Goal: Task Accomplishment & Management: Manage account settings

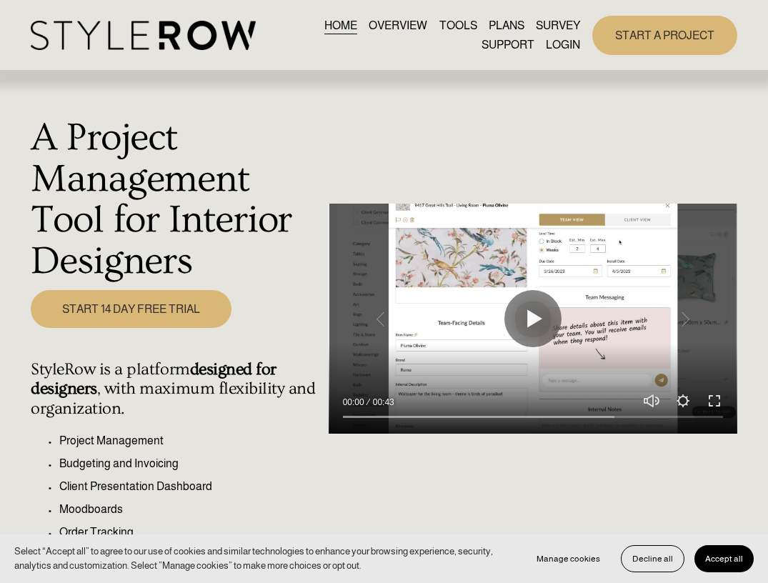
click at [555, 51] on link "LOGIN" at bounding box center [563, 44] width 34 height 19
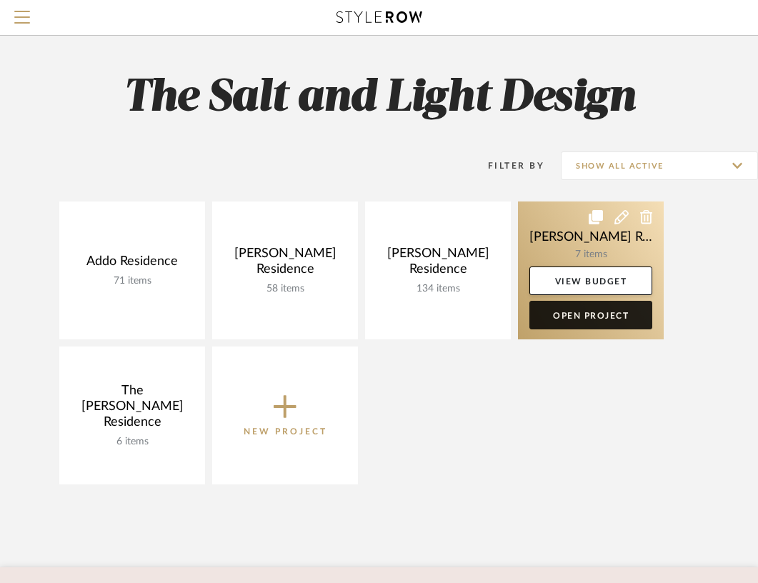
click at [600, 313] on link "Open Project" at bounding box center [591, 315] width 123 height 29
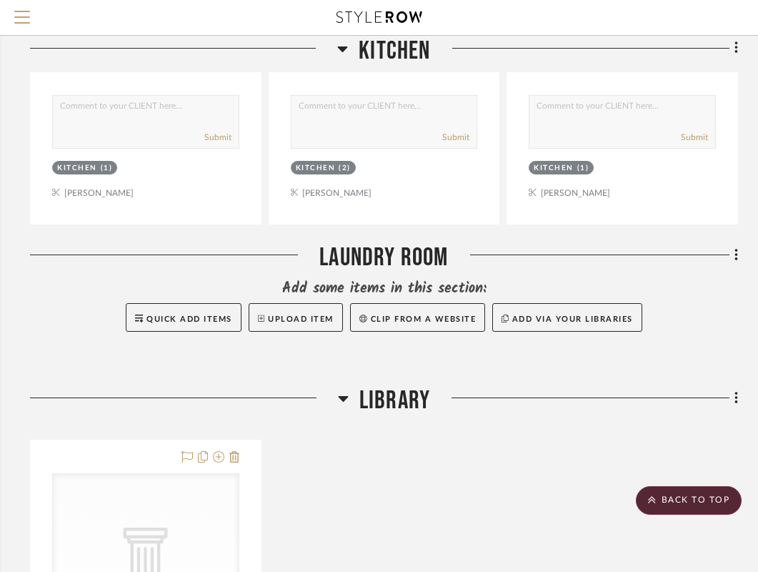
scroll to position [1462, 271]
click at [182, 314] on span "Quick Add Items" at bounding box center [190, 318] width 86 height 8
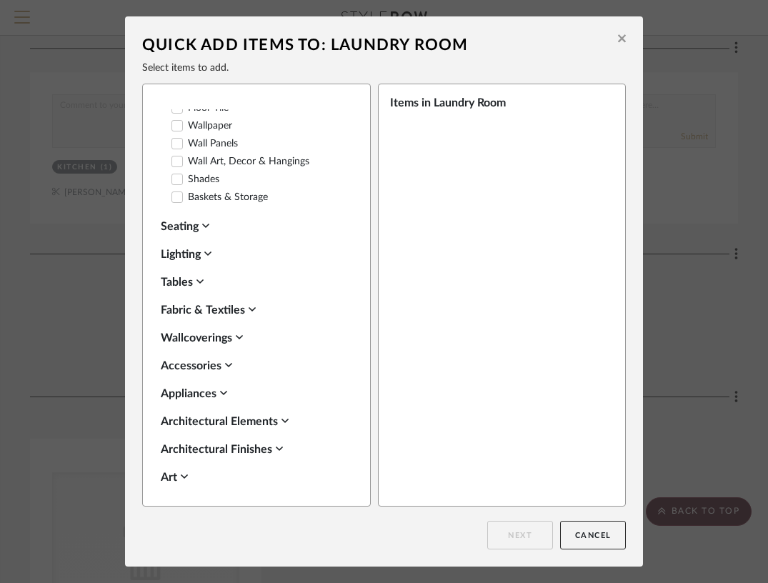
scroll to position [337, 0]
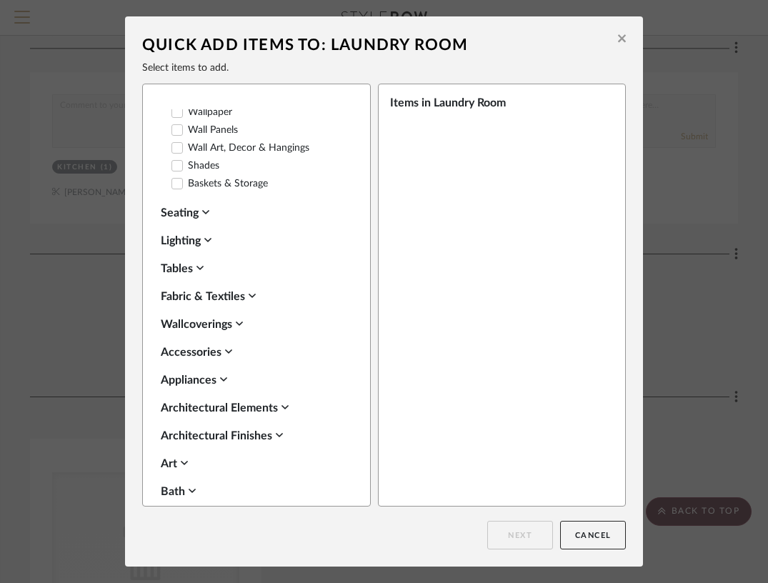
click at [214, 372] on div "Appliances" at bounding box center [253, 380] width 184 height 17
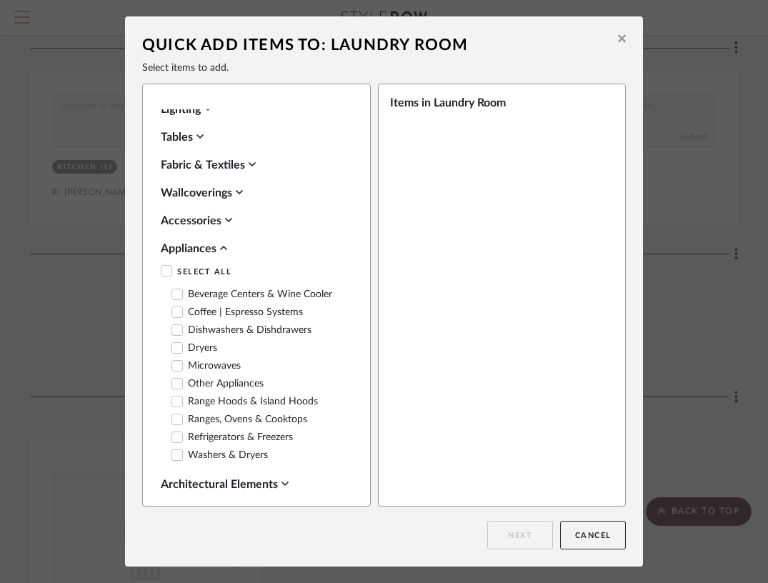
scroll to position [470, 0]
click at [174, 450] on icon at bounding box center [177, 455] width 10 height 10
click at [507, 532] on button "Next" at bounding box center [520, 535] width 66 height 29
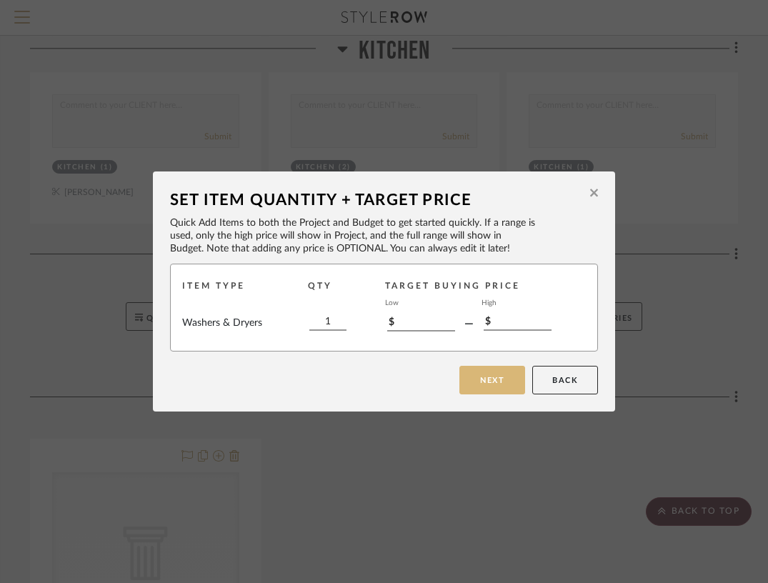
click at [490, 384] on button "Next" at bounding box center [493, 380] width 66 height 29
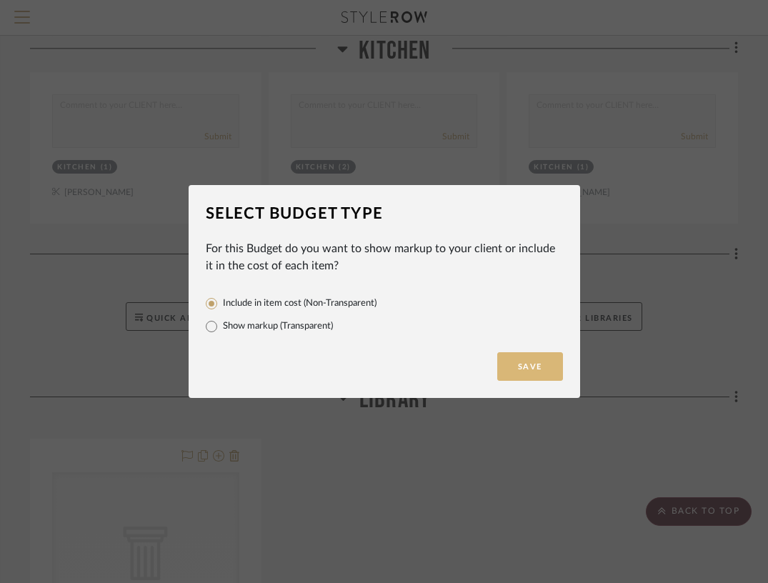
click at [522, 361] on button "Save" at bounding box center [530, 366] width 66 height 29
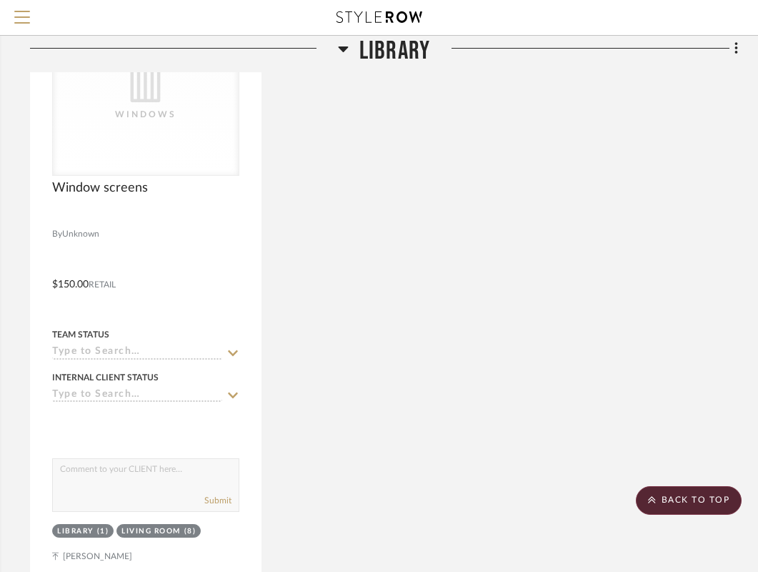
scroll to position [1941, 271]
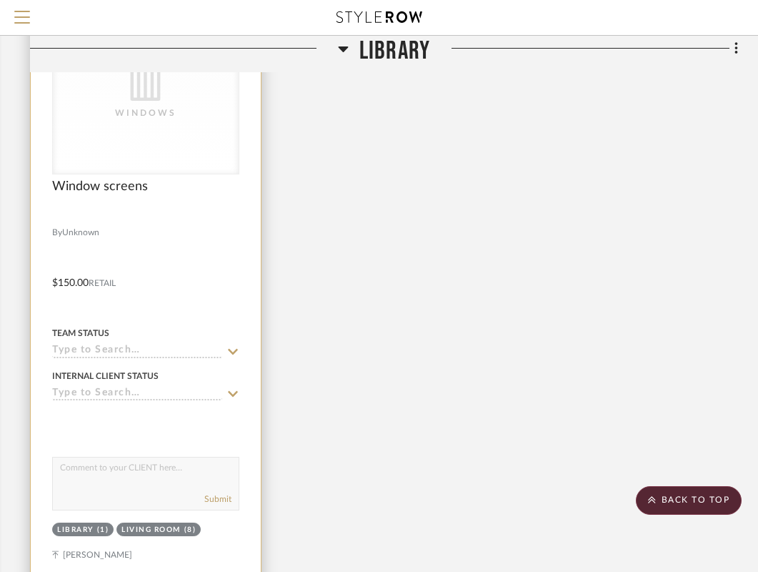
click at [168, 525] on div "Living Room" at bounding box center [150, 530] width 59 height 11
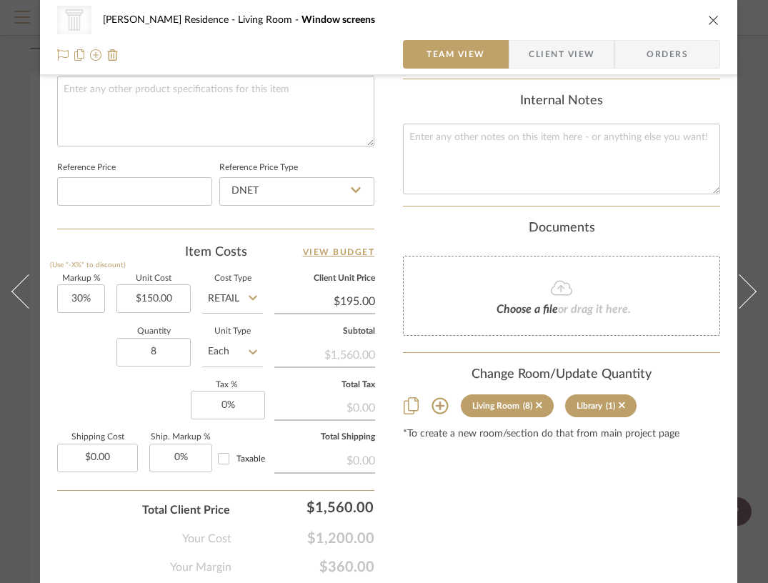
scroll to position [707, 0]
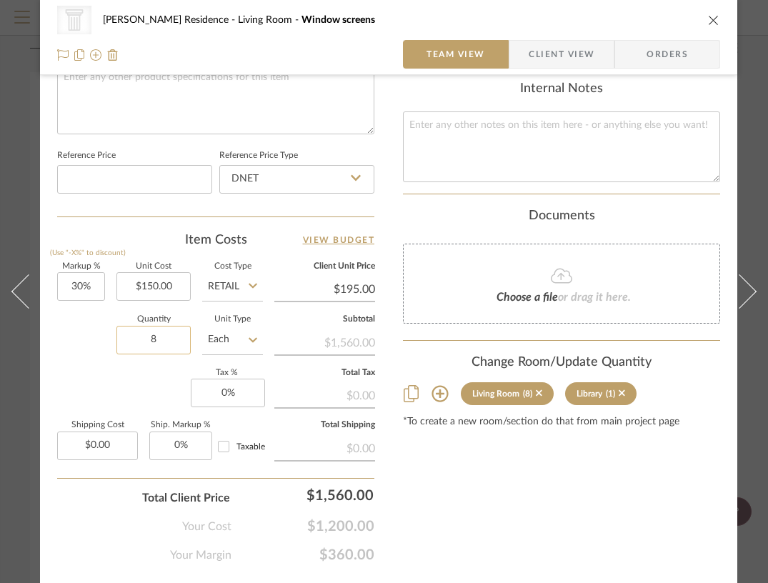
click at [168, 335] on input "8" at bounding box center [153, 340] width 74 height 29
type input "6"
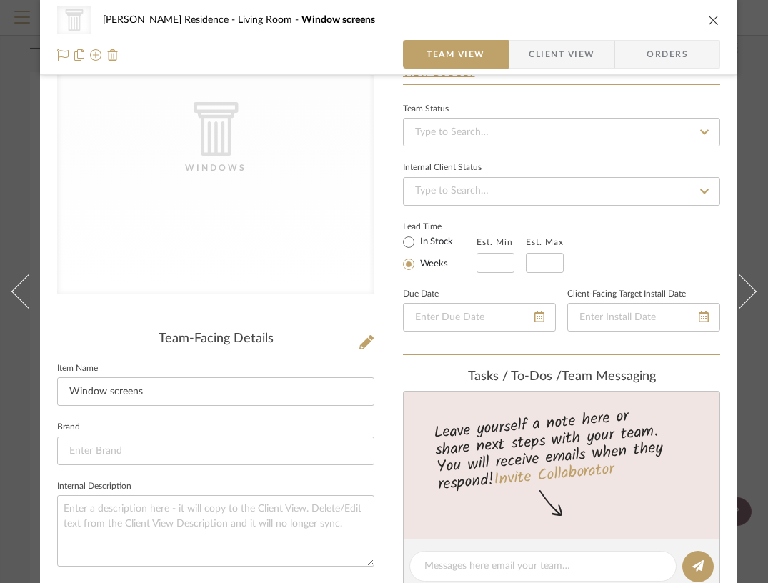
scroll to position [0, 0]
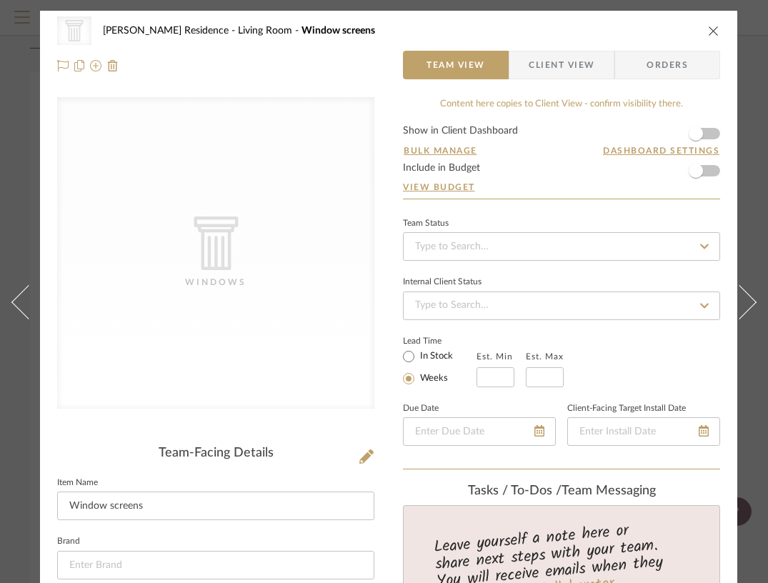
click at [716, 31] on icon "close" at bounding box center [713, 30] width 11 height 11
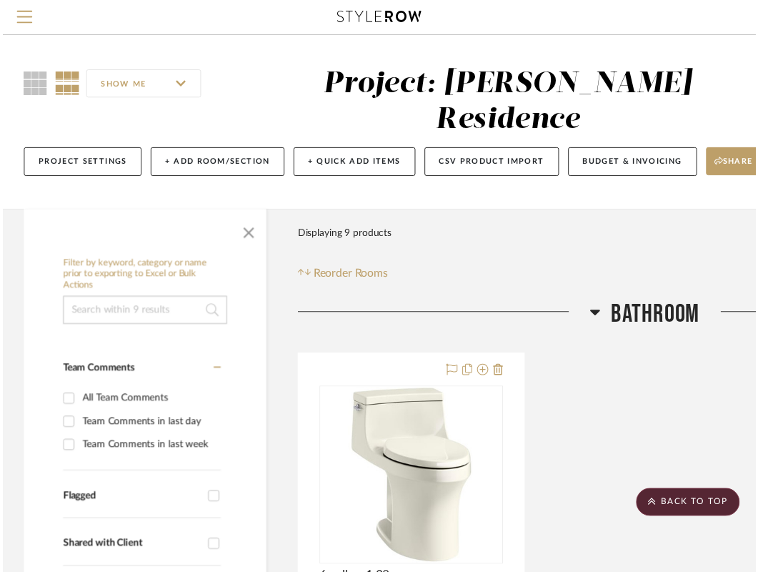
scroll to position [1941, 271]
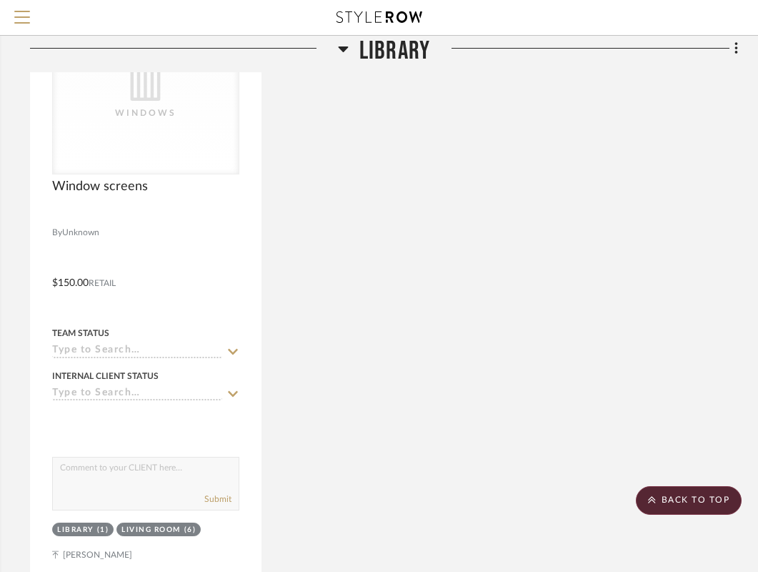
click at [344, 49] on icon at bounding box center [343, 49] width 10 height 6
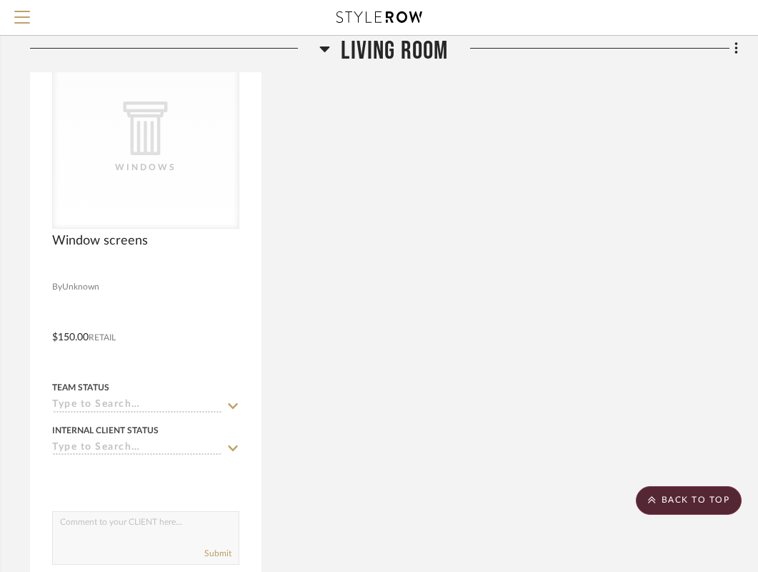
click at [325, 48] on icon at bounding box center [325, 49] width 10 height 6
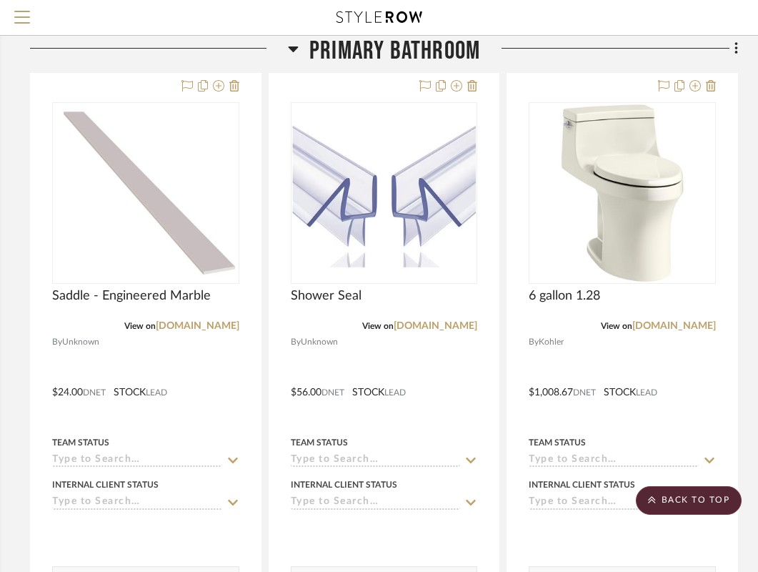
click at [290, 48] on icon at bounding box center [293, 49] width 10 height 6
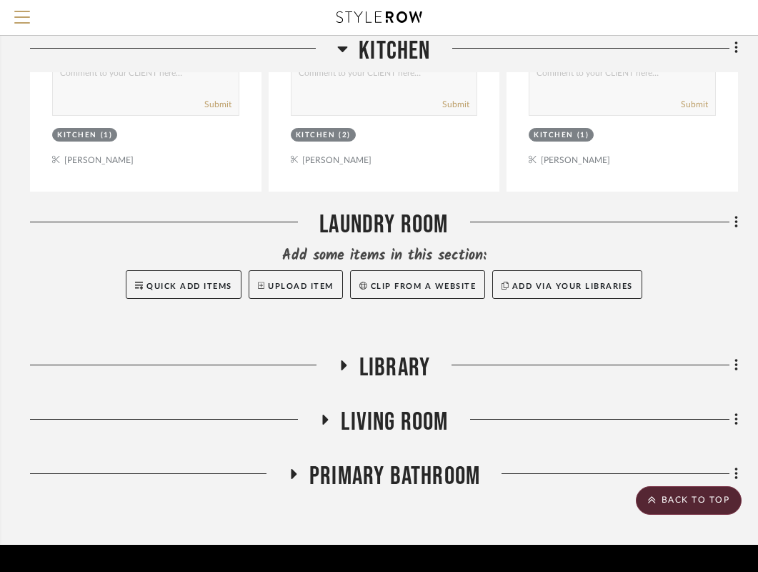
click at [290, 469] on icon at bounding box center [292, 474] width 17 height 11
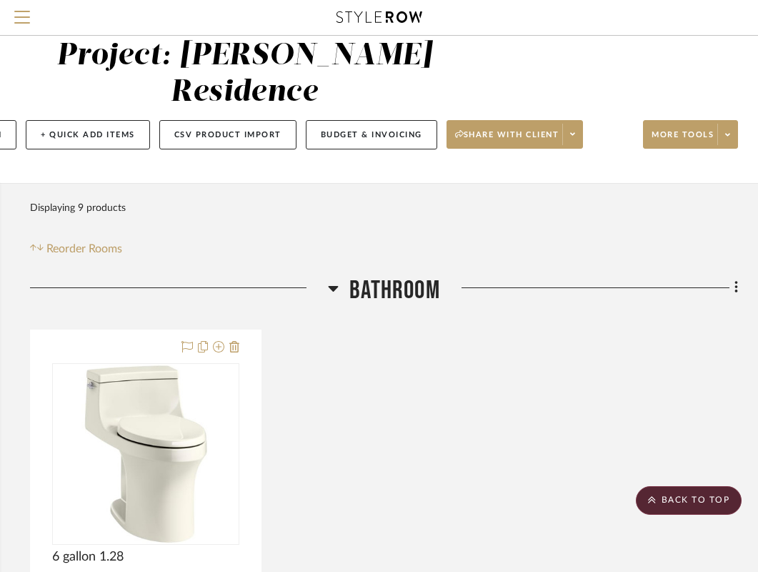
scroll to position [0, 271]
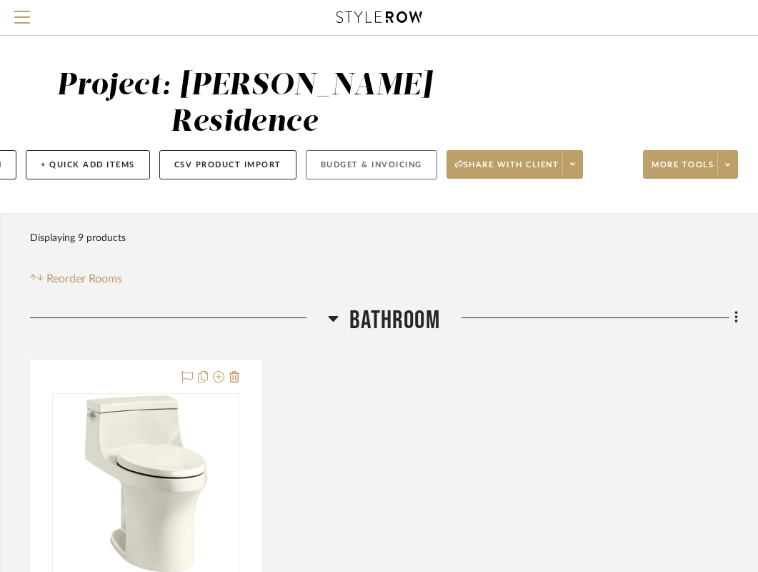
click at [369, 150] on button "Budget & Invoicing" at bounding box center [371, 164] width 131 height 29
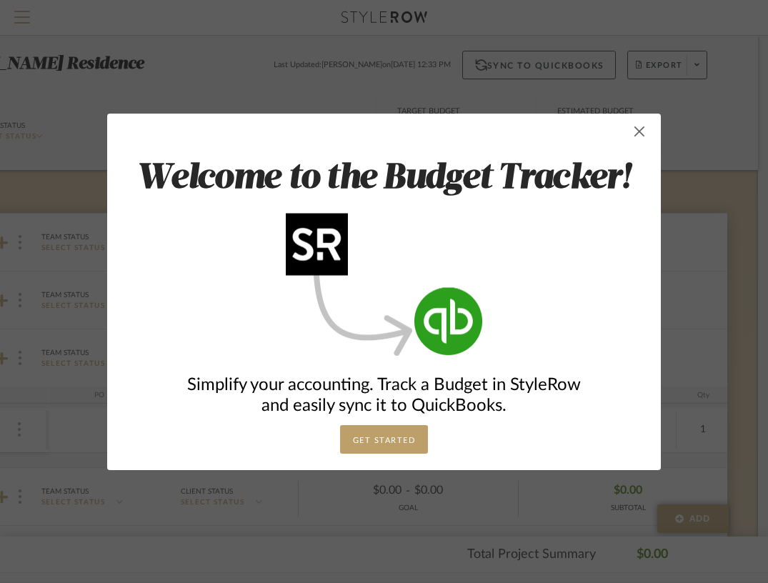
click at [628, 132] on span "button" at bounding box center [639, 131] width 29 height 29
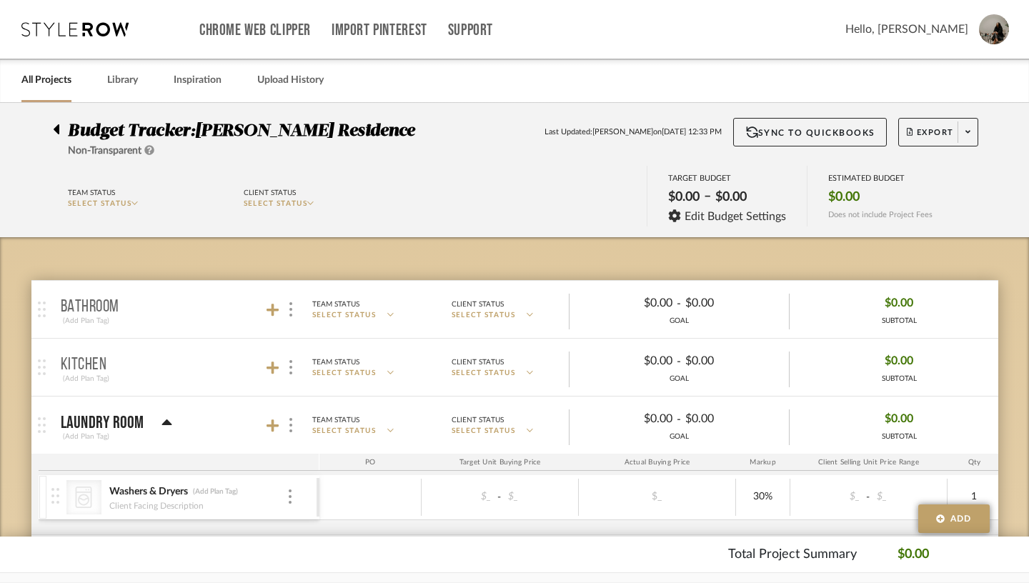
click at [162, 421] on icon at bounding box center [167, 423] width 10 height 6
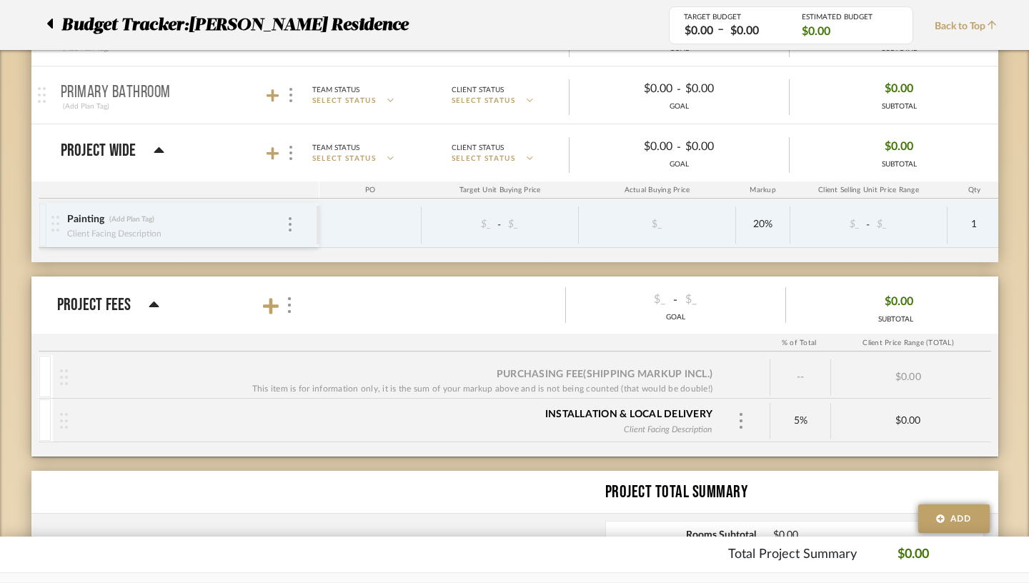
scroll to position [506, 0]
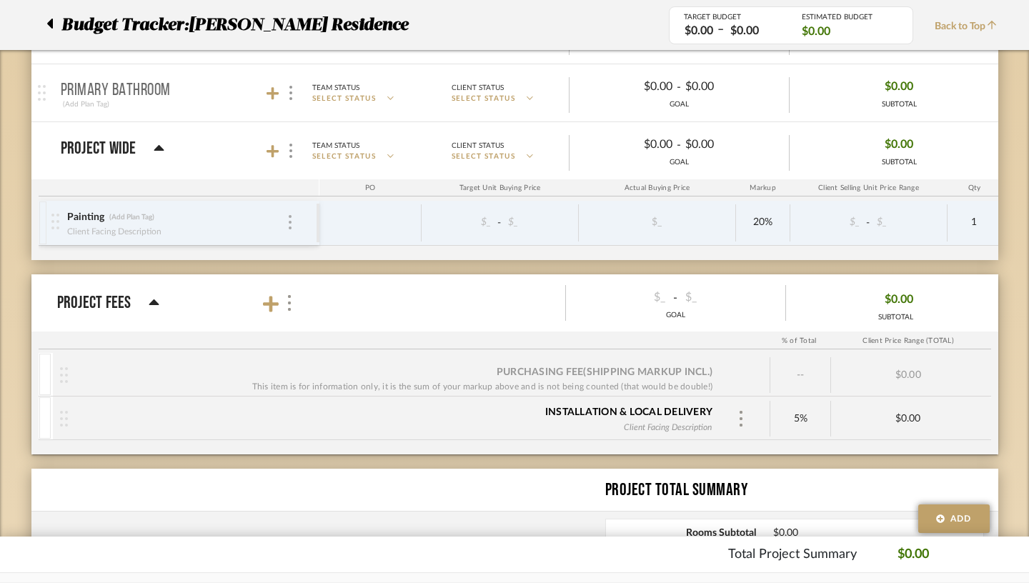
click at [287, 223] on div at bounding box center [290, 223] width 7 height 16
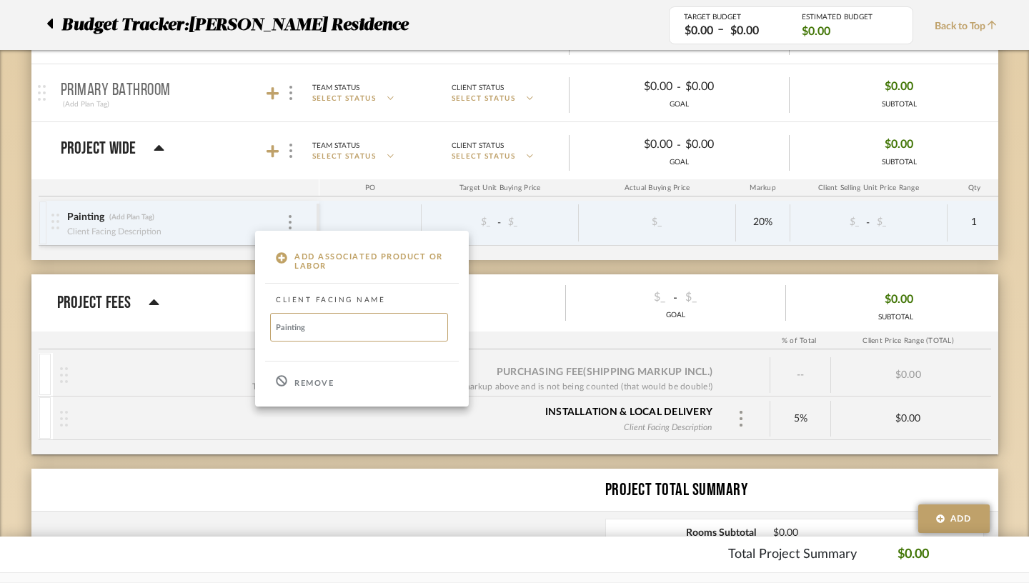
click at [499, 219] on div at bounding box center [514, 291] width 1029 height 583
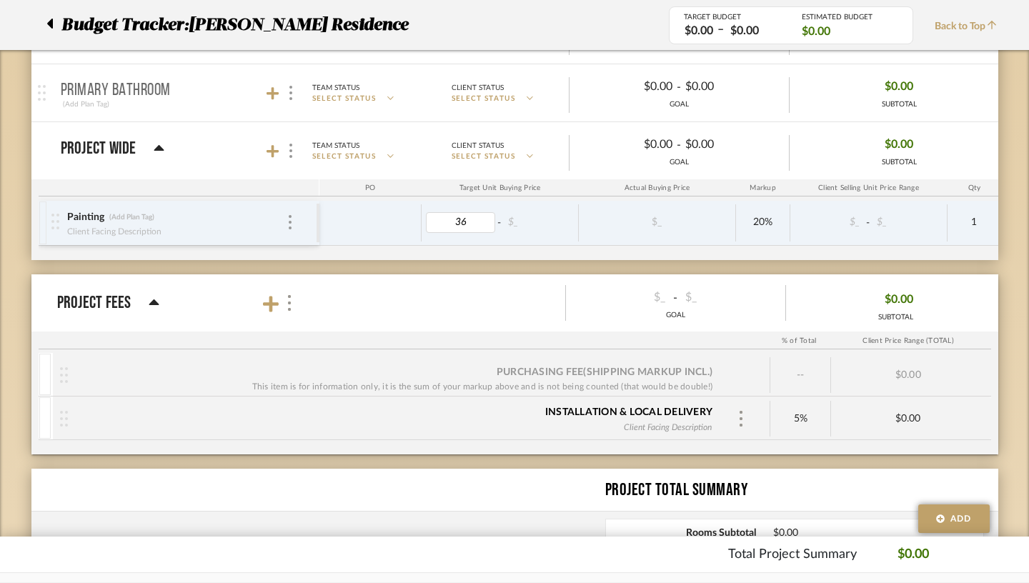
type input "360"
click at [267, 147] on icon at bounding box center [273, 151] width 13 height 13
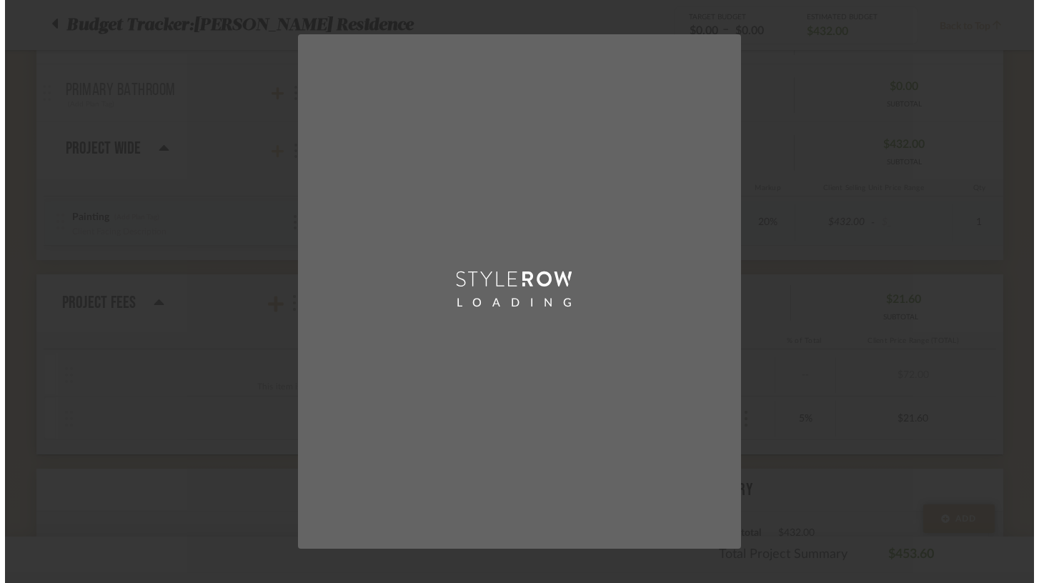
scroll to position [0, 0]
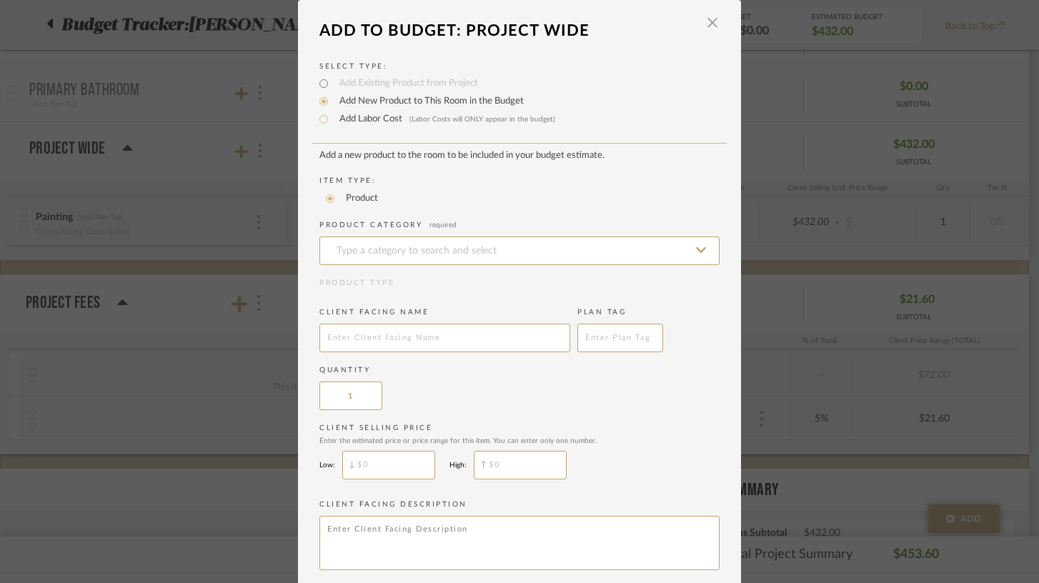
click at [361, 123] on label "Add Labor Cost (Labor Costs will ONLY appear in the budget)" at bounding box center [443, 119] width 223 height 14
click at [332, 123] on input "Add Labor Cost (Labor Costs will ONLY appear in the budget)" at bounding box center [323, 119] width 17 height 17
radio input "true"
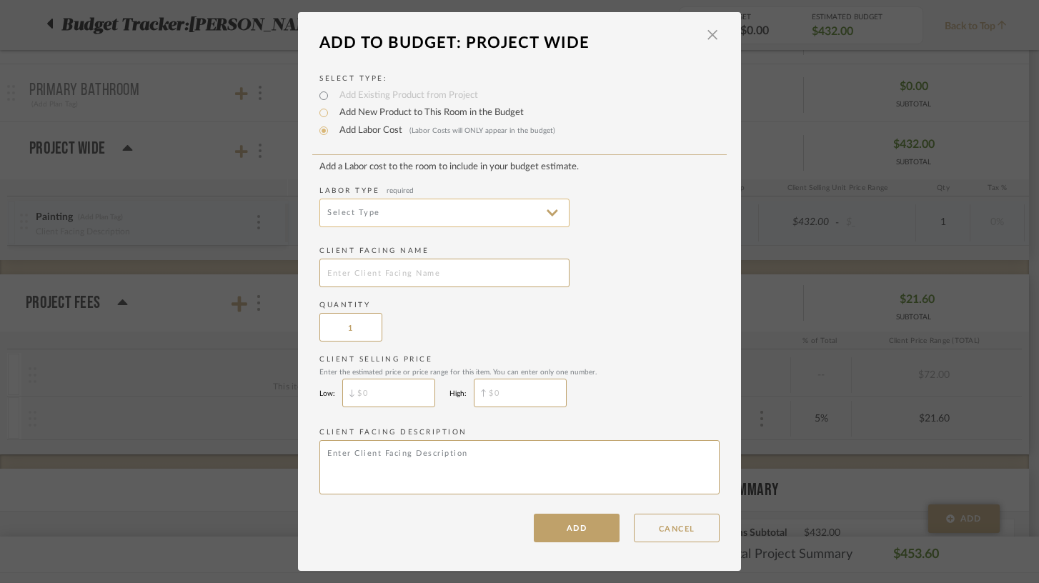
click at [361, 219] on input at bounding box center [444, 213] width 250 height 29
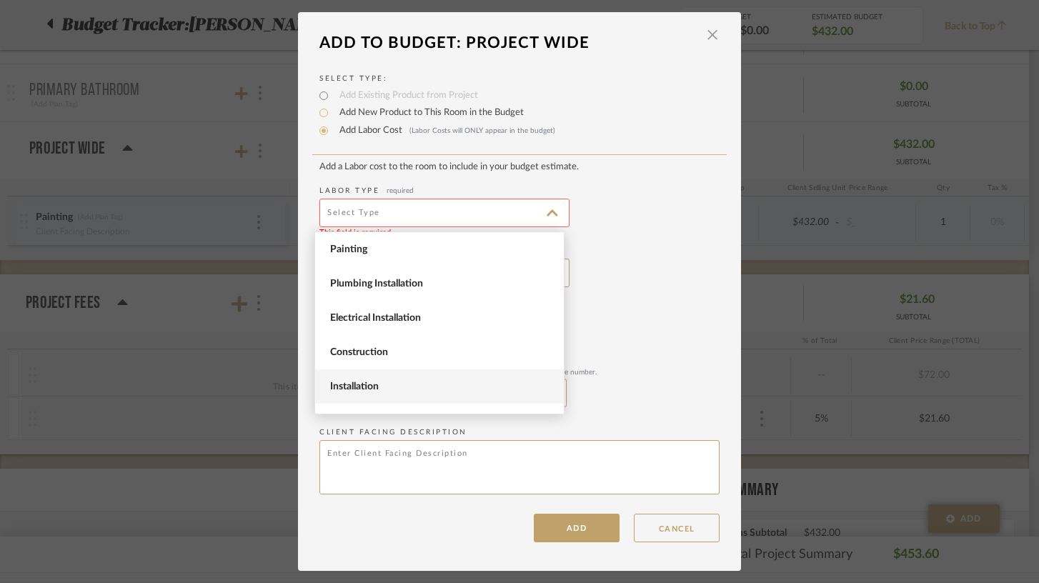
click at [399, 382] on span "Installation" at bounding box center [441, 387] width 222 height 12
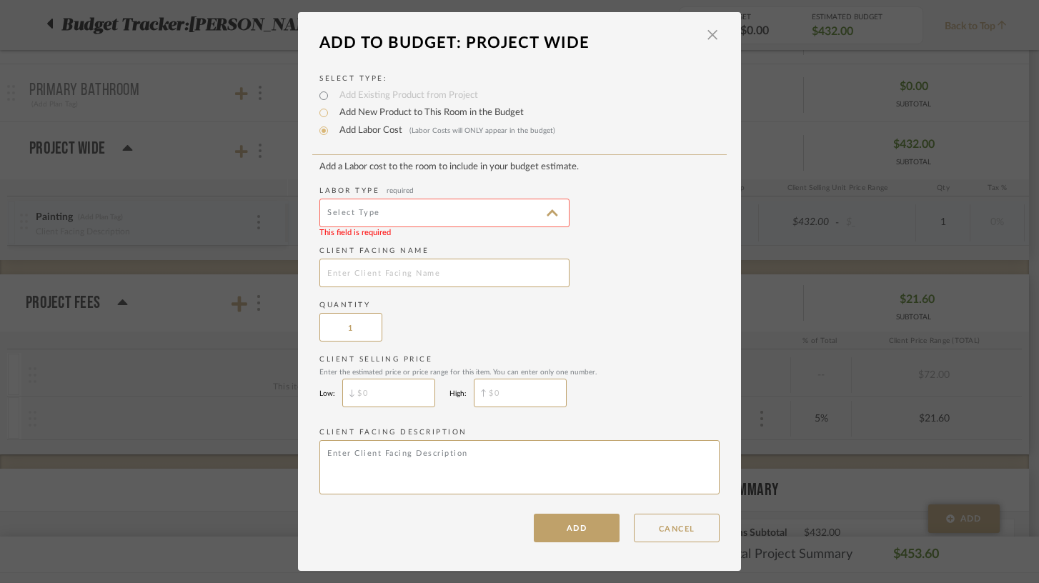
type input "Installation"
click at [402, 277] on input "text" at bounding box center [444, 273] width 250 height 29
type input "Glass / Blinds Mounting"
click at [377, 394] on input "text" at bounding box center [388, 393] width 93 height 29
type input "$360"
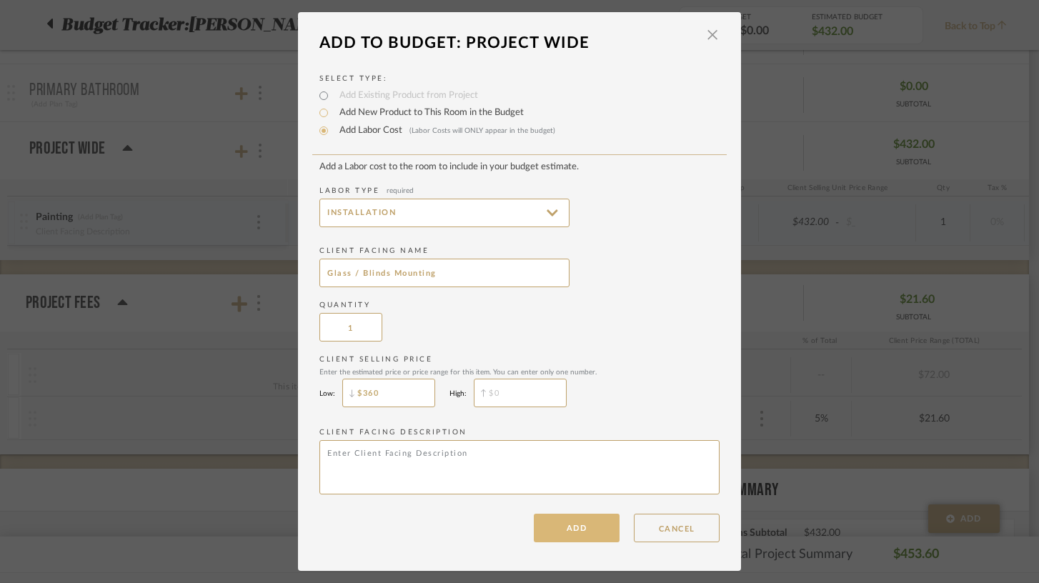
click at [577, 539] on button "ADD" at bounding box center [577, 528] width 86 height 29
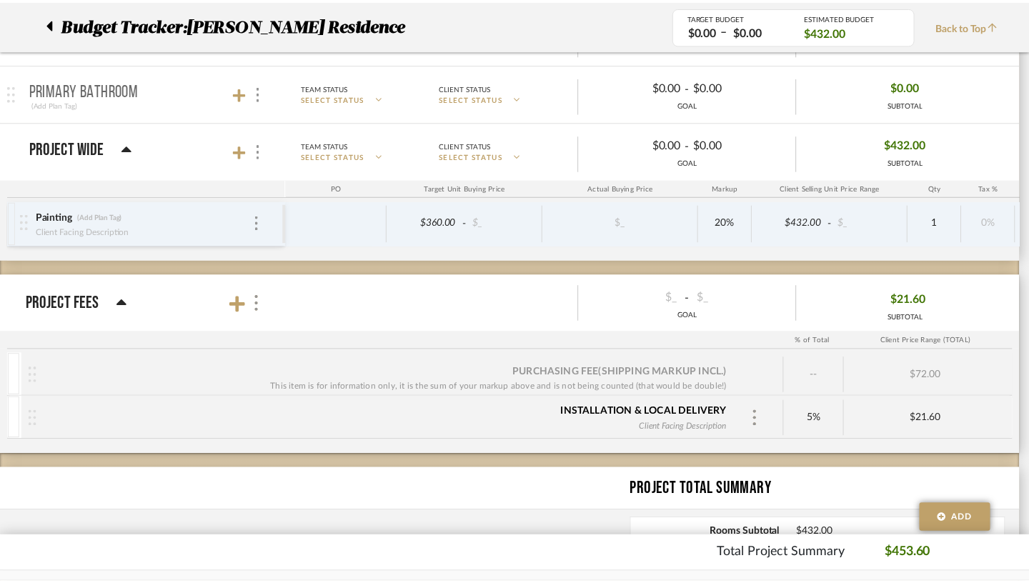
scroll to position [506, 0]
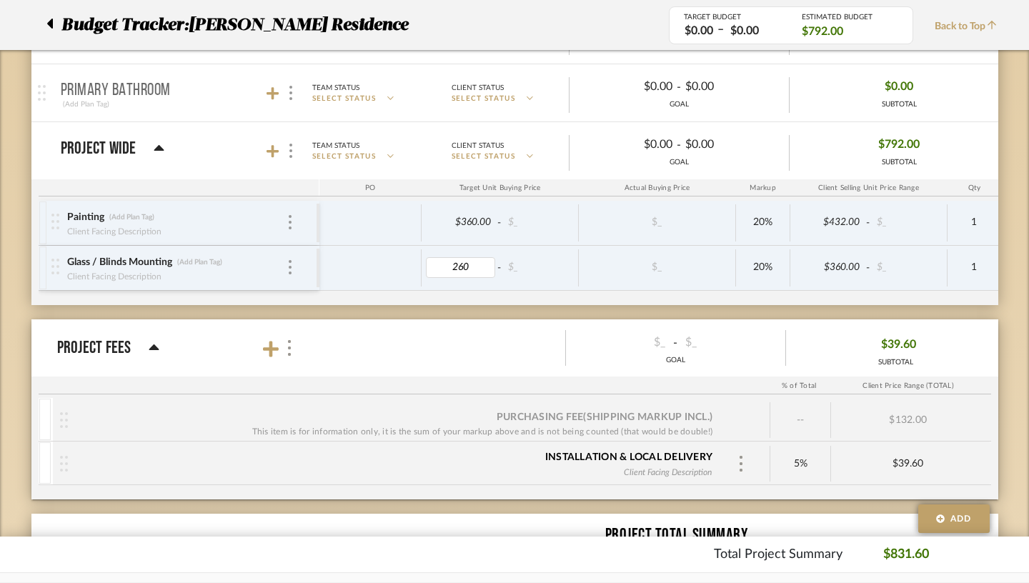
type input "$260.00"
type input "360"
type input "0"
type input "Patching, repainting interior water damage"
click at [69, 273] on div "Client Facing Description" at bounding box center [114, 276] width 96 height 14
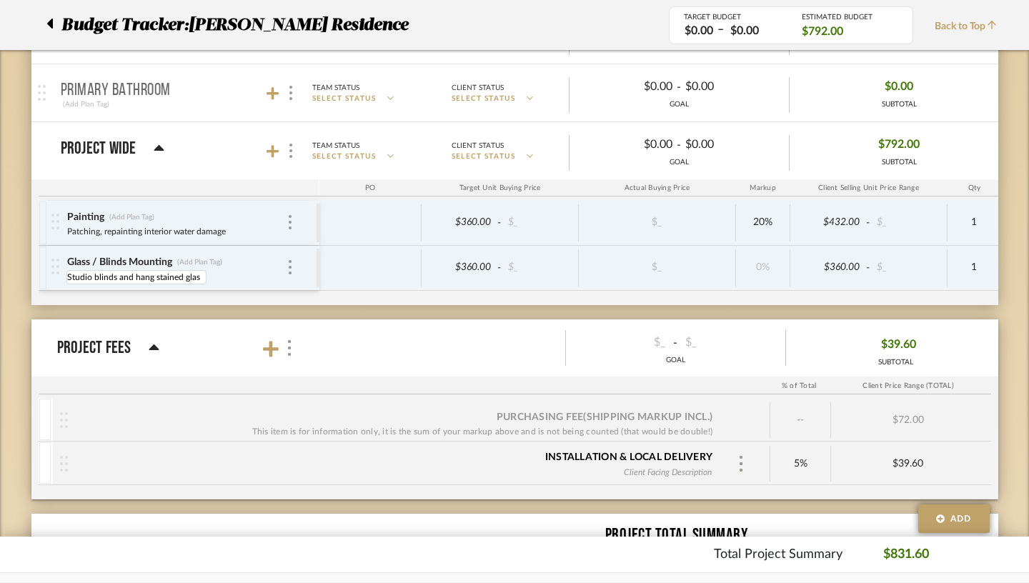
type input "Studio blinds and hang stained glass"
click at [267, 149] on icon at bounding box center [273, 151] width 13 height 13
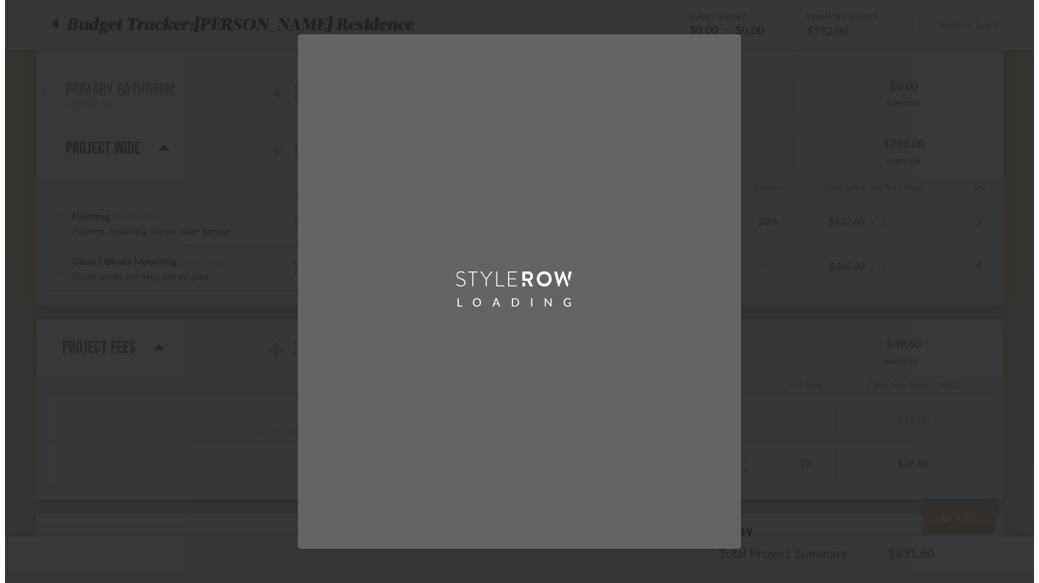
scroll to position [0, 0]
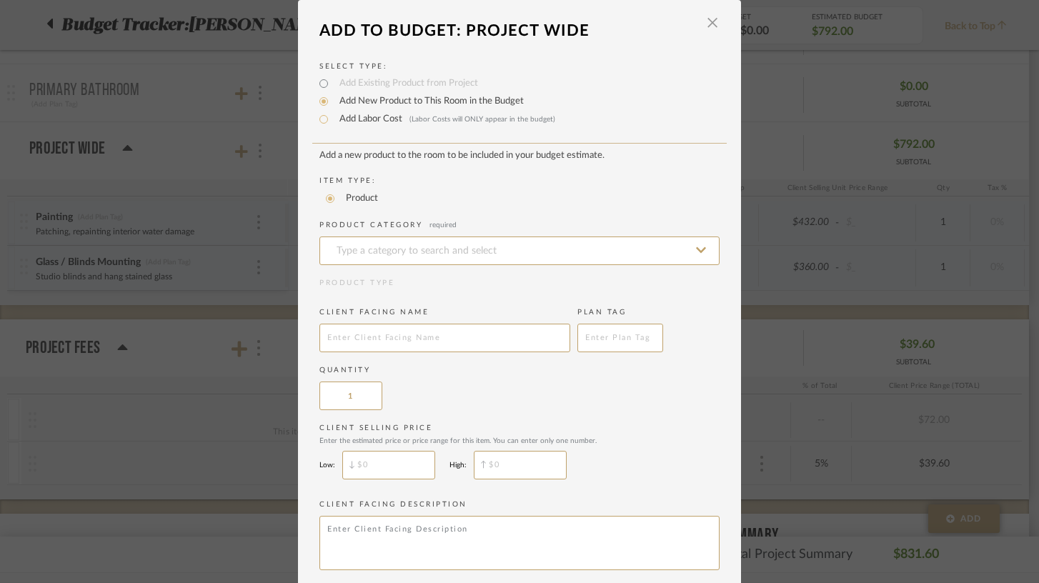
click at [379, 125] on label "Add Labor Cost (Labor Costs will ONLY appear in the budget)" at bounding box center [443, 119] width 223 height 14
click at [332, 125] on input "Add Labor Cost (Labor Costs will ONLY appear in the budget)" at bounding box center [323, 119] width 17 height 17
radio input "true"
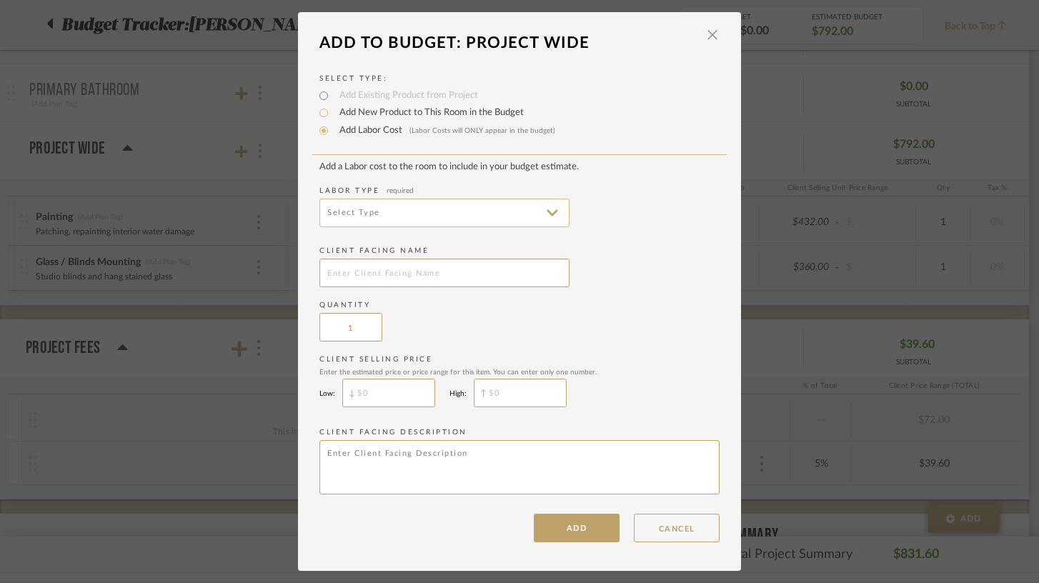
click at [386, 214] on input at bounding box center [444, 213] width 250 height 29
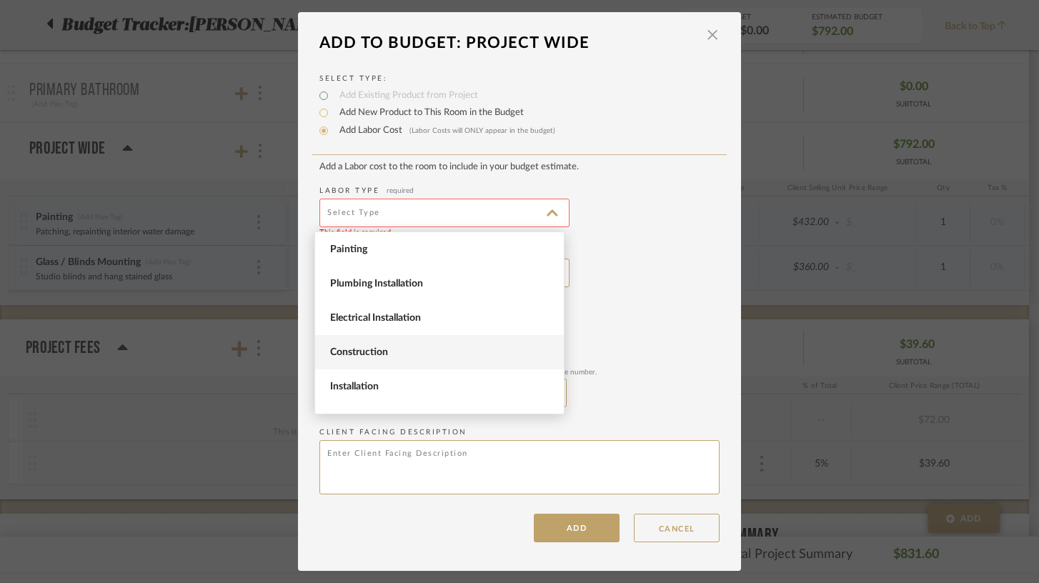
click at [405, 347] on span "Construction" at bounding box center [441, 353] width 222 height 12
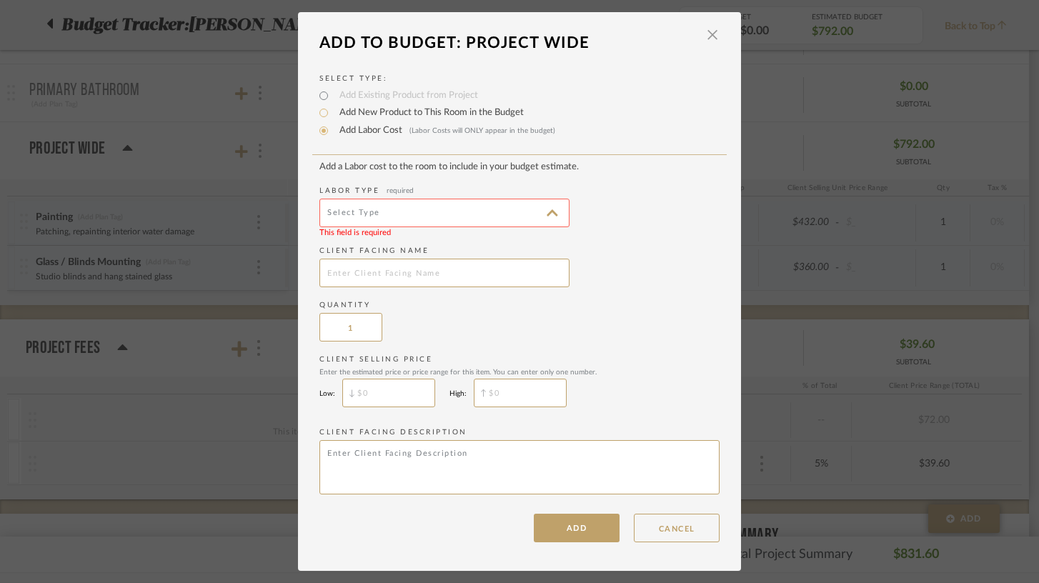
type input "Construction"
click at [396, 274] on input "text" at bounding box center [444, 273] width 250 height 29
type input "General Contractor (NPK)"
click at [377, 397] on input "$" at bounding box center [388, 393] width 93 height 29
type input "$4,560"
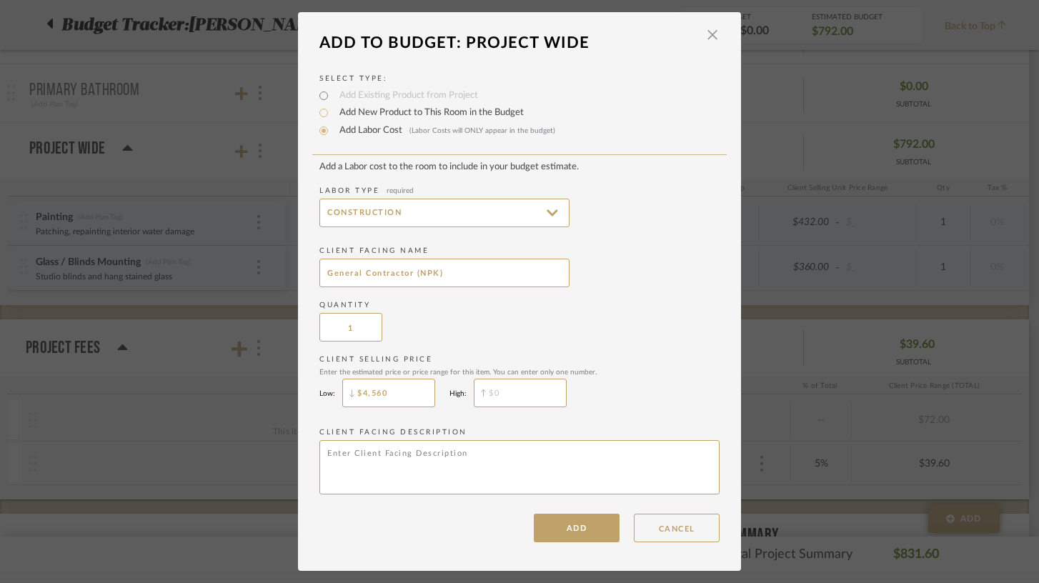
type input "$"
click at [416, 463] on textarea at bounding box center [519, 467] width 400 height 54
click at [430, 475] on textarea "Replace screens (materials included) $150 each (x7) Replace toilets (labor only…" at bounding box center [519, 467] width 400 height 54
click at [451, 466] on textarea "Replace screens (materials included) $150 each (x7) Replace toilets (labor only…" at bounding box center [519, 467] width 400 height 54
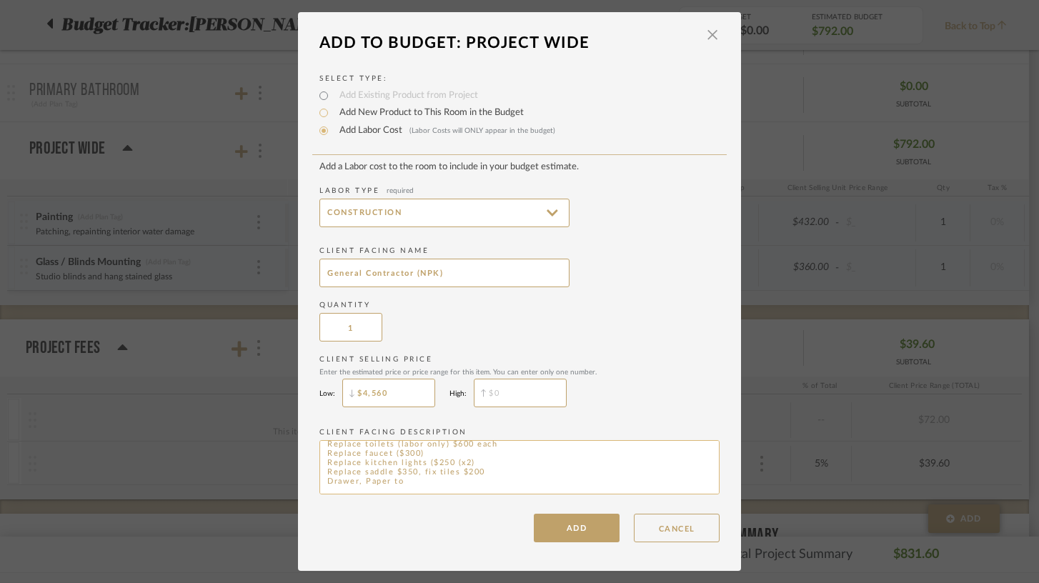
click at [425, 465] on textarea "Replace screens (materials included) $150 each (x7) Replace toilets (labor only…" at bounding box center [519, 467] width 400 height 54
click at [426, 472] on textarea "Replace screens (materials included) $150 each (x7) Replace toilets (labor only…" at bounding box center [519, 467] width 400 height 54
drag, startPoint x: 444, startPoint y: 466, endPoint x: 392, endPoint y: 467, distance: 52.2
click at [392, 467] on textarea "Replace screens (materials included) $150 each (x7) Replace toilets (labor only…" at bounding box center [519, 467] width 400 height 54
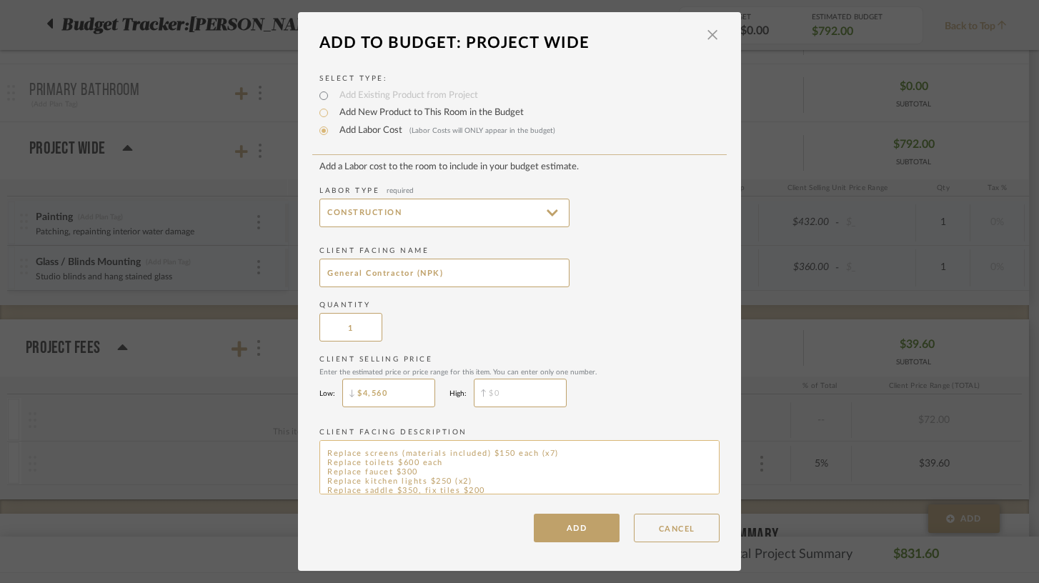
scroll to position [19, 0]
click at [405, 482] on textarea "Replace screens (materials included) $150 each (x7) Replace toilets $600 each R…" at bounding box center [519, 467] width 400 height 54
type textarea "Replace screens (materials included) $150 each (x7) Replace toilets $600 each R…"
click at [398, 213] on input "Construction" at bounding box center [444, 213] width 250 height 29
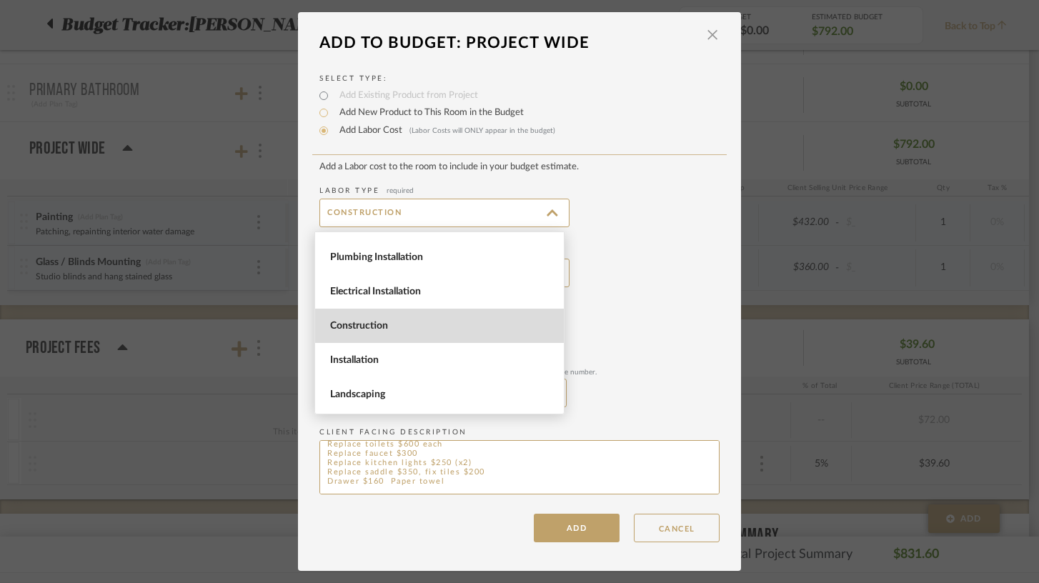
scroll to position [0, 0]
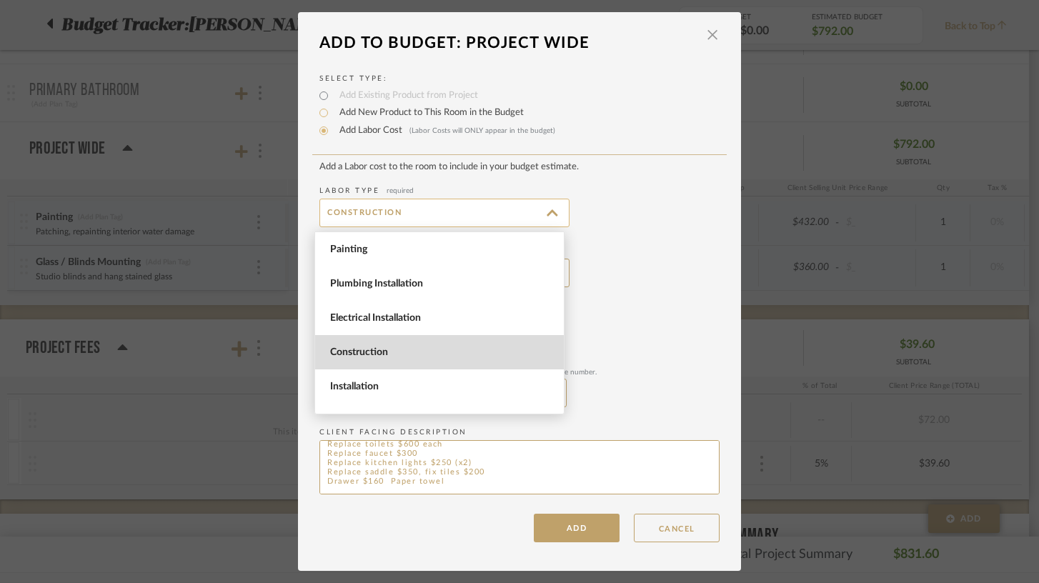
click at [545, 214] on input "Construction" at bounding box center [444, 213] width 250 height 29
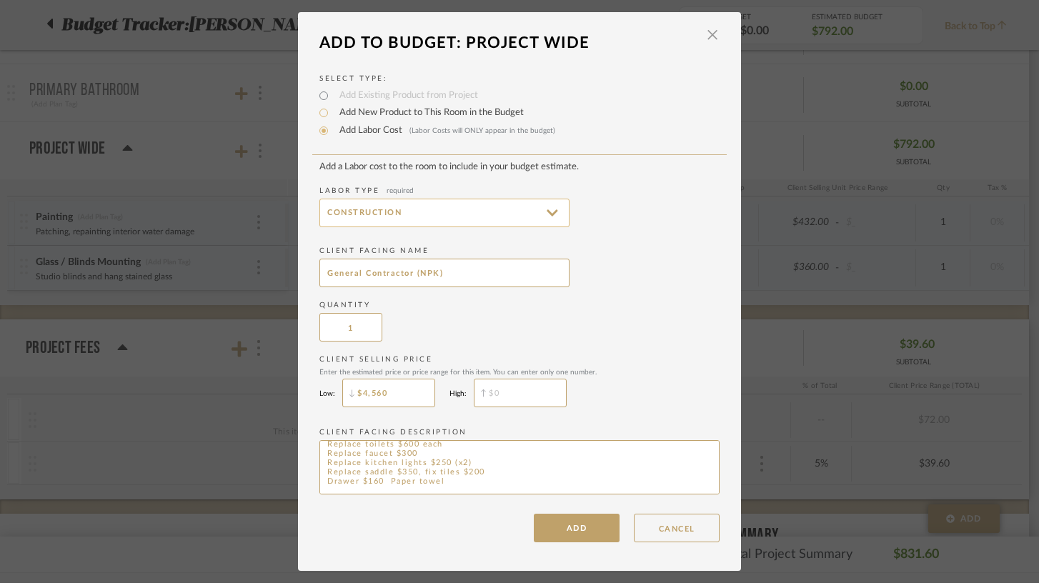
click at [545, 214] on input "Construction" at bounding box center [444, 213] width 250 height 29
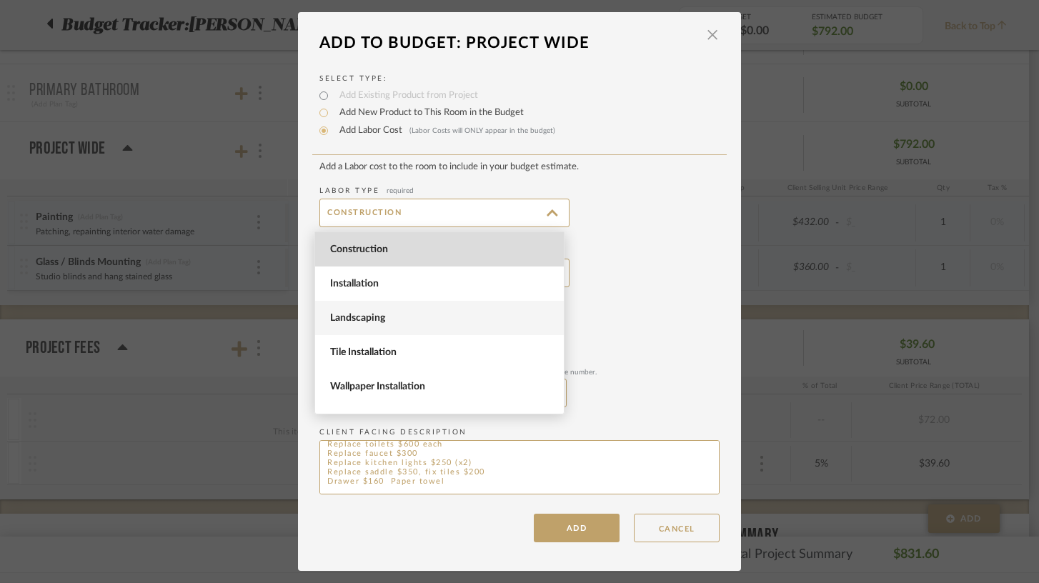
scroll to position [196, 0]
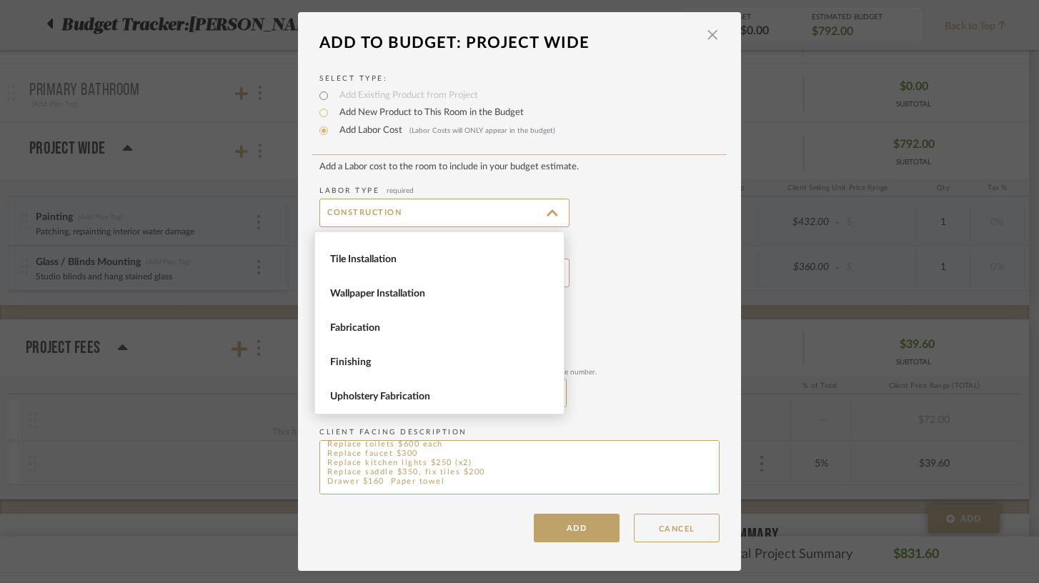
click at [655, 291] on add-labor-cost "Add a Labor cost to the room to include in your budget estimate. Labor Type req…" at bounding box center [519, 331] width 400 height 338
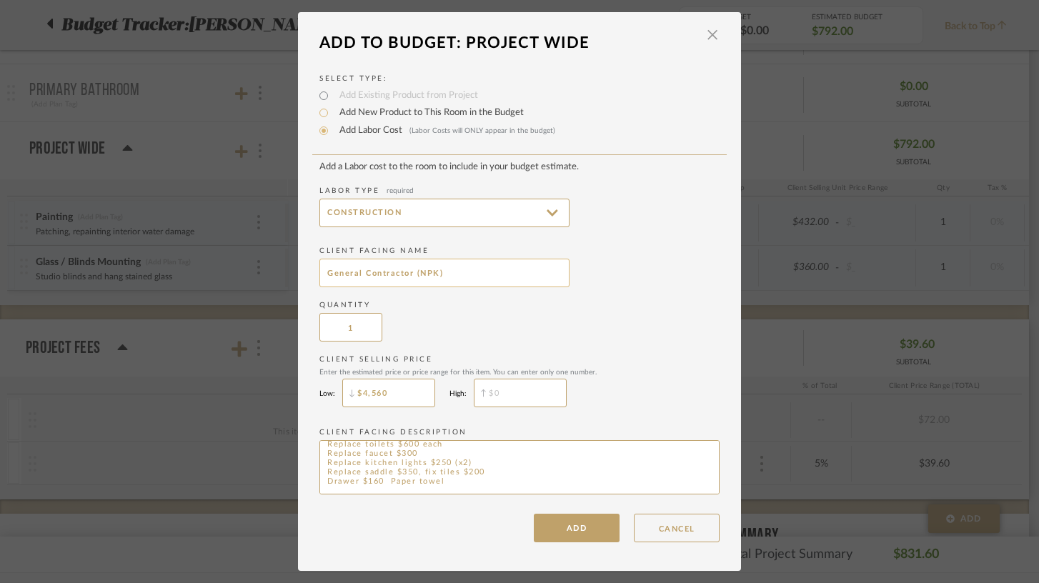
drag, startPoint x: 472, startPoint y: 277, endPoint x: 315, endPoint y: 270, distance: 156.7
click at [319, 270] on input "General Contractor (NPK)" at bounding box center [444, 273] width 250 height 29
type input "Screens"
type input "7"
type input "$150"
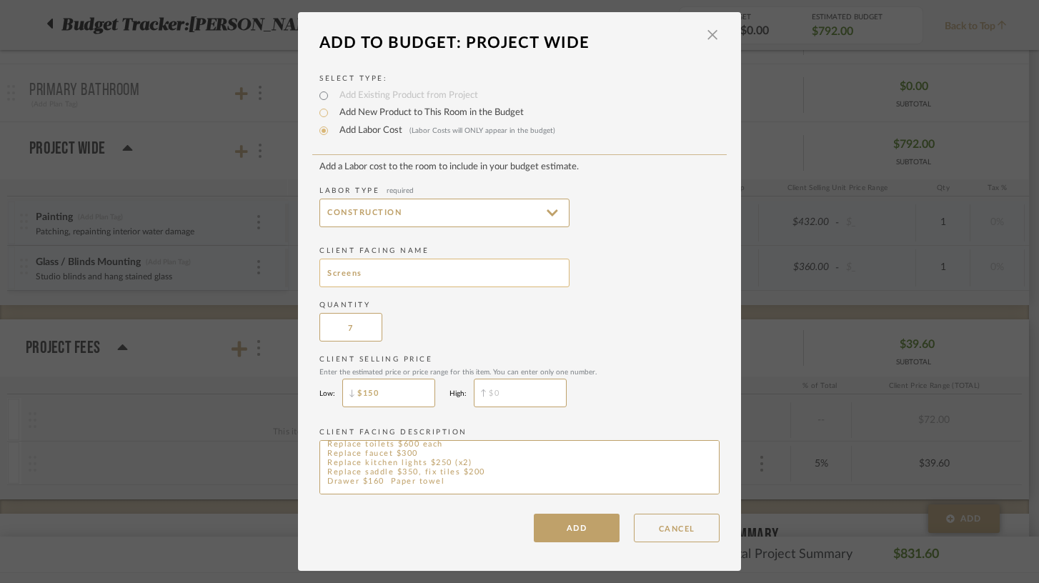
type input "$"
drag, startPoint x: 454, startPoint y: 479, endPoint x: 321, endPoint y: 467, distance: 133.4
click at [321, 467] on textarea "Replace screens (materials included) $150 each (x7) Replace toilets $600 each R…" at bounding box center [519, 467] width 400 height 54
type textarea "Replace screens (materials included) $150 each (x7)"
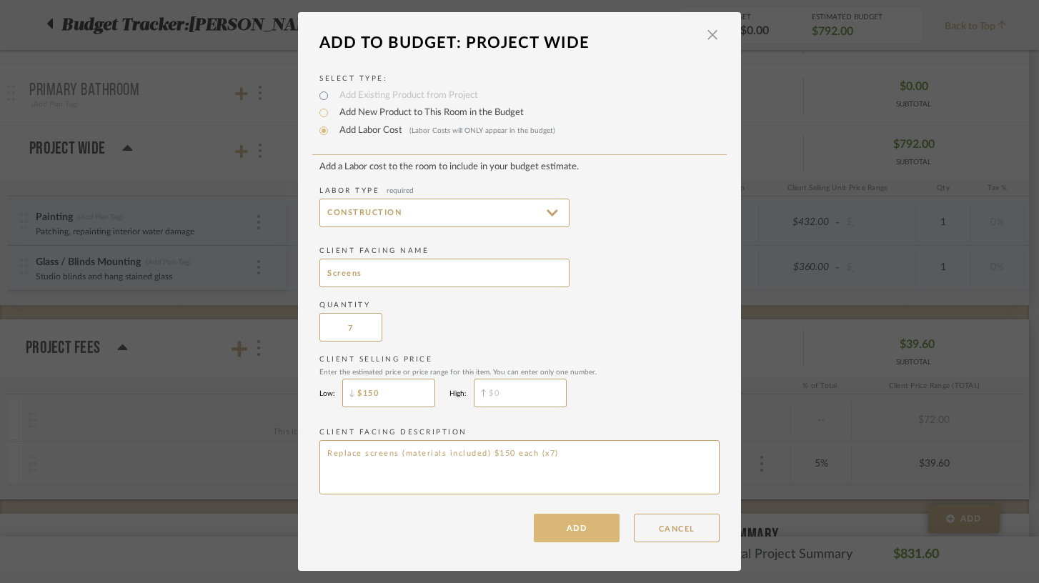
click at [571, 531] on button "ADD" at bounding box center [577, 528] width 86 height 29
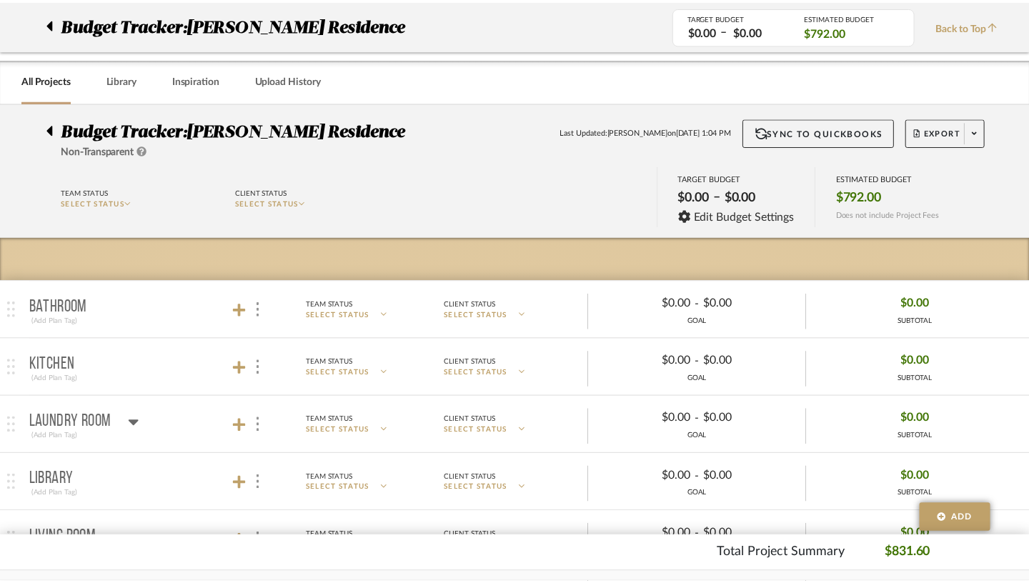
scroll to position [506, 0]
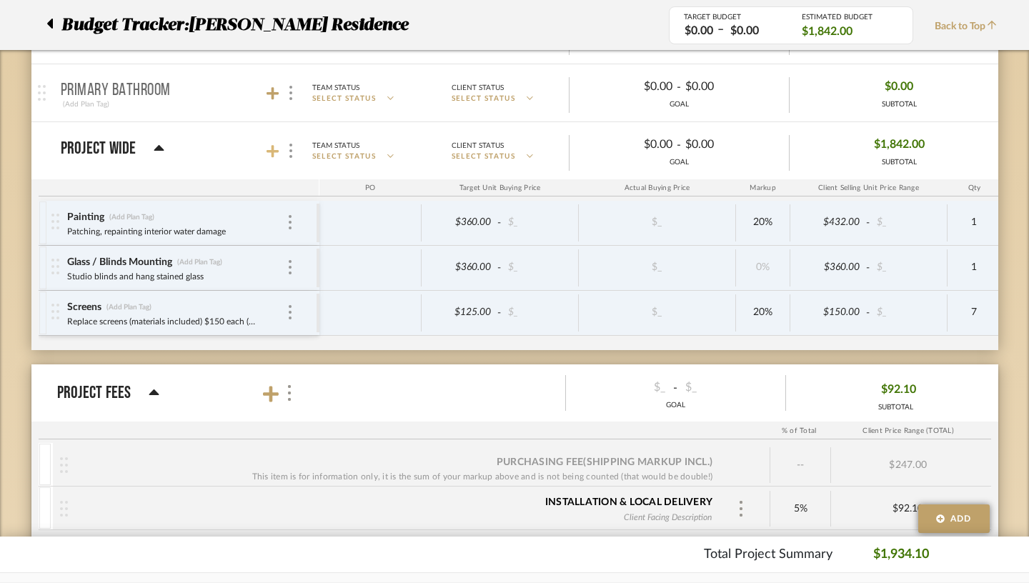
click at [267, 153] on icon at bounding box center [273, 151] width 13 height 13
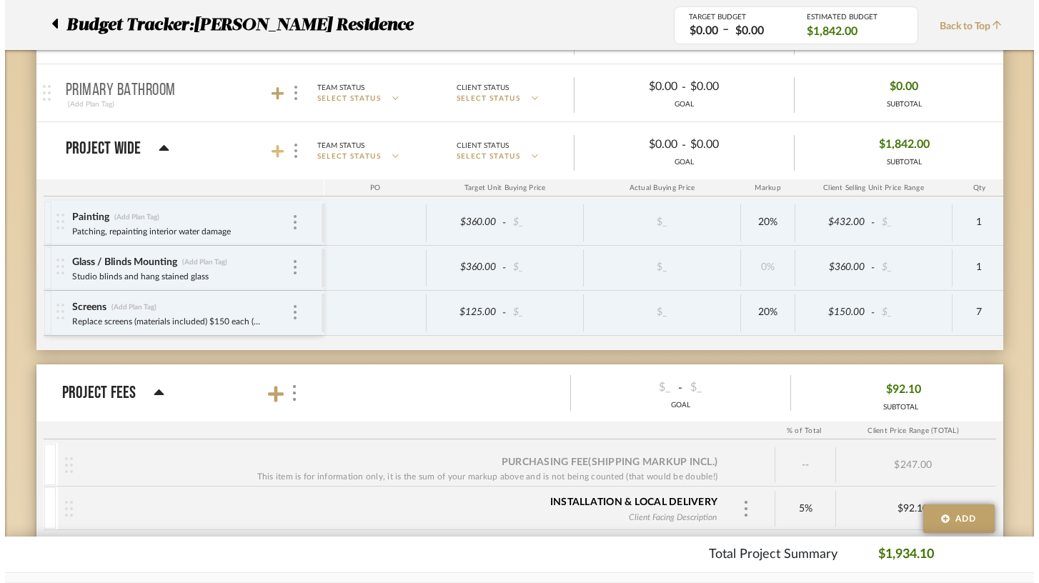
scroll to position [0, 0]
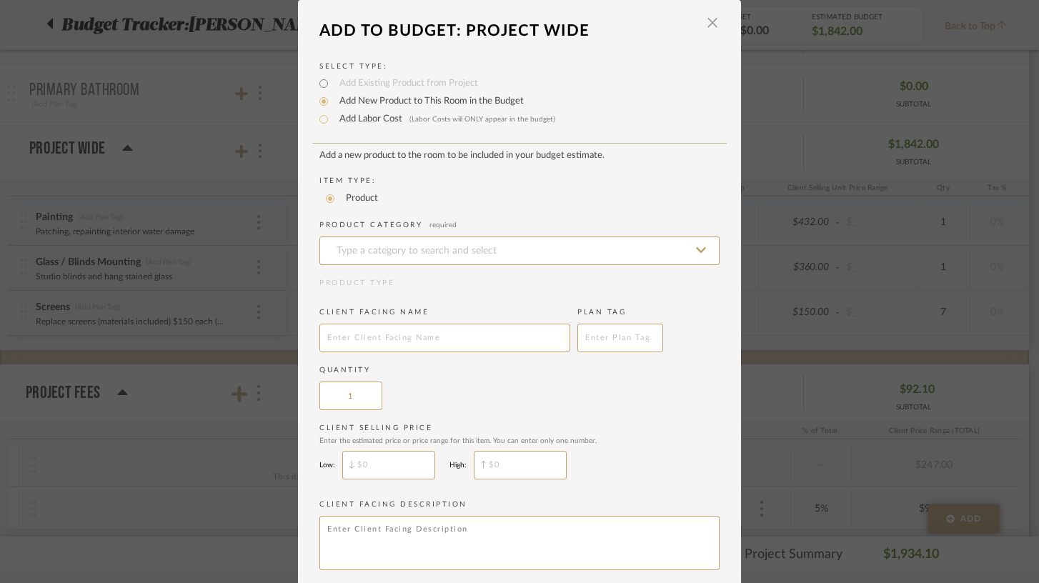
click at [367, 124] on label "Add Labor Cost (Labor Costs will ONLY appear in the budget)" at bounding box center [443, 119] width 223 height 14
click at [332, 124] on input "Add Labor Cost (Labor Costs will ONLY appear in the budget)" at bounding box center [323, 119] width 17 height 17
radio input "true"
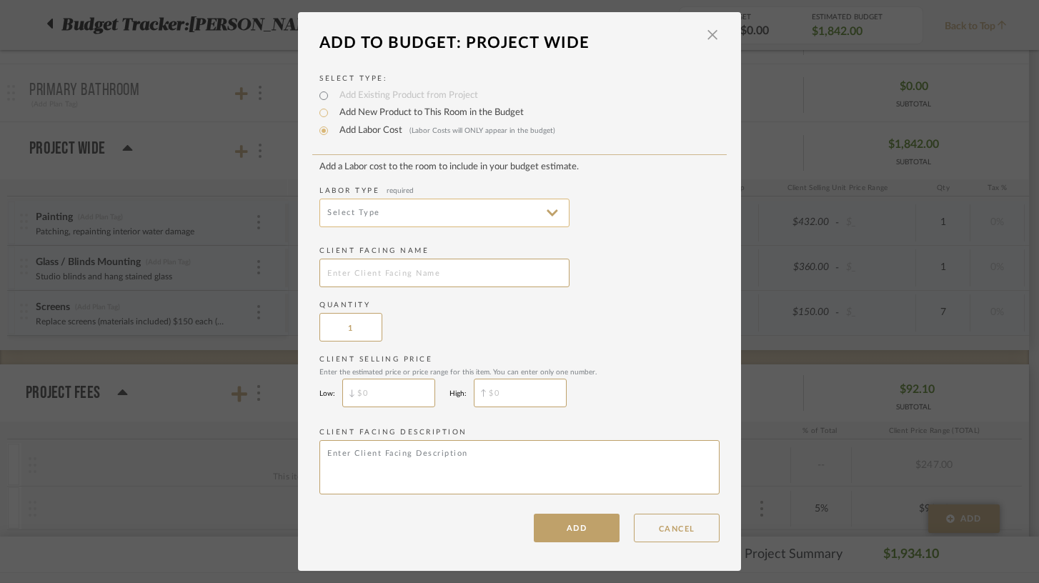
click at [379, 217] on input at bounding box center [444, 213] width 250 height 29
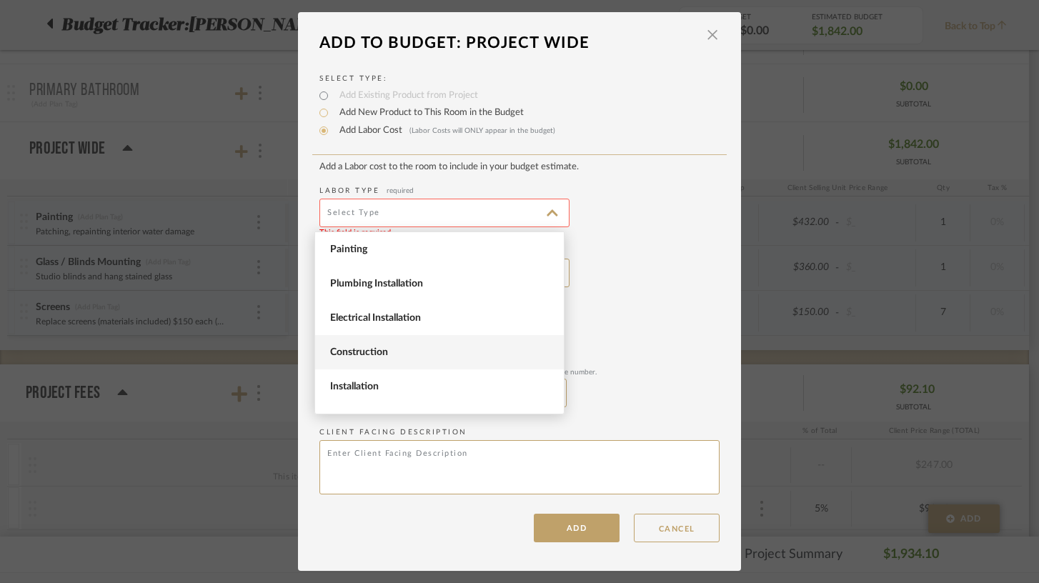
click at [356, 347] on span "Construction" at bounding box center [441, 353] width 222 height 12
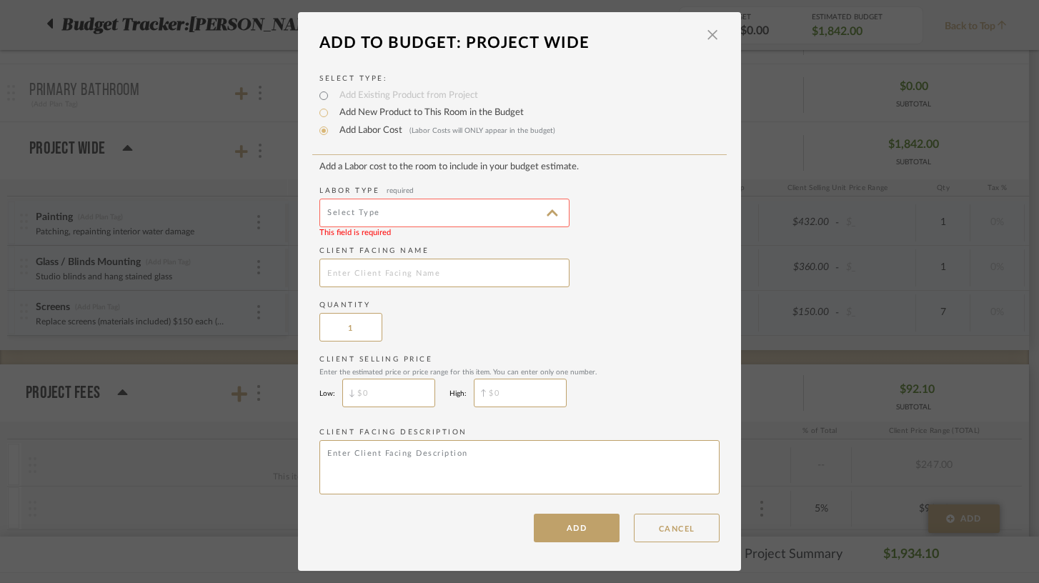
type input "Construction"
click at [373, 277] on input "text" at bounding box center [444, 273] width 250 height 29
type input "Replace Toilets"
click at [349, 334] on input "1" at bounding box center [350, 327] width 63 height 29
type input "2"
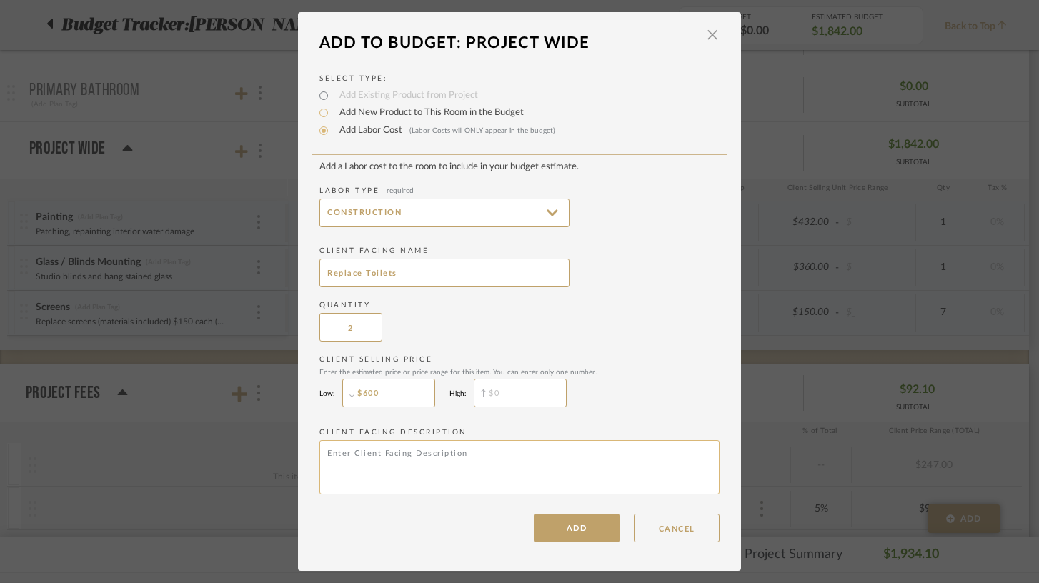
type input "$600"
click at [389, 459] on textarea at bounding box center [519, 467] width 400 height 54
paste textarea "Replace toilets $600 each Replace faucet $300 Replace kitchen lights $250 (x2) …"
drag, startPoint x: 319, startPoint y: 464, endPoint x: 447, endPoint y: 522, distance: 139.8
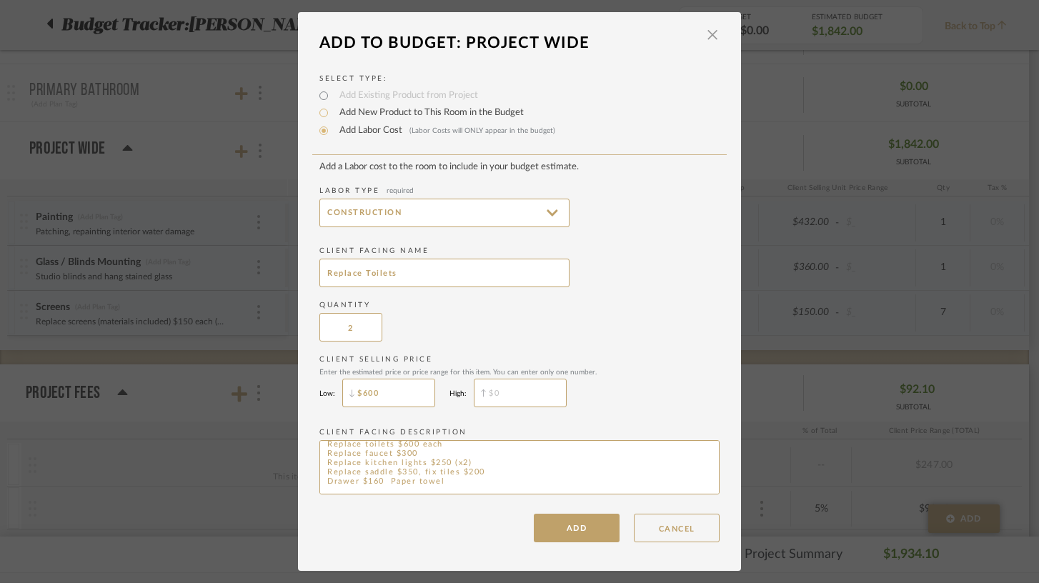
click at [447, 522] on div "Add a Labor cost to the room to include in your budget estimate. Labor Type req…" at bounding box center [519, 352] width 400 height 381
type textarea "Replace toilets $600 each"
click at [552, 526] on button "ADD" at bounding box center [577, 528] width 86 height 29
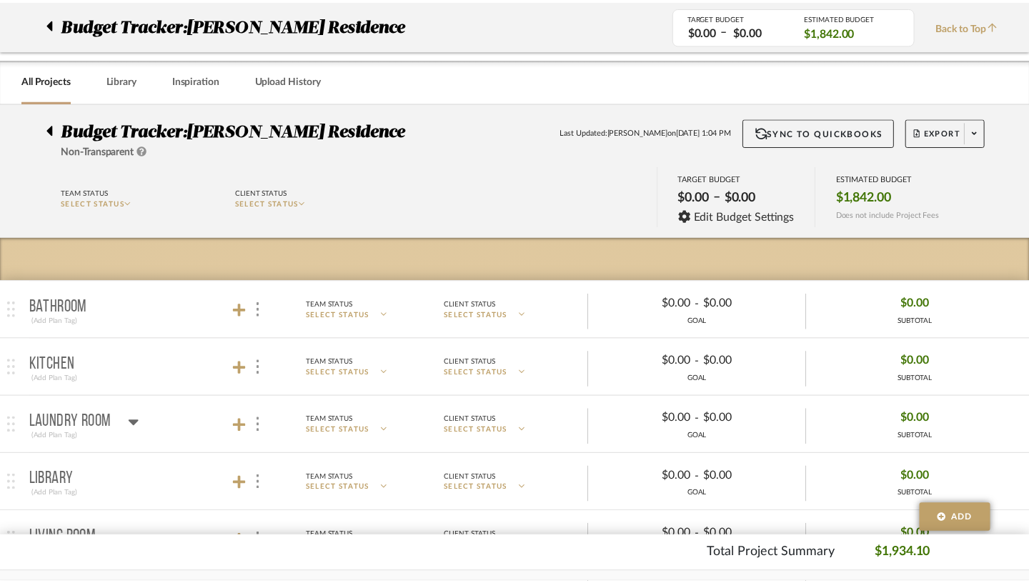
scroll to position [506, 0]
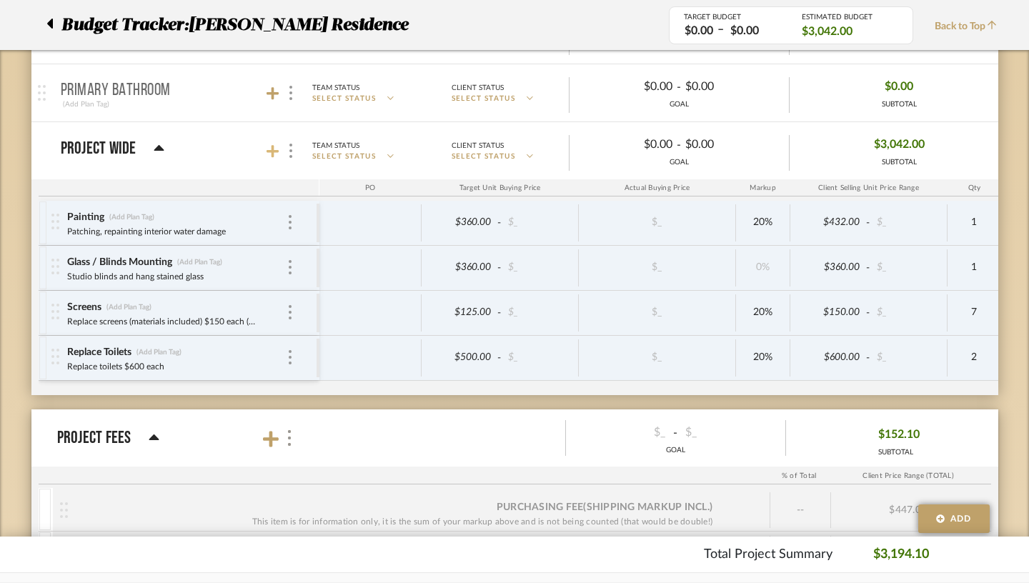
click at [267, 150] on icon at bounding box center [273, 151] width 13 height 13
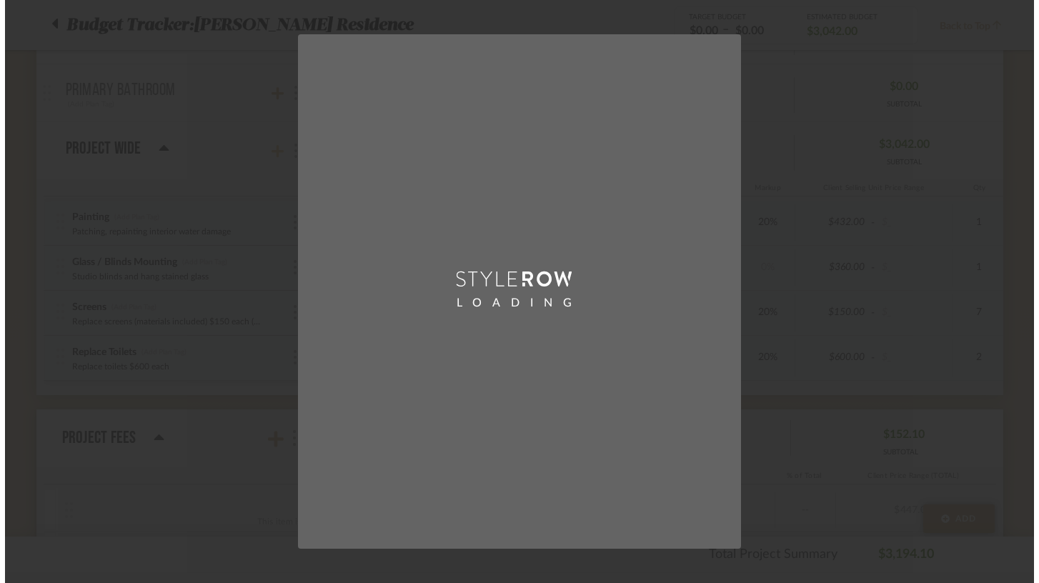
scroll to position [0, 0]
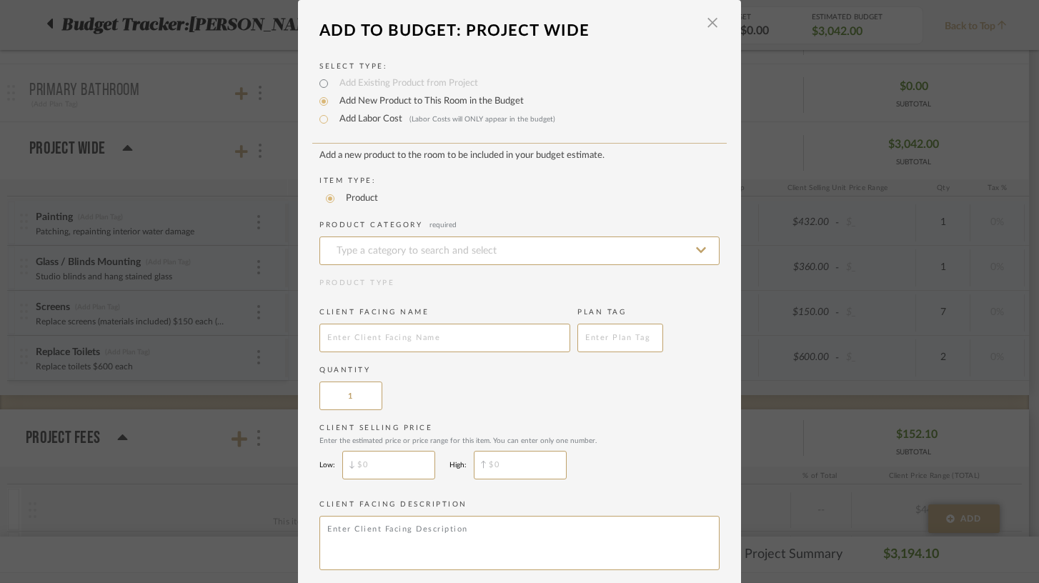
click at [355, 122] on label "Add Labor Cost (Labor Costs will ONLY appear in the budget)" at bounding box center [443, 119] width 223 height 14
click at [332, 122] on input "Add Labor Cost (Labor Costs will ONLY appear in the budget)" at bounding box center [323, 119] width 17 height 17
radio input "true"
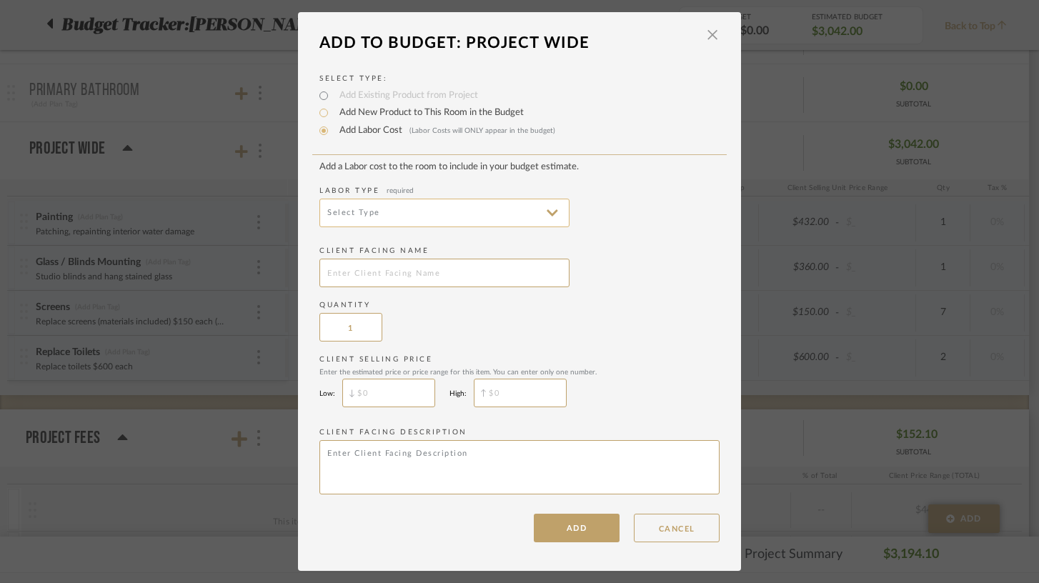
click at [378, 212] on input at bounding box center [444, 213] width 250 height 29
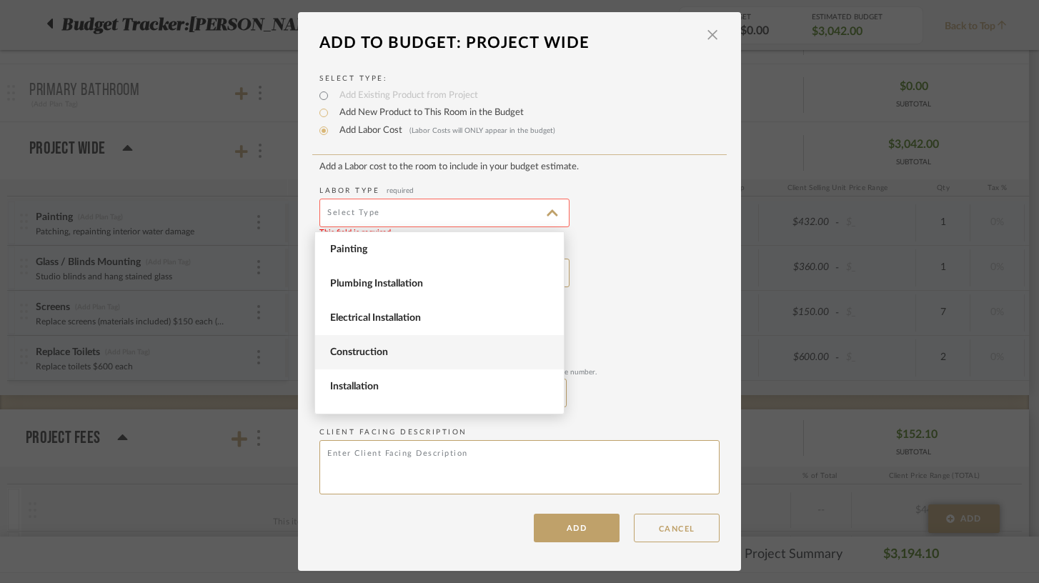
click at [373, 352] on span "Construction" at bounding box center [441, 353] width 222 height 12
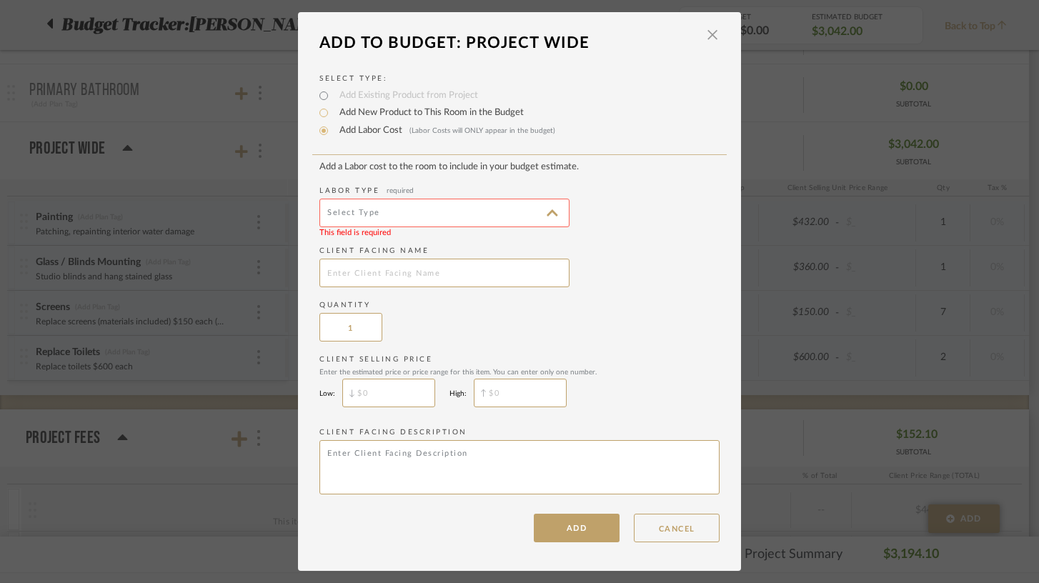
type input "Construction"
click at [377, 275] on input "text" at bounding box center [444, 273] width 250 height 29
type input "N"
type input "Replace kitchen faucet"
type input "$300"
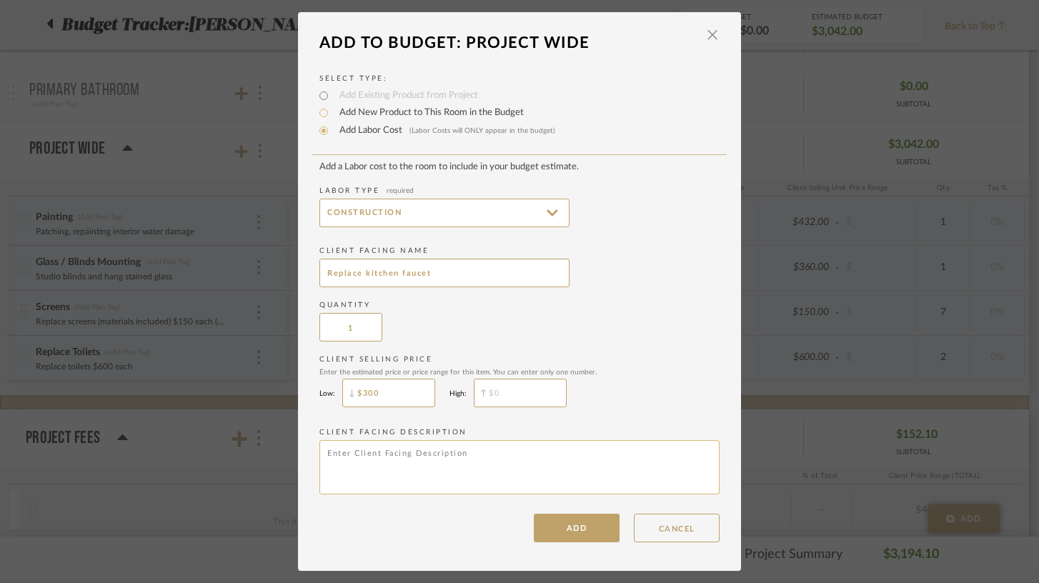
click at [368, 459] on textarea at bounding box center [519, 467] width 400 height 54
paste textarea "Replace faucet $300 Replace kitchen lights $250 (x2) Replace saddle $350, fix t…"
drag, startPoint x: 322, startPoint y: 467, endPoint x: 495, endPoint y: 512, distance: 179.6
click at [495, 512] on div "Add a Labor cost to the room to include in your budget estimate. Labor Type req…" at bounding box center [519, 352] width 400 height 381
type textarea "Replace faucet $300"
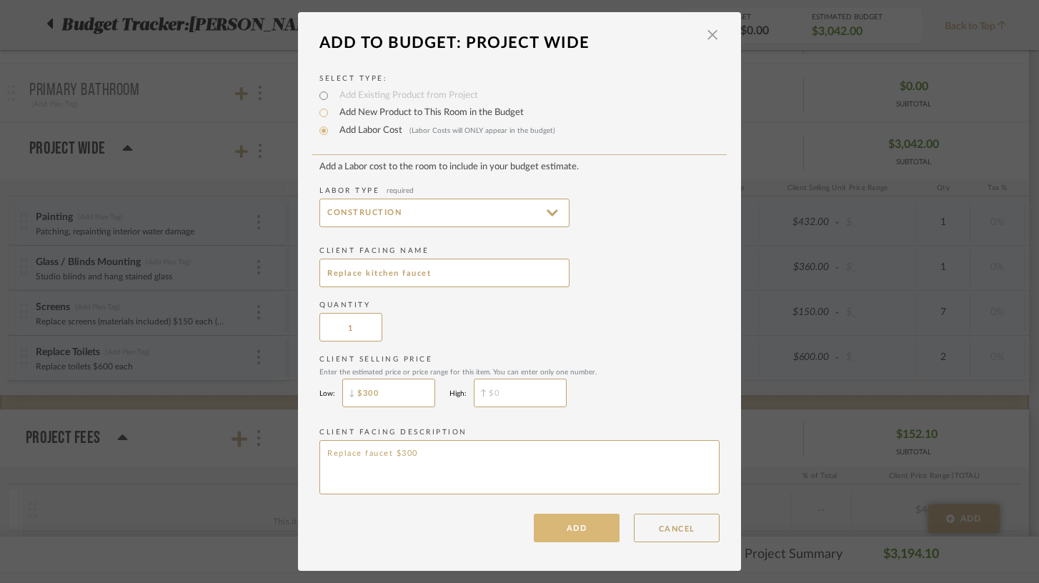
click at [580, 531] on button "ADD" at bounding box center [577, 528] width 86 height 29
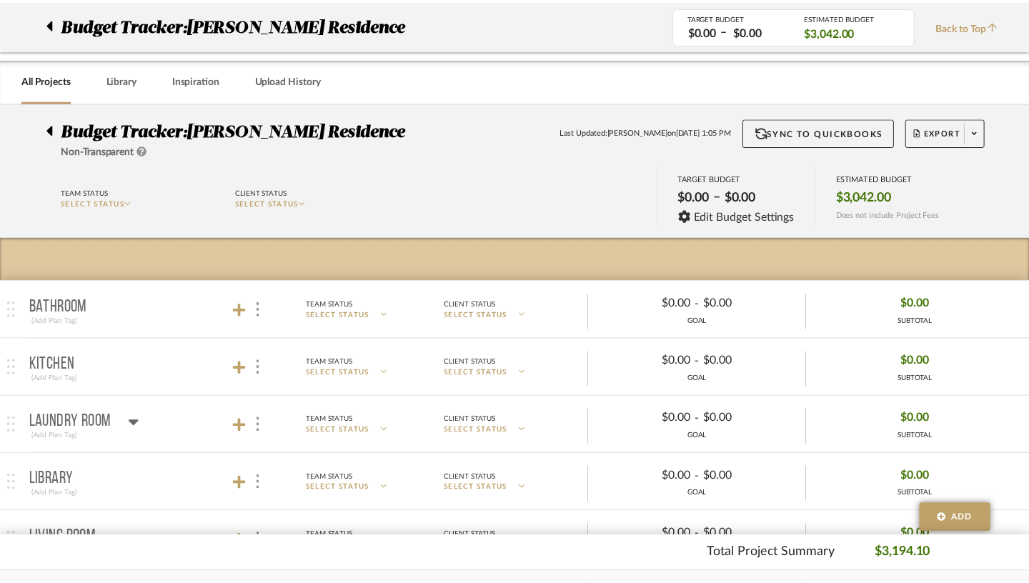
scroll to position [506, 0]
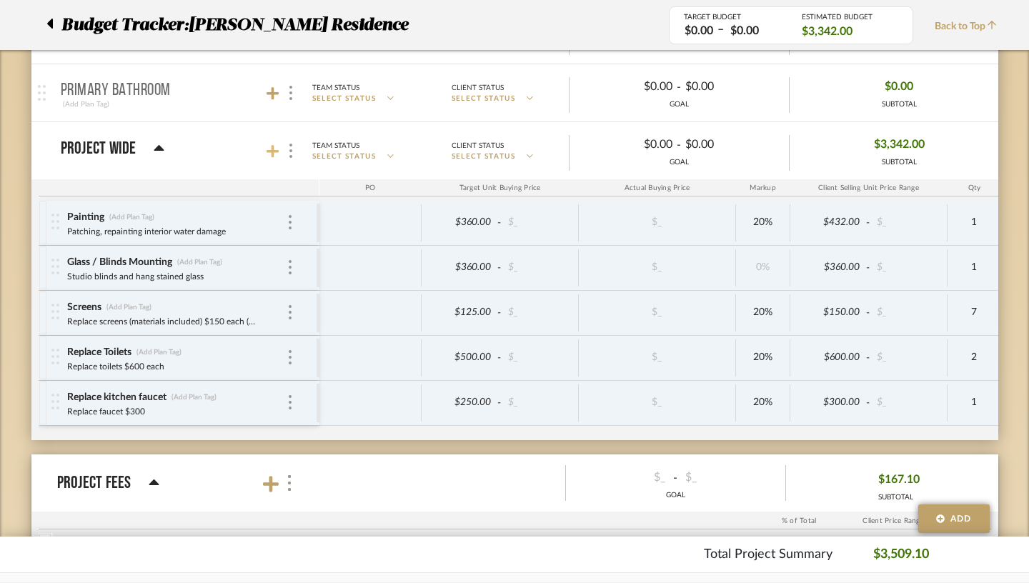
click at [267, 152] on icon at bounding box center [273, 151] width 13 height 13
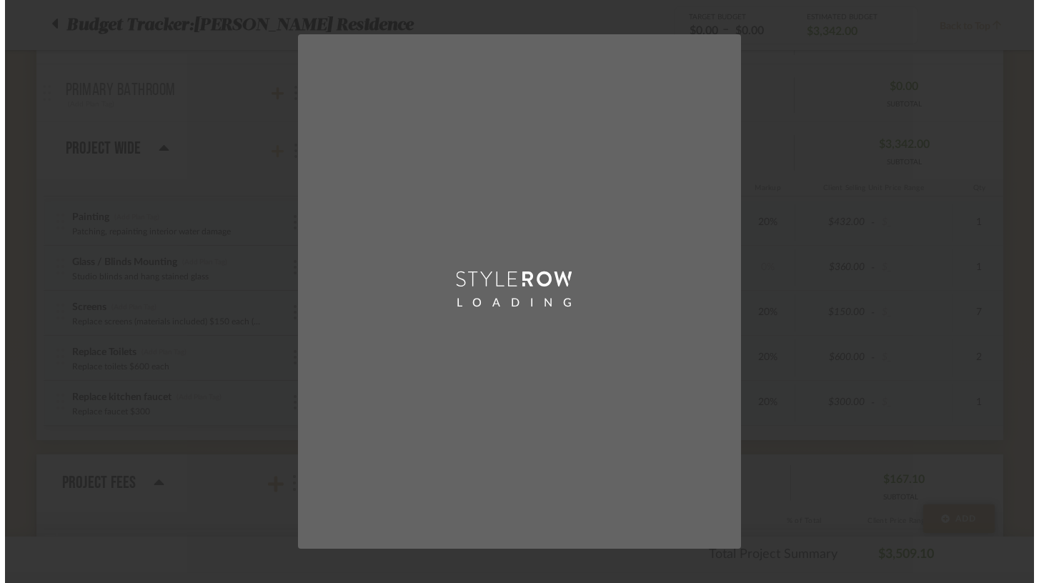
scroll to position [0, 0]
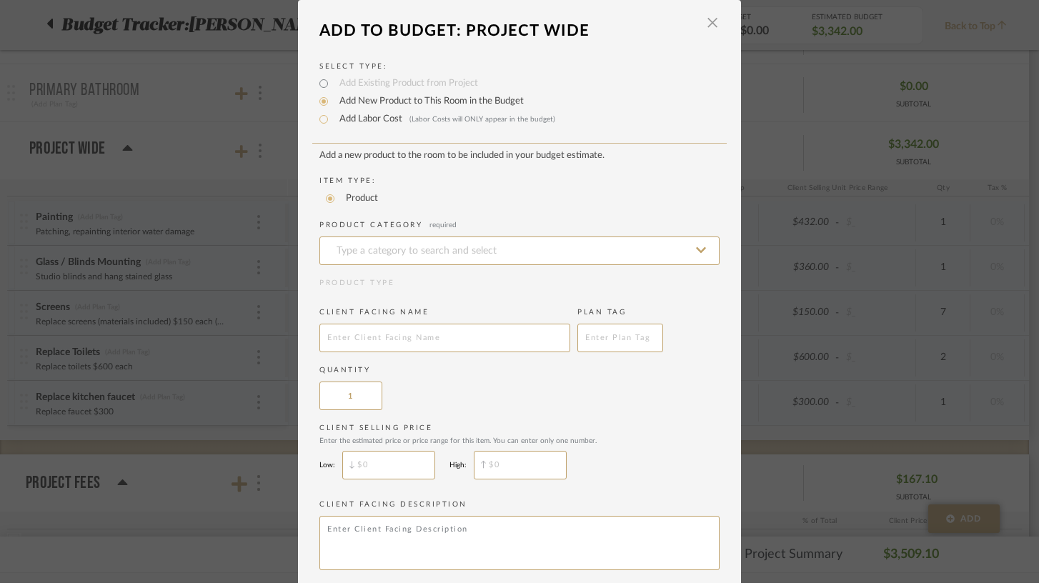
click at [362, 119] on label "Add Labor Cost (Labor Costs will ONLY appear in the budget)" at bounding box center [443, 119] width 223 height 14
click at [332, 119] on input "Add Labor Cost (Labor Costs will ONLY appear in the budget)" at bounding box center [323, 119] width 17 height 17
radio input "true"
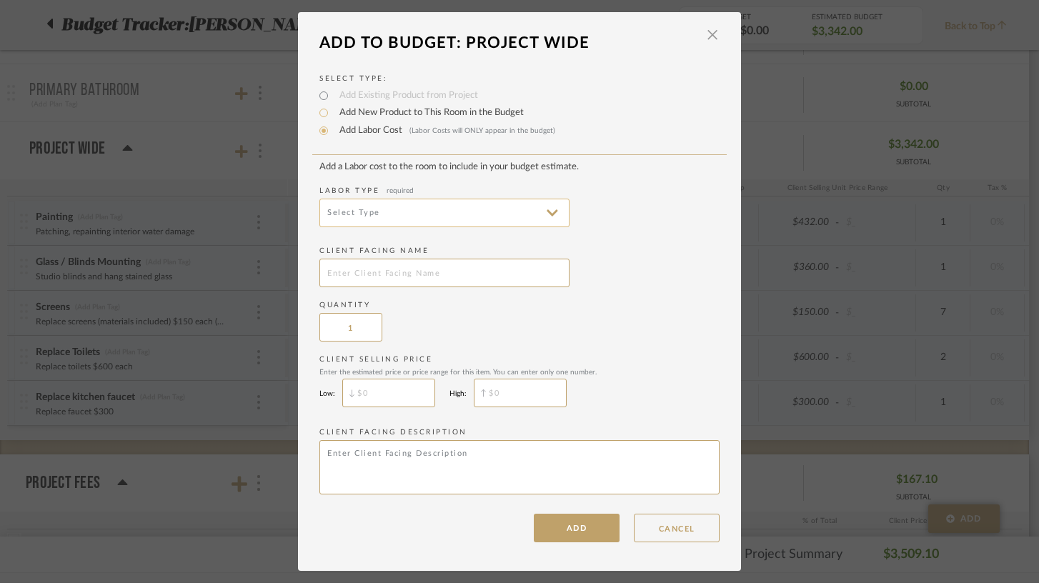
click at [369, 227] on input at bounding box center [444, 213] width 250 height 29
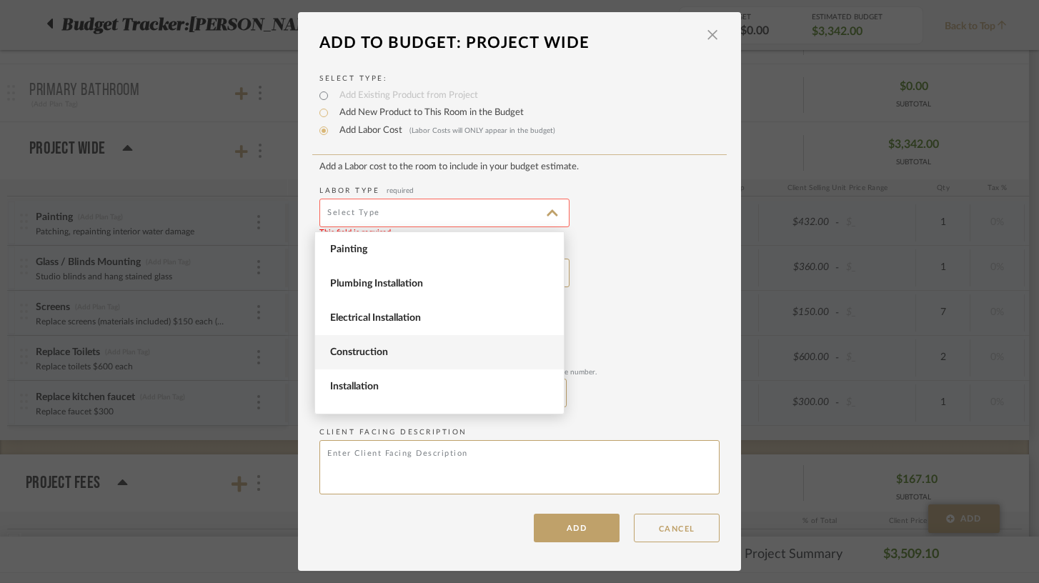
click at [370, 348] on span "Construction" at bounding box center [441, 353] width 222 height 12
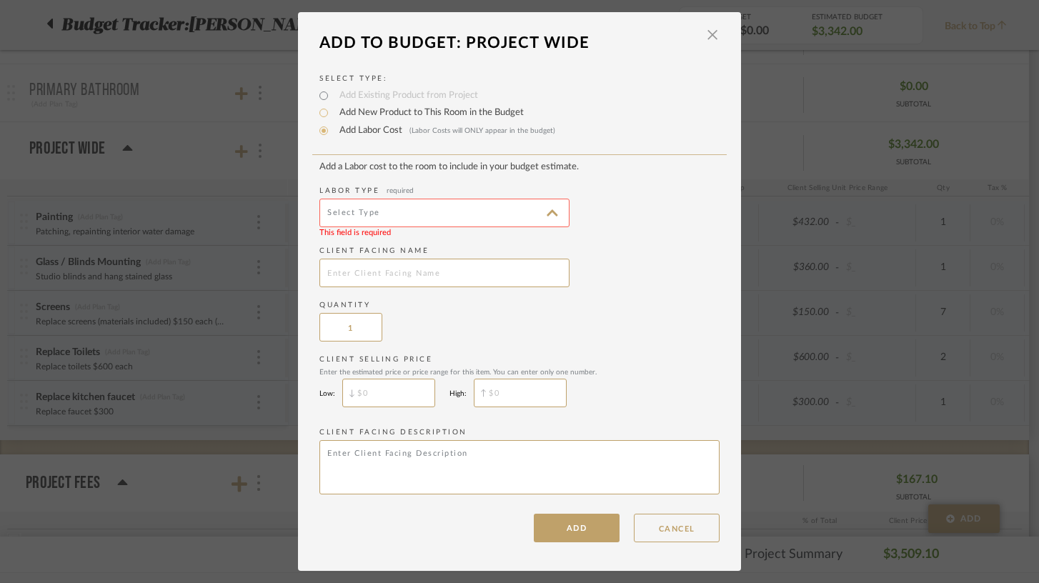
type input "Construction"
click at [374, 273] on input "text" at bounding box center [444, 273] width 250 height 29
type input "Replace bathroom saddle"
type input "$350"
click at [376, 450] on textarea at bounding box center [519, 467] width 400 height 54
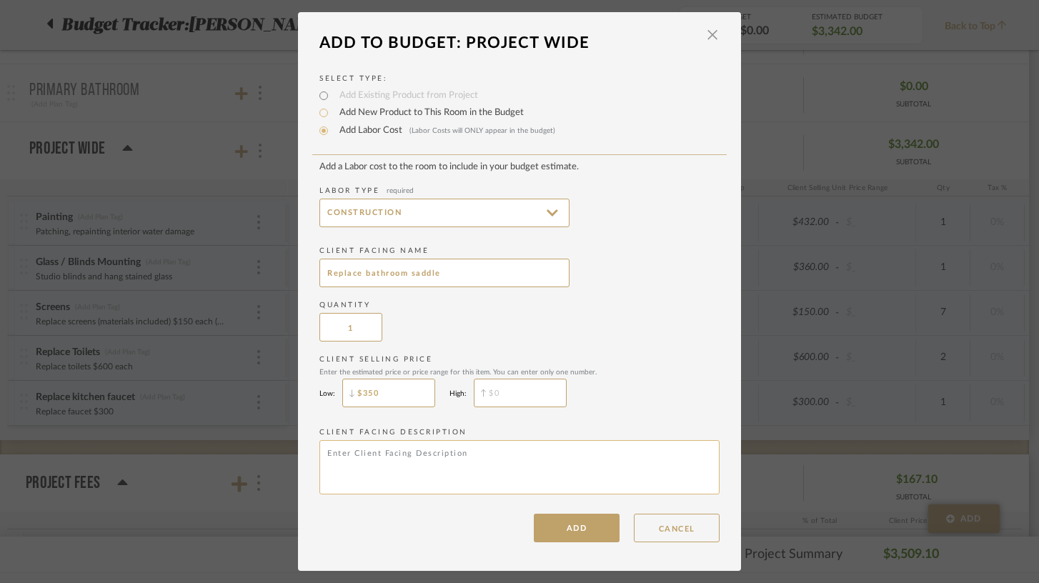
paste textarea "Replace kitchen lights $250 (x2) Replace saddle $350, fix tiles $200 Drawer $16…"
drag, startPoint x: 472, startPoint y: 455, endPoint x: 316, endPoint y: 460, distance: 155.9
click at [319, 460] on textarea "Replace kitchen lights $250 (x2) Replace saddle $350, fix tiles $200 Drawer $16…" at bounding box center [519, 467] width 400 height 54
type textarea "Replace kitchen lights $250 (x2) Replace saddle $350, fix tiles $200 Drawer $16…"
drag, startPoint x: 442, startPoint y: 274, endPoint x: 359, endPoint y: 274, distance: 82.9
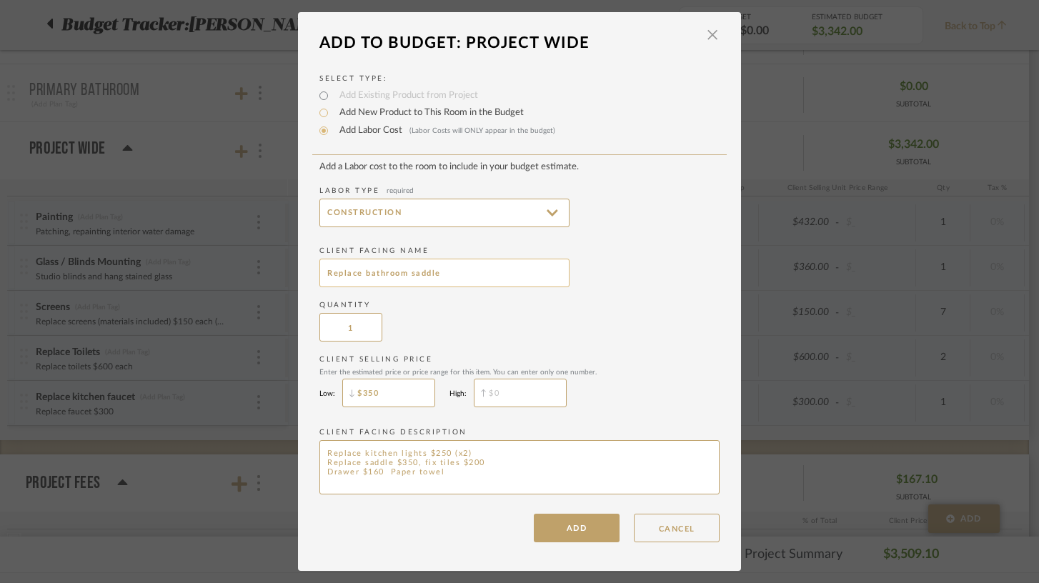
click at [359, 274] on input "Replace bathroom saddle" at bounding box center [444, 273] width 250 height 29
type input "Replace under cabinet light fixture"
type input "2"
type input "$250"
drag, startPoint x: 450, startPoint y: 479, endPoint x: 322, endPoint y: 462, distance: 129.0
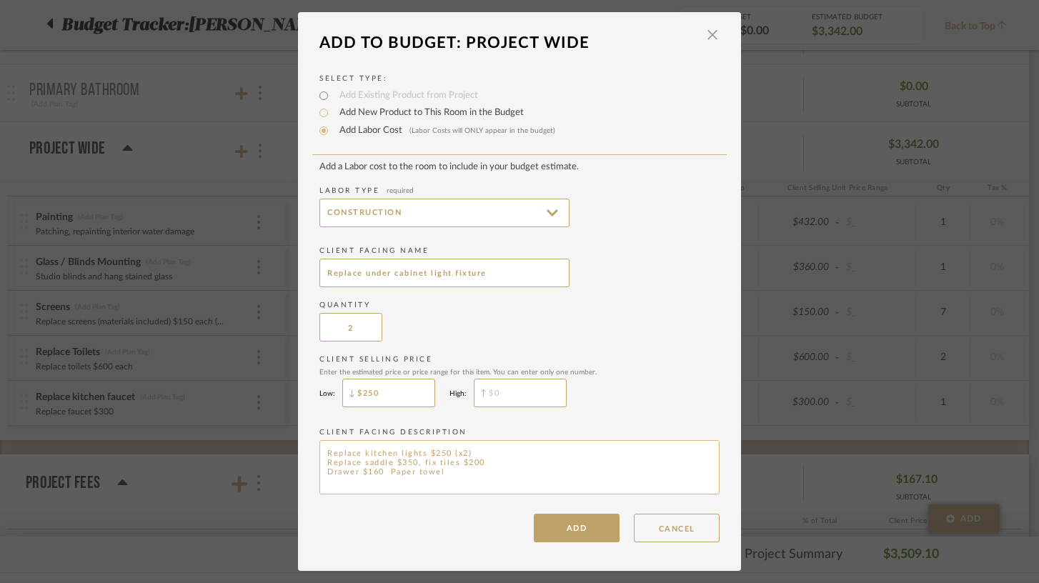
click at [322, 462] on textarea "Replace kitchen lights $250 (x2) Replace saddle $350, fix tiles $200 Drawer $16…" at bounding box center [519, 467] width 400 height 54
type textarea "Replace kitchen lights $250 (x2)"
click at [562, 532] on button "ADD" at bounding box center [577, 528] width 86 height 29
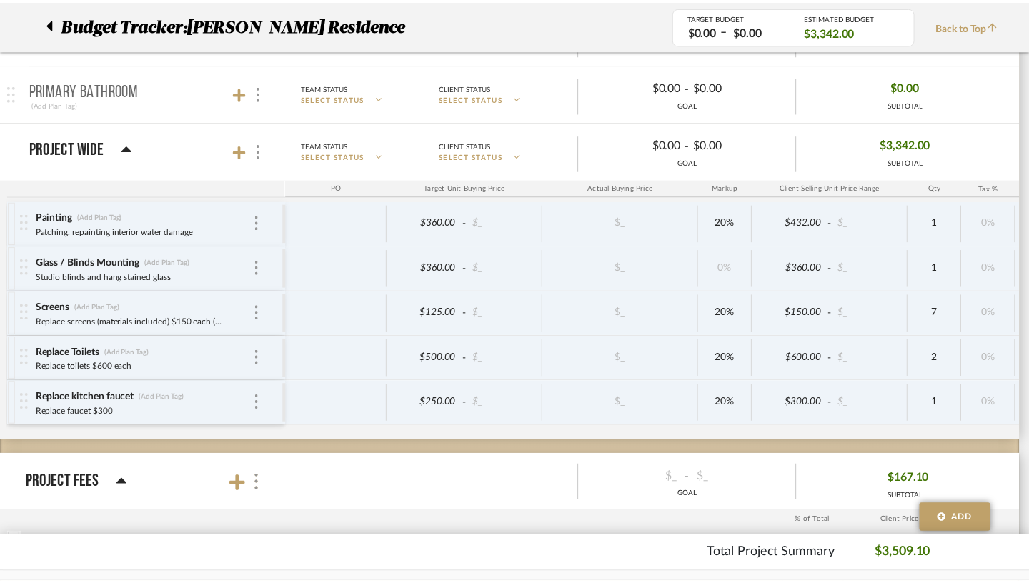
scroll to position [506, 0]
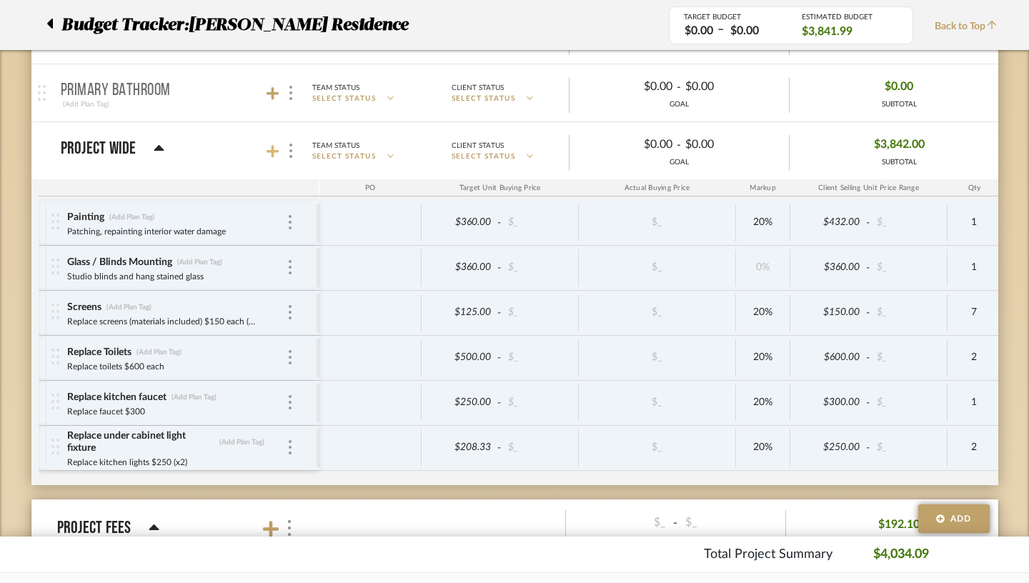
click at [267, 149] on icon at bounding box center [273, 151] width 13 height 13
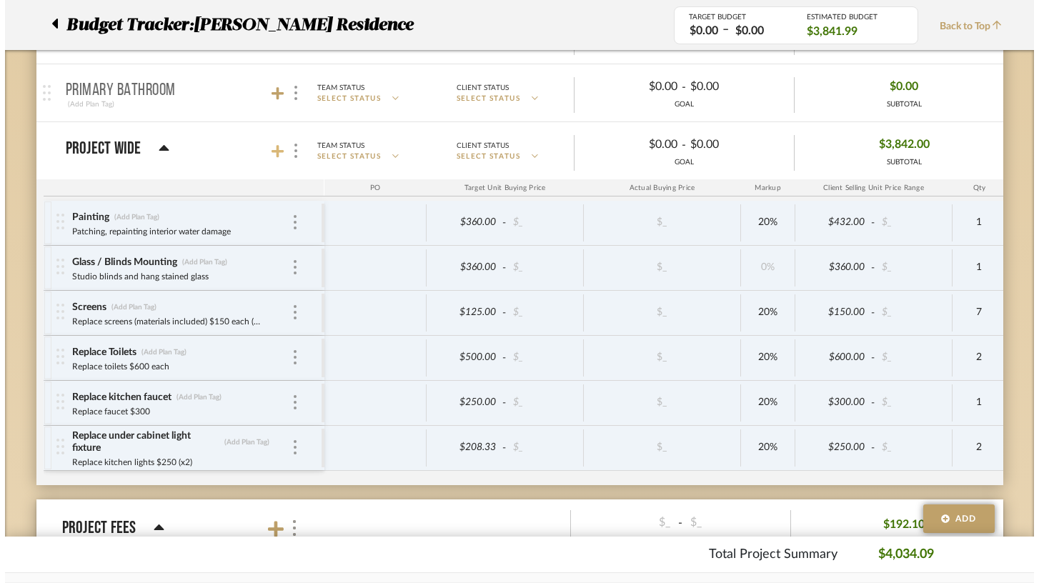
scroll to position [0, 0]
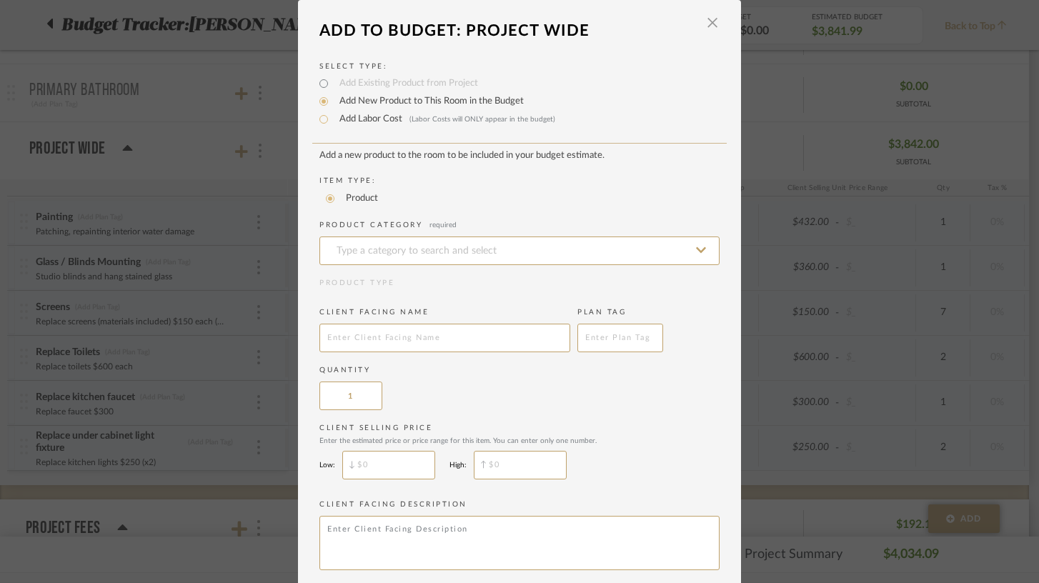
click at [375, 126] on label "Add Labor Cost (Labor Costs will ONLY appear in the budget)" at bounding box center [443, 119] width 223 height 14
click at [332, 126] on input "Add Labor Cost (Labor Costs will ONLY appear in the budget)" at bounding box center [323, 119] width 17 height 17
radio input "true"
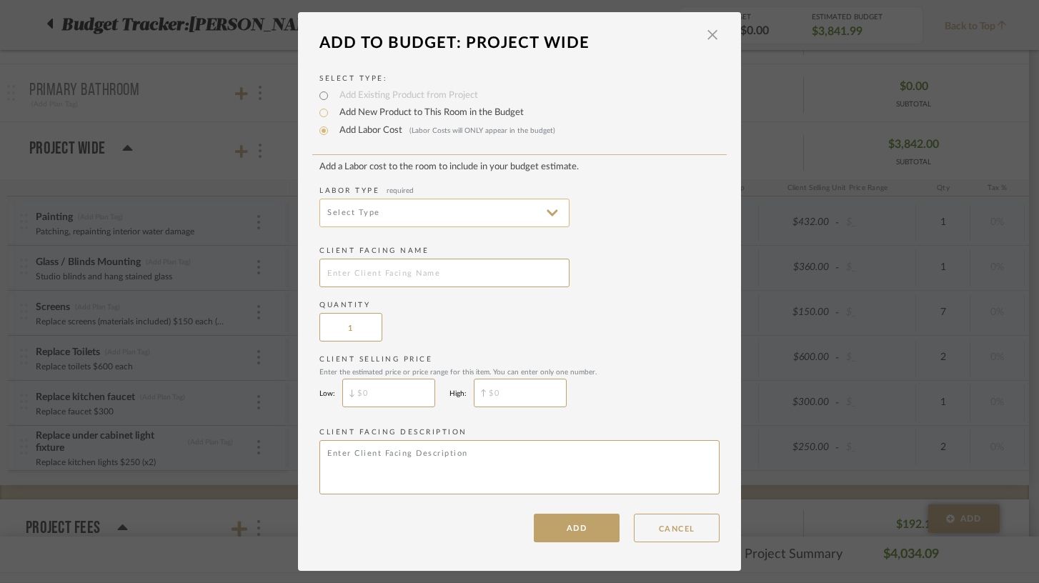
click at [384, 216] on input at bounding box center [444, 213] width 250 height 29
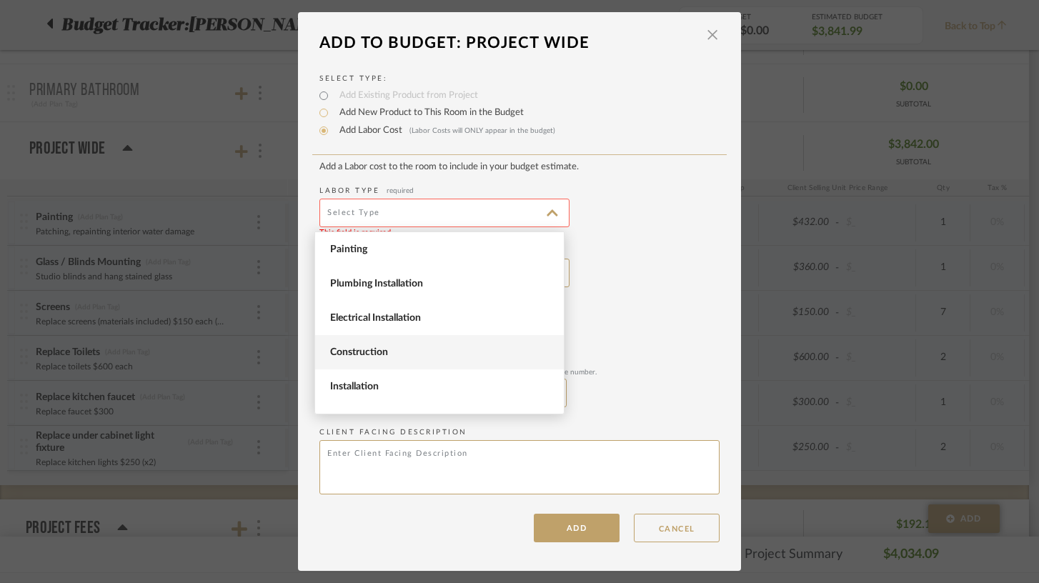
click at [378, 352] on span "Construction" at bounding box center [441, 353] width 222 height 12
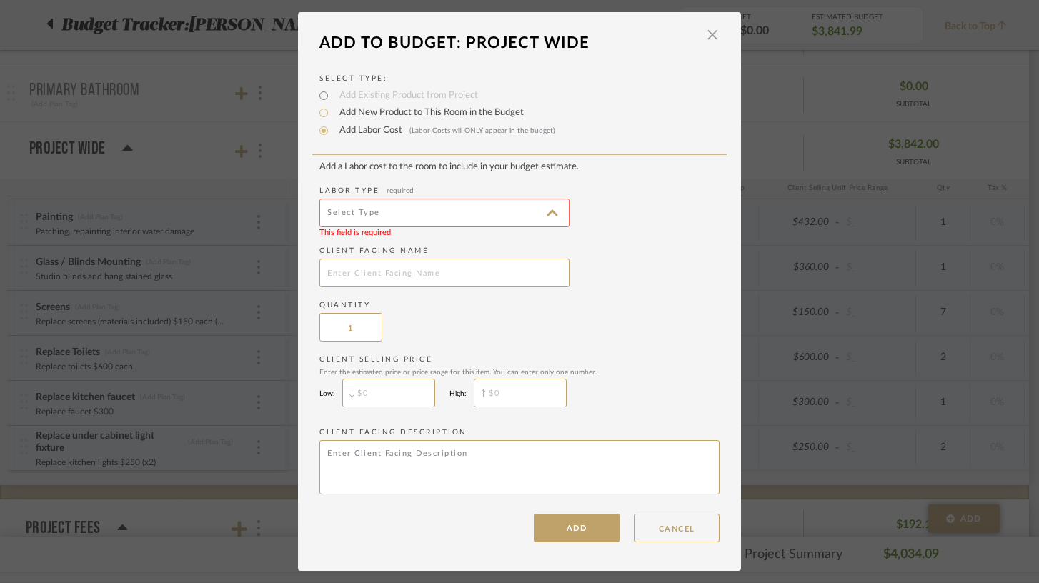
type input "Construction"
click at [380, 267] on input "text" at bounding box center [444, 273] width 250 height 29
click at [371, 460] on textarea at bounding box center [519, 467] width 400 height 54
paste textarea "Replace saddle $350, fix tiles $200 Drawer $160 Paper towel"
drag, startPoint x: 417, startPoint y: 457, endPoint x: 462, endPoint y: 482, distance: 51.5
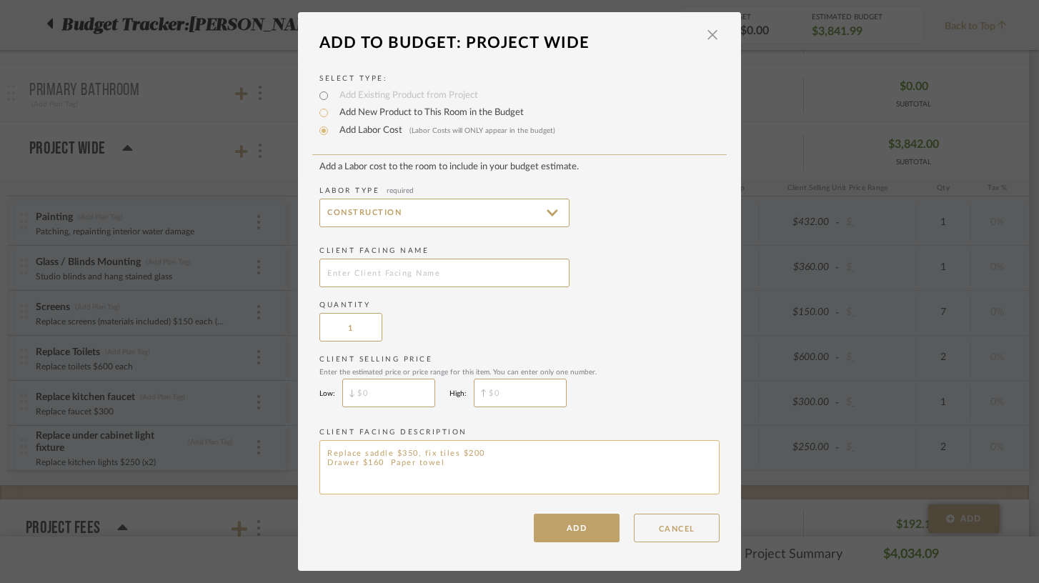
click at [462, 482] on textarea "Replace saddle $350, fix tiles $200 Drawer $160 Paper towel" at bounding box center [519, 467] width 400 height 54
type textarea "Replace saddle $350"
click at [407, 277] on input "text" at bounding box center [444, 273] width 250 height 29
type input "Replace Primary bathroom saddle"
click at [379, 402] on input "$" at bounding box center [388, 393] width 93 height 29
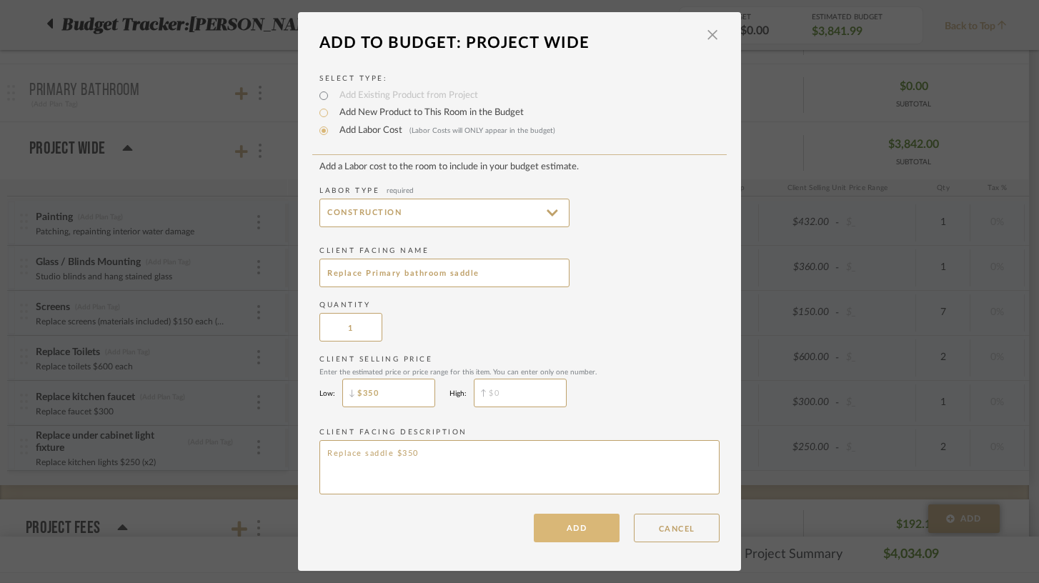
type input "$350"
click at [564, 535] on button "ADD" at bounding box center [577, 528] width 86 height 29
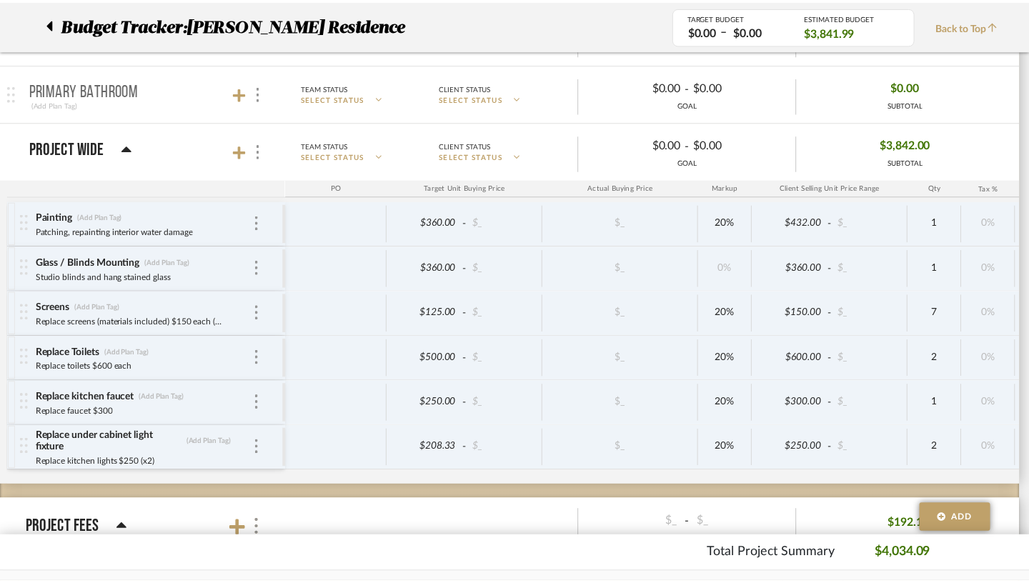
scroll to position [506, 0]
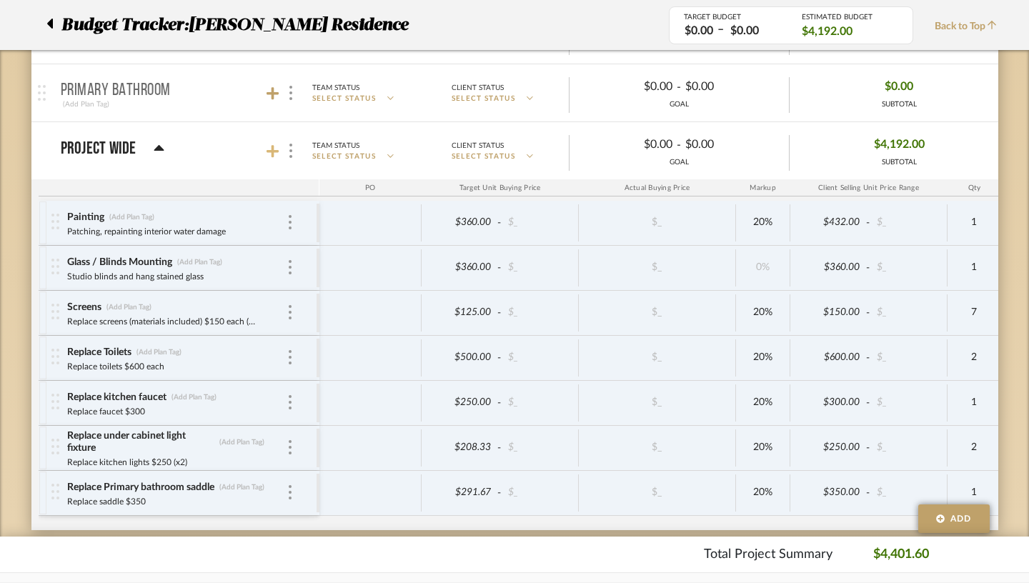
click at [267, 150] on icon at bounding box center [273, 151] width 13 height 13
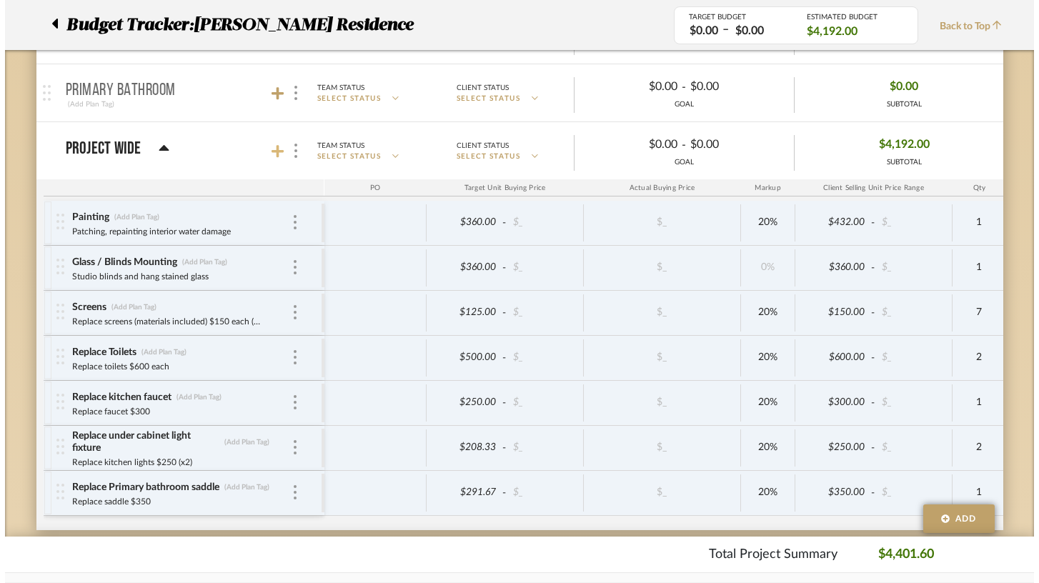
scroll to position [0, 0]
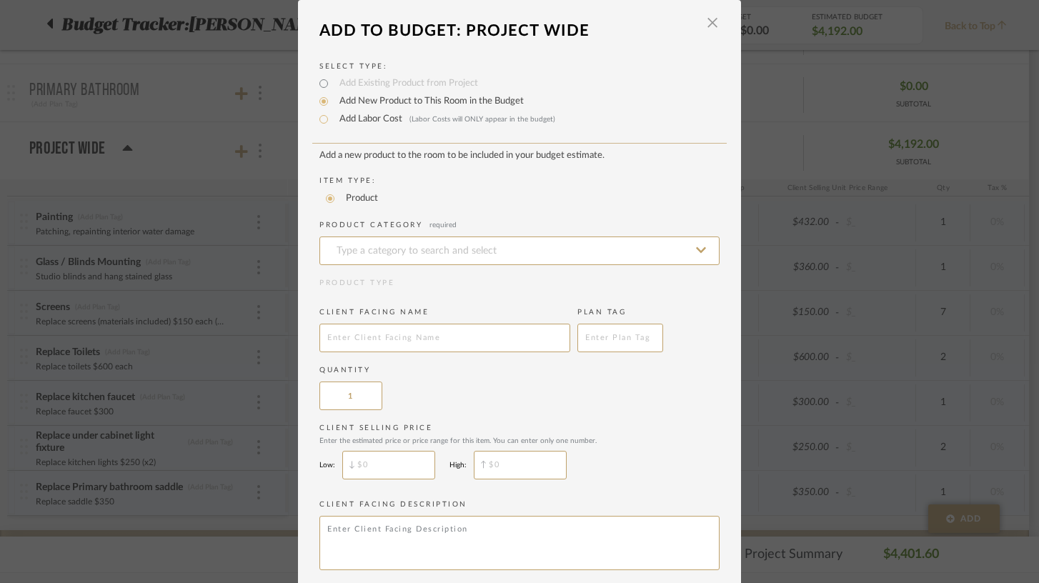
click at [375, 121] on label "Add Labor Cost (Labor Costs will ONLY appear in the budget)" at bounding box center [443, 119] width 223 height 14
click at [332, 121] on input "Add Labor Cost (Labor Costs will ONLY appear in the budget)" at bounding box center [323, 119] width 17 height 17
radio input "true"
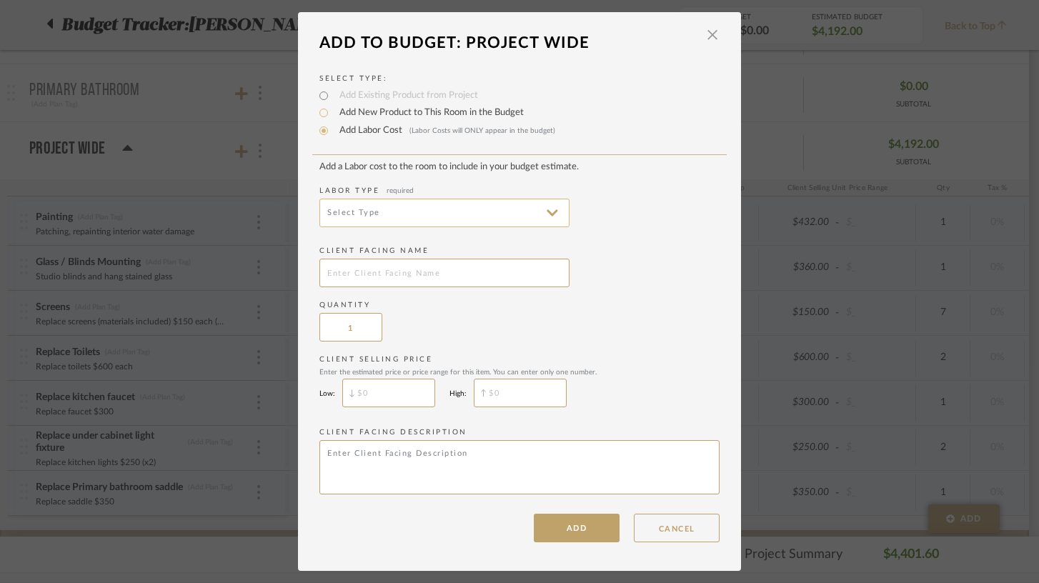
click at [359, 215] on input at bounding box center [444, 213] width 250 height 29
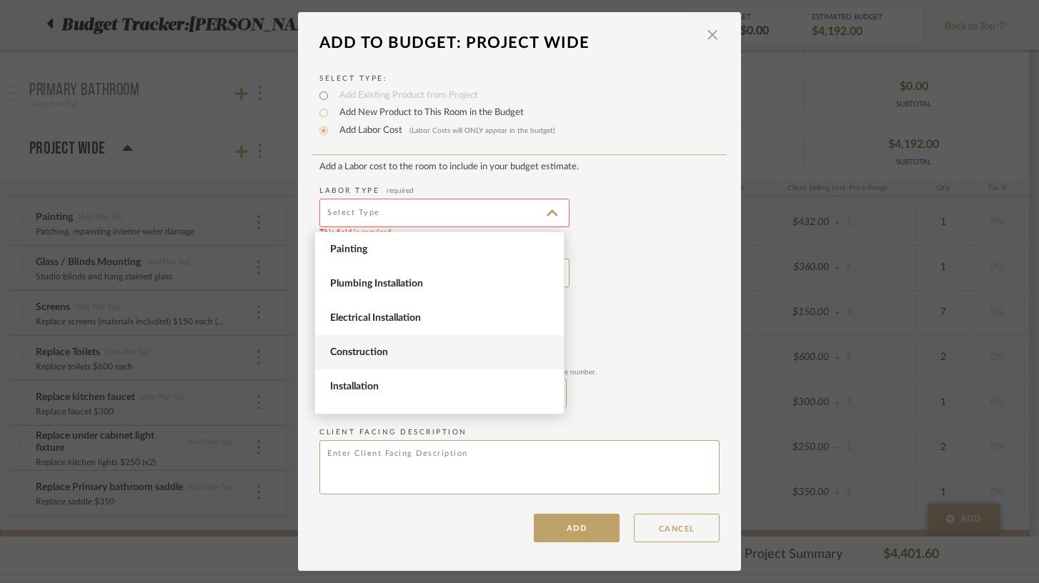
click at [358, 358] on span "Construction" at bounding box center [441, 353] width 222 height 12
type input "Construction"
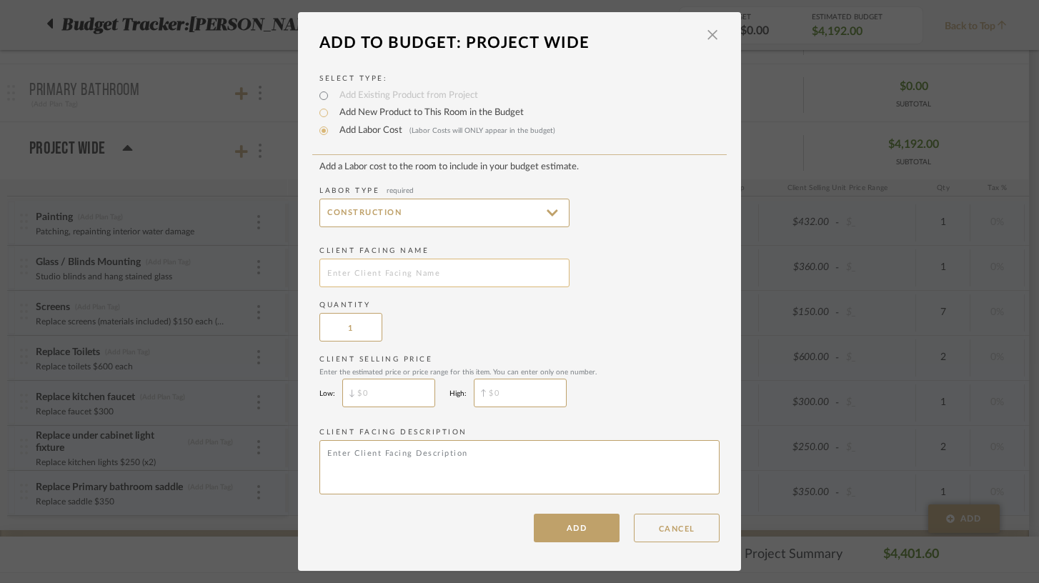
click at [377, 280] on input "text" at bounding box center [444, 273] width 250 height 29
click at [378, 467] on textarea at bounding box center [519, 467] width 400 height 54
paste textarea "fix tiles $200 Drawer $160 Paper towel"
drag, startPoint x: 329, startPoint y: 455, endPoint x: 313, endPoint y: 453, distance: 15.9
click at [313, 453] on div "Select Type: Add Existing Product from Project Add New Product to This Room in …" at bounding box center [519, 301] width 443 height 485
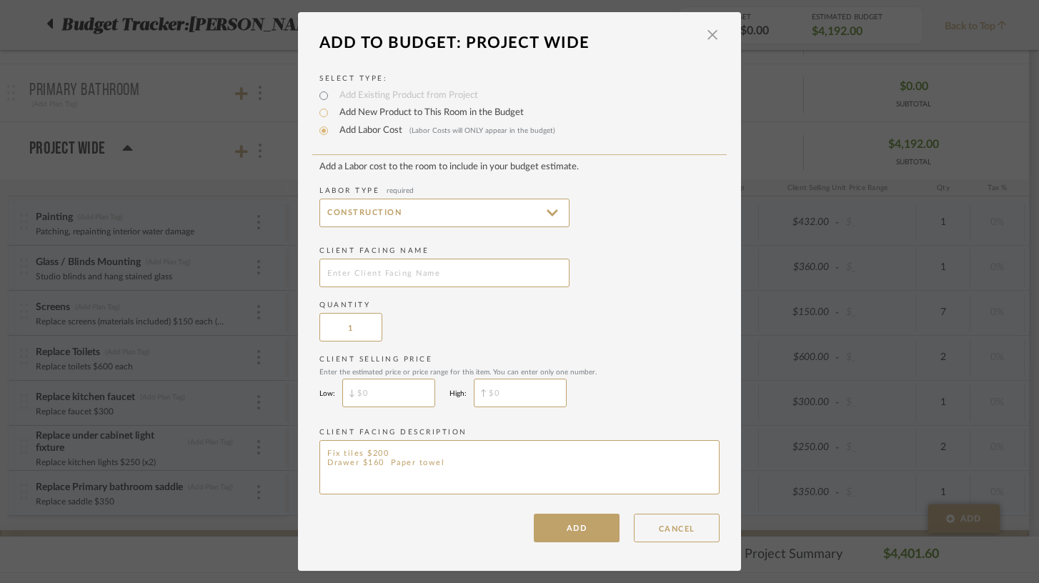
drag, startPoint x: 455, startPoint y: 470, endPoint x: 306, endPoint y: 465, distance: 148.8
click at [306, 465] on div "Select Type: Add Existing Product from Project Add New Product to This Room in …" at bounding box center [519, 301] width 443 height 485
type textarea "Fix tiles $200"
click at [369, 278] on input "text" at bounding box center [444, 273] width 250 height 29
type input "Fix bathroom floor tiles and caulk"
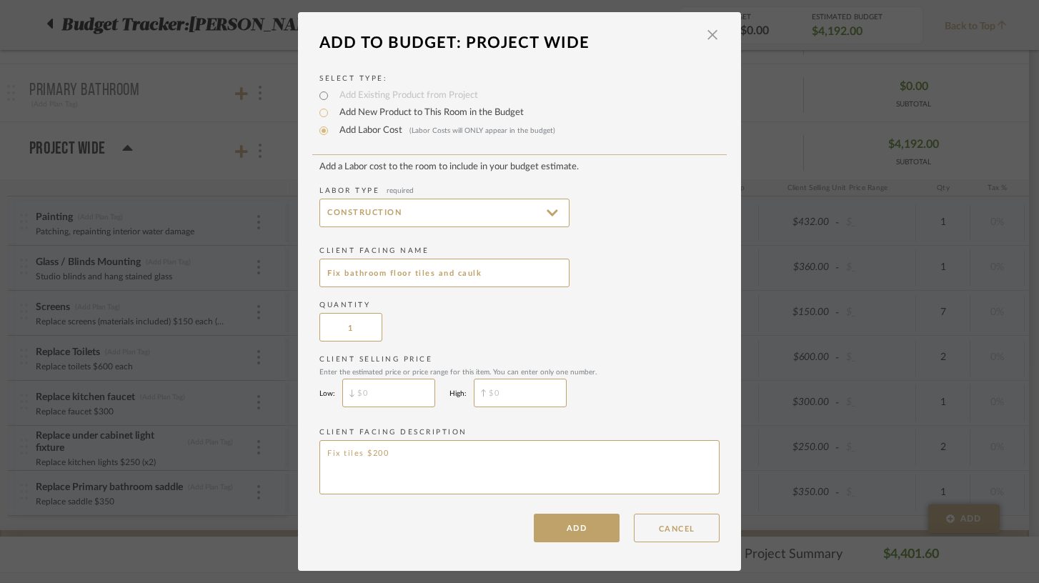
click at [386, 390] on input "text" at bounding box center [388, 393] width 93 height 29
type input "$200"
type input "$"
click at [570, 537] on button "ADD" at bounding box center [577, 528] width 86 height 29
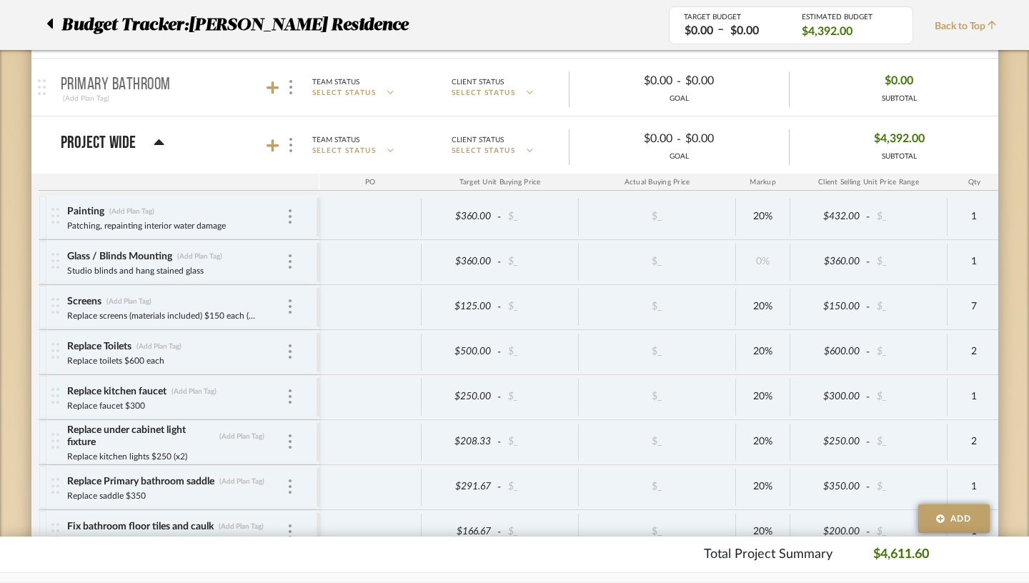
scroll to position [501, 0]
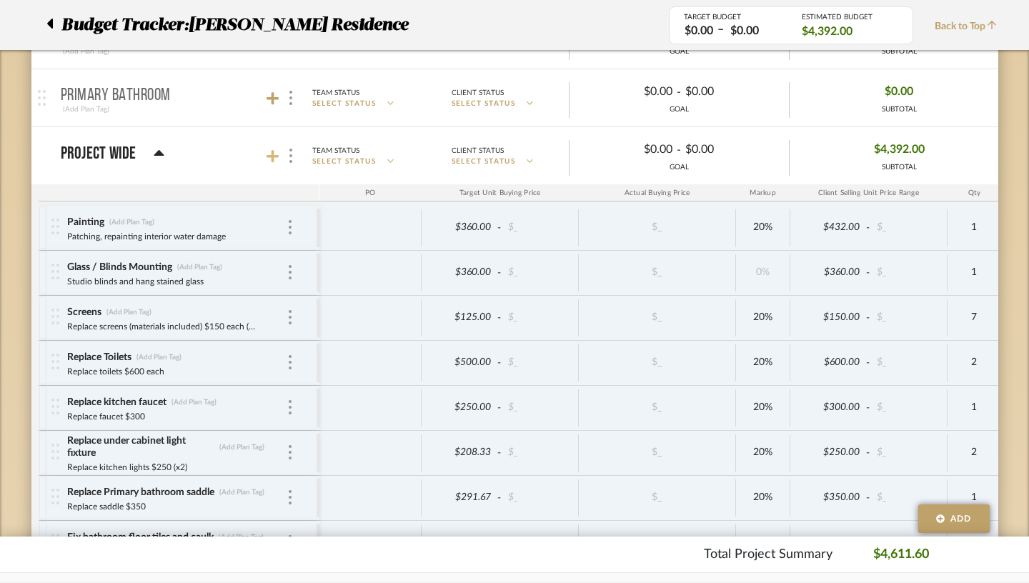
click at [267, 157] on icon at bounding box center [273, 156] width 13 height 13
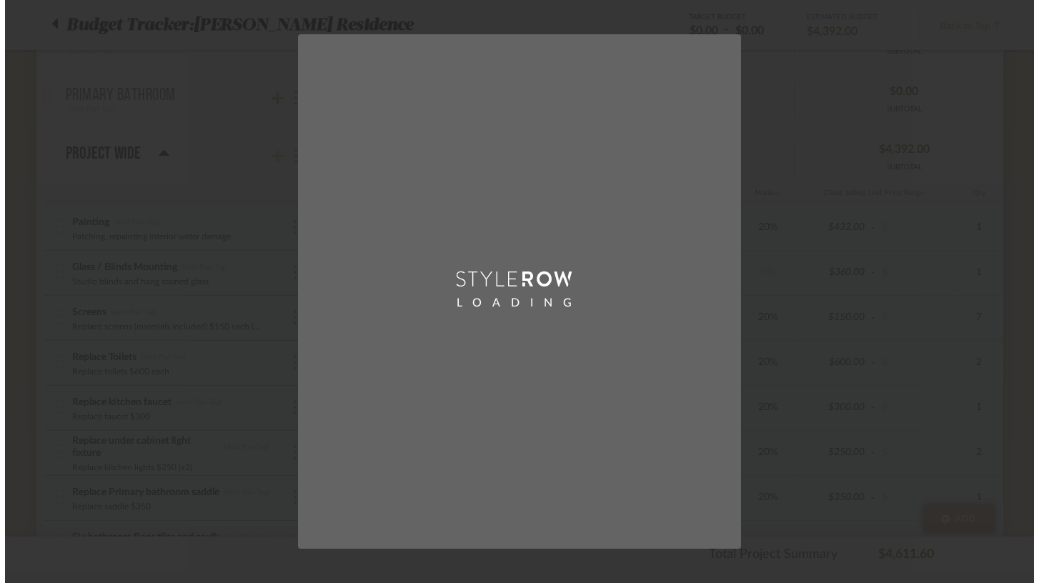
scroll to position [0, 0]
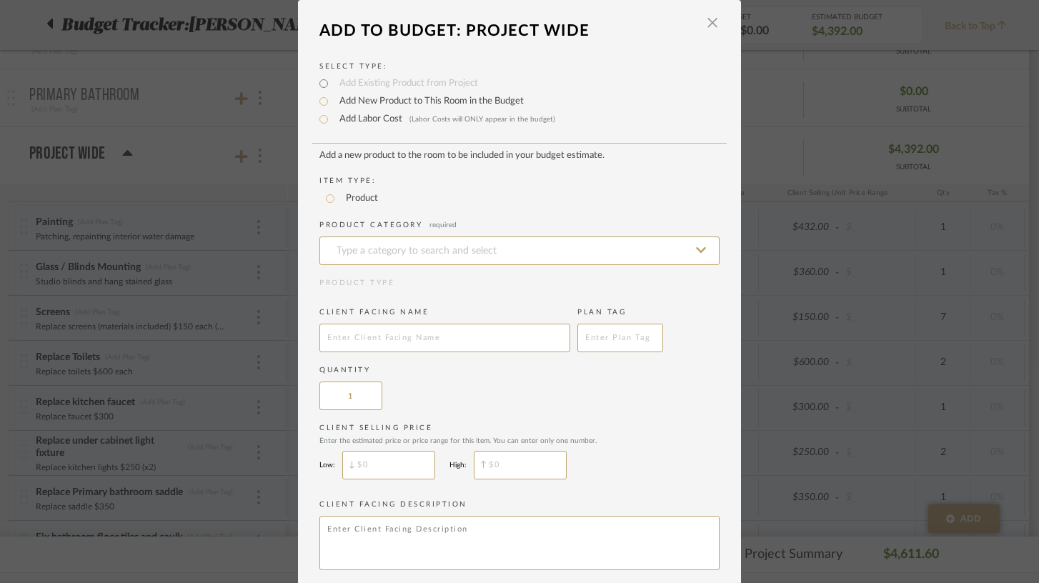
click at [370, 122] on label "Add Labor Cost (Labor Costs will ONLY appear in the budget)" at bounding box center [443, 119] width 223 height 14
click at [332, 122] on input "Add Labor Cost (Labor Costs will ONLY appear in the budget)" at bounding box center [323, 119] width 17 height 17
radio input "true"
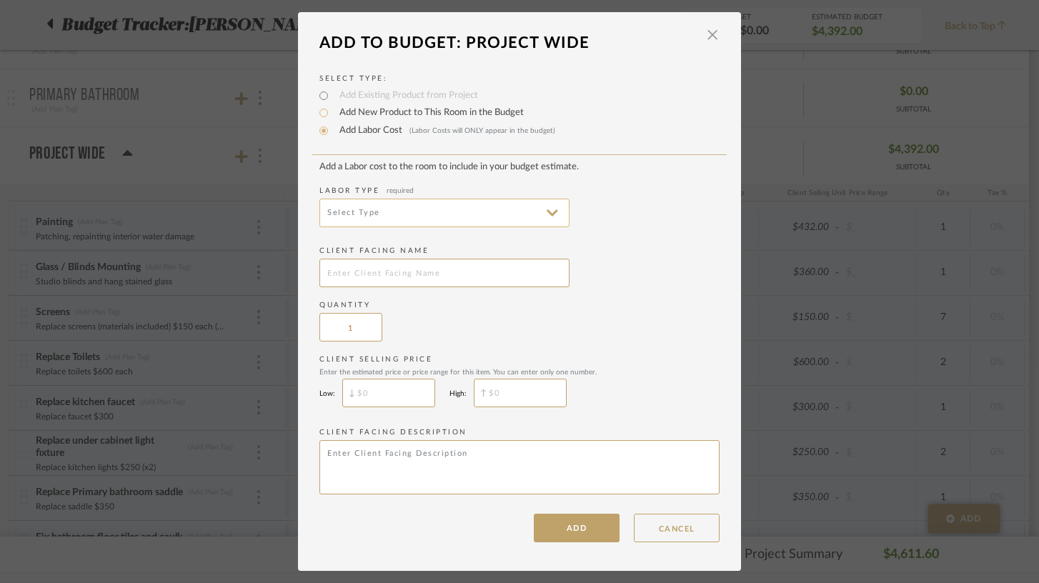
click at [364, 215] on input at bounding box center [444, 213] width 250 height 29
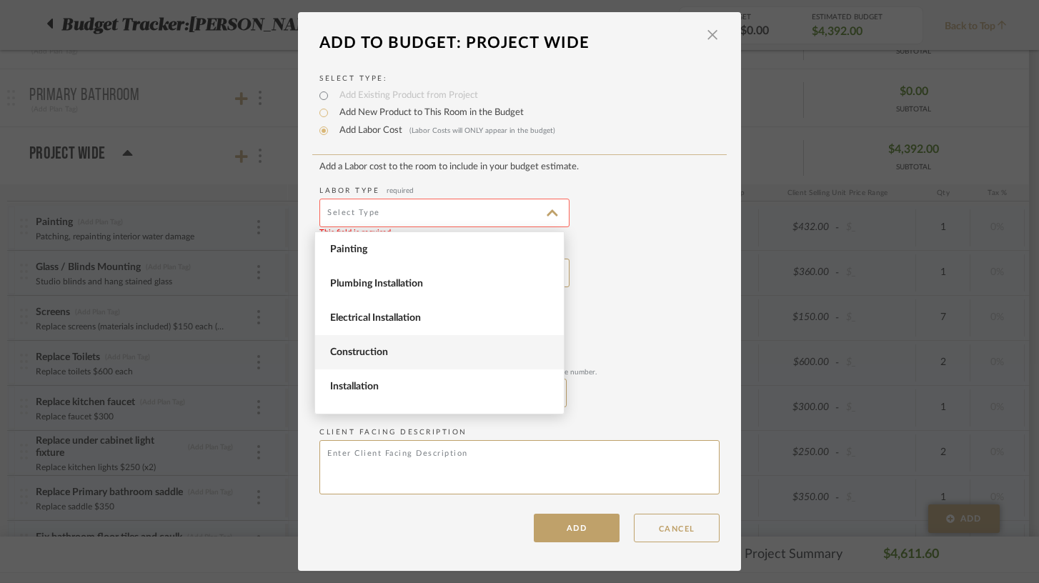
click at [362, 349] on span "Construction" at bounding box center [441, 353] width 222 height 12
type input "Construction"
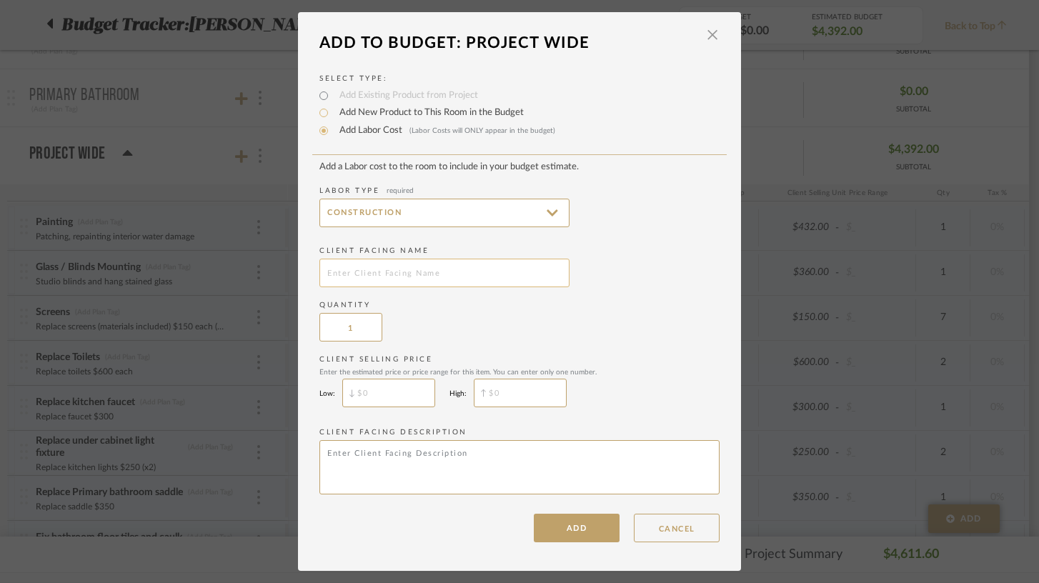
click at [383, 264] on input "text" at bounding box center [444, 273] width 250 height 29
type input "Replace Drawer tracks"
type input "2"
type input "$80"
type input "$"
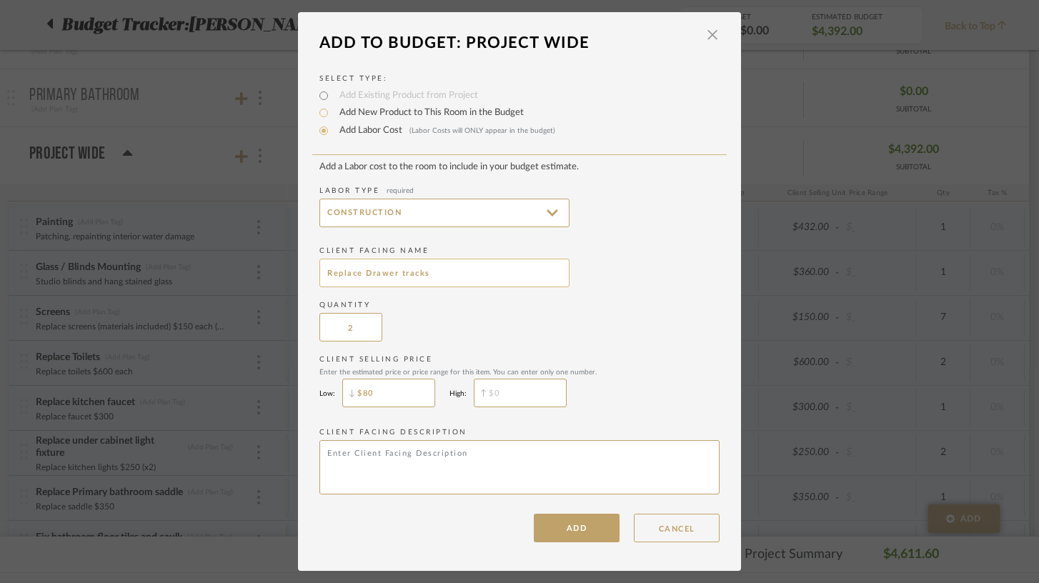
paste textarea "Drawer $160 Paper towel"
drag, startPoint x: 366, startPoint y: 455, endPoint x: 439, endPoint y: 452, distance: 73.0
click at [439, 452] on textarea "Drawer $160 Paper towel" at bounding box center [519, 467] width 400 height 54
drag, startPoint x: 387, startPoint y: 455, endPoint x: 499, endPoint y: 457, distance: 112.2
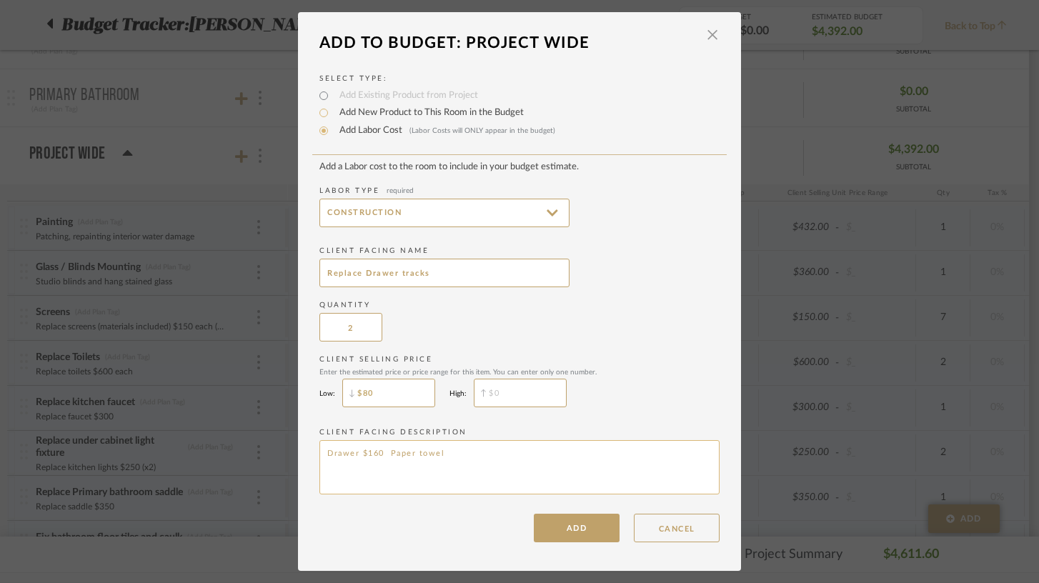
click at [499, 457] on textarea "Drawer $160 Paper towel" at bounding box center [519, 467] width 400 height 54
type textarea "Drawer $80 each"
click at [580, 533] on button "ADD" at bounding box center [577, 528] width 86 height 29
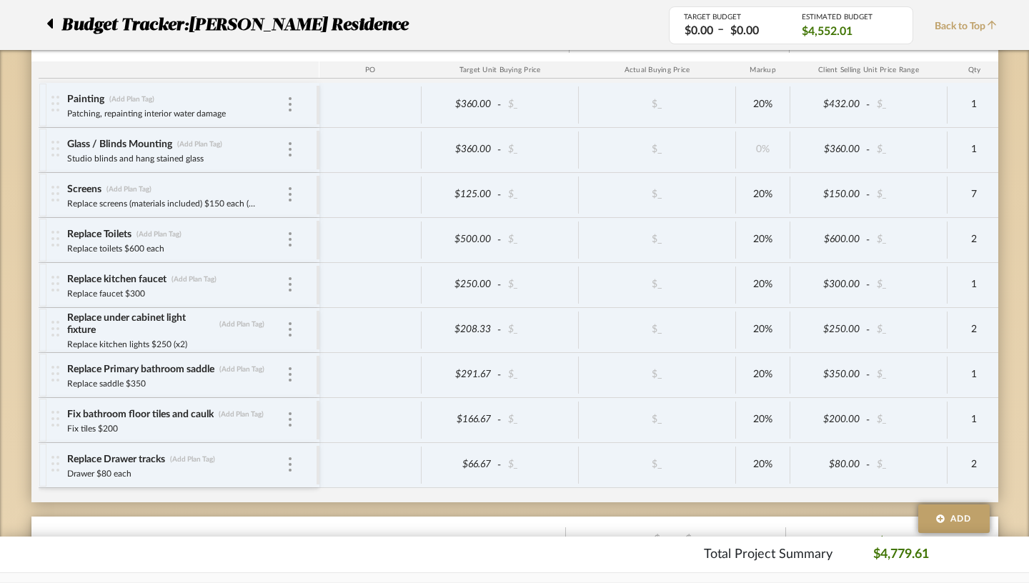
scroll to position [503, 0]
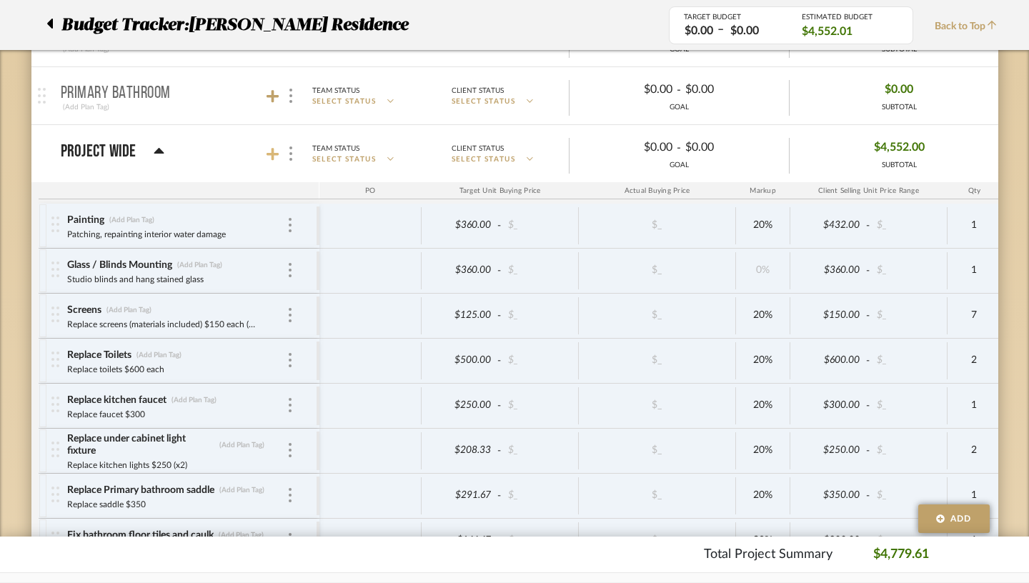
click at [267, 152] on icon at bounding box center [273, 154] width 13 height 13
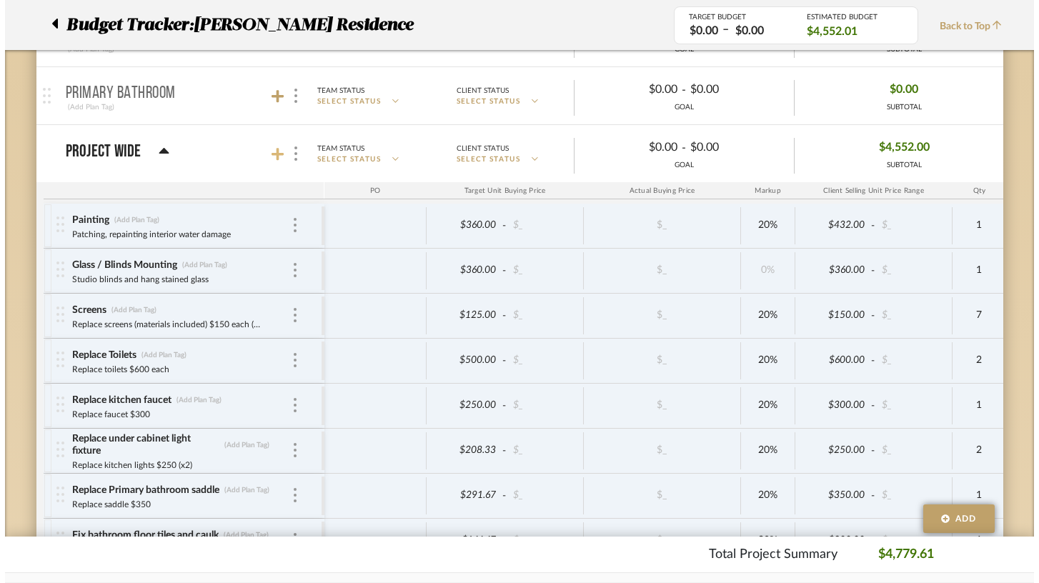
scroll to position [0, 0]
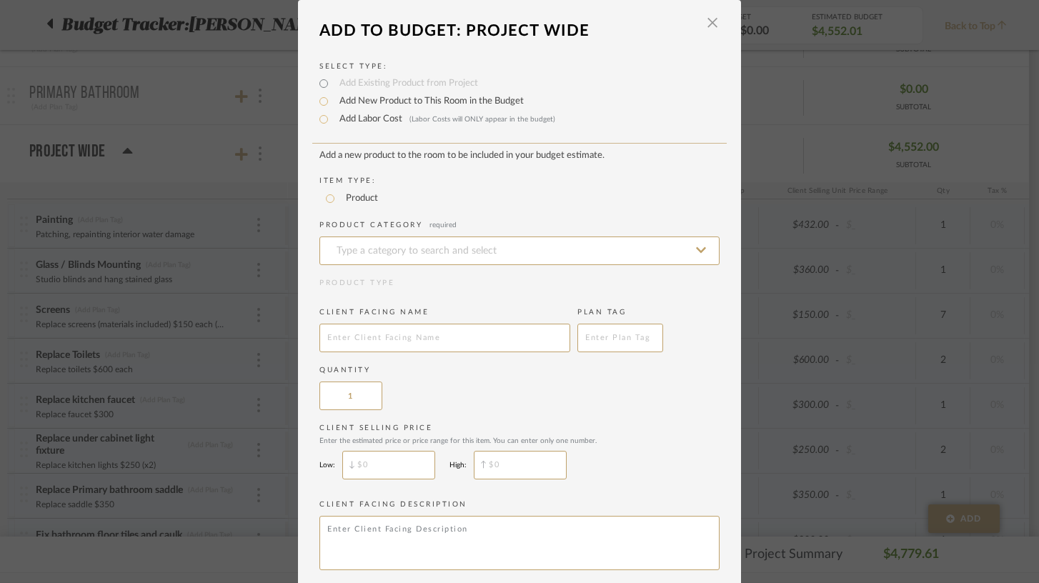
click at [370, 126] on label "Add Labor Cost (Labor Costs will ONLY appear in the budget)" at bounding box center [443, 119] width 223 height 14
click at [332, 126] on input "Add Labor Cost (Labor Costs will ONLY appear in the budget)" at bounding box center [323, 119] width 17 height 17
radio input "true"
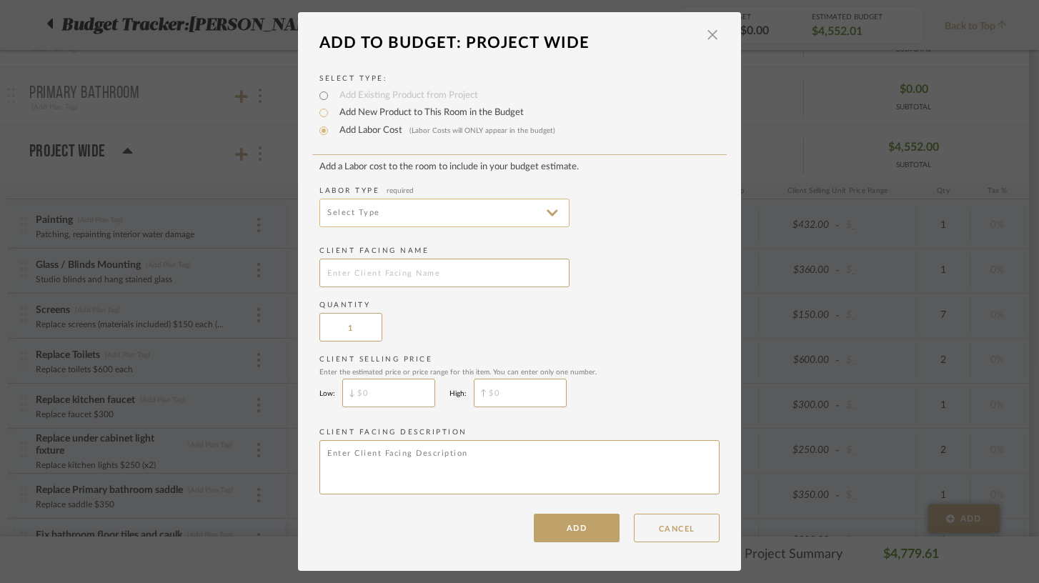
click at [377, 215] on input at bounding box center [444, 213] width 250 height 29
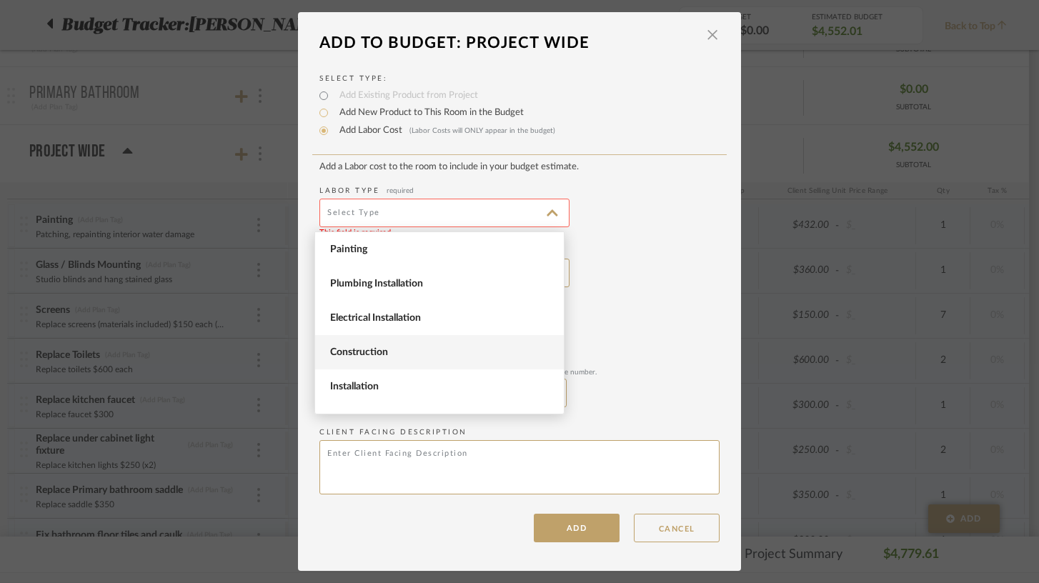
click at [359, 344] on span "Construction" at bounding box center [439, 352] width 249 height 34
type input "Construction"
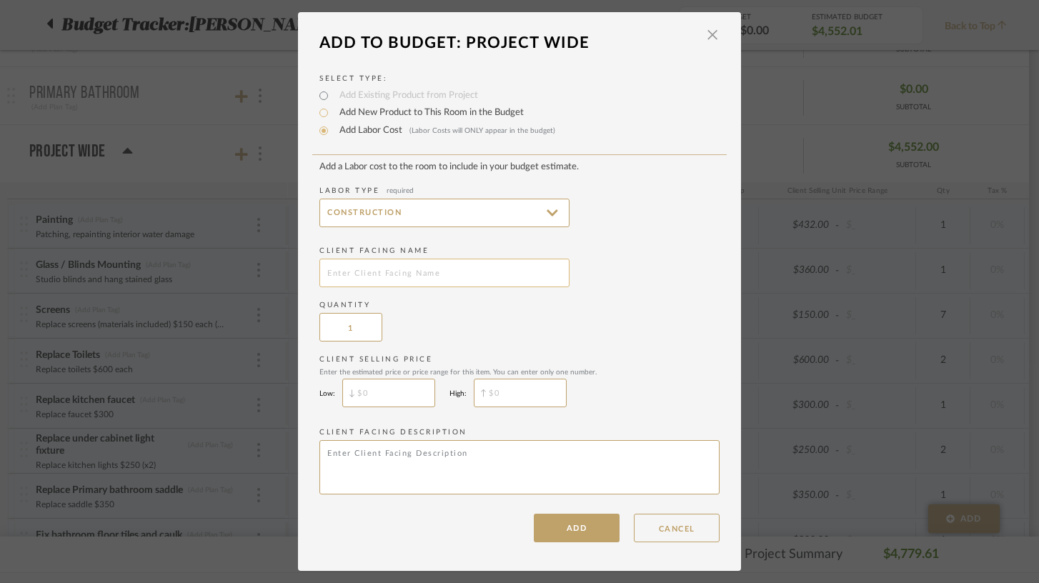
click at [368, 276] on input "text" at bounding box center [444, 273] width 250 height 29
type input "Water Damage Paint and patch"
type input "$160"
click at [394, 472] on textarea at bounding box center [519, 467] width 400 height 54
paste textarea "Paper towel"
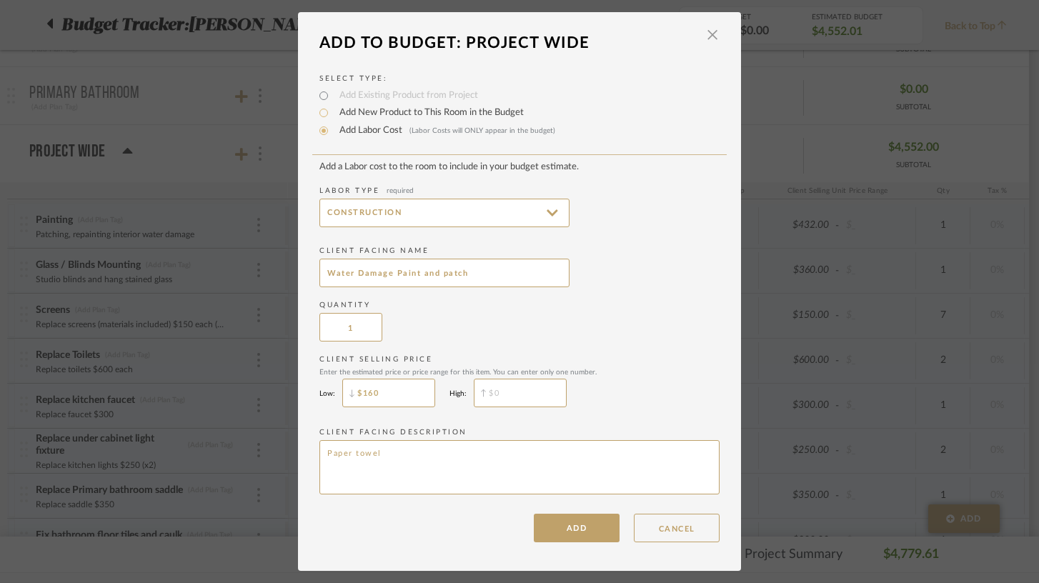
drag, startPoint x: 389, startPoint y: 458, endPoint x: 302, endPoint y: 437, distance: 89.6
click at [302, 437] on div "Select Type: Add Existing Product from Project Add New Product to This Room in …" at bounding box center [519, 301] width 443 height 485
type textarea "Patching, repainting interior water damage"
click at [557, 527] on button "ADD" at bounding box center [577, 528] width 86 height 29
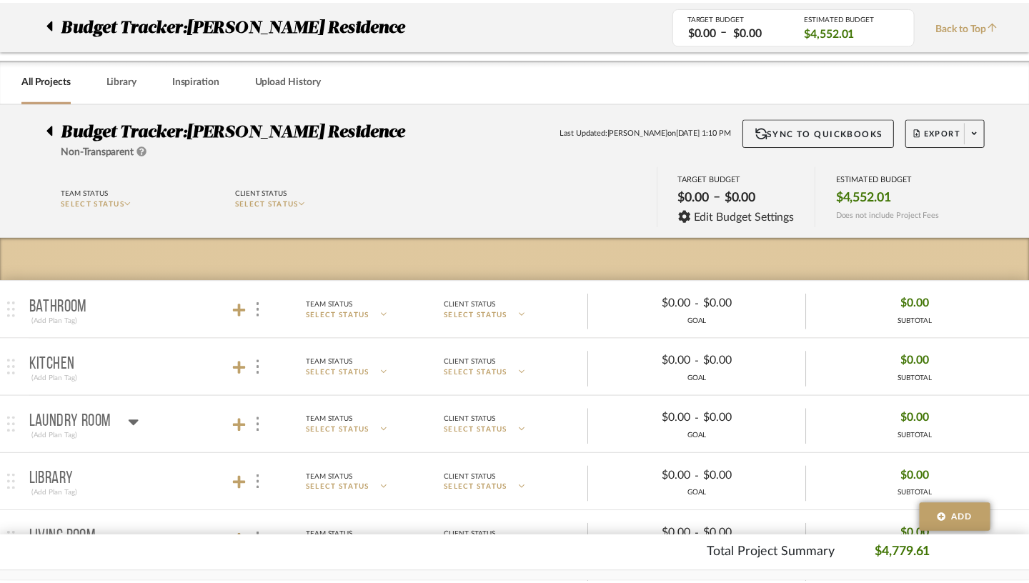
scroll to position [503, 0]
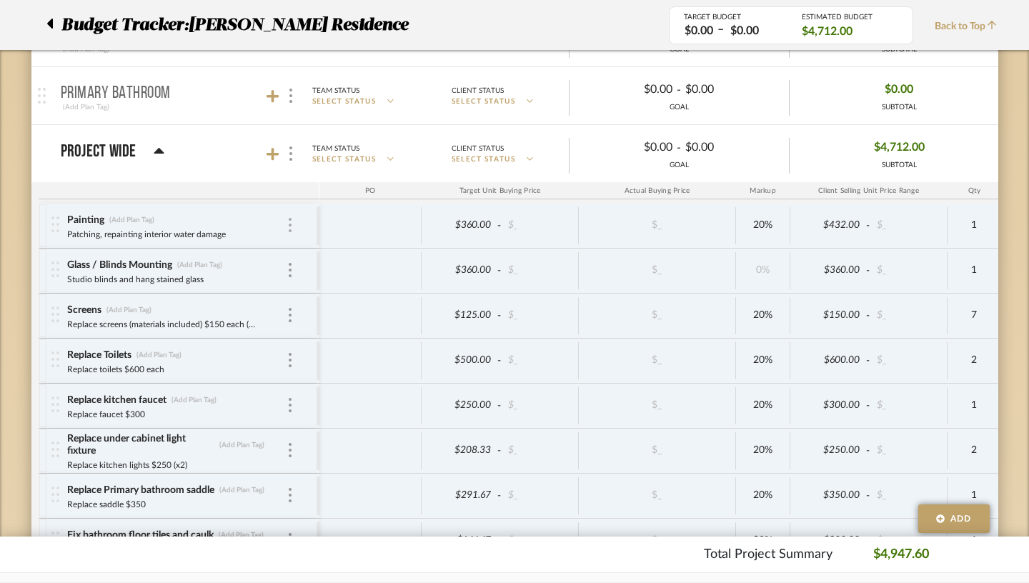
click at [287, 226] on div at bounding box center [290, 226] width 7 height 16
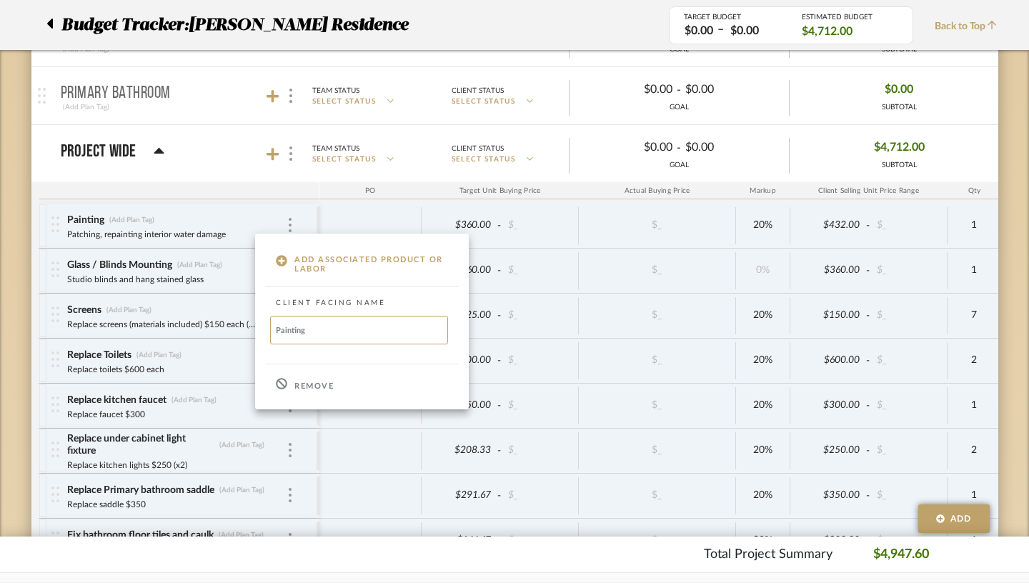
click at [314, 392] on p "Remove" at bounding box center [313, 387] width 39 height 10
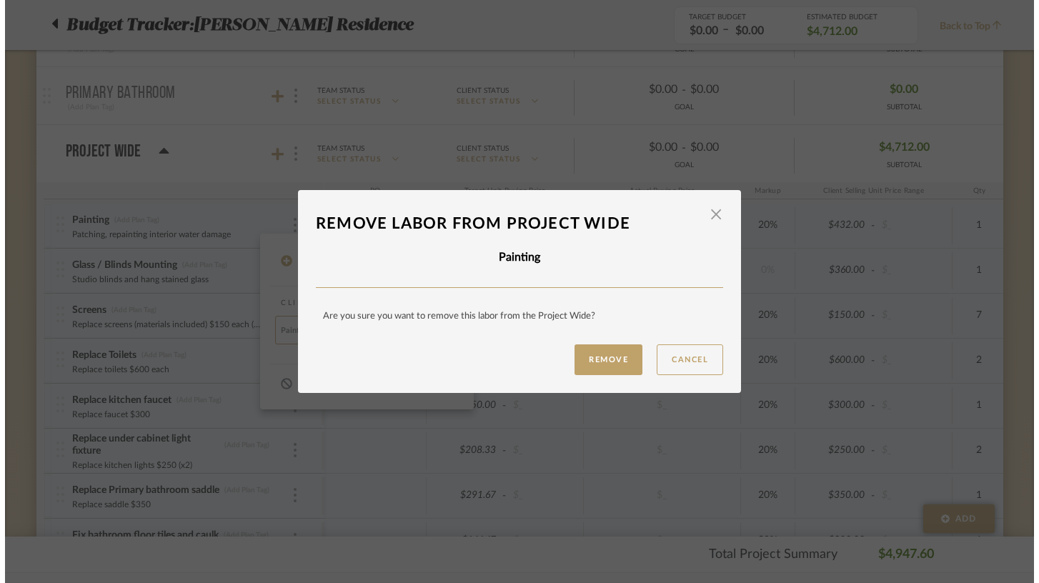
scroll to position [0, 0]
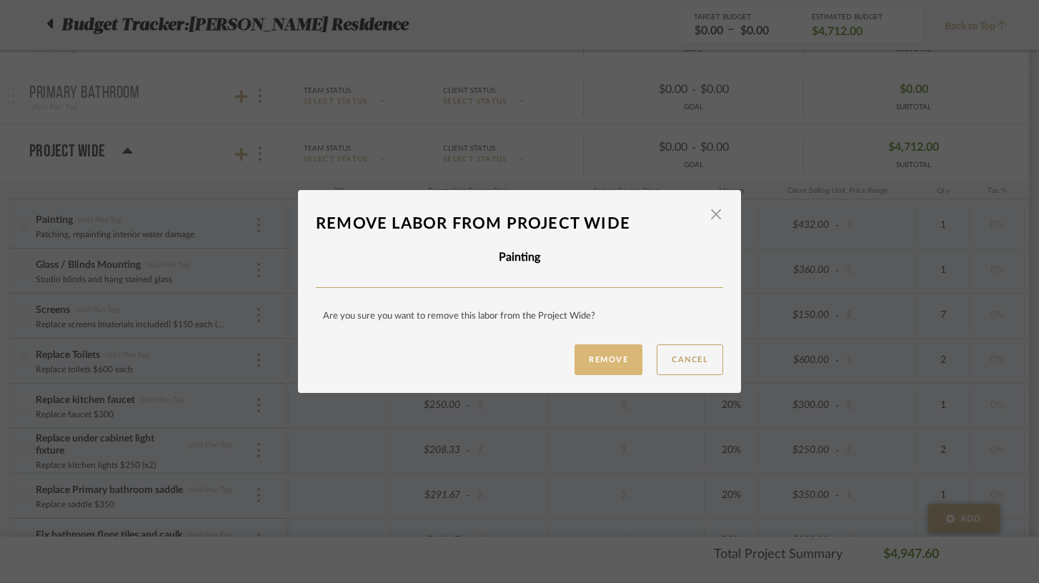
click at [601, 364] on button "Remove" at bounding box center [609, 359] width 68 height 31
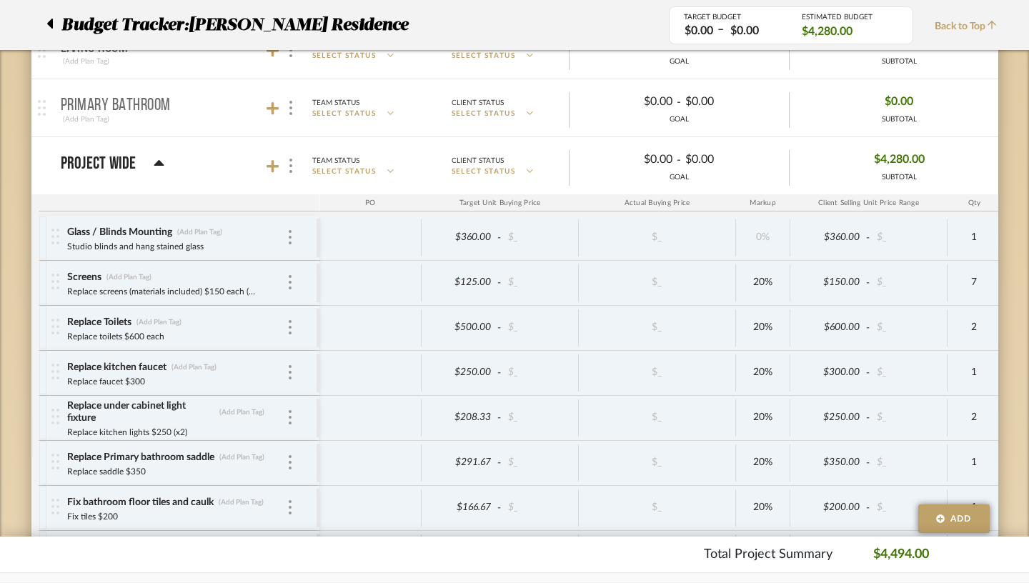
scroll to position [444, 0]
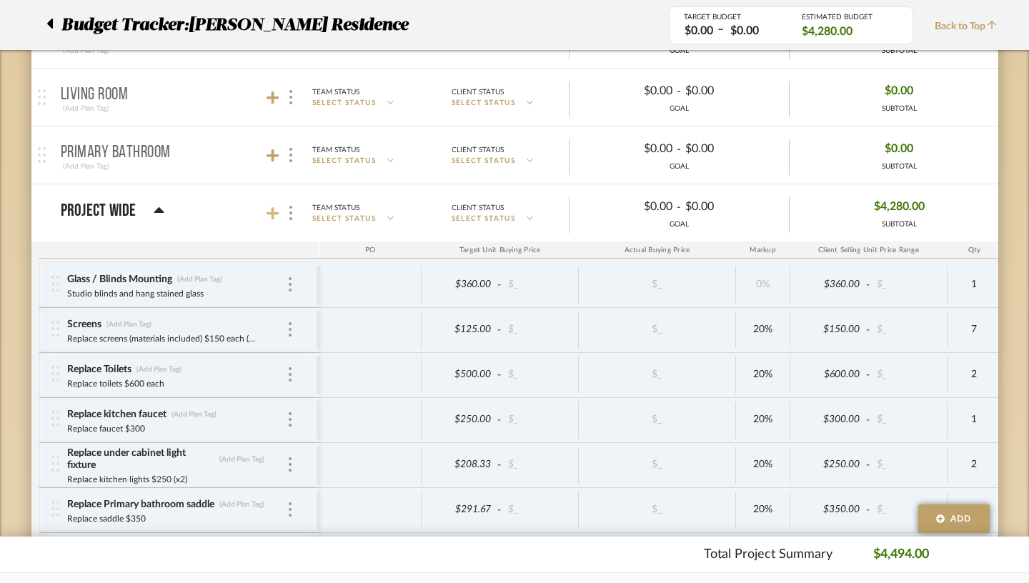
click at [267, 212] on icon at bounding box center [273, 213] width 13 height 13
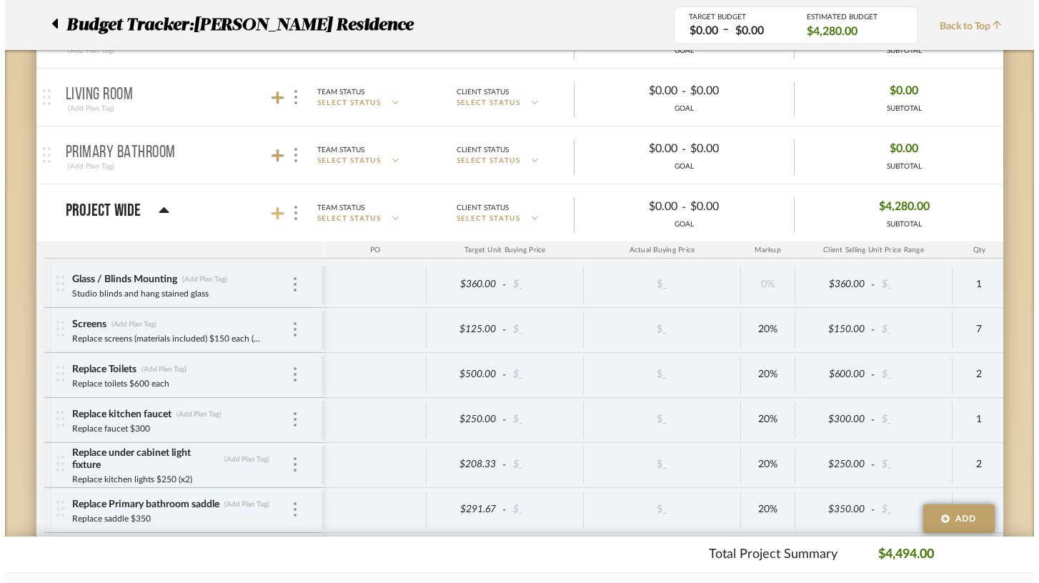
scroll to position [0, 0]
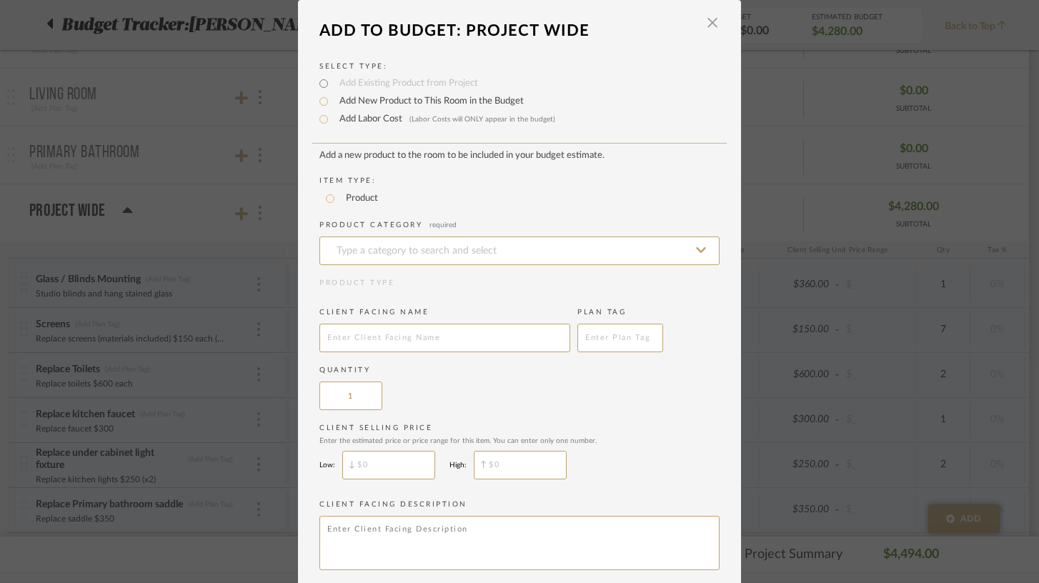
click at [374, 124] on label "Add Labor Cost (Labor Costs will ONLY appear in the budget)" at bounding box center [443, 119] width 223 height 14
click at [332, 124] on input "Add Labor Cost (Labor Costs will ONLY appear in the budget)" at bounding box center [323, 119] width 17 height 17
radio input "true"
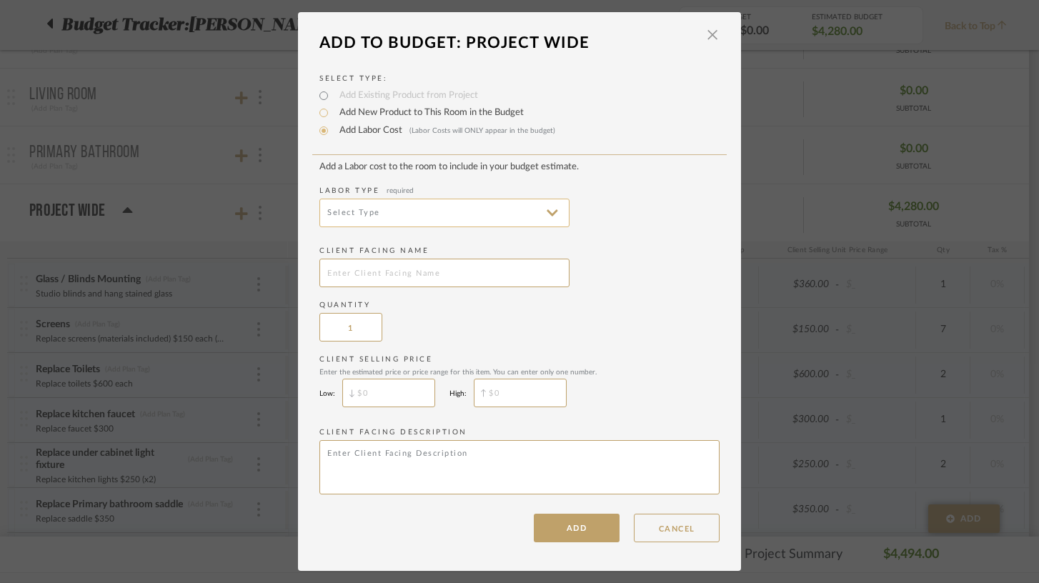
click at [382, 216] on input at bounding box center [444, 213] width 250 height 29
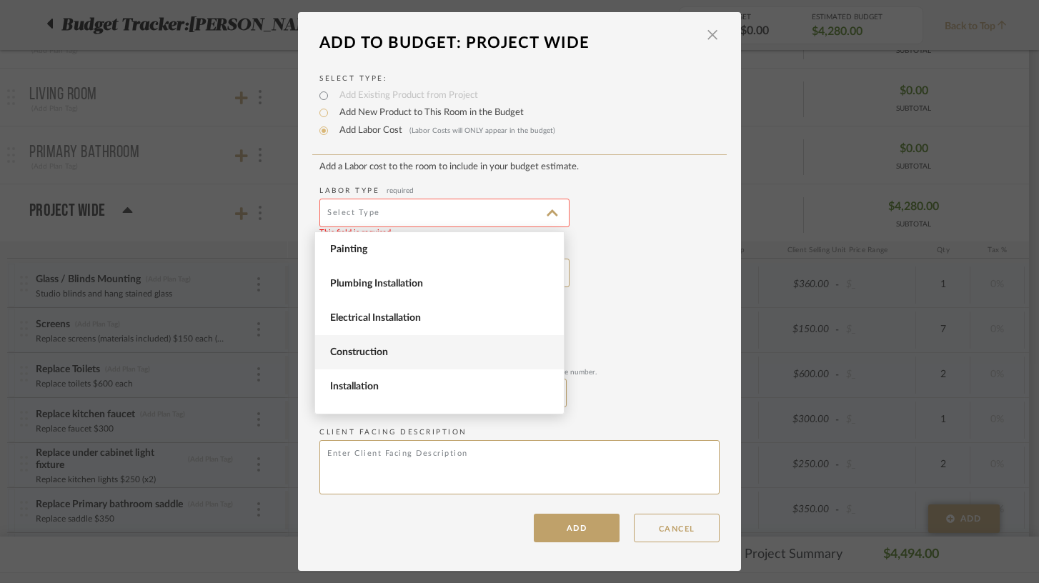
click at [385, 357] on span "Construction" at bounding box center [441, 353] width 222 height 12
type input "Construction"
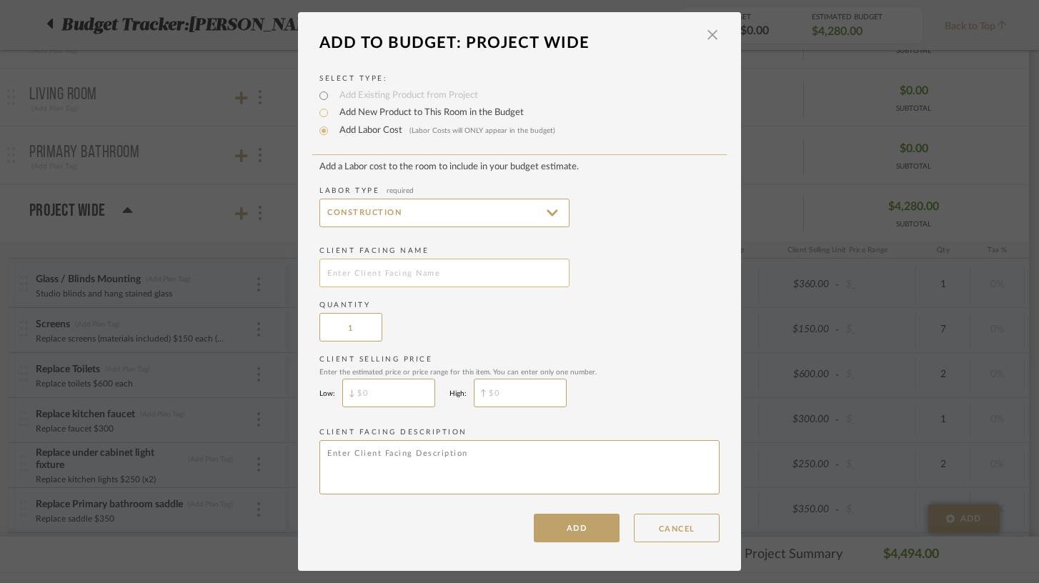
click at [384, 271] on input "text" at bounding box center [444, 273] width 250 height 29
type input "Washer / Dryer Replacement"
type input "$800"
type input "$"
click at [482, 462] on textarea at bounding box center [519, 467] width 400 height 54
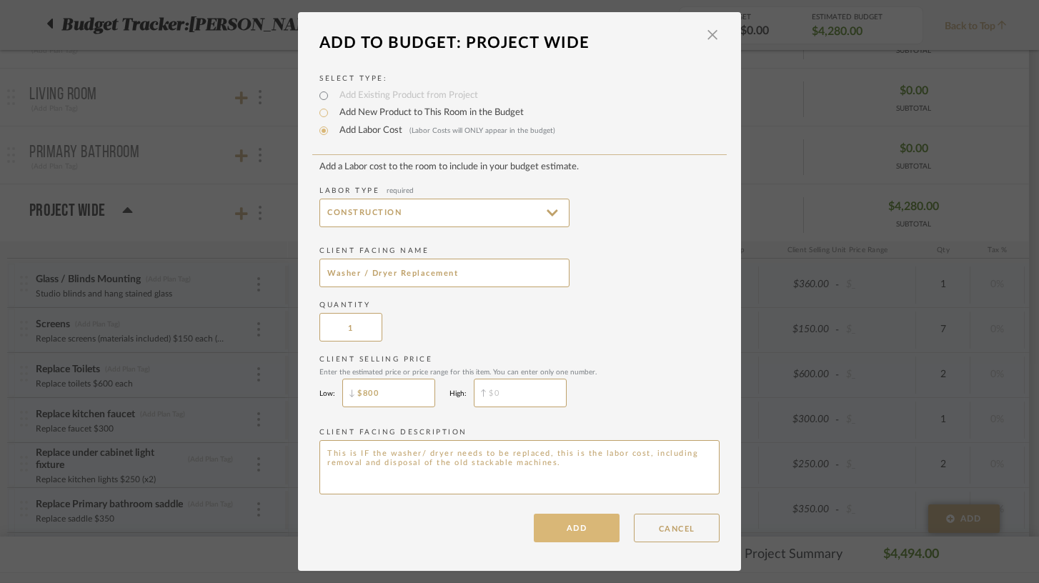
type textarea "This is IF the washer/ dryer needs to be replaced, this is the labor cost, incl…"
click at [581, 533] on button "ADD" at bounding box center [577, 528] width 86 height 29
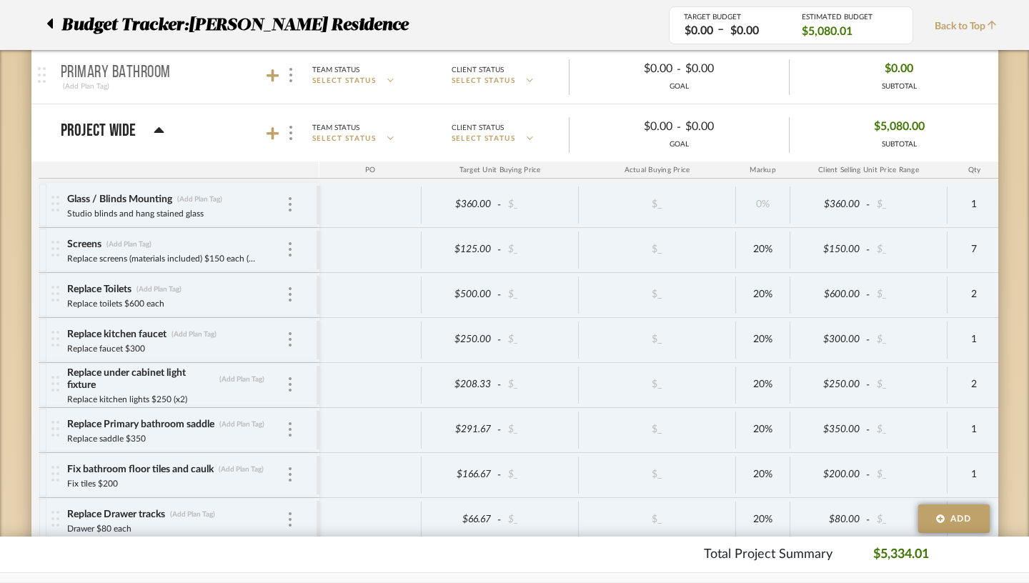
scroll to position [527, 0]
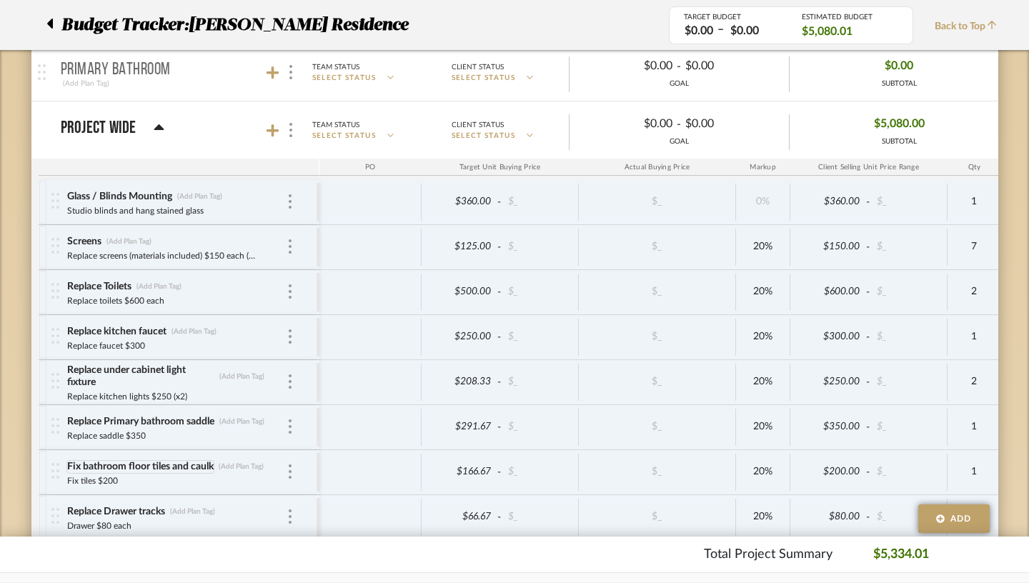
click at [96, 466] on div "Fix bathroom floor tiles and caulk" at bounding box center [140, 467] width 148 height 14
type input "Fix bathroom floor tiles - grout, seal and caulk"
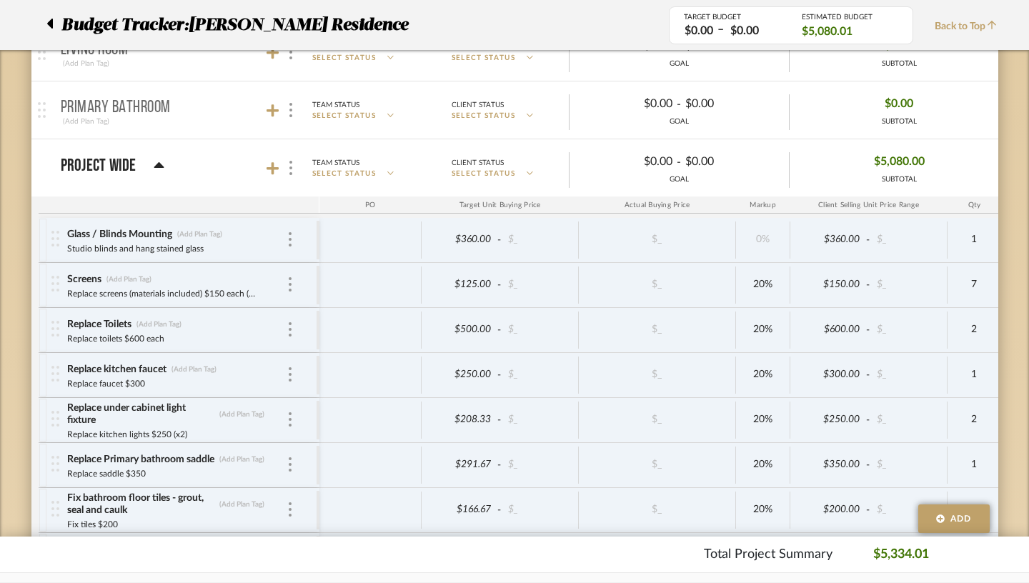
scroll to position [482, 0]
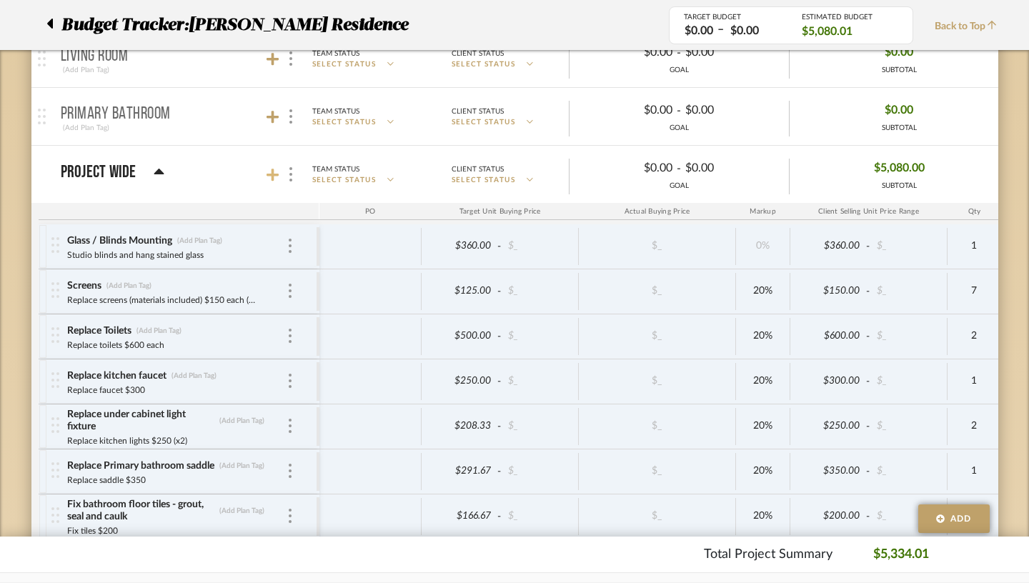
click at [267, 175] on icon at bounding box center [273, 175] width 13 height 13
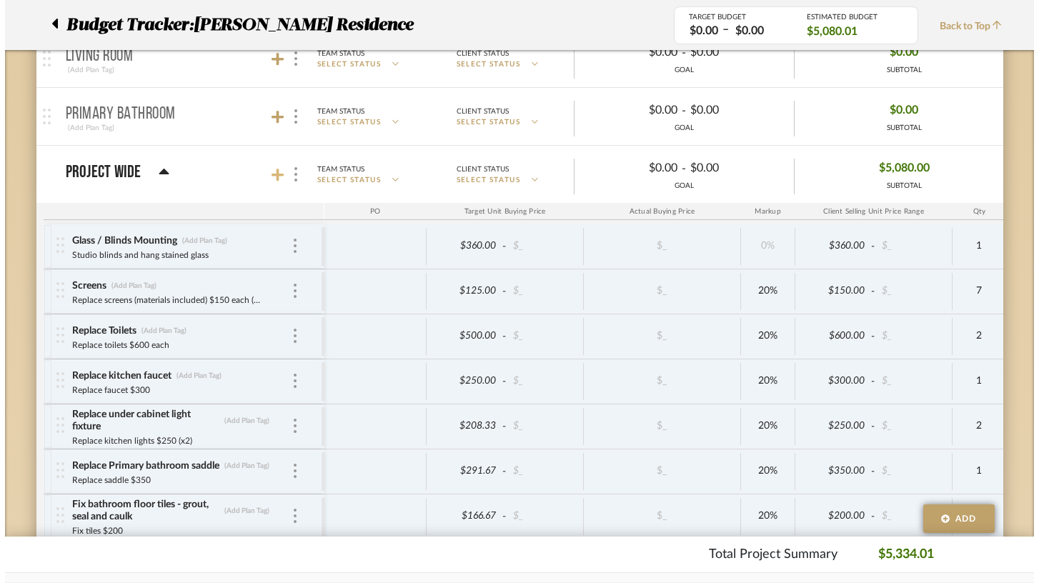
scroll to position [0, 0]
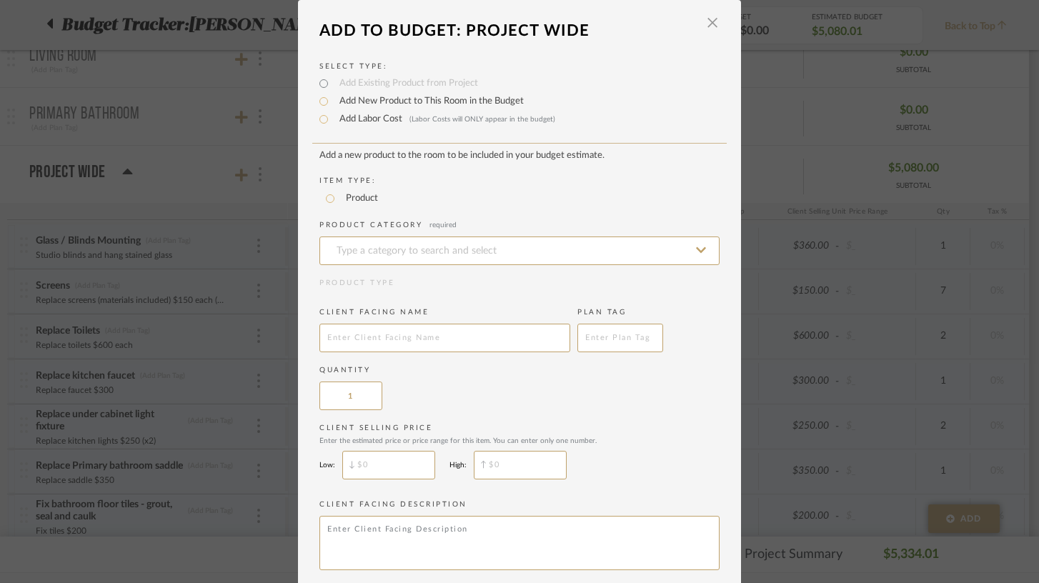
click at [379, 126] on label "Add Labor Cost (Labor Costs will ONLY appear in the budget)" at bounding box center [443, 119] width 223 height 14
click at [332, 127] on input "Add Labor Cost (Labor Costs will ONLY appear in the budget)" at bounding box center [323, 119] width 17 height 17
radio input "true"
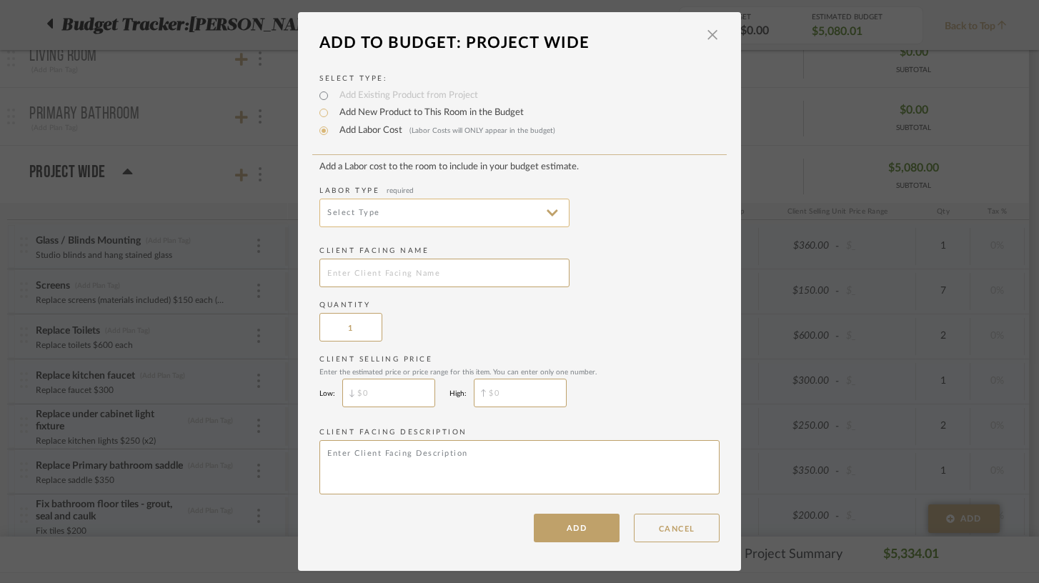
click at [357, 215] on input at bounding box center [444, 213] width 250 height 29
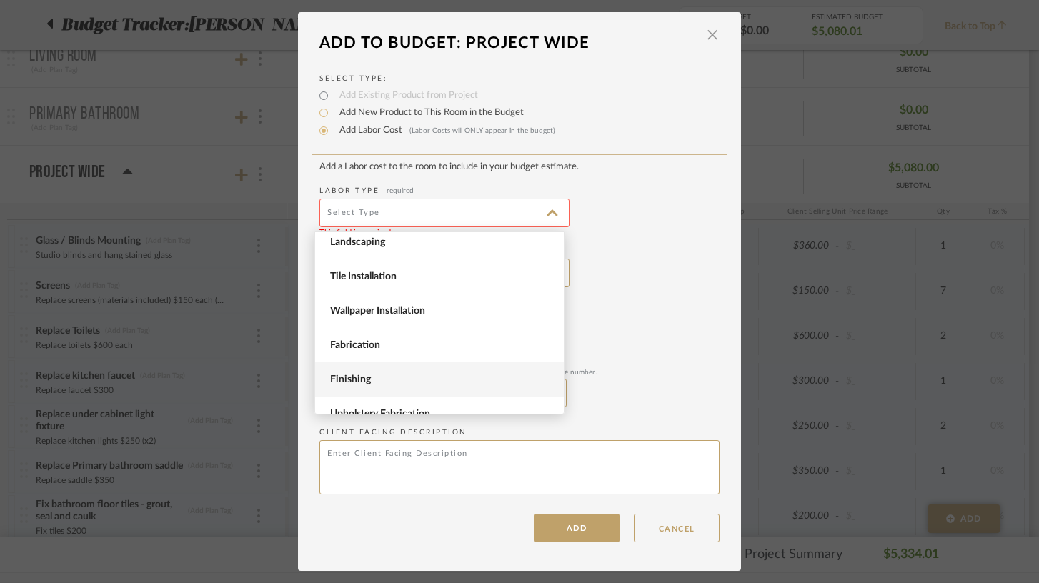
scroll to position [196, 0]
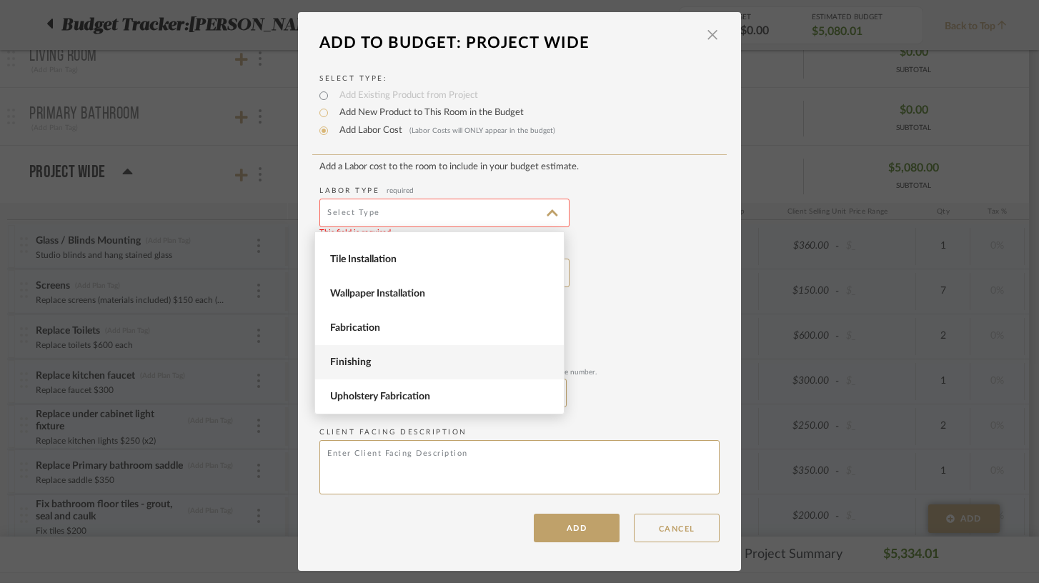
click at [365, 364] on span "Finishing" at bounding box center [441, 363] width 222 height 12
type input "Finishing"
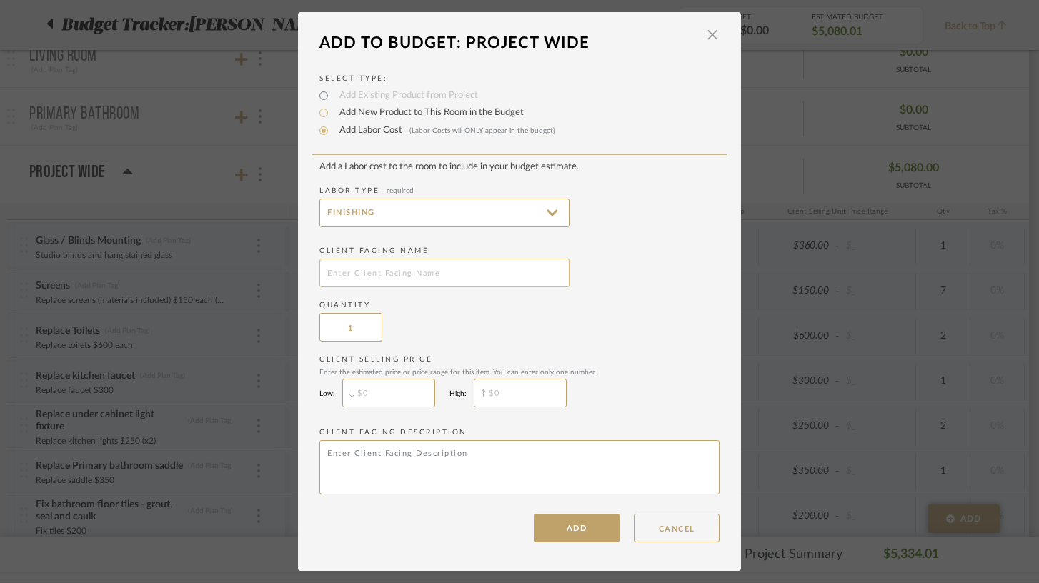
click at [369, 269] on input "text" at bounding box center [444, 273] width 250 height 29
type input "Apartment post construction clean"
click at [366, 389] on input "$" at bounding box center [388, 393] width 93 height 29
type input "$400"
type input "$"
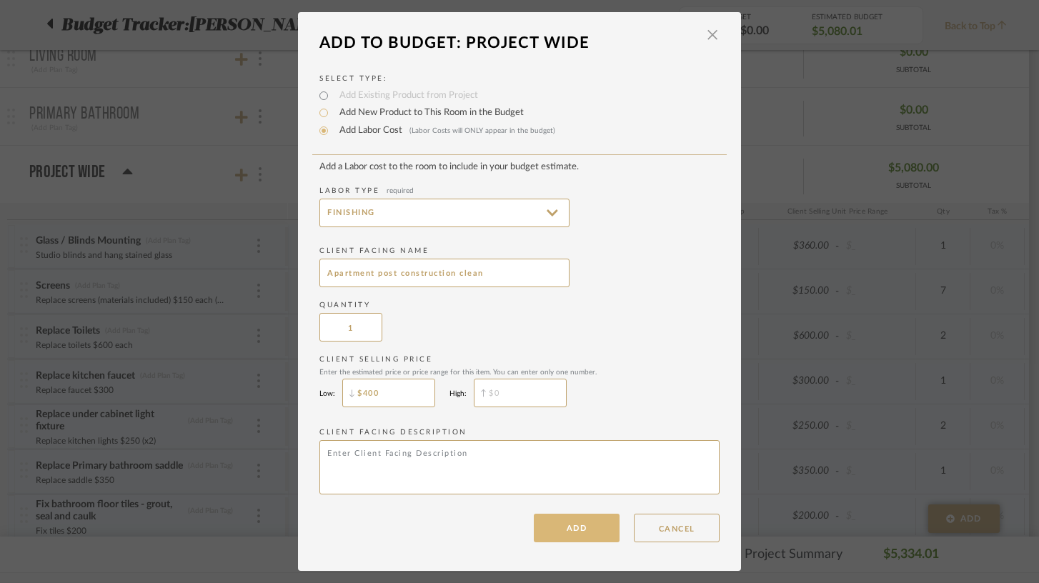
click at [570, 532] on button "ADD" at bounding box center [577, 528] width 86 height 29
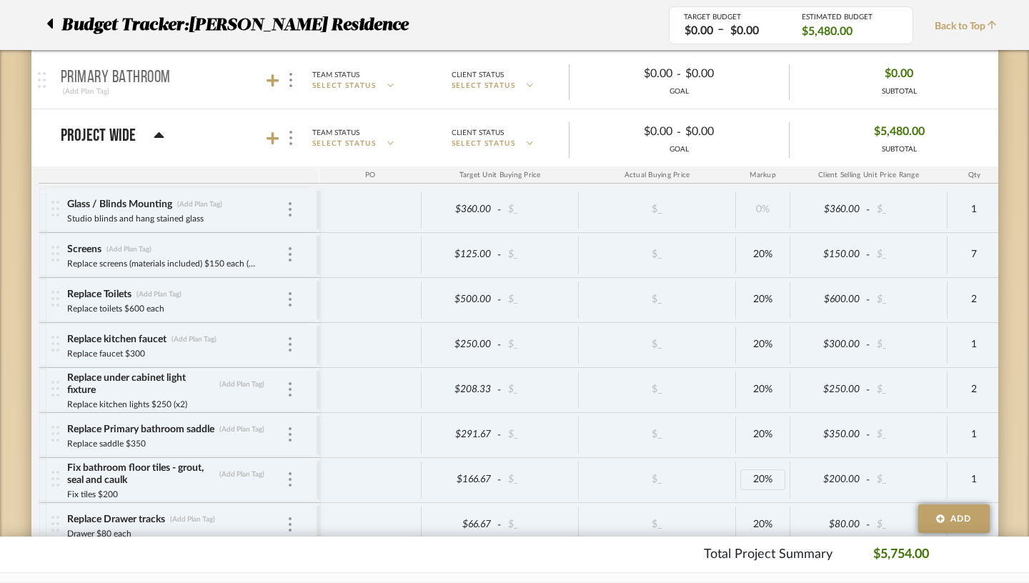
scroll to position [517, 0]
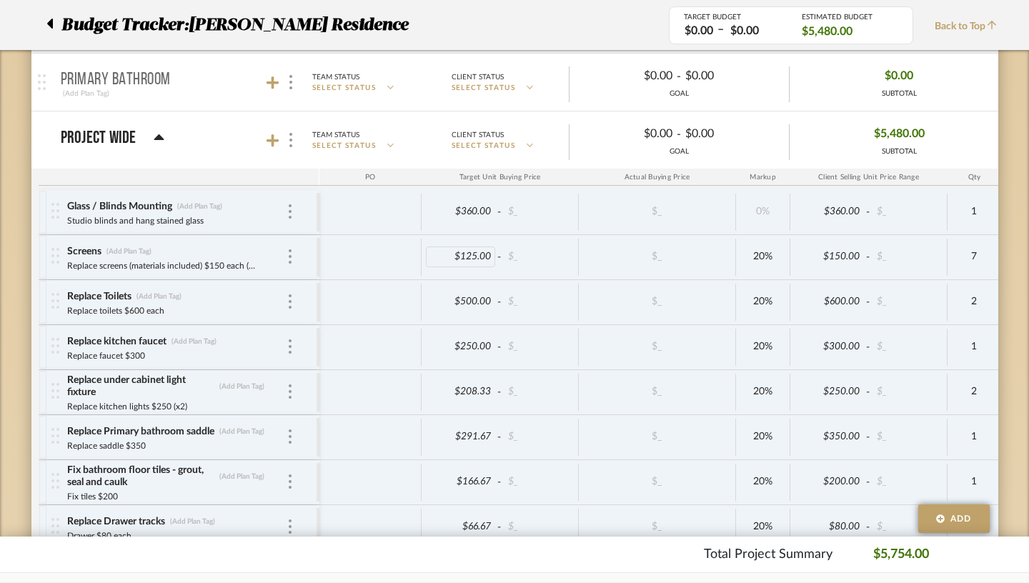
click at [439, 254] on div "$125.00" at bounding box center [461, 257] width 70 height 21
type input "150"
type input "600"
type input "300"
type input "250"
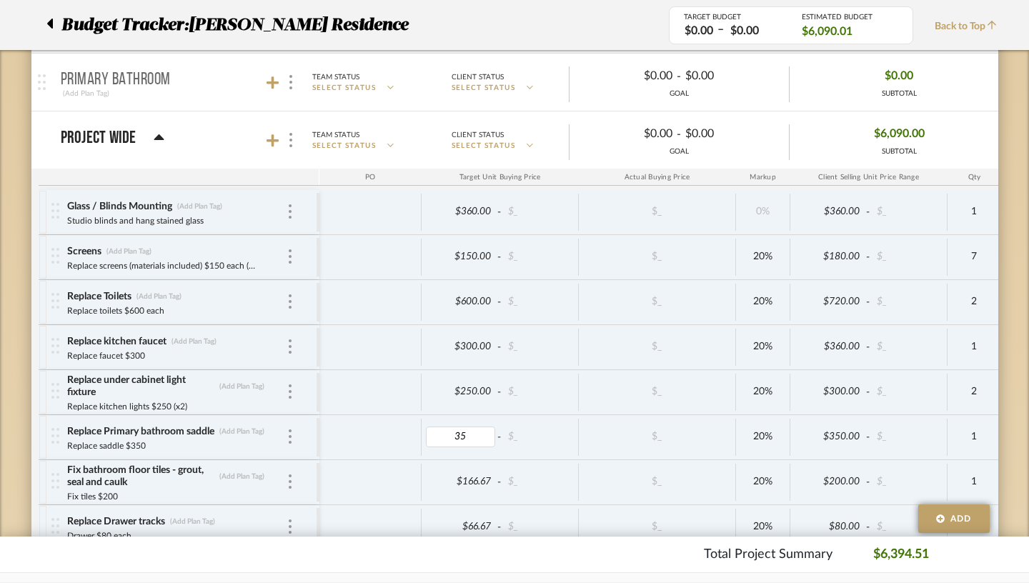
type input "350"
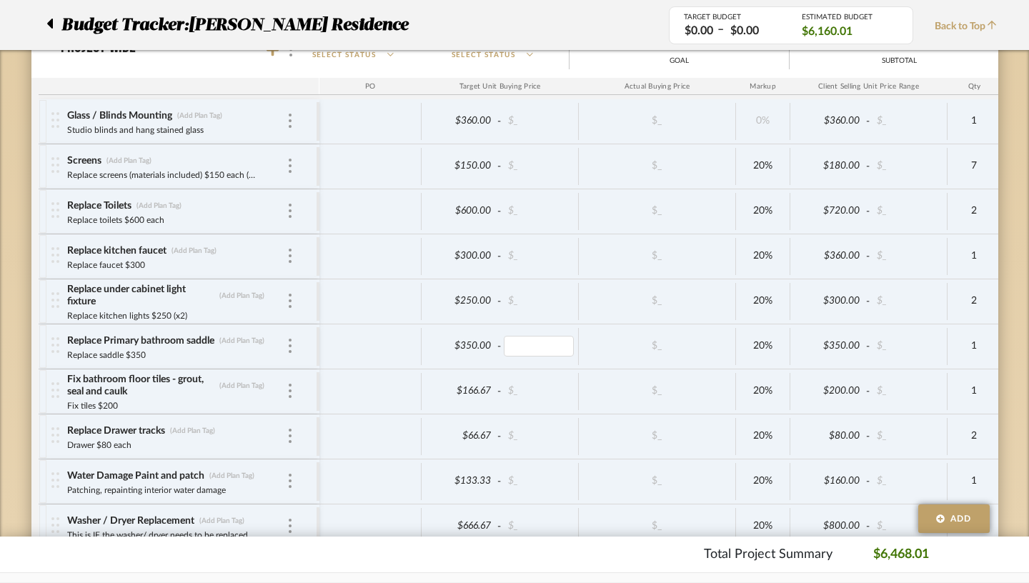
scroll to position [620, 0]
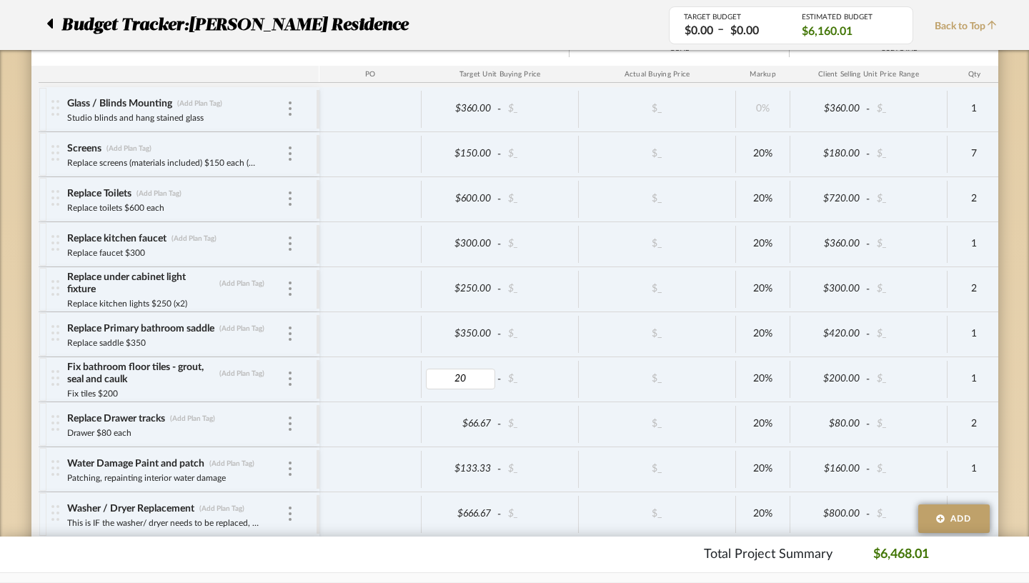
type input "200"
type input "80"
type input "160"
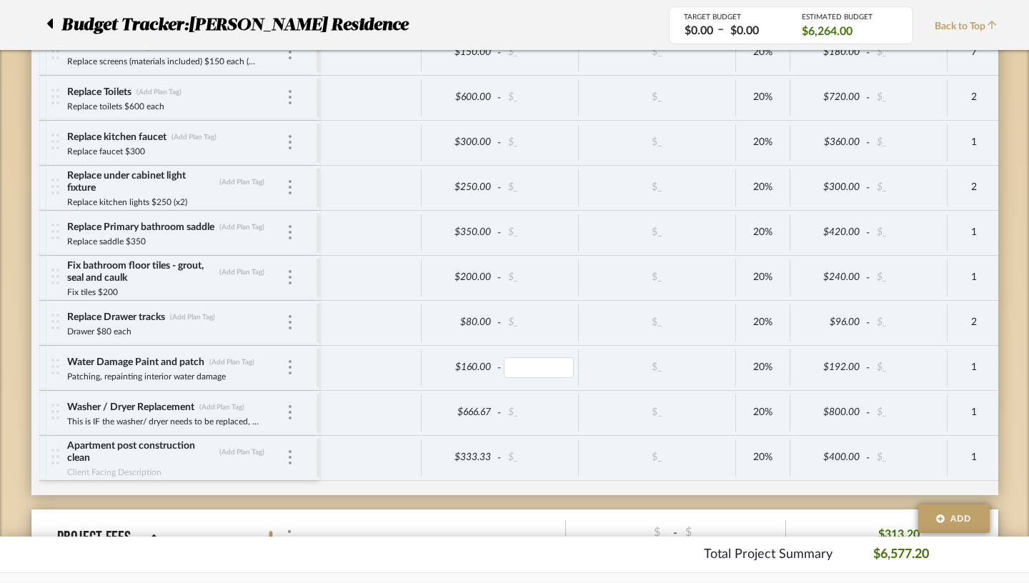
scroll to position [725, 0]
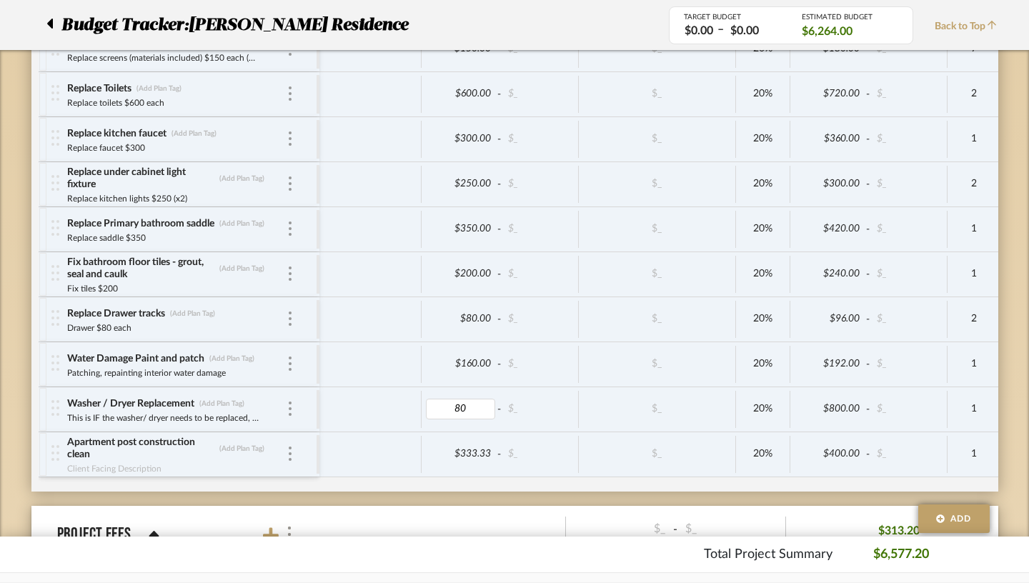
type input "800"
type input "400"
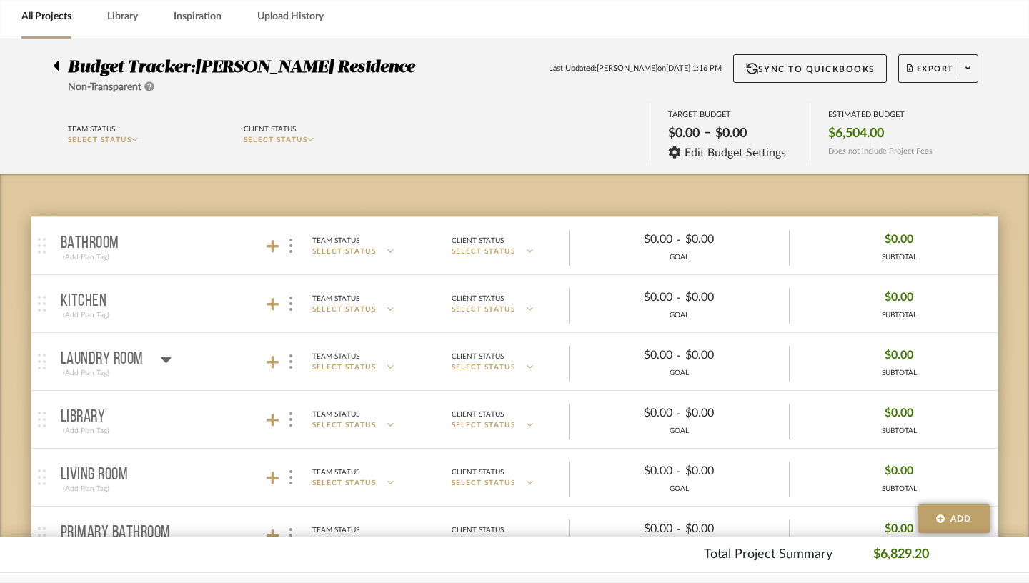
scroll to position [24, 0]
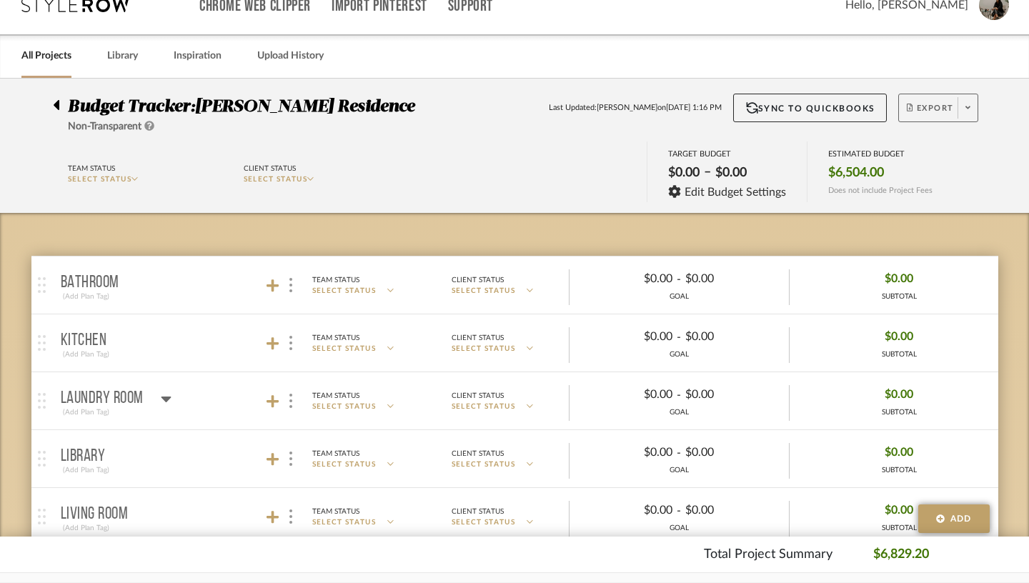
click at [768, 108] on span "Export" at bounding box center [930, 113] width 47 height 21
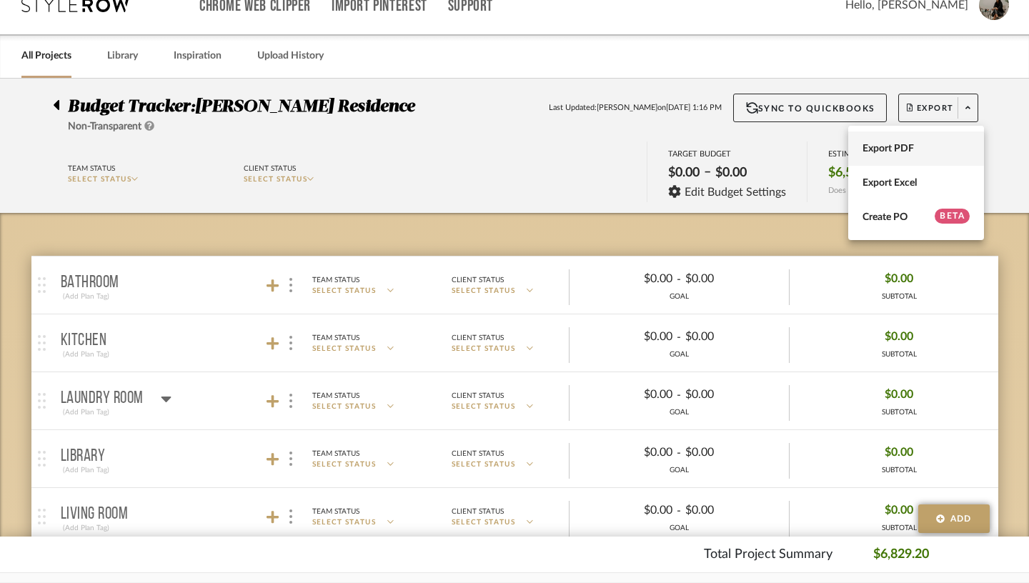
click at [768, 153] on span "Export PDF" at bounding box center [916, 149] width 107 height 12
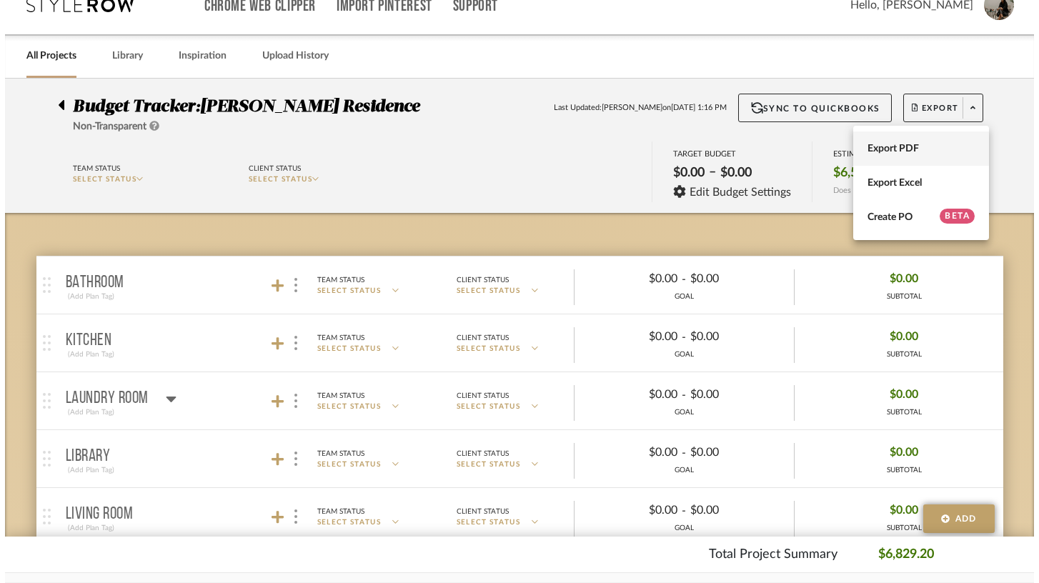
scroll to position [0, 0]
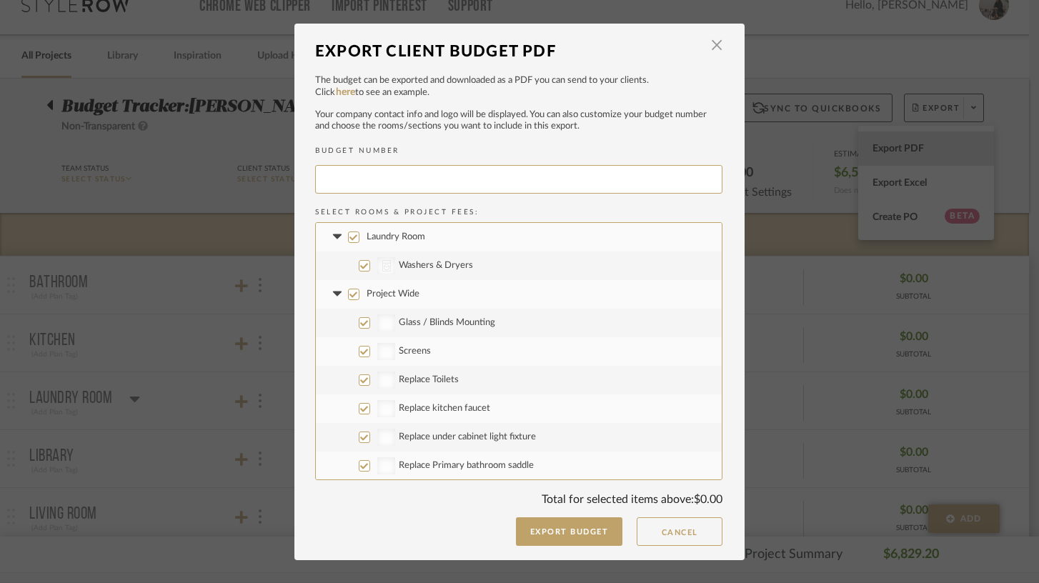
type input "MILLIK-001"
click at [698, 525] on button "Cancel" at bounding box center [680, 531] width 86 height 29
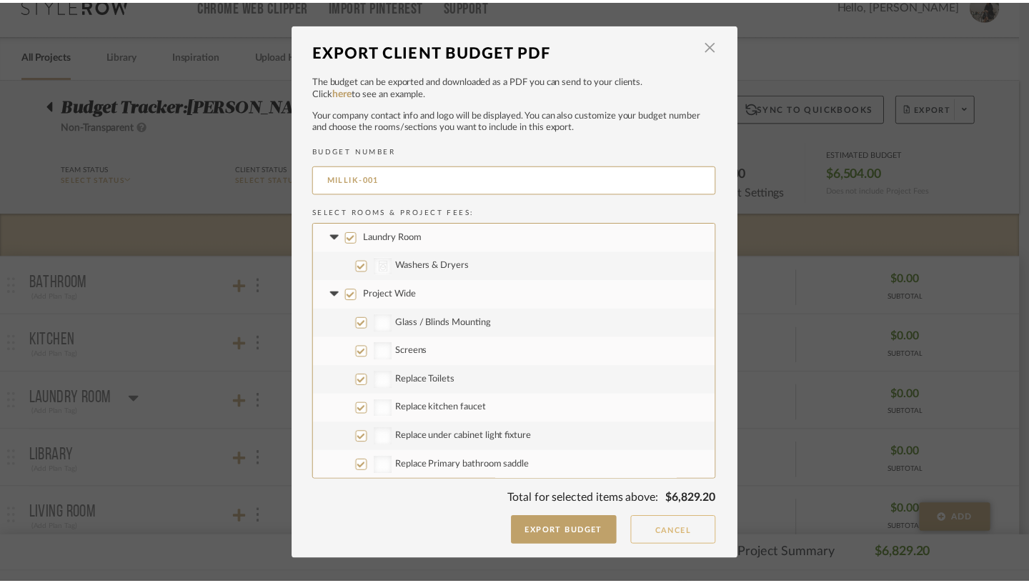
scroll to position [24, 0]
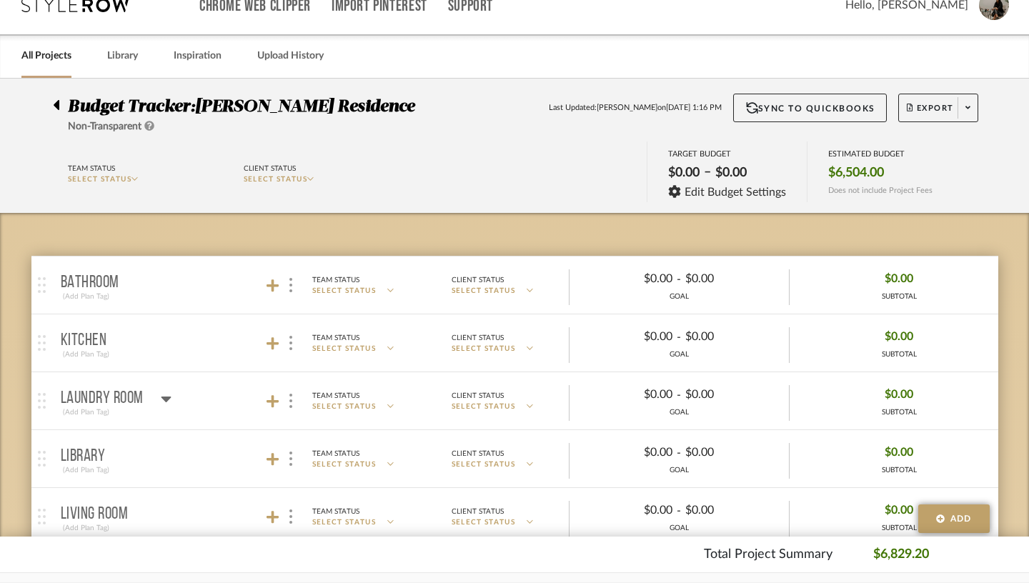
click at [157, 291] on mat-panel-title "Bathroom (Add Plan Tag)" at bounding box center [187, 285] width 252 height 35
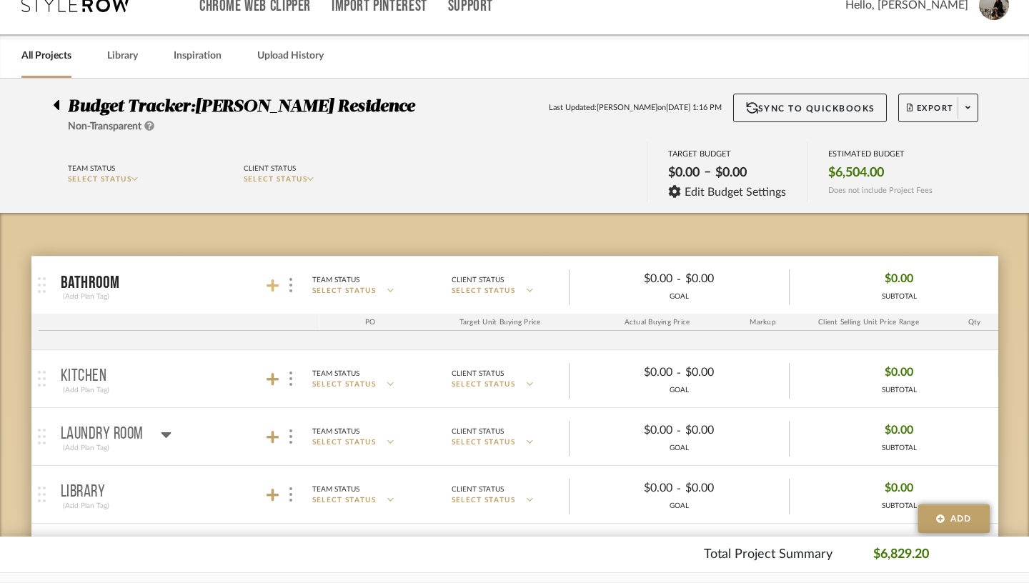
click at [267, 287] on icon at bounding box center [273, 286] width 13 height 14
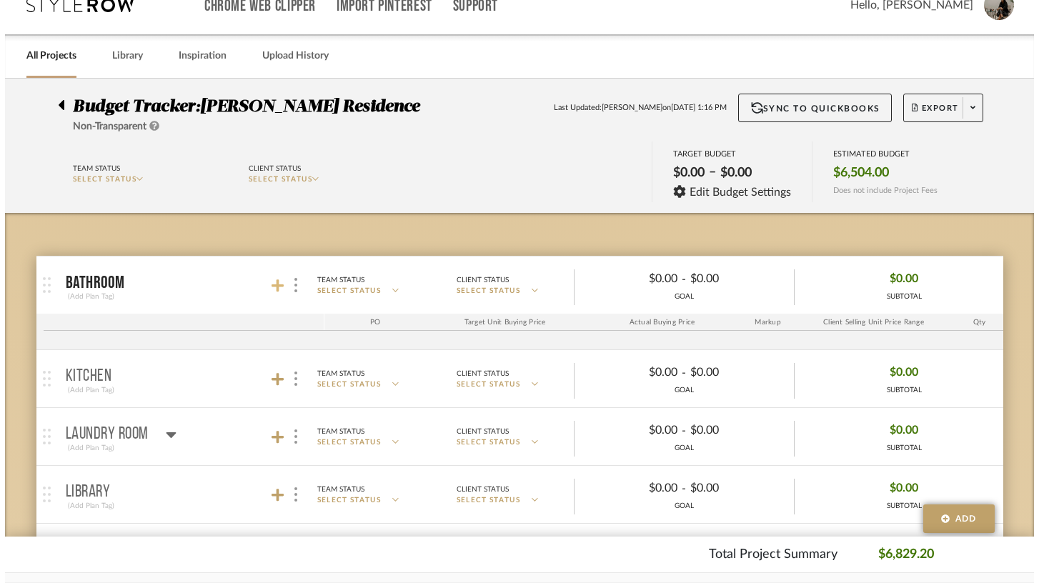
scroll to position [0, 0]
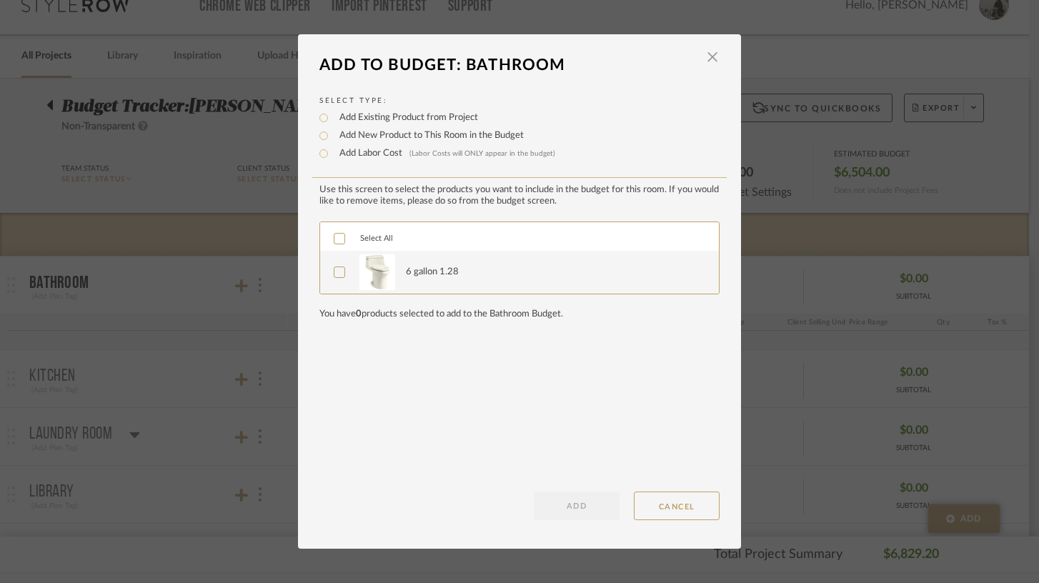
click at [334, 273] on icon at bounding box center [339, 272] width 10 height 10
click at [576, 504] on button "ADD" at bounding box center [577, 506] width 86 height 29
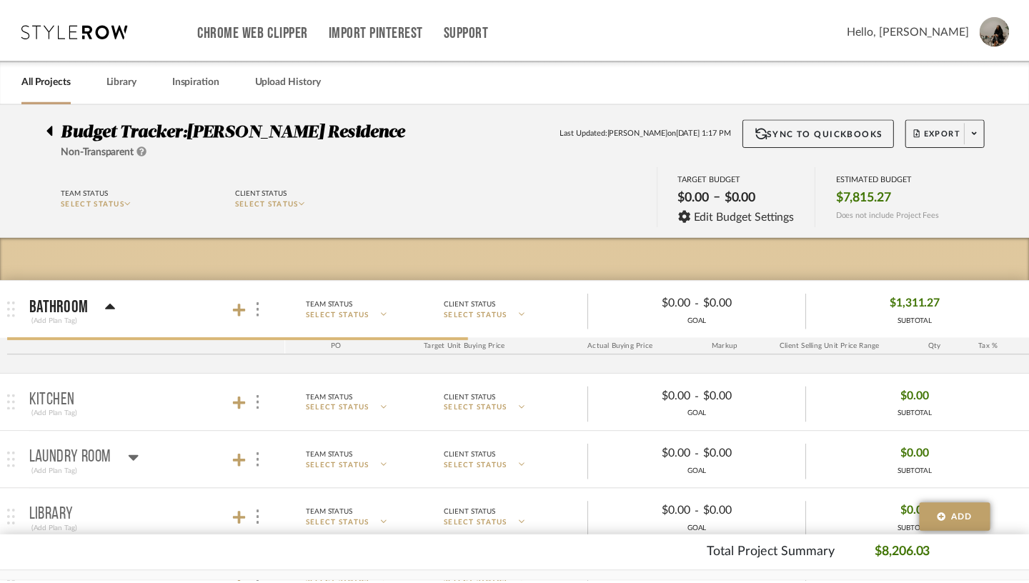
scroll to position [24, 0]
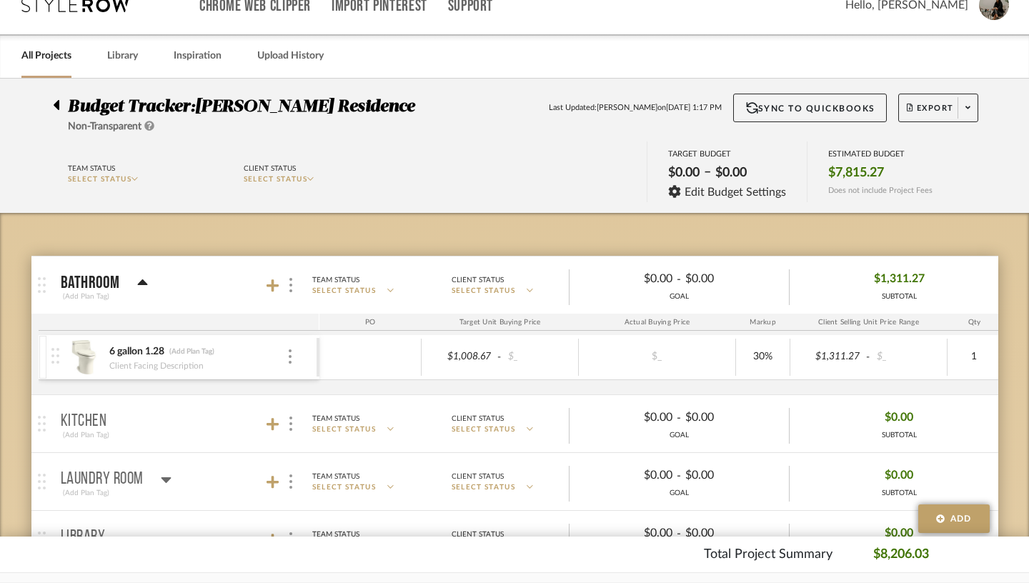
click at [134, 425] on mat-panel-title "Kitchen (Add Plan Tag)" at bounding box center [187, 424] width 252 height 35
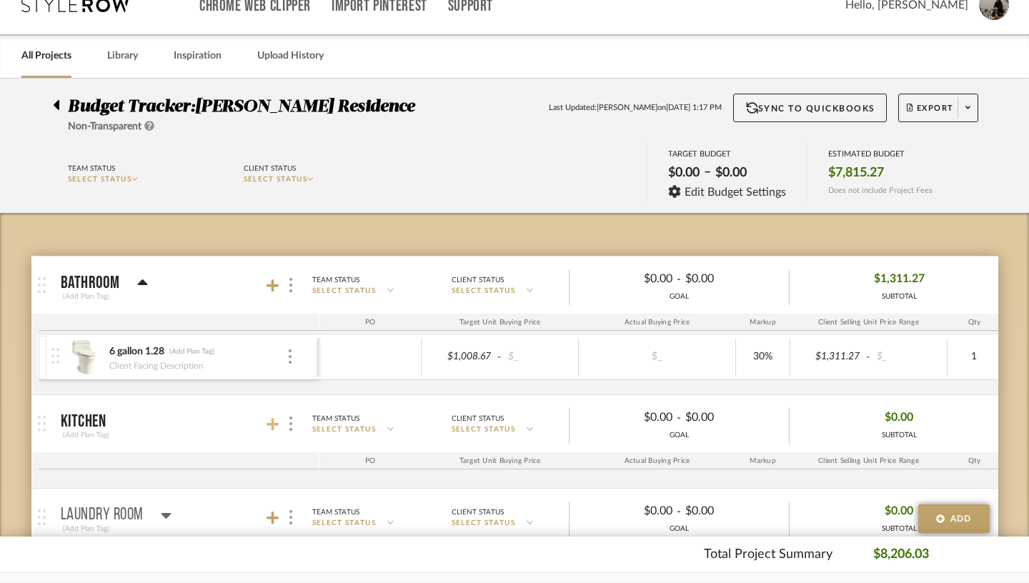
click at [267, 424] on icon at bounding box center [273, 424] width 13 height 13
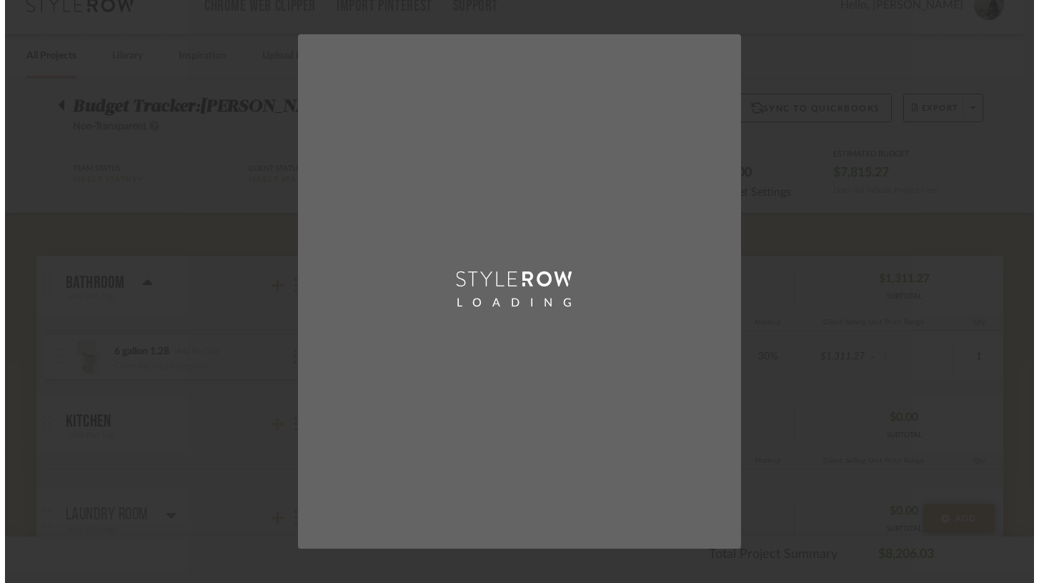
scroll to position [0, 0]
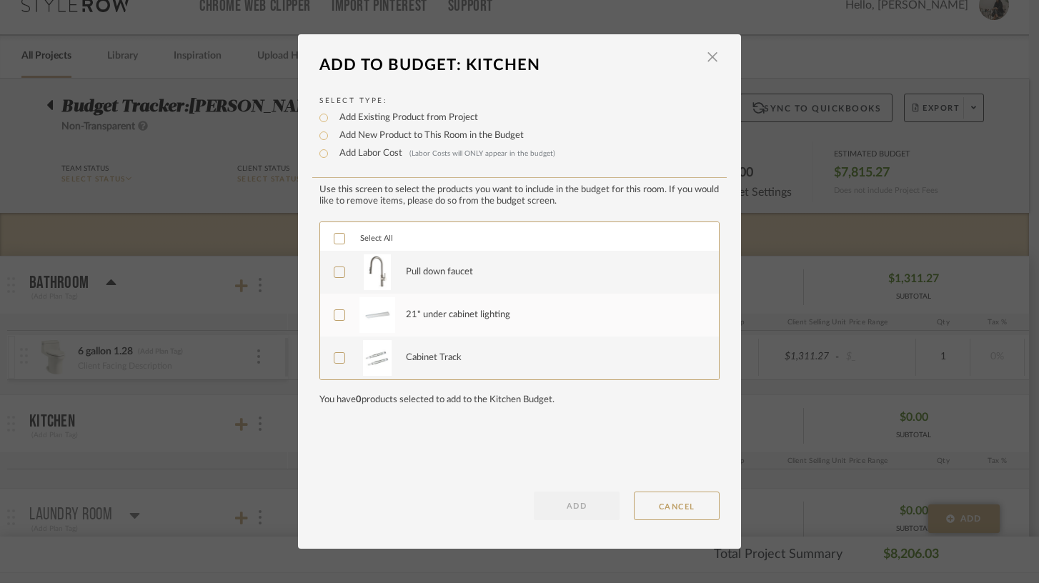
click at [334, 272] on icon at bounding box center [339, 272] width 10 height 10
click at [335, 318] on icon at bounding box center [339, 315] width 9 height 7
click at [335, 359] on icon at bounding box center [339, 358] width 10 height 10
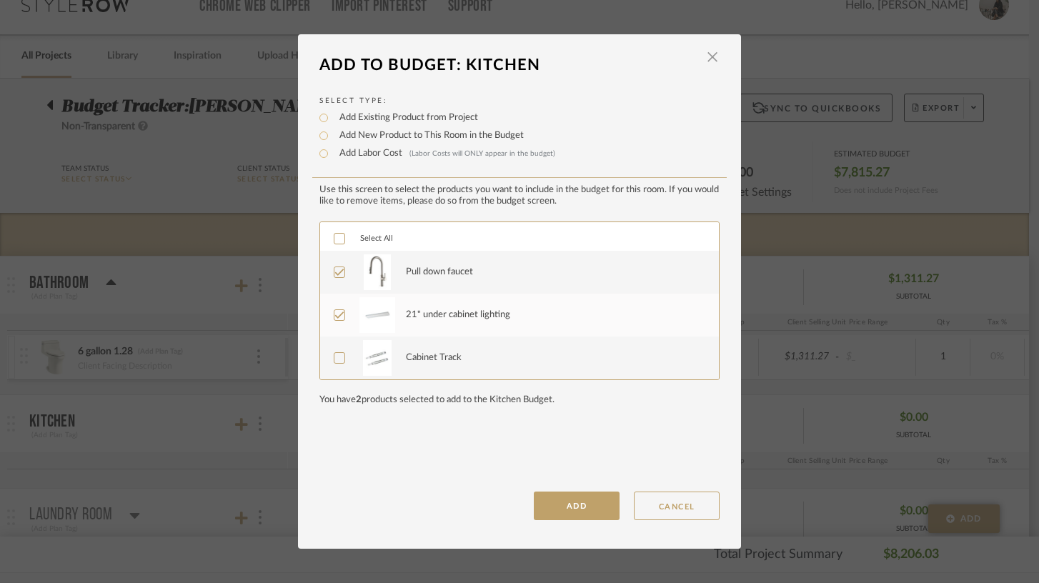
click at [573, 500] on button "ADD" at bounding box center [577, 506] width 86 height 29
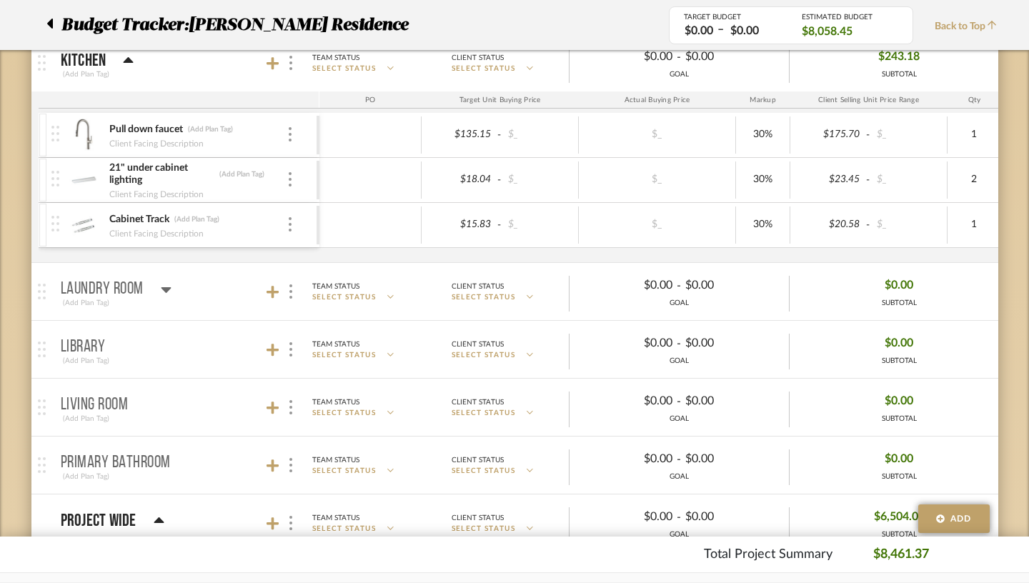
scroll to position [388, 0]
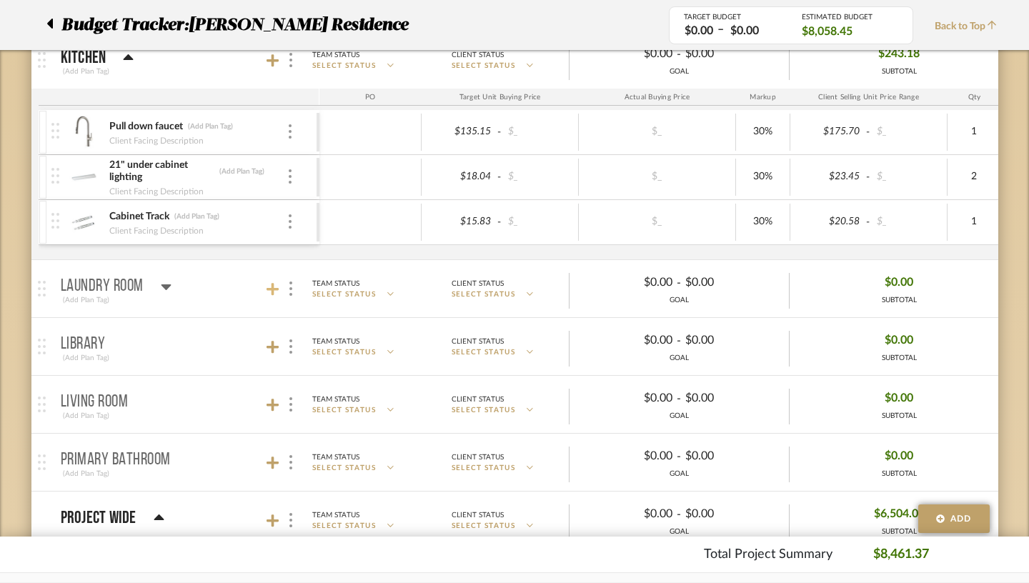
click at [267, 289] on icon at bounding box center [273, 289] width 13 height 13
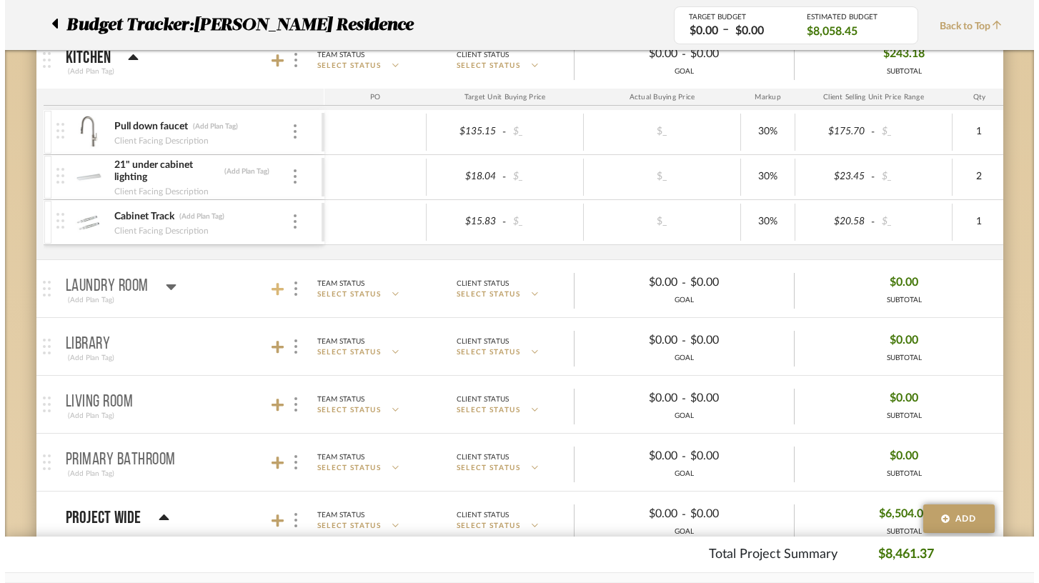
scroll to position [0, 0]
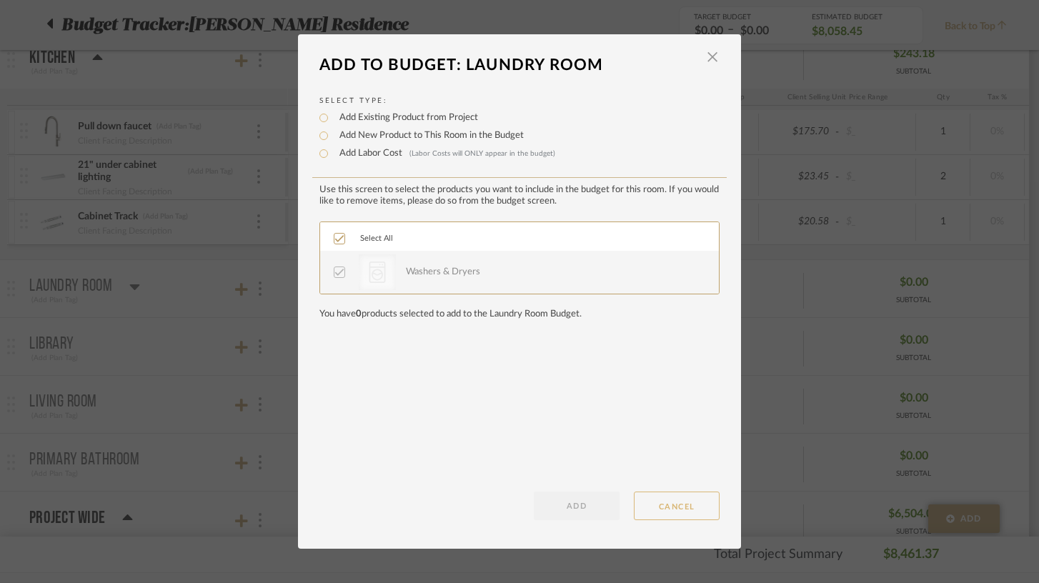
click at [665, 510] on button "CANCEL" at bounding box center [677, 506] width 86 height 29
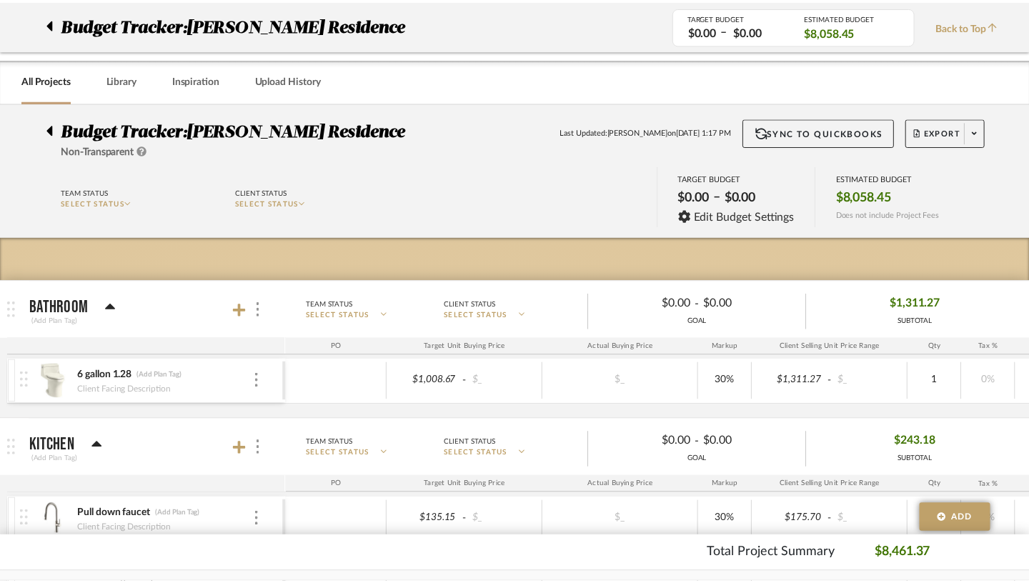
scroll to position [388, 0]
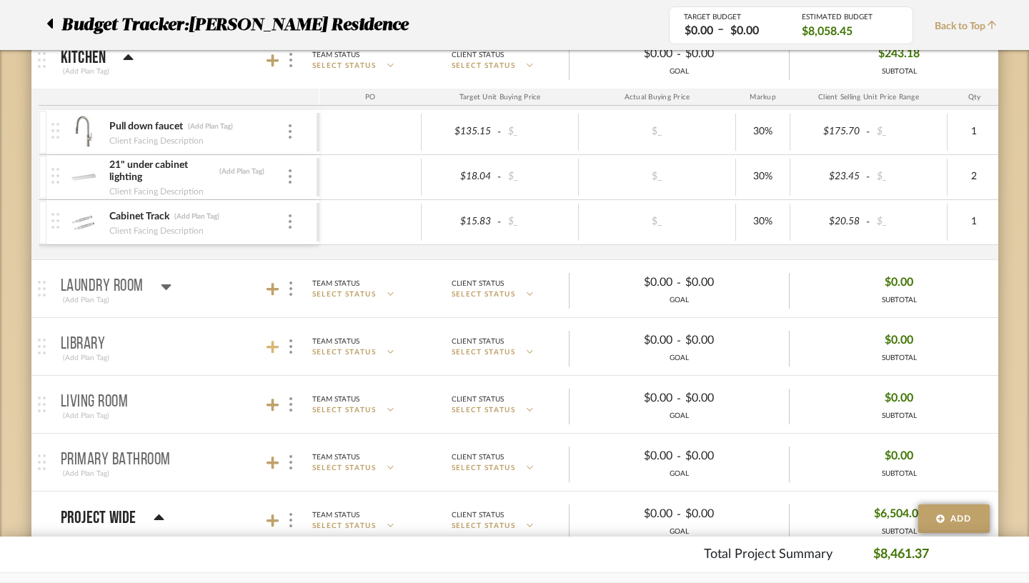
click at [267, 350] on icon at bounding box center [273, 347] width 13 height 13
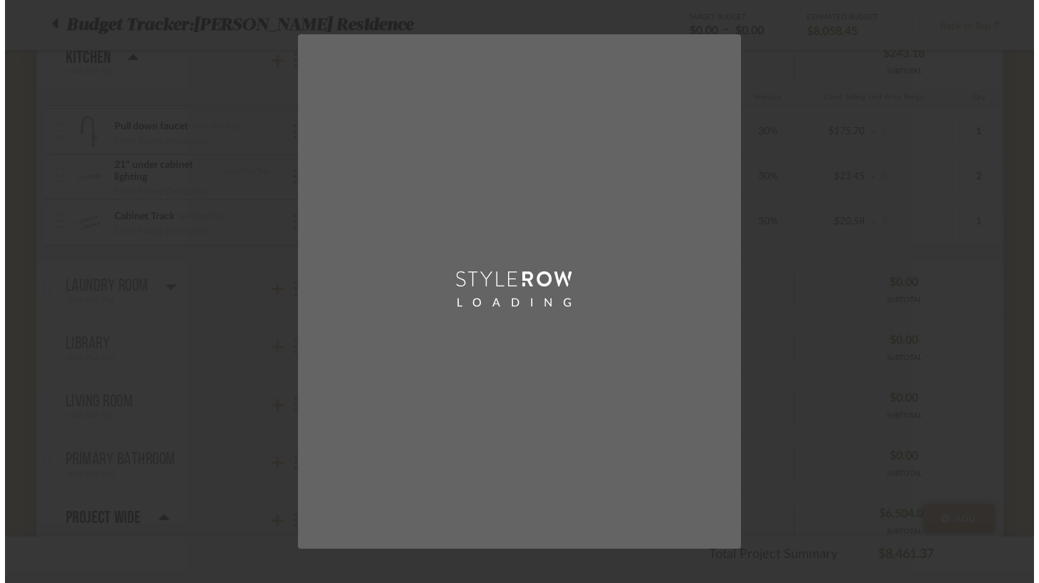
scroll to position [0, 0]
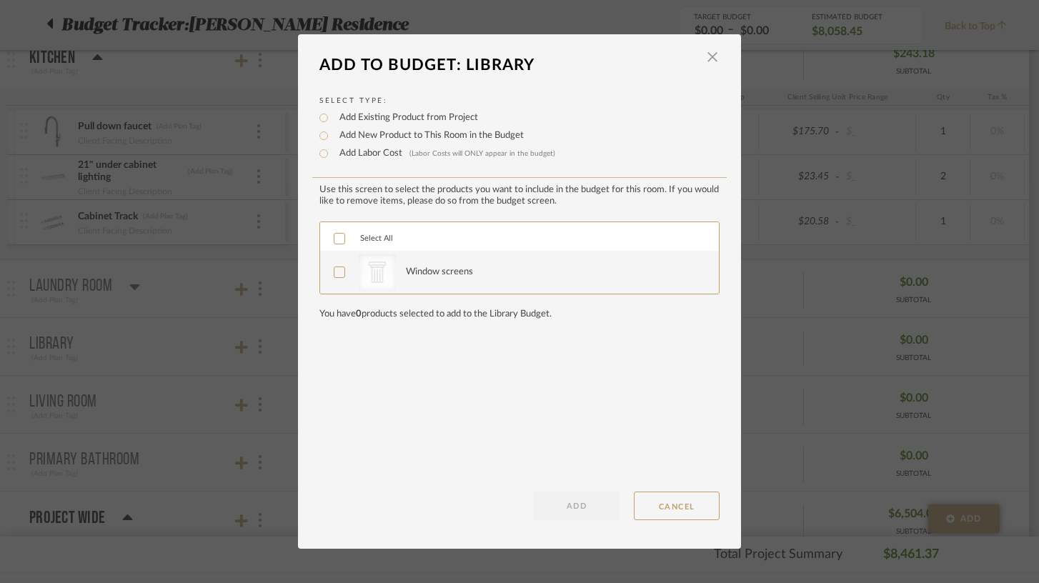
click at [334, 274] on icon at bounding box center [339, 272] width 10 height 10
click at [575, 501] on button "ADD" at bounding box center [577, 506] width 86 height 29
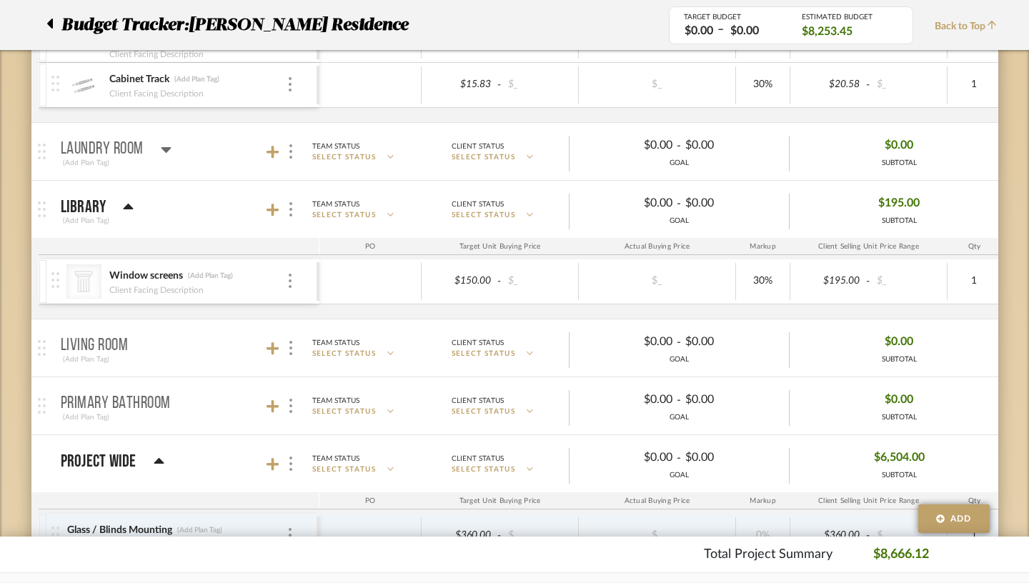
scroll to position [560, 0]
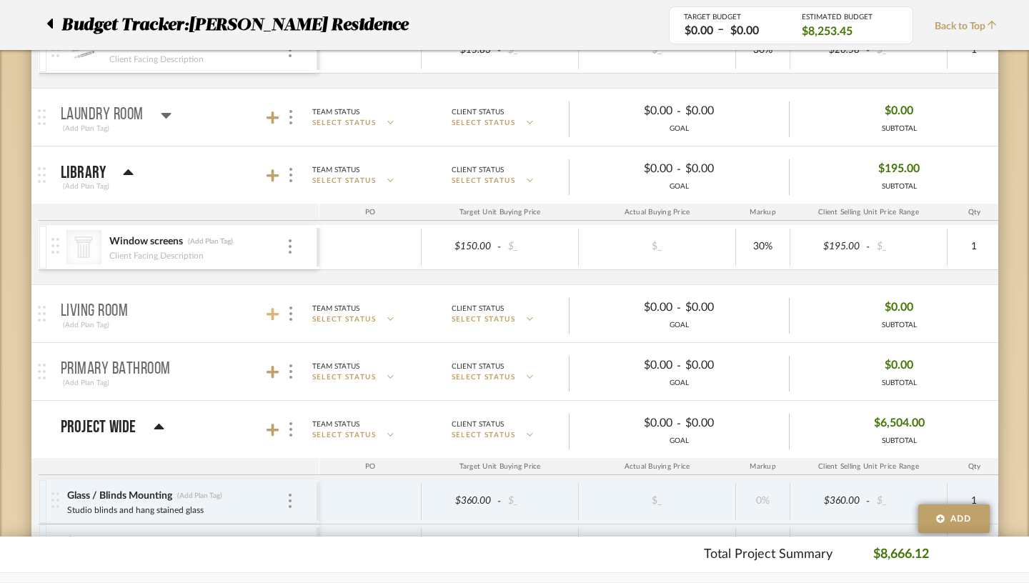
click at [267, 309] on icon at bounding box center [273, 314] width 13 height 14
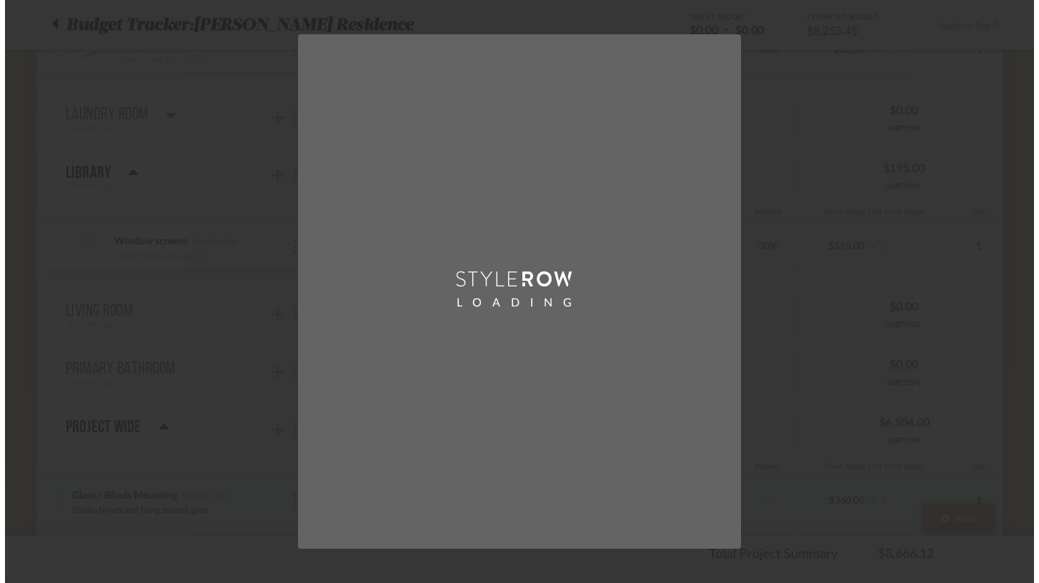
scroll to position [0, 0]
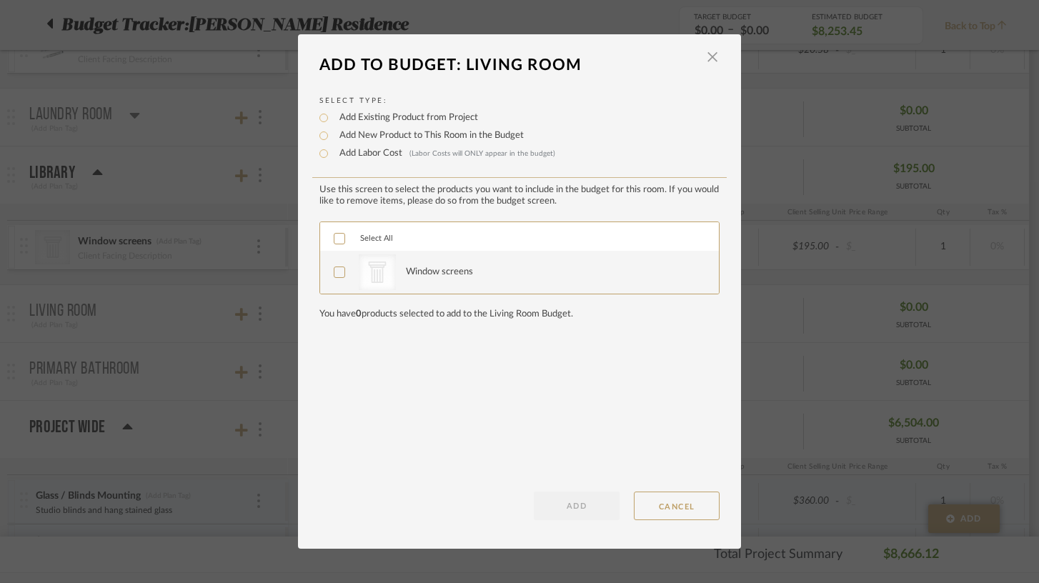
click at [334, 273] on icon at bounding box center [339, 272] width 10 height 10
click at [575, 513] on button "ADD" at bounding box center [577, 506] width 86 height 29
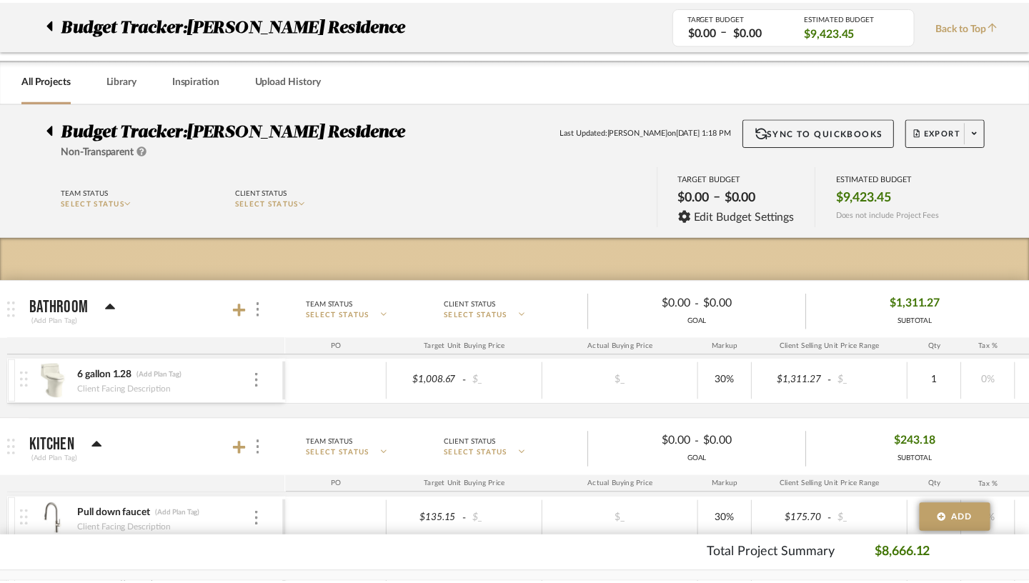
scroll to position [560, 0]
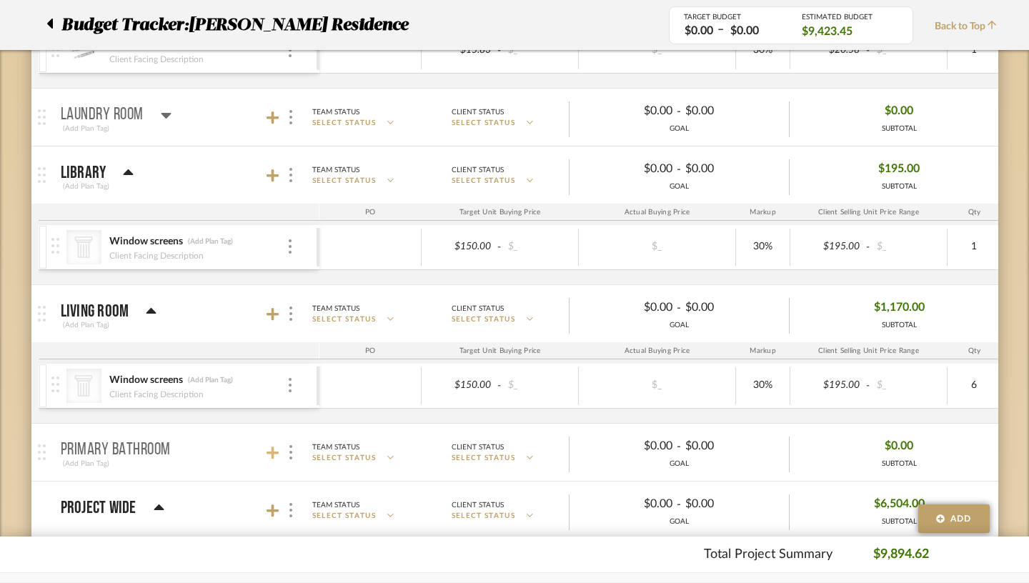
click at [267, 457] on icon at bounding box center [273, 453] width 13 height 14
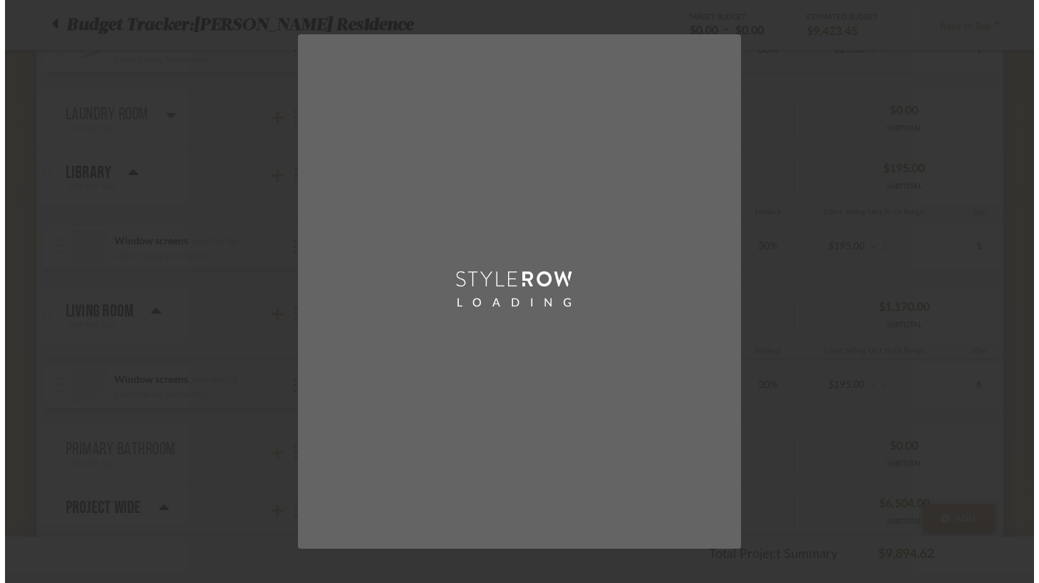
scroll to position [0, 0]
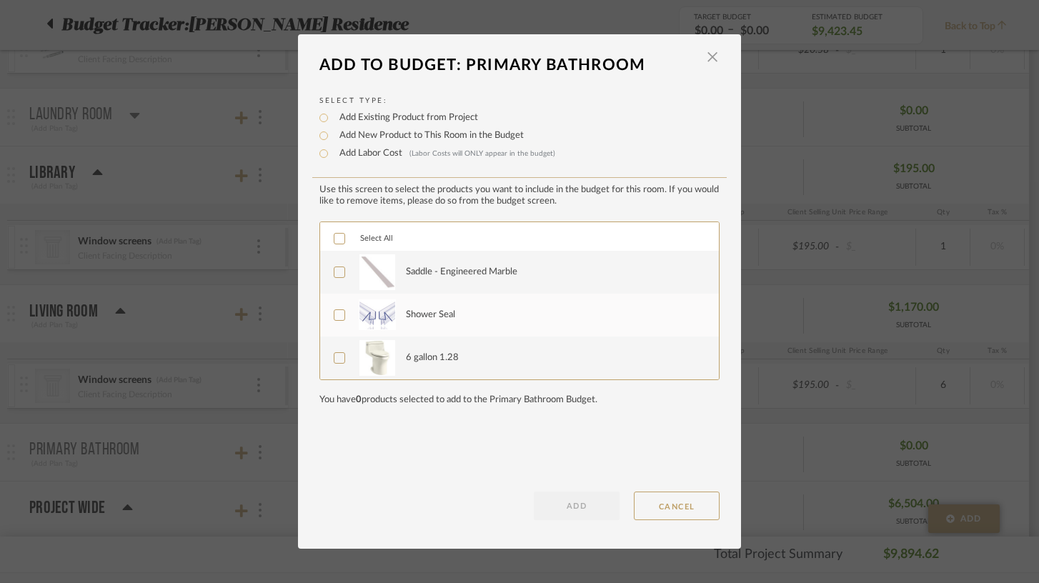
click at [335, 243] on icon at bounding box center [339, 239] width 10 height 10
click at [568, 507] on button "ADD" at bounding box center [577, 506] width 86 height 29
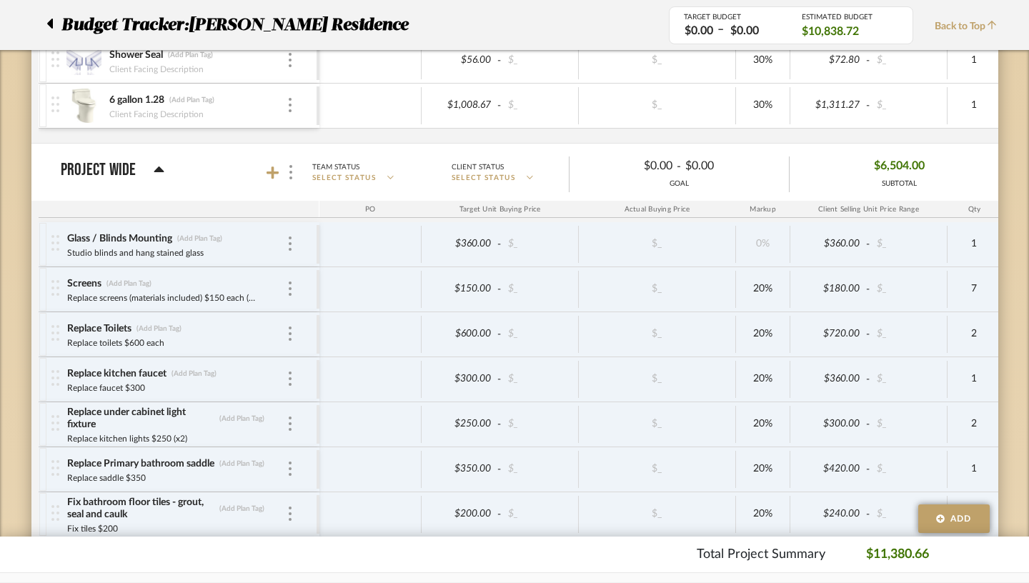
scroll to position [1070, 0]
click at [768, 244] on div "$360.00" at bounding box center [830, 242] width 70 height 21
type input "400"
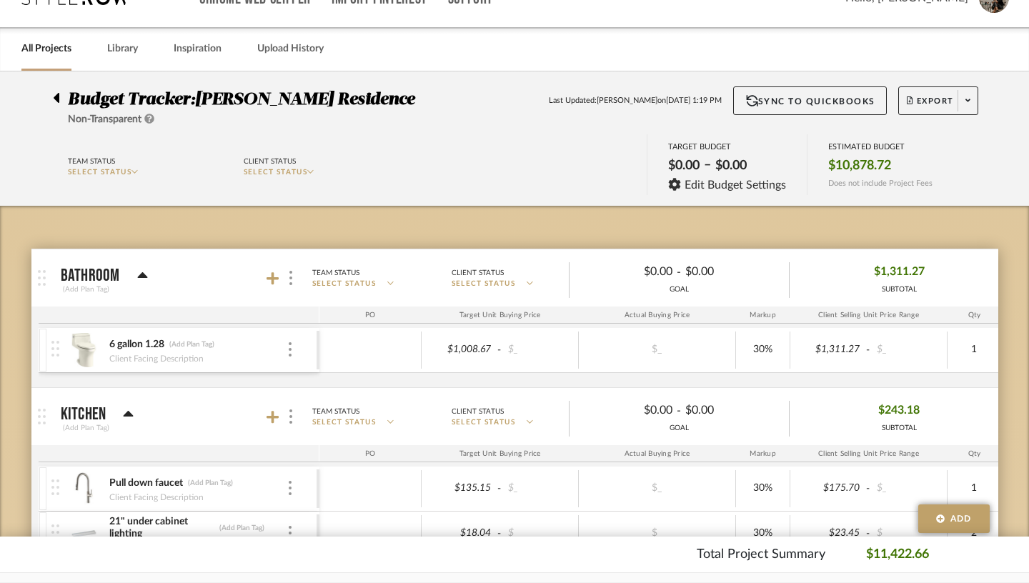
scroll to position [31, 0]
click at [768, 101] on span "Export" at bounding box center [930, 106] width 47 height 21
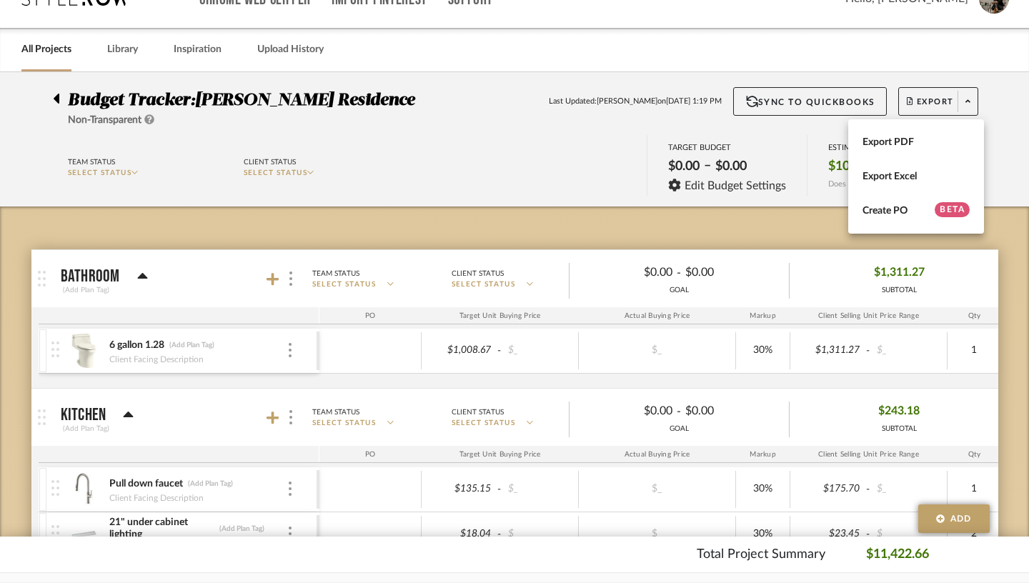
click at [730, 227] on div at bounding box center [514, 291] width 1029 height 583
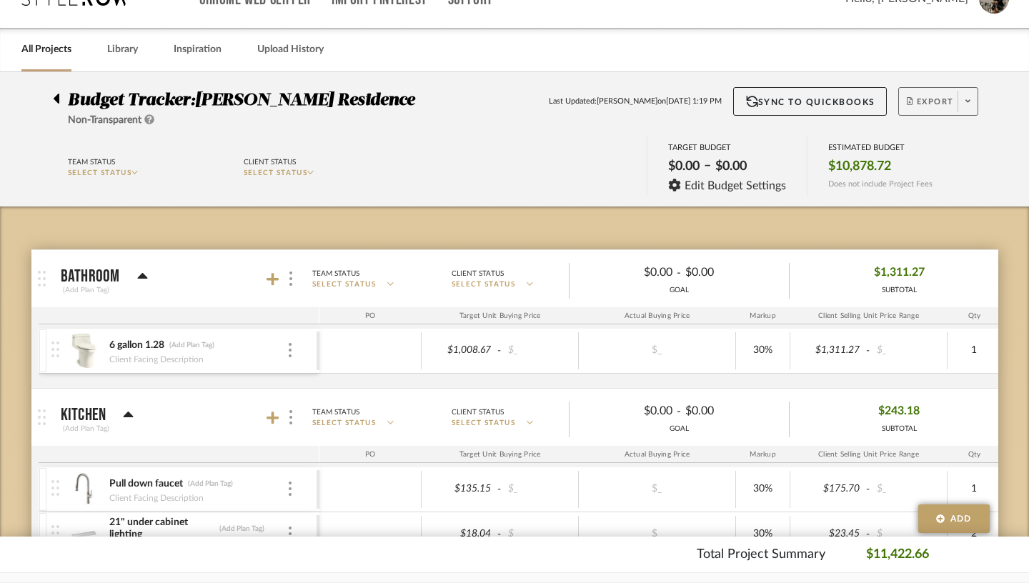
click at [768, 103] on span "Export" at bounding box center [930, 106] width 47 height 21
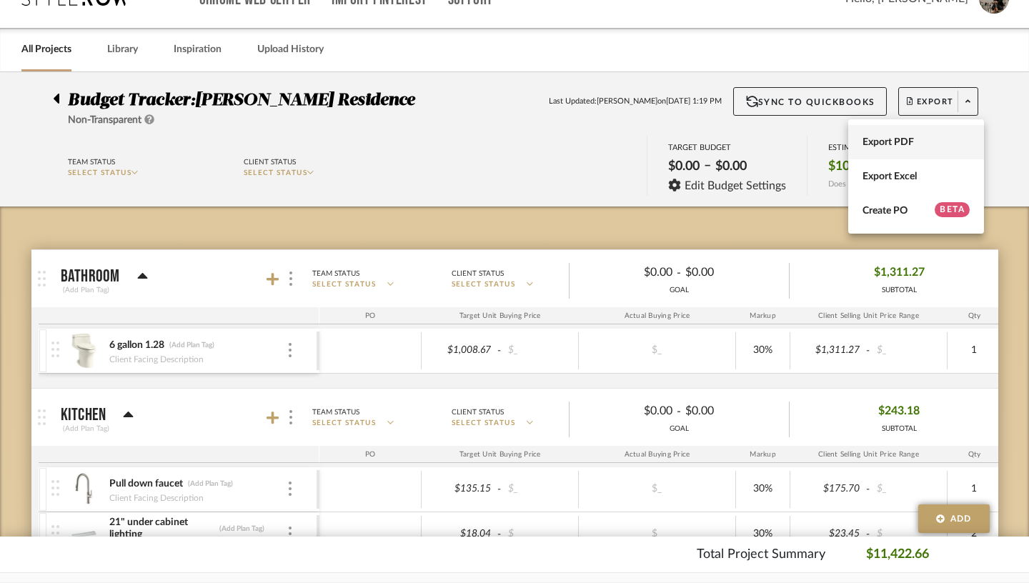
click at [768, 139] on span "Export PDF" at bounding box center [916, 143] width 107 height 12
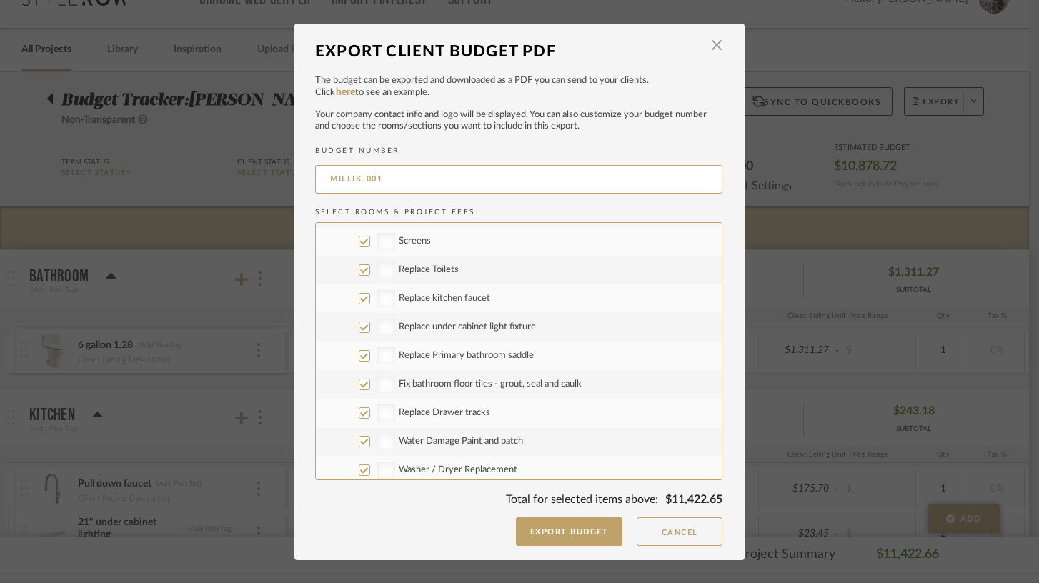
scroll to position [601, 0]
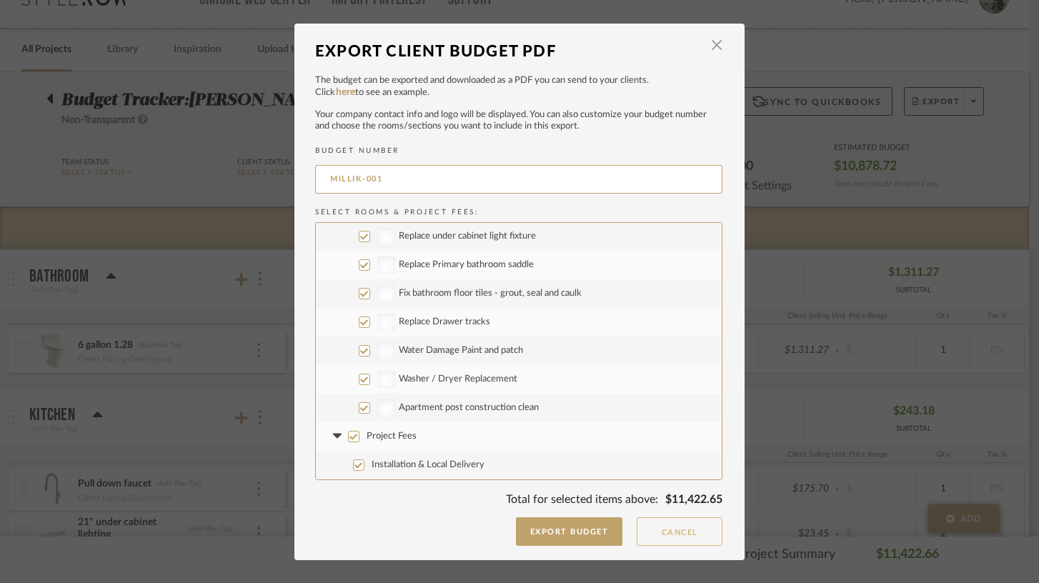
click at [688, 530] on button "Cancel" at bounding box center [680, 531] width 86 height 29
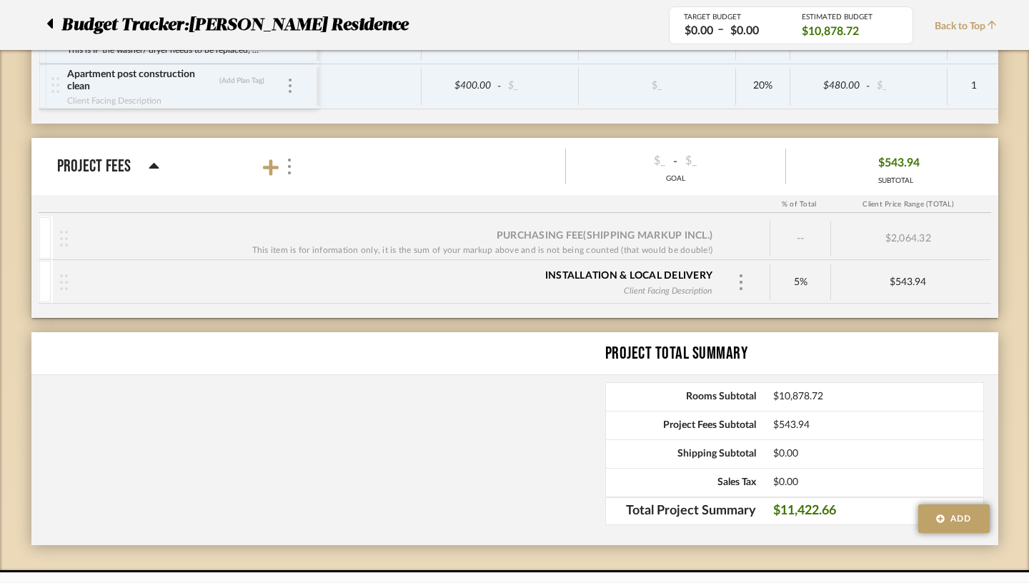
scroll to position [1675, 0]
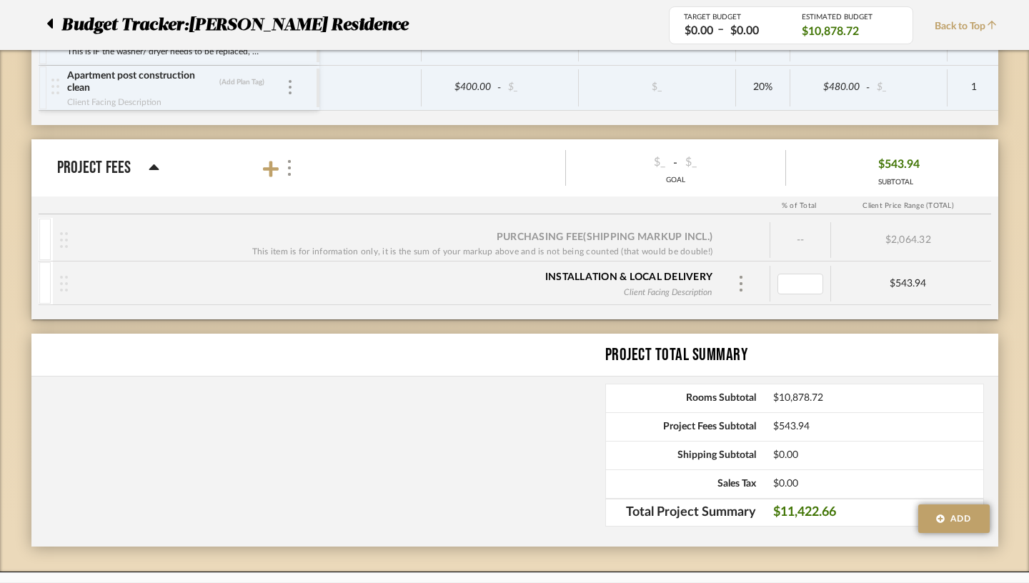
type input "0"
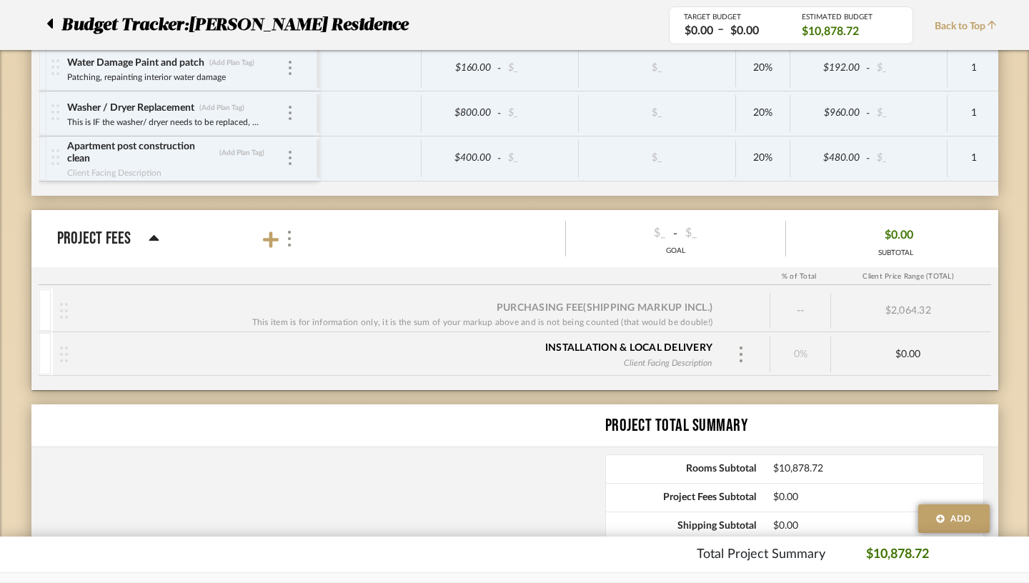
scroll to position [1600, 0]
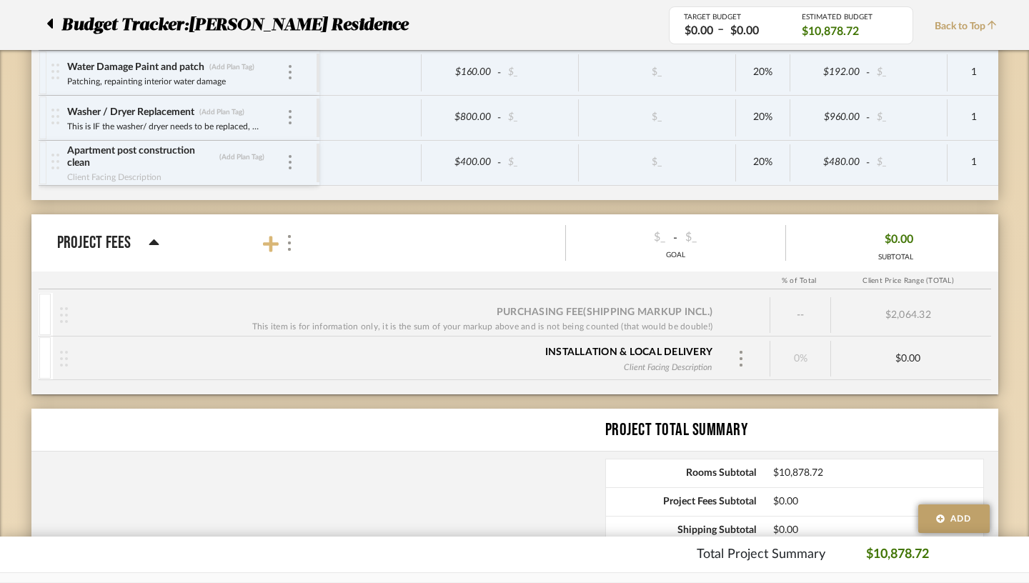
click at [263, 242] on icon at bounding box center [271, 244] width 16 height 16
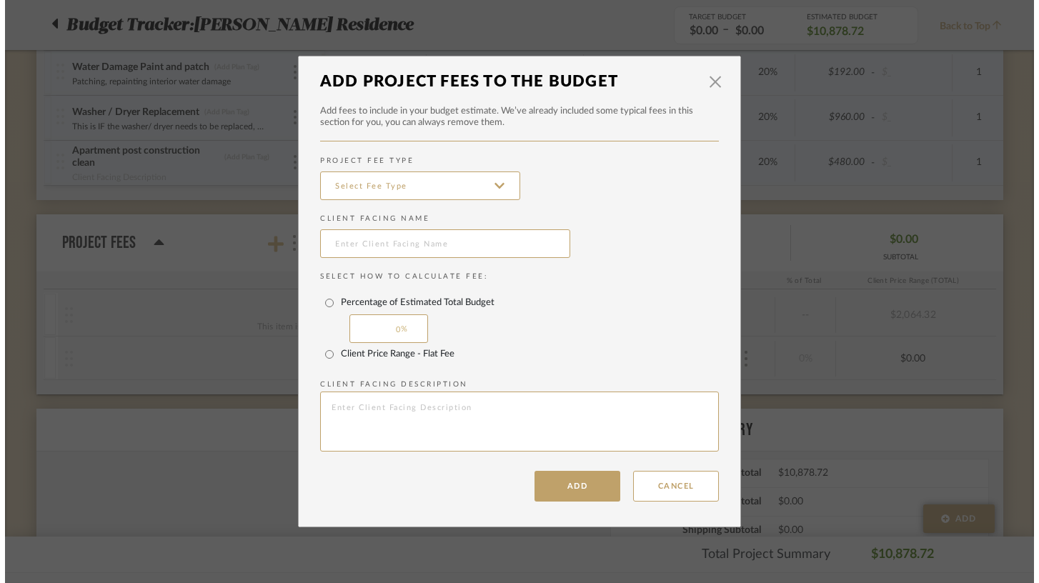
scroll to position [0, 0]
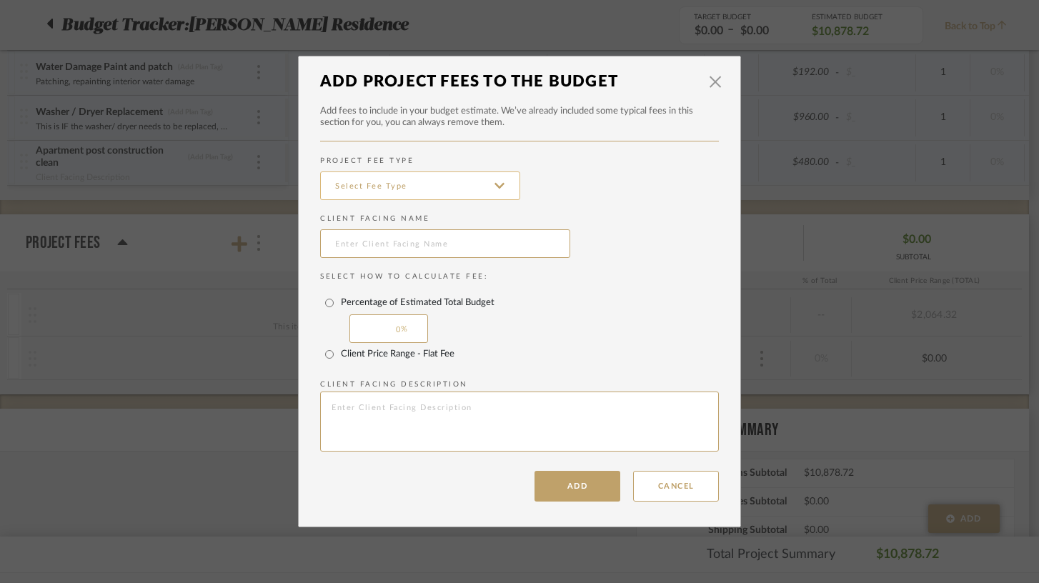
click at [422, 183] on input at bounding box center [420, 186] width 200 height 29
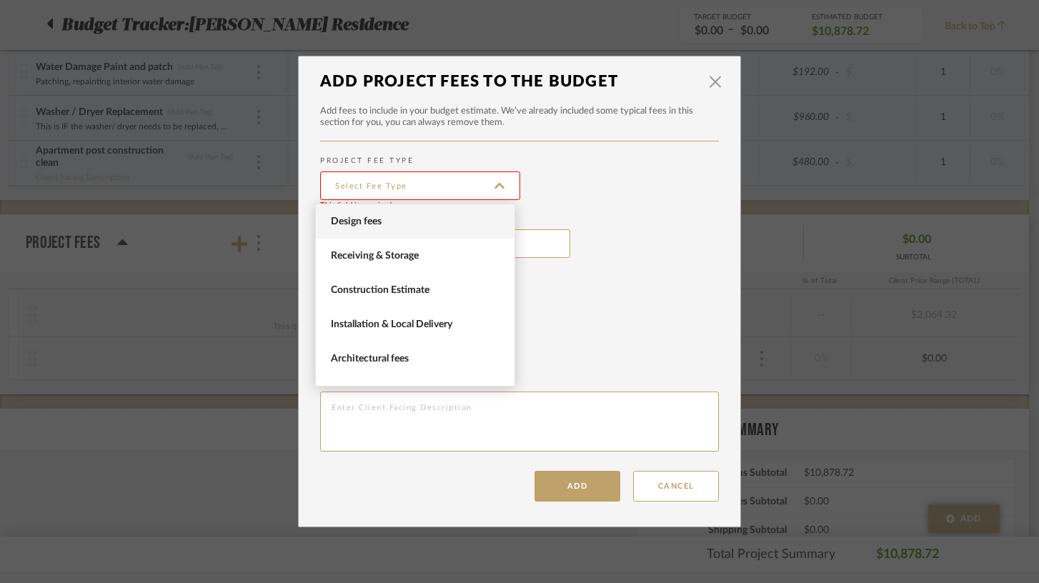
click at [381, 222] on span "Design fees" at bounding box center [417, 222] width 172 height 12
type input "Design fees"
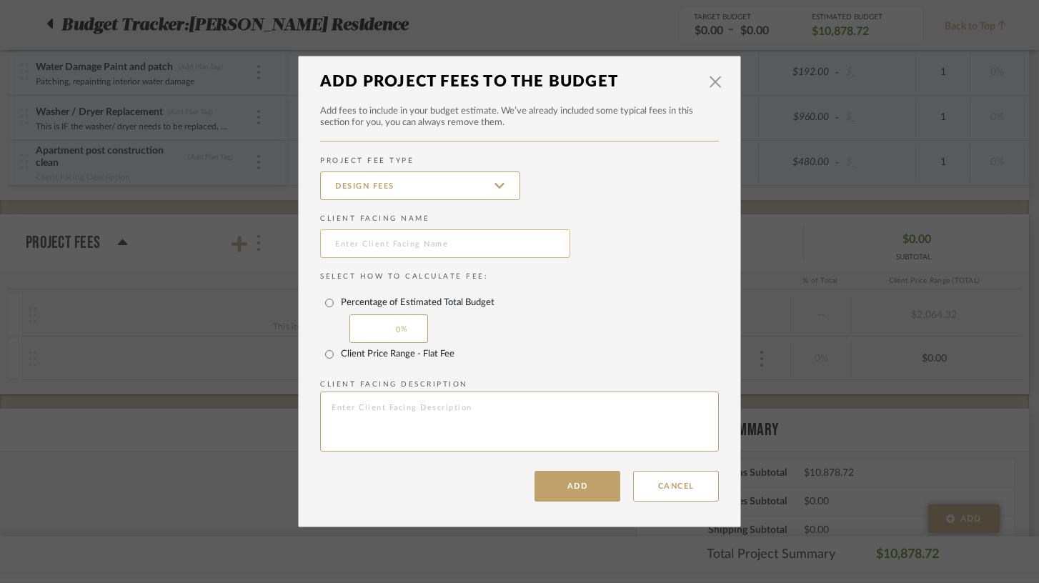
click at [381, 251] on input "text" at bounding box center [445, 243] width 250 height 29
type input "Project Management"
click at [326, 357] on input "Client Price Range - Flat Fee" at bounding box center [329, 354] width 23 height 23
radio input "true"
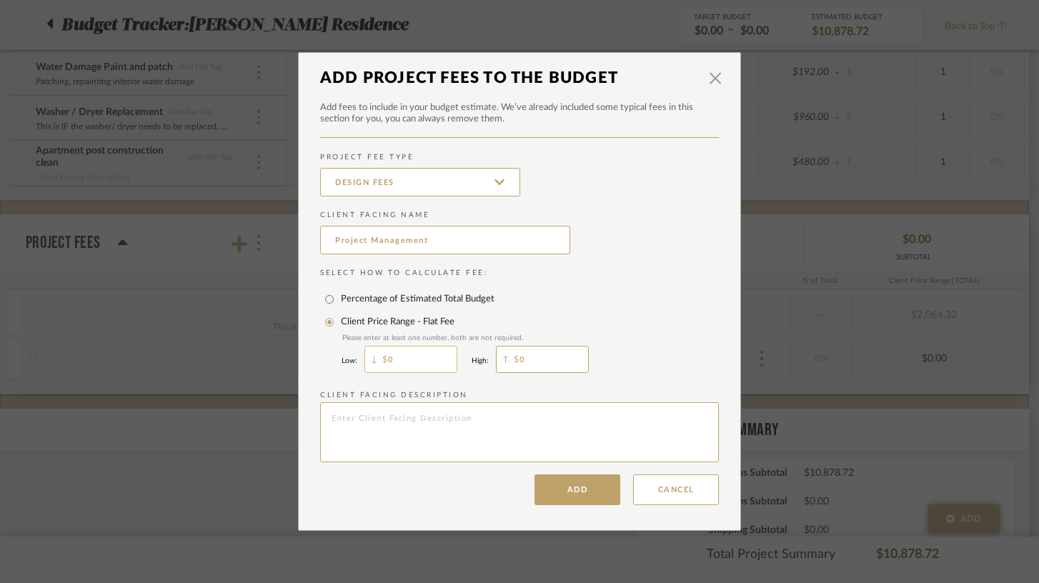
click at [402, 362] on input "0" at bounding box center [410, 359] width 93 height 27
type input "195"
type textarea "P"
type textarea "[PERSON_NAME], Project Management"
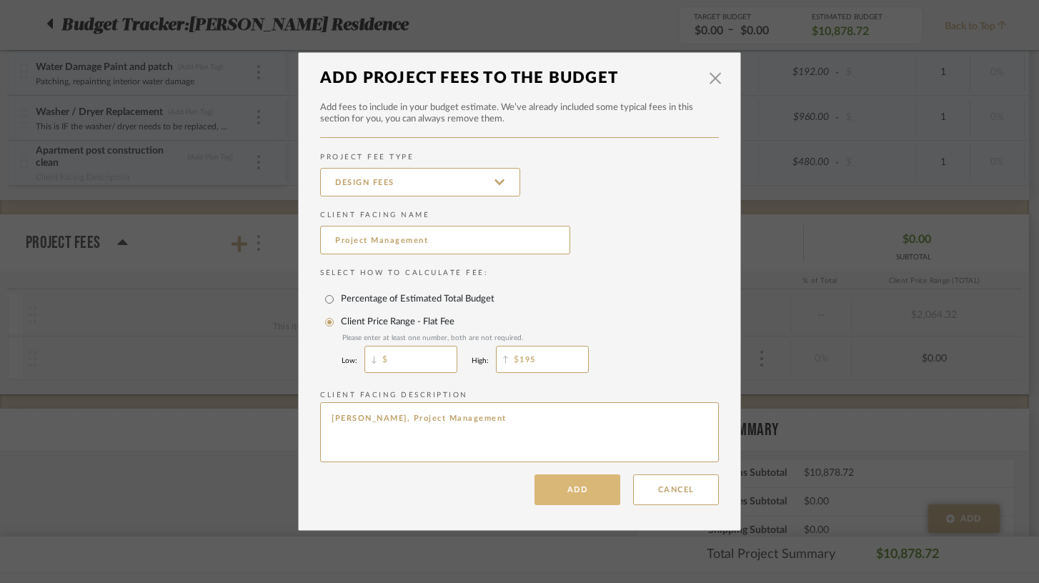
click at [586, 497] on button "Add" at bounding box center [578, 490] width 86 height 31
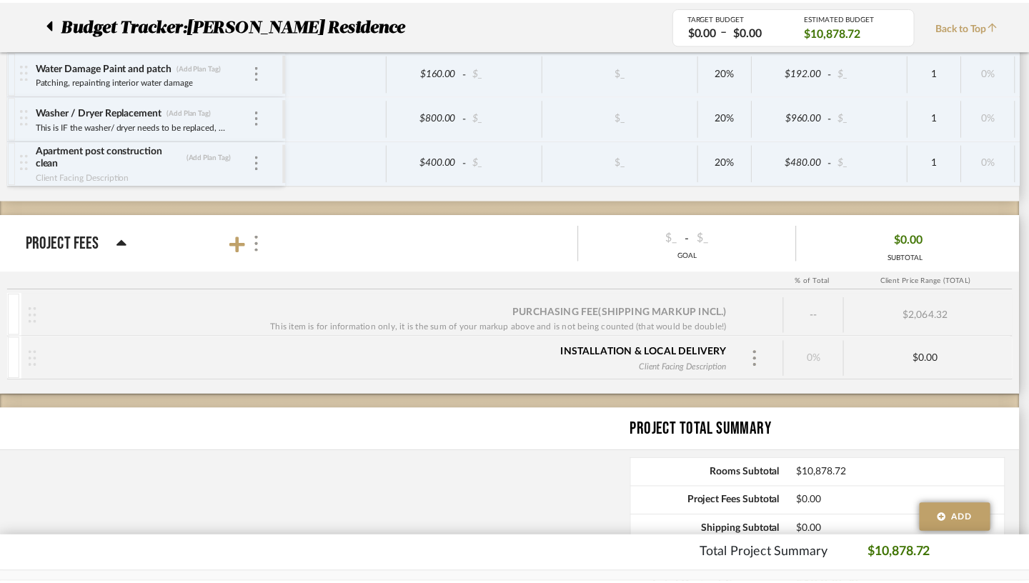
scroll to position [1600, 0]
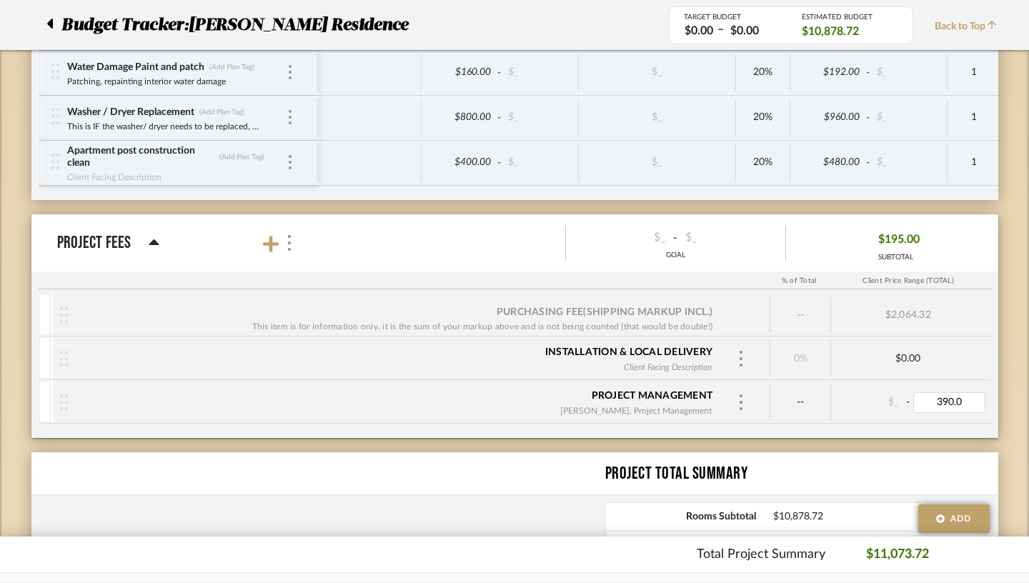
type input "390.00"
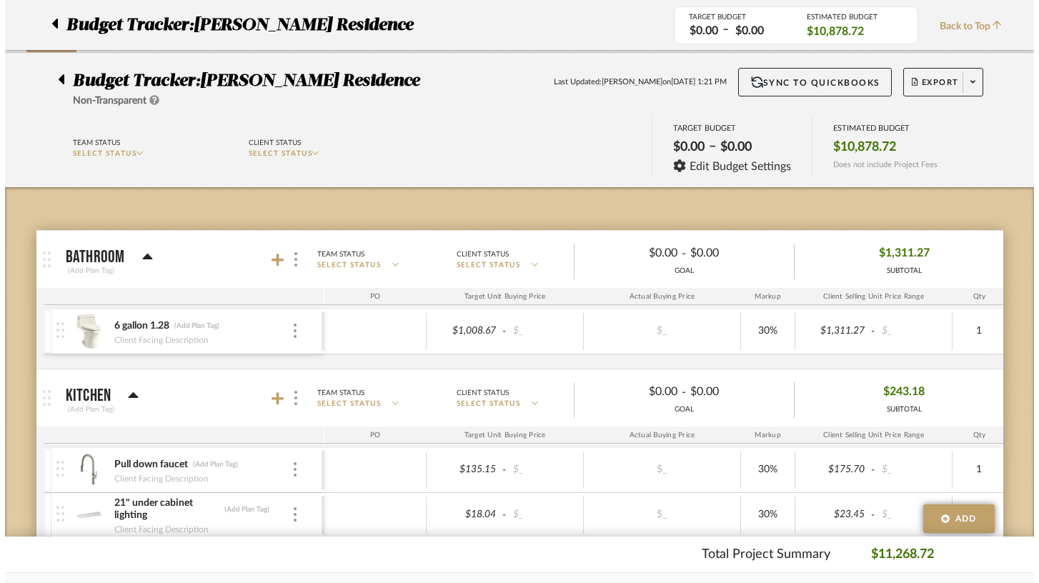
scroll to position [0, 0]
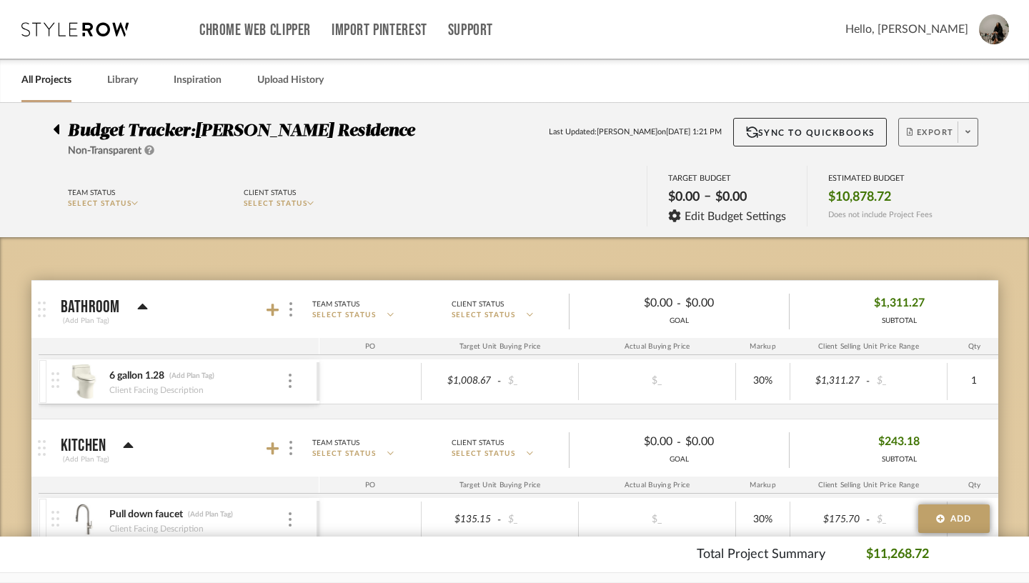
click at [768, 133] on span "Export" at bounding box center [930, 137] width 47 height 21
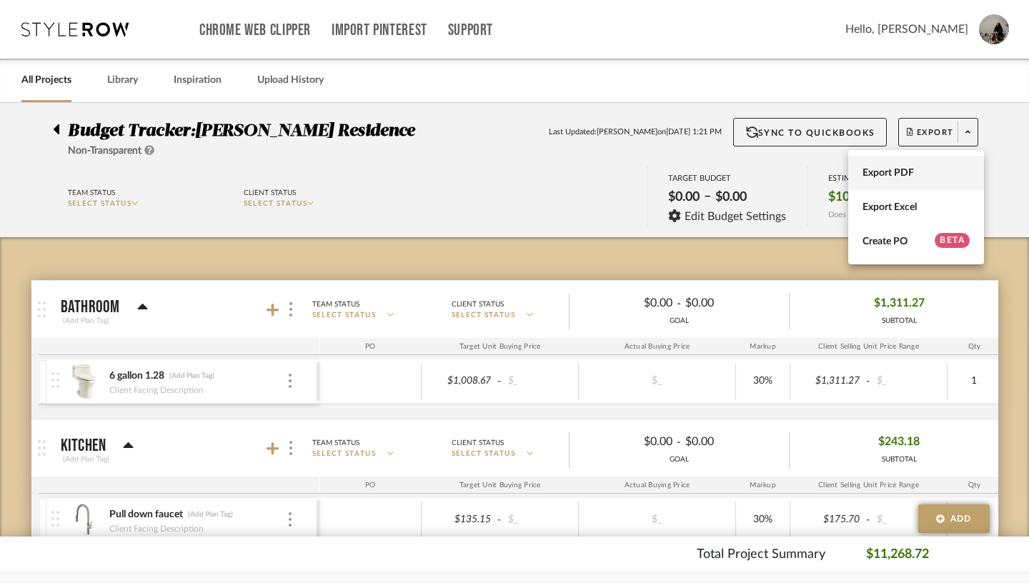
click at [768, 177] on span "Export PDF" at bounding box center [916, 173] width 107 height 12
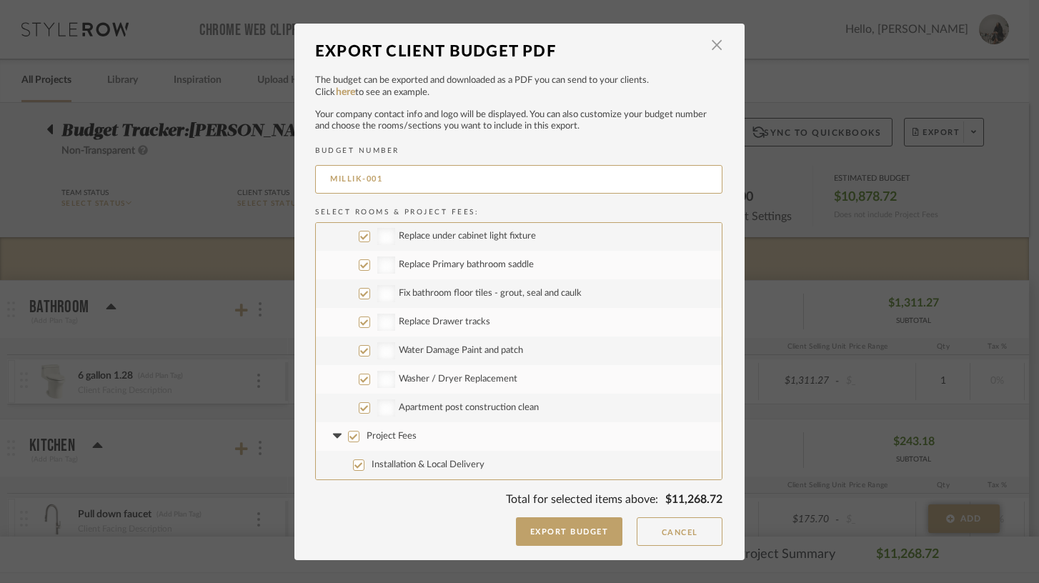
scroll to position [630, 0]
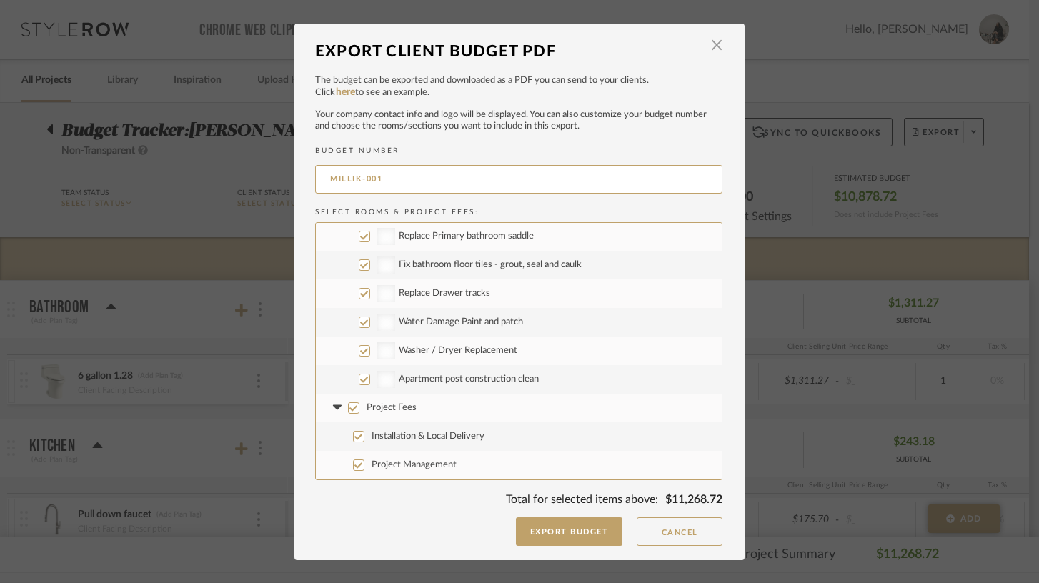
click at [354, 437] on input "Installation & Local Delivery" at bounding box center [358, 436] width 11 height 11
checkbox input "false"
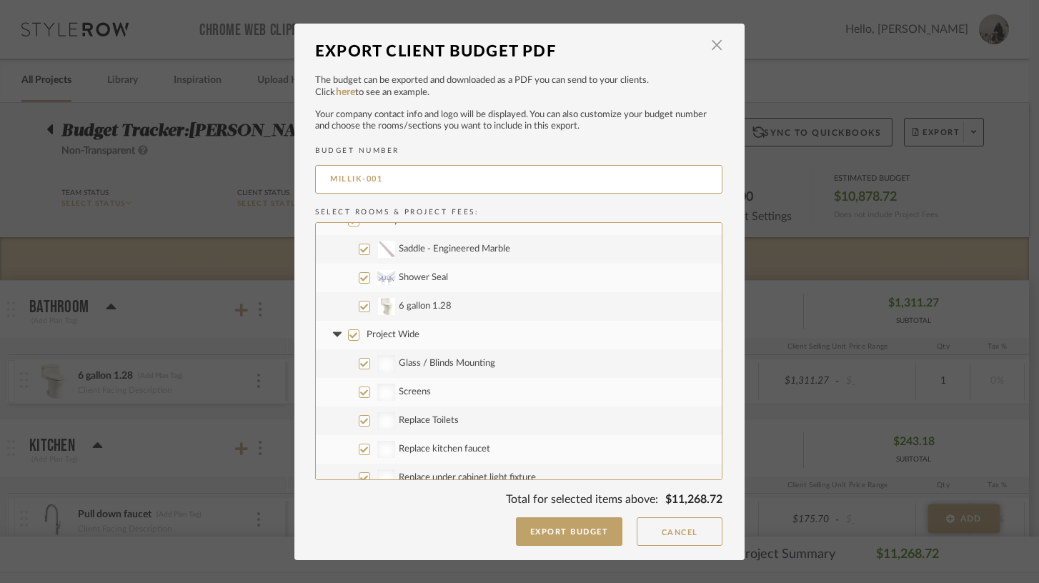
scroll to position [312, 0]
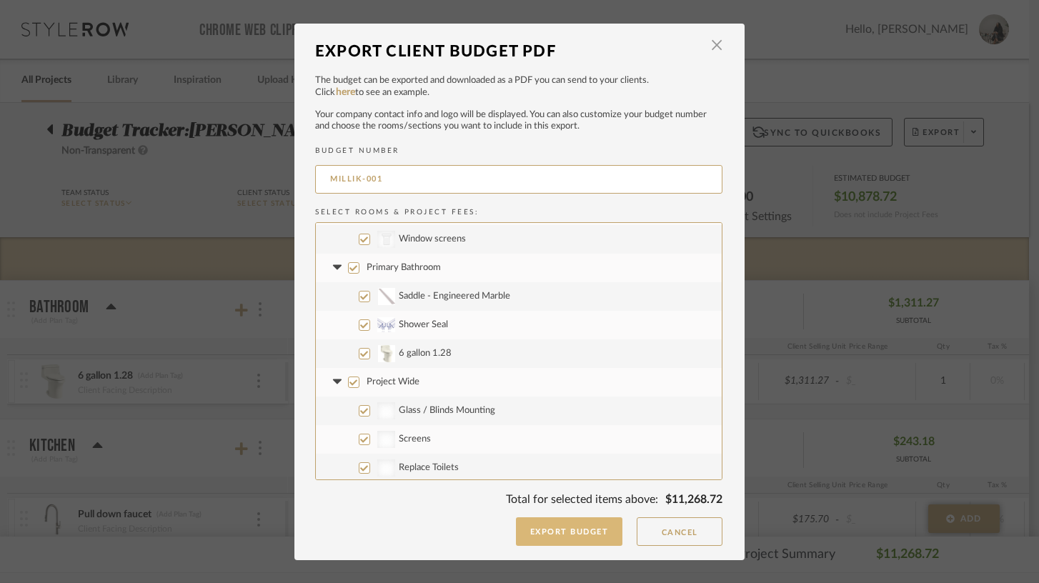
click at [572, 535] on button "Export Budget" at bounding box center [569, 531] width 107 height 29
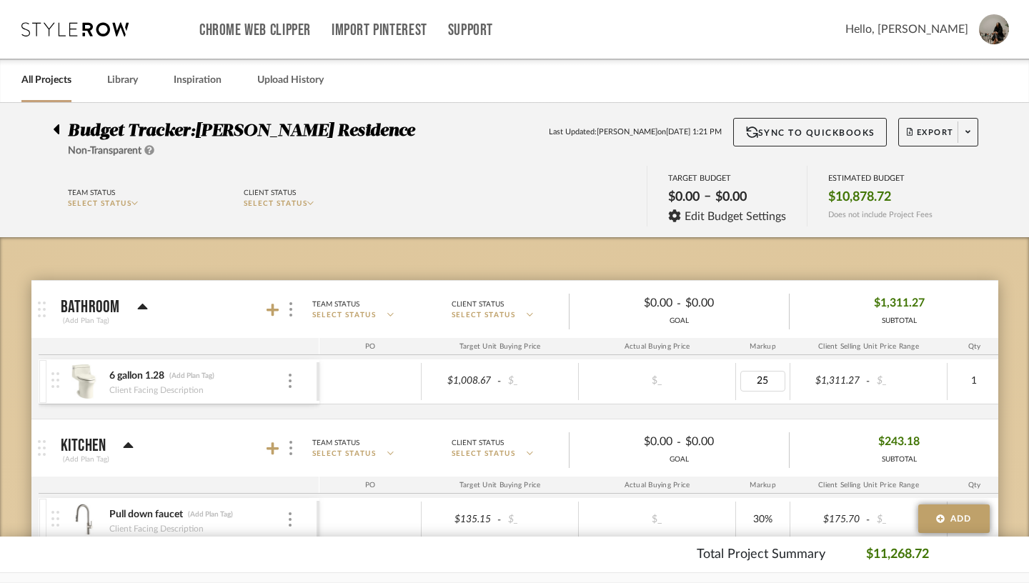
type input "2"
type input "15"
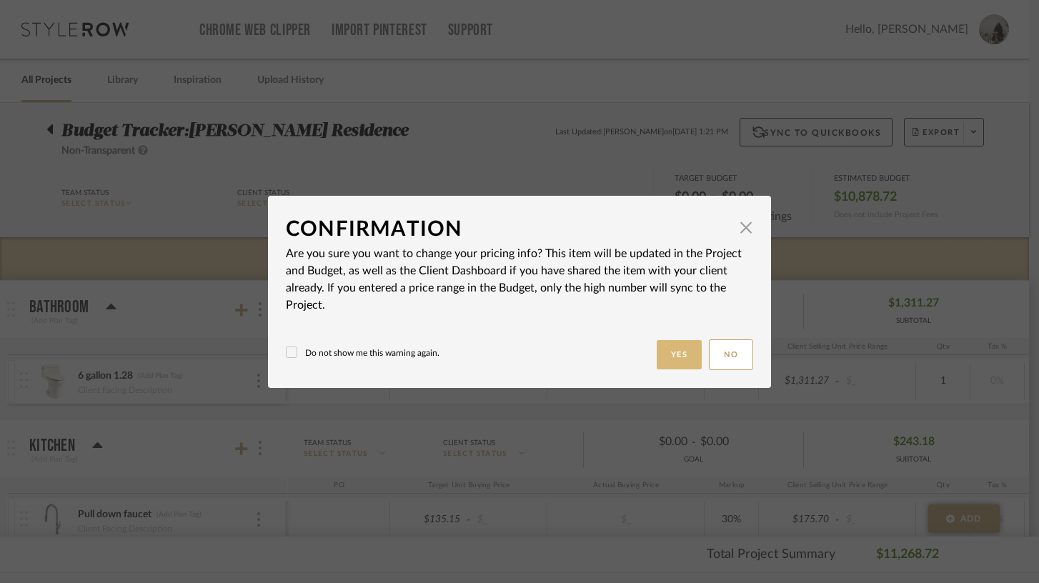
click at [675, 355] on button "Yes" at bounding box center [680, 354] width 46 height 29
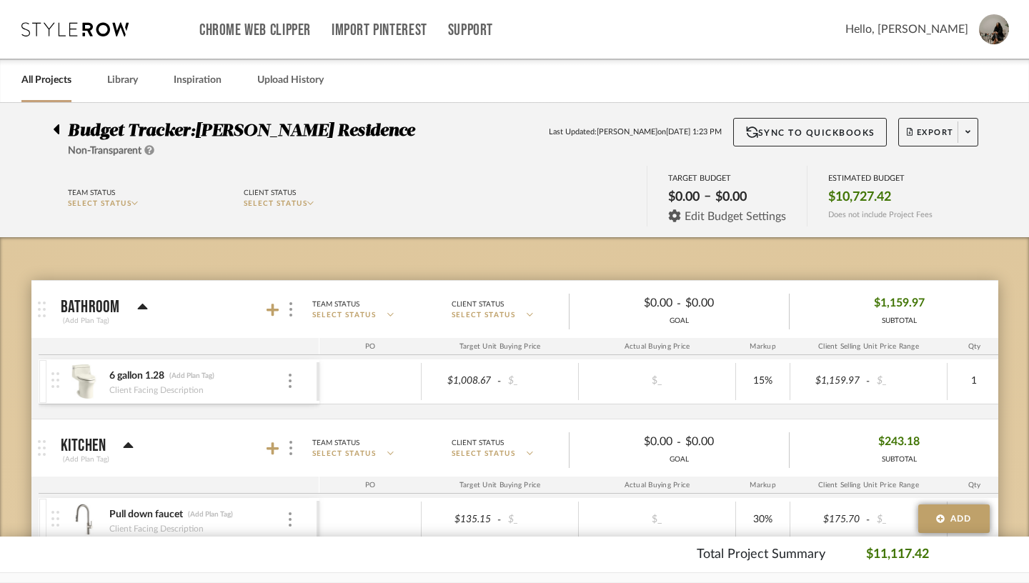
click at [738, 219] on span "Edit Budget Settings" at bounding box center [735, 216] width 101 height 13
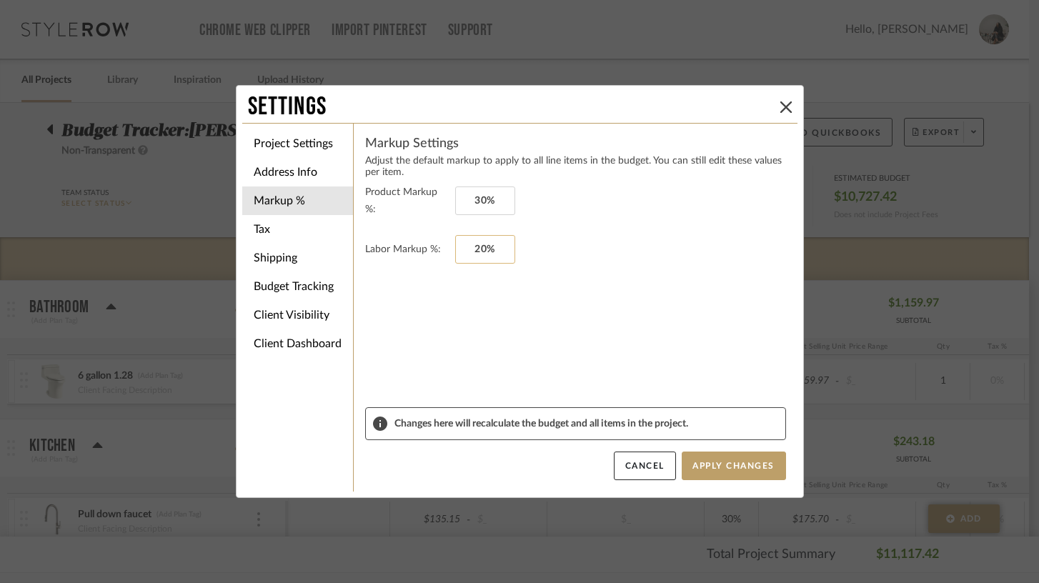
type input "20"
click at [475, 244] on input "20" at bounding box center [485, 249] width 60 height 29
click at [484, 194] on input "30%" at bounding box center [485, 201] width 60 height 29
type input "30"
type input "20%"
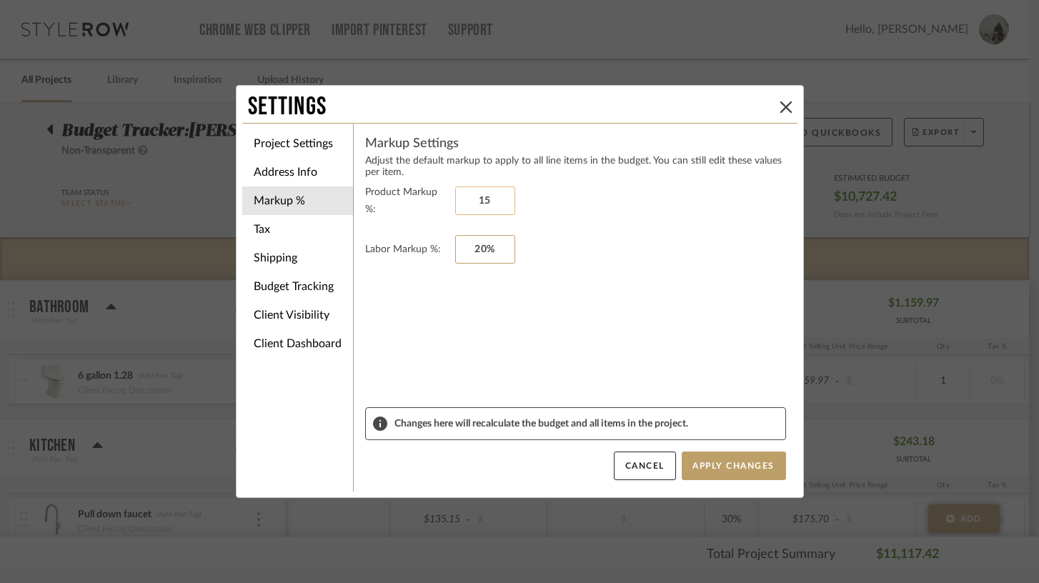
type input "15%"
type input "20%"
click at [304, 229] on li "Tax" at bounding box center [297, 229] width 111 height 29
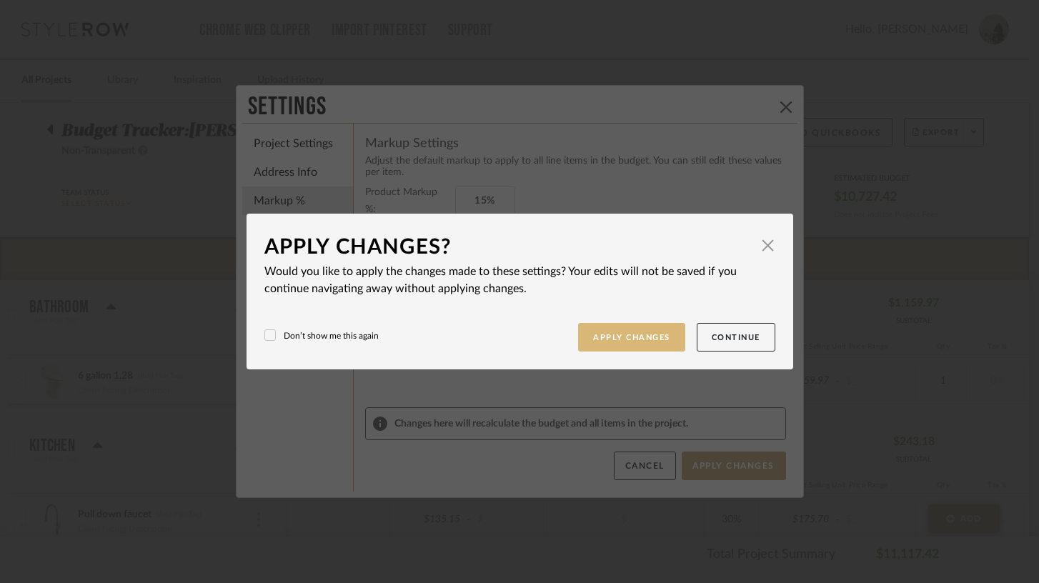
click at [625, 334] on button "Apply Changes" at bounding box center [631, 337] width 107 height 29
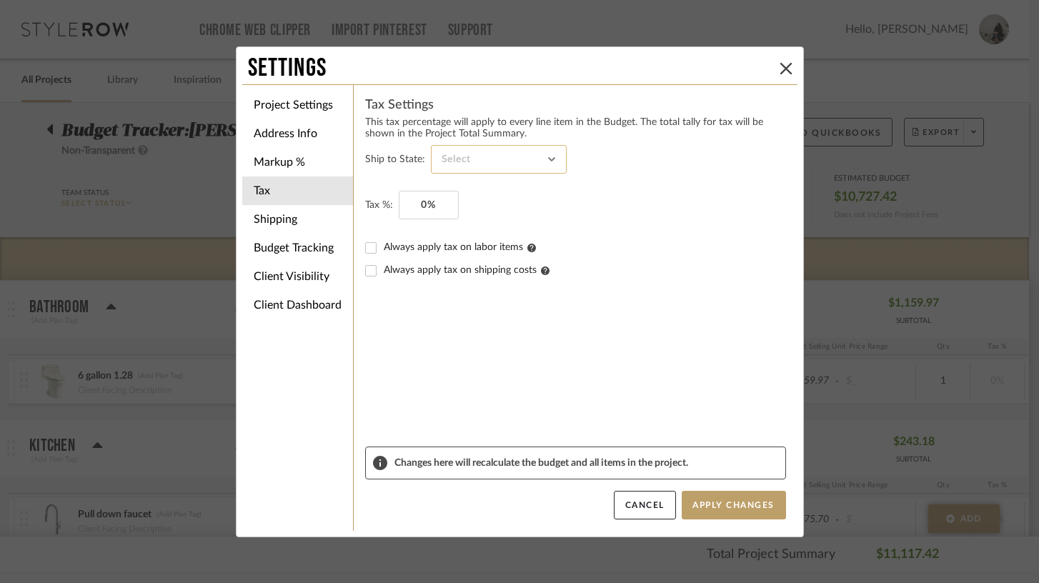
click at [485, 162] on input at bounding box center [499, 159] width 136 height 29
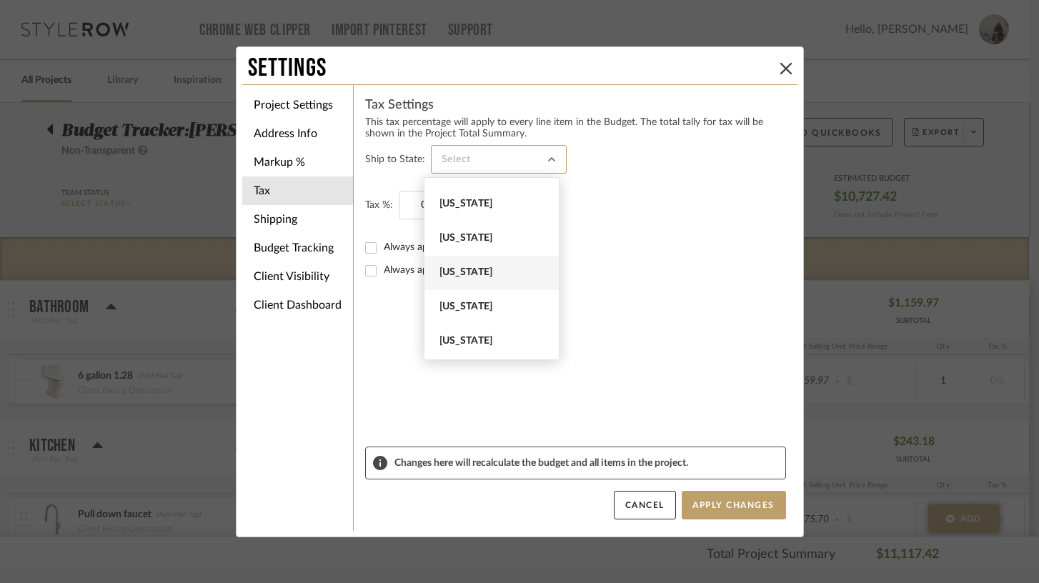
scroll to position [993, 0]
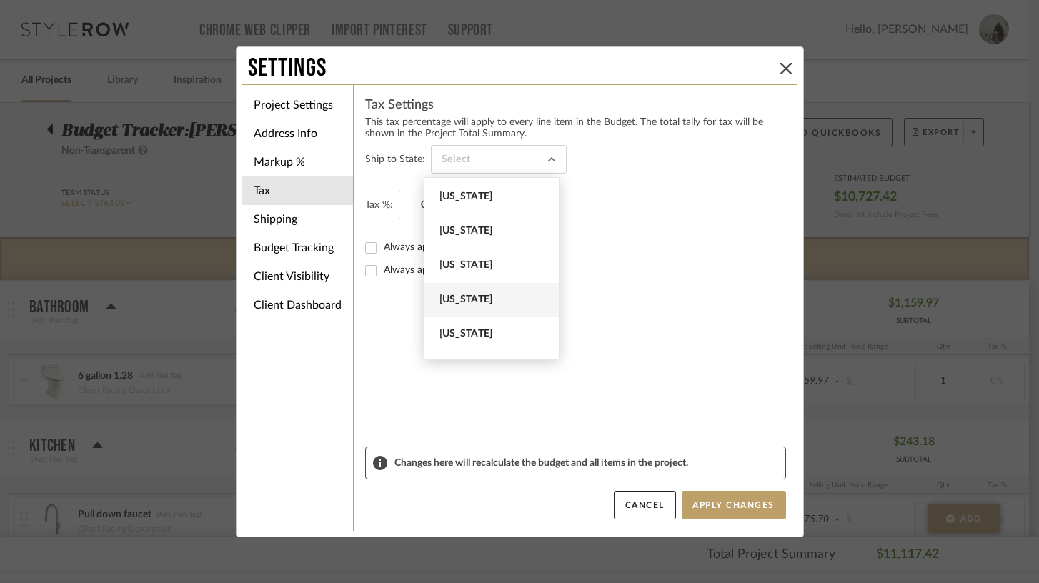
click at [482, 297] on span "[US_STATE]" at bounding box center [494, 300] width 108 height 12
type input "[US_STATE]"
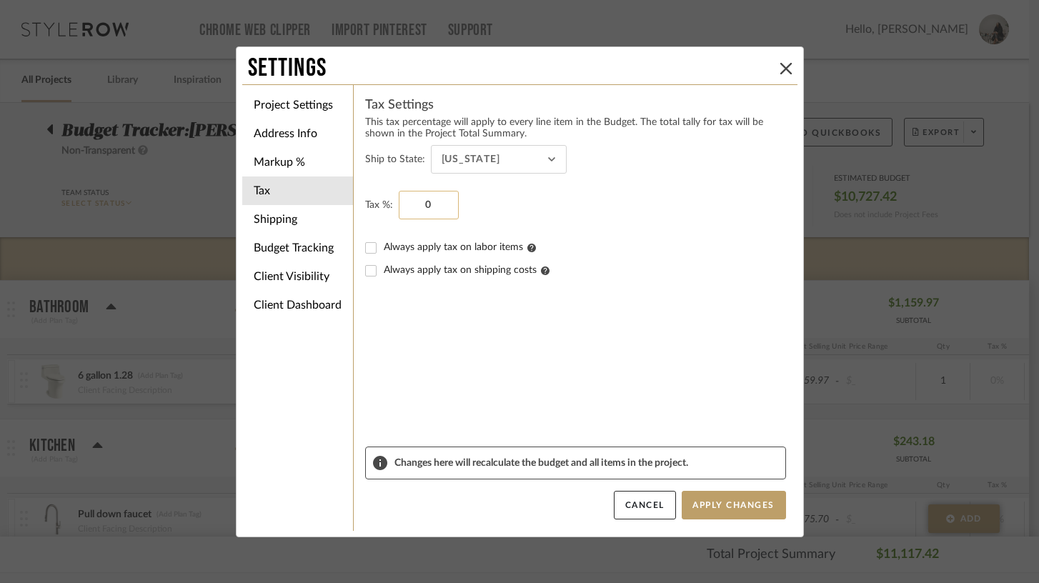
click at [417, 210] on input "0" at bounding box center [429, 205] width 60 height 29
type input "8.875%"
click at [466, 355] on form "Ship to State: [US_STATE] Tax %: 8.875% Always apply tax on labor items Always …" at bounding box center [575, 296] width 421 height 302
click at [713, 505] on button "Apply Changes" at bounding box center [734, 505] width 104 height 29
click at [304, 222] on li "Shipping" at bounding box center [297, 219] width 111 height 29
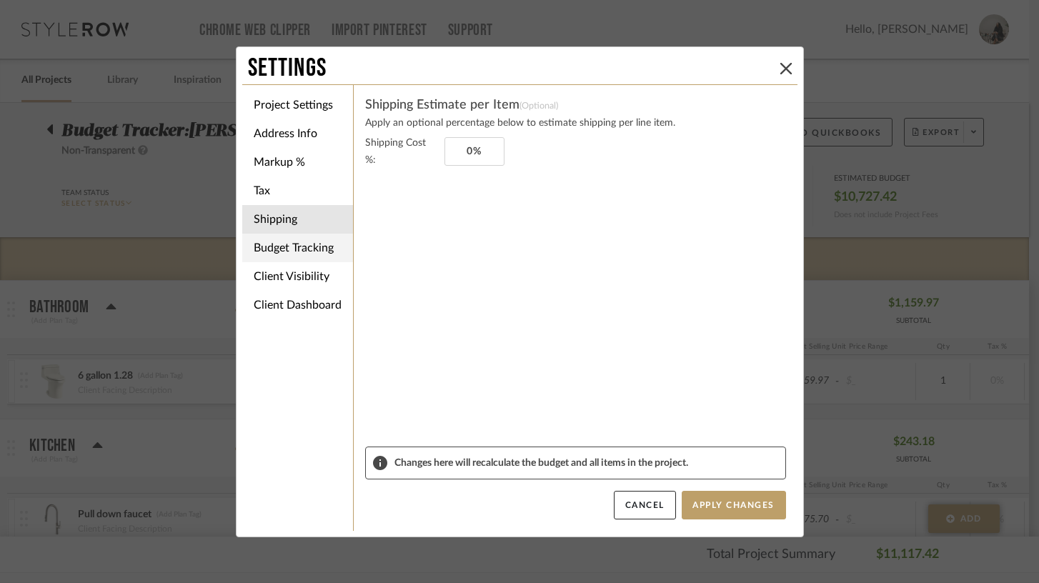
click at [308, 252] on li "Budget Tracking" at bounding box center [297, 248] width 111 height 29
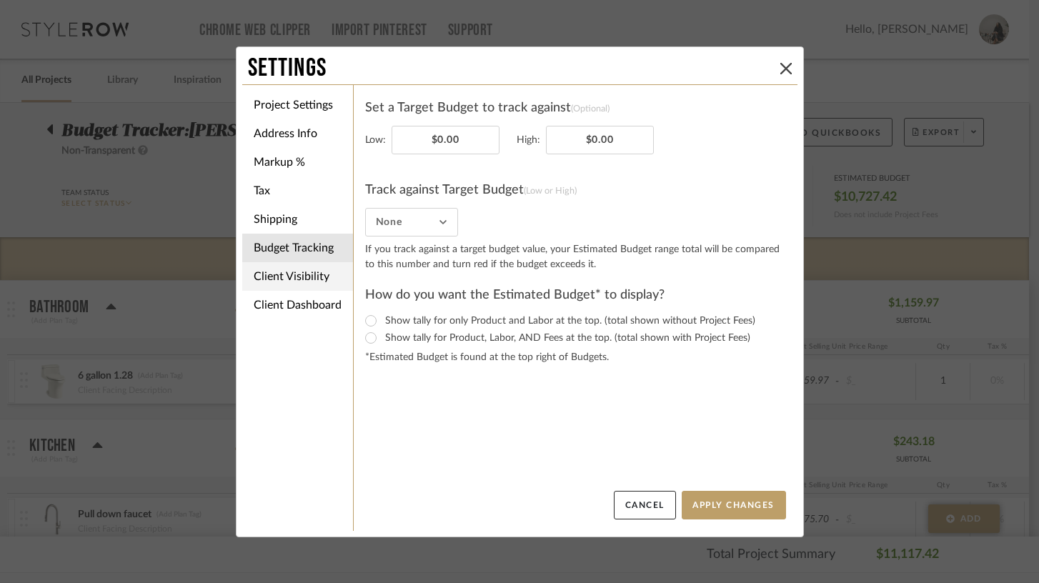
click at [306, 285] on li "Client Visibility" at bounding box center [297, 276] width 111 height 29
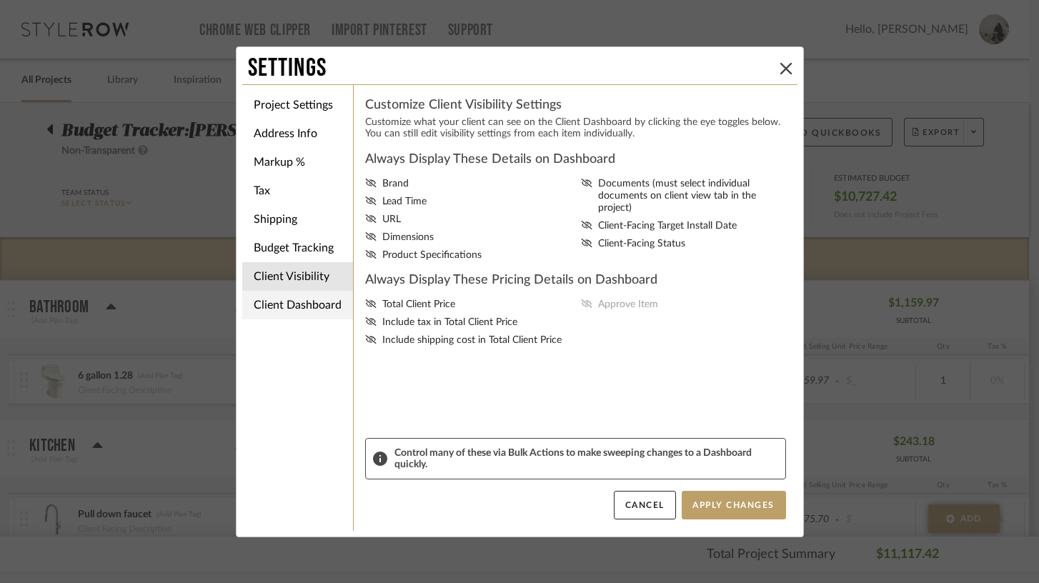
click at [307, 314] on li "Client Dashboard" at bounding box center [297, 305] width 111 height 29
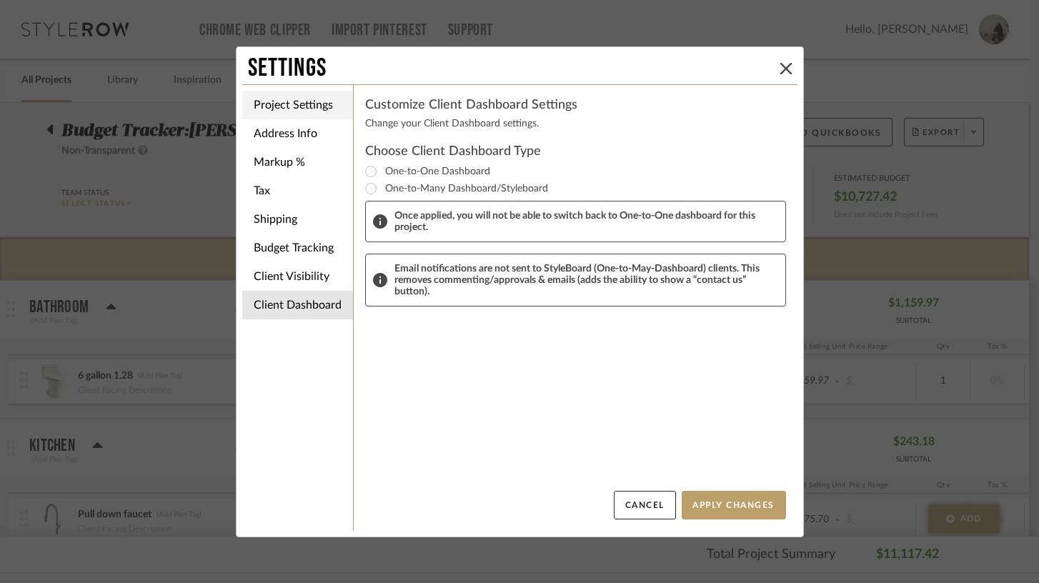
click at [295, 103] on li "Project Settings" at bounding box center [297, 105] width 111 height 29
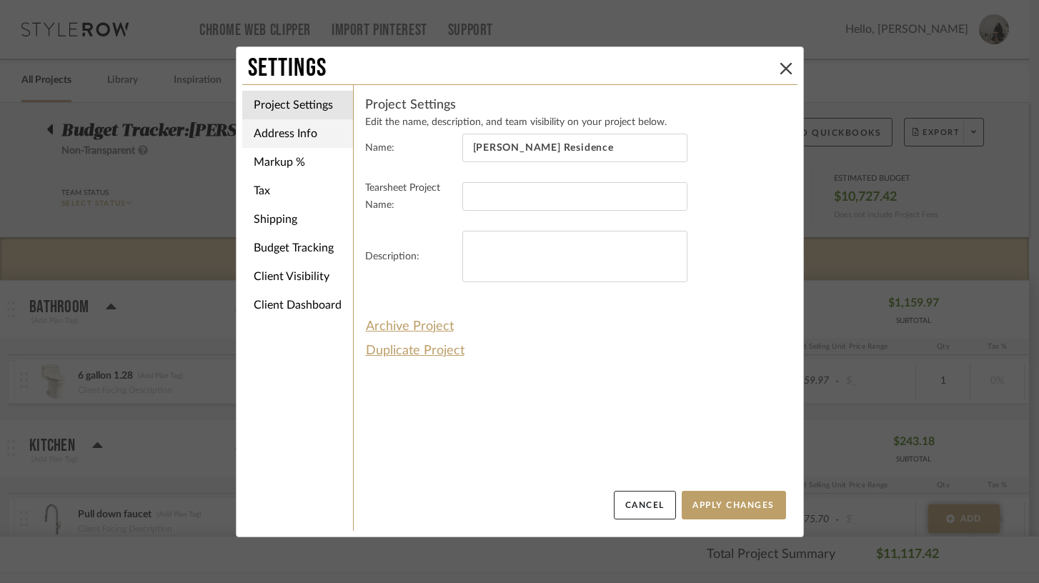
click at [292, 135] on li "Address Info" at bounding box center [297, 133] width 111 height 29
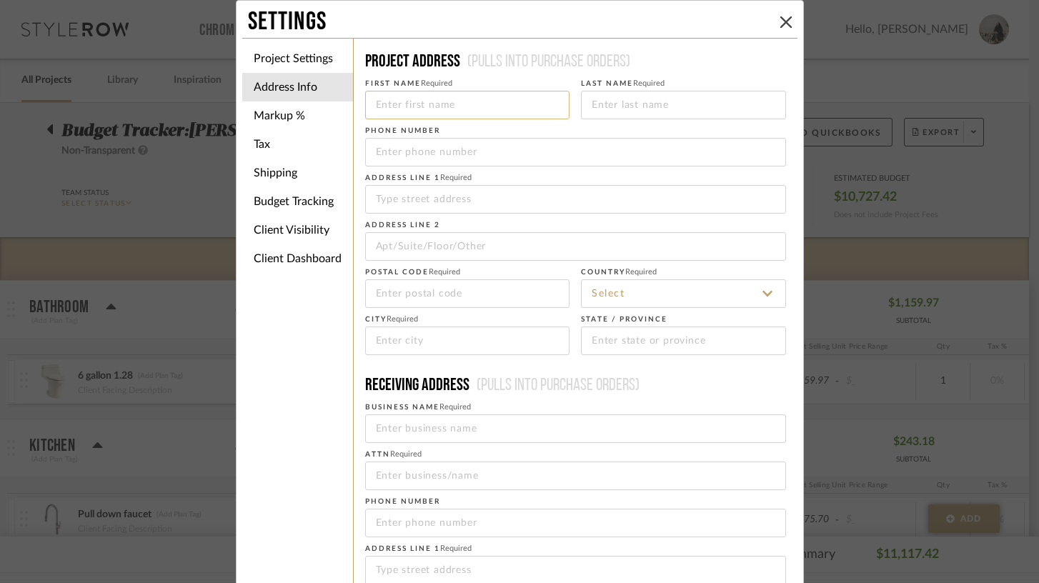
click at [464, 116] on input at bounding box center [467, 105] width 205 height 29
type input "[PERSON_NAME]"
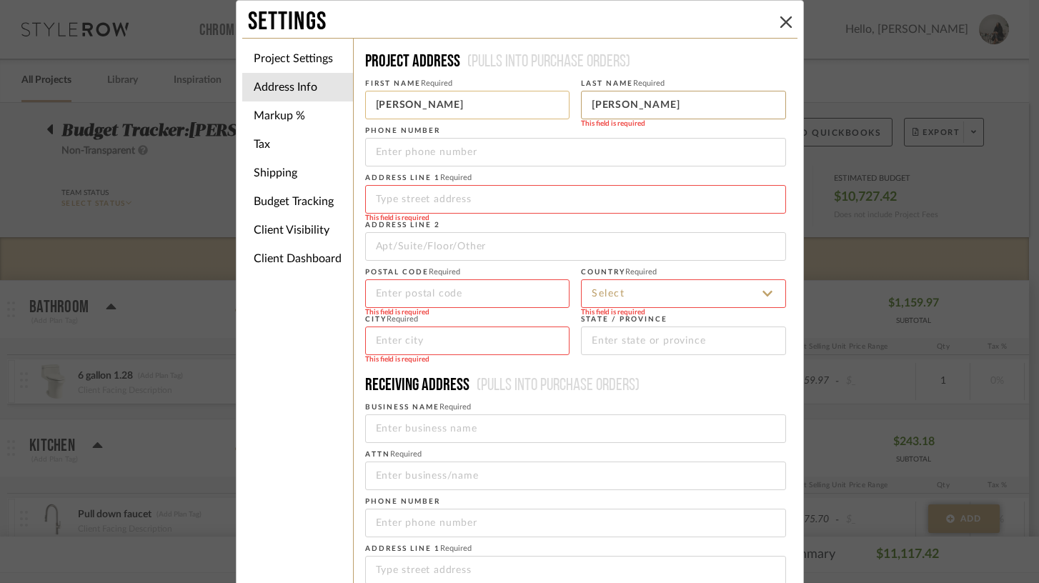
type input "[PERSON_NAME]"
type input "[GEOGRAPHIC_DATA]"
type input "Apt 5B"
click at [420, 294] on input at bounding box center [467, 293] width 205 height 29
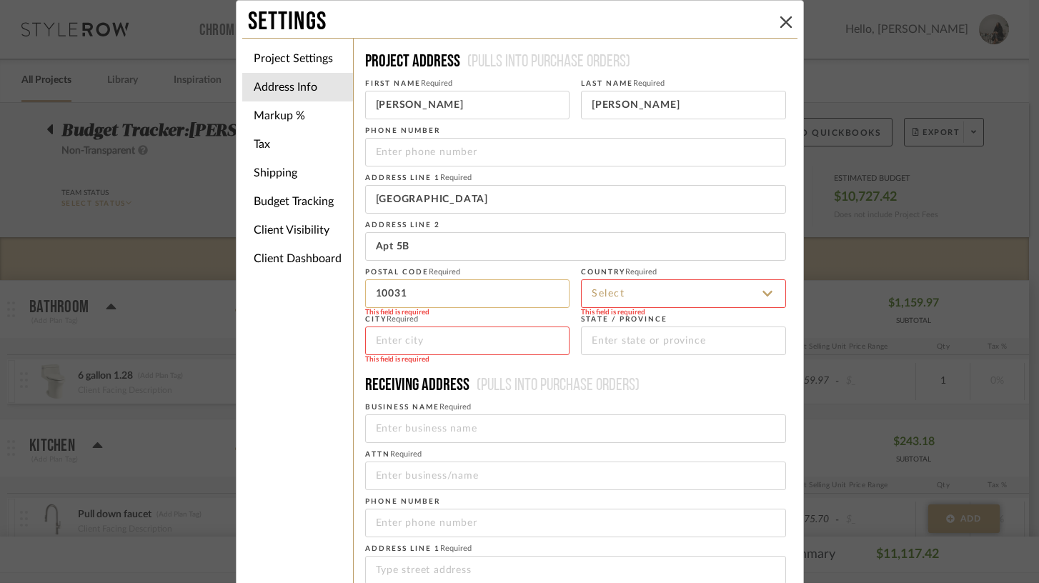
type input "10031"
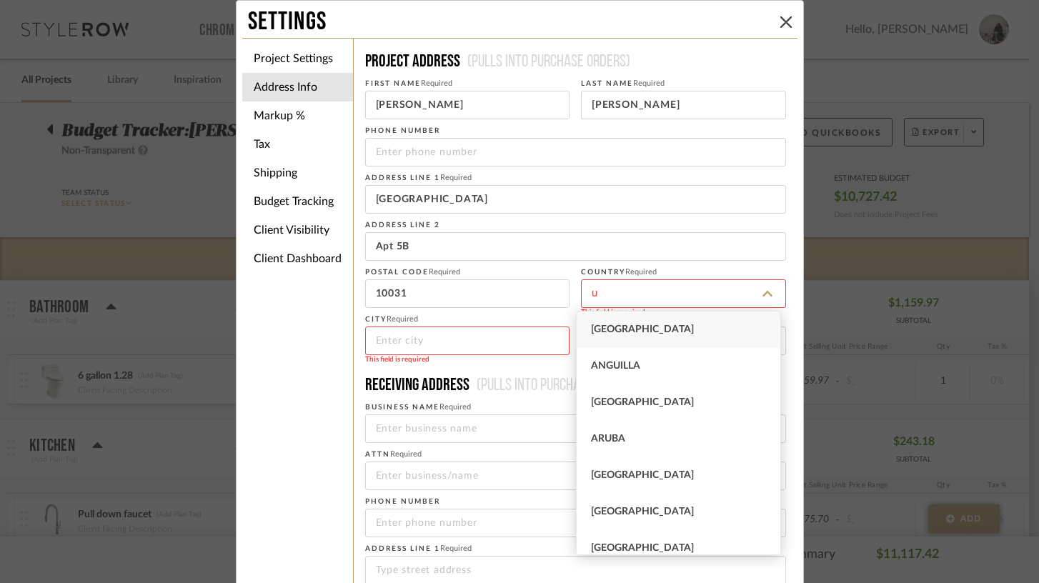
click at [626, 330] on span "[GEOGRAPHIC_DATA]" at bounding box center [642, 329] width 103 height 10
type input "[GEOGRAPHIC_DATA]"
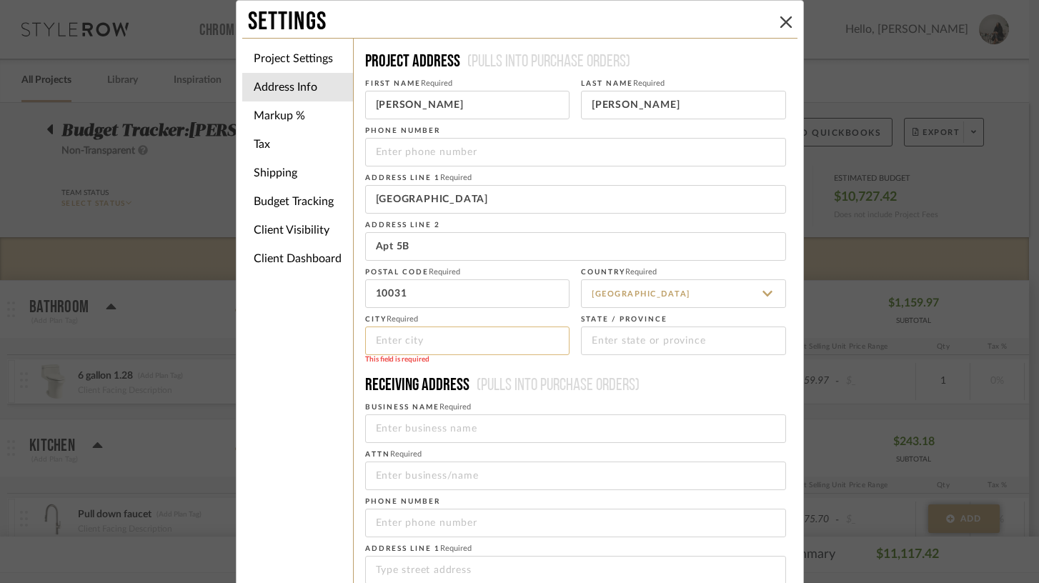
click at [440, 340] on input at bounding box center [467, 341] width 205 height 29
type input "[US_STATE]"
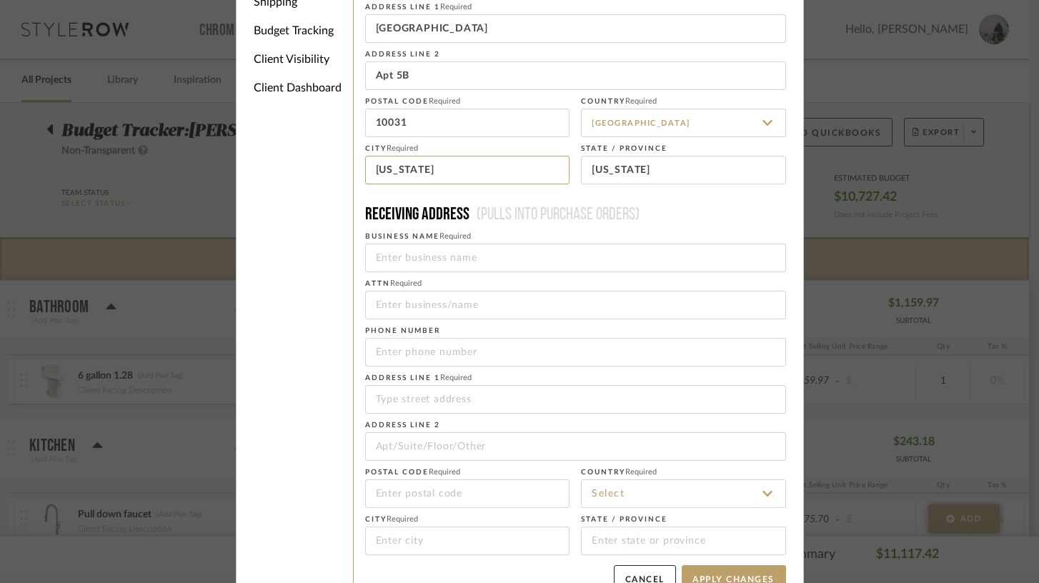
scroll to position [199, 0]
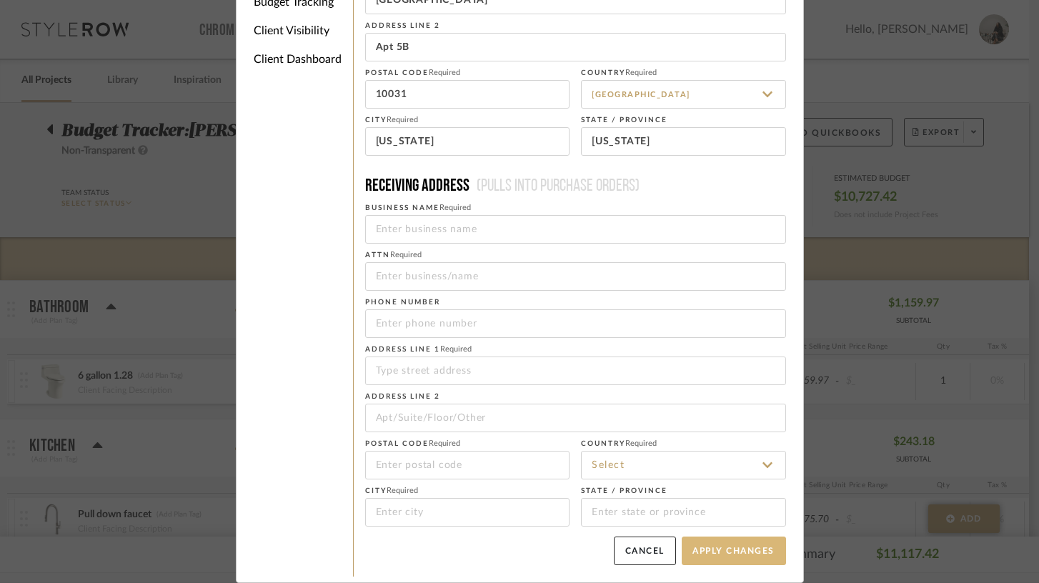
click at [725, 552] on button "Apply Changes" at bounding box center [734, 551] width 104 height 29
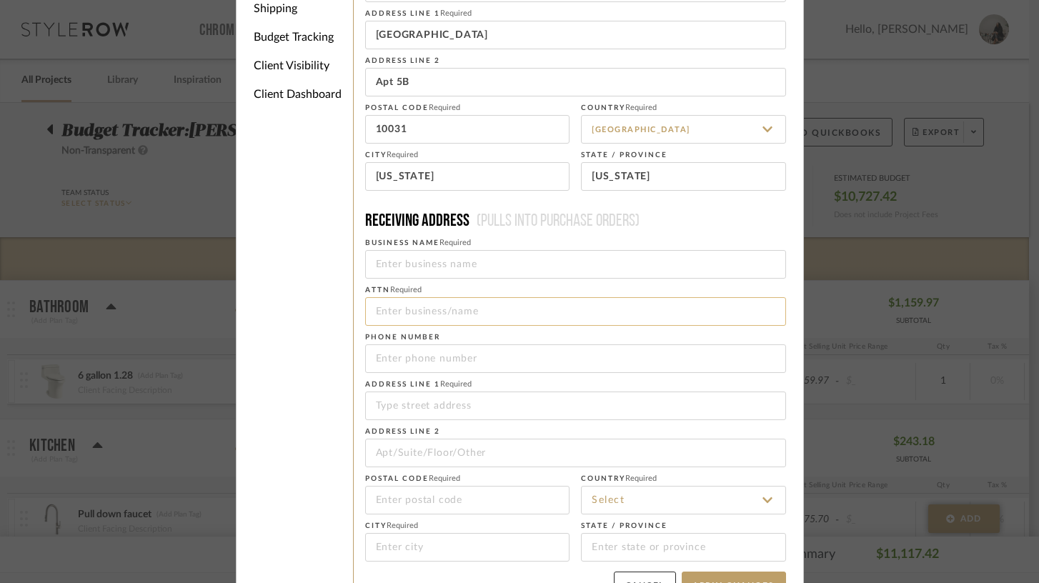
scroll to position [0, 0]
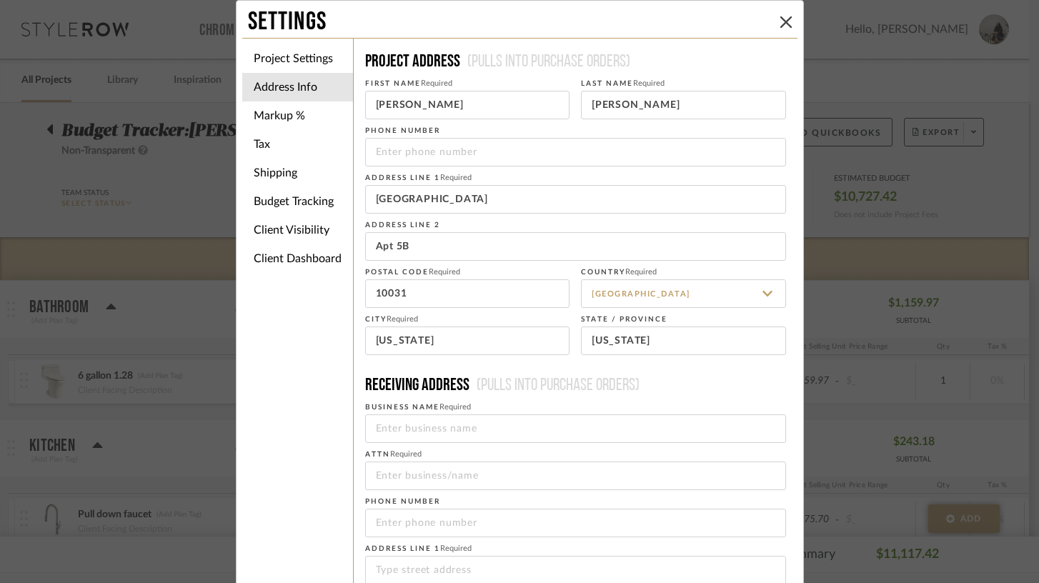
click at [701, 385] on h4 "Receiving address (Pulls into purchase orders)" at bounding box center [575, 386] width 421 height 24
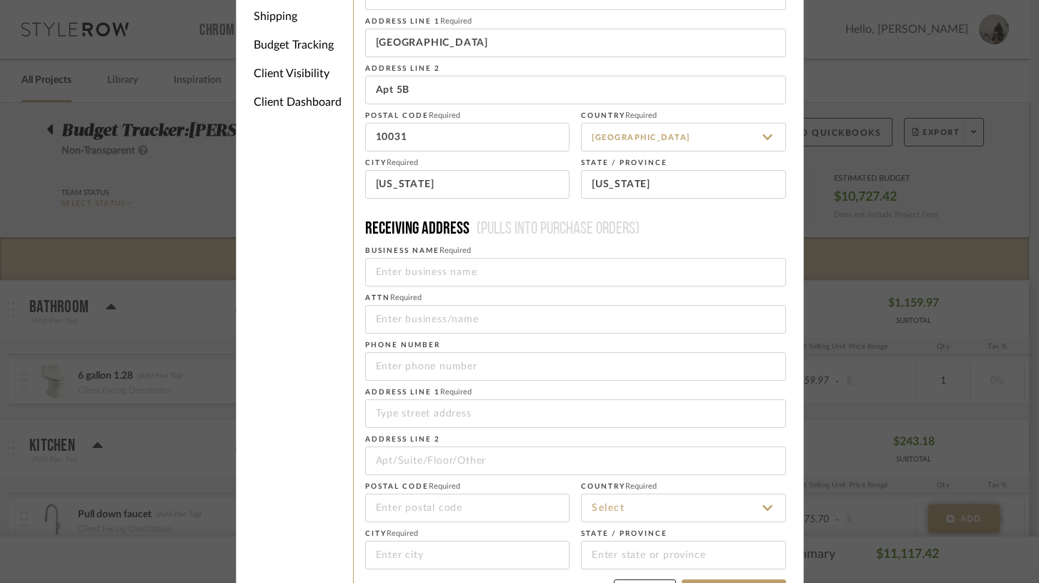
scroll to position [199, 0]
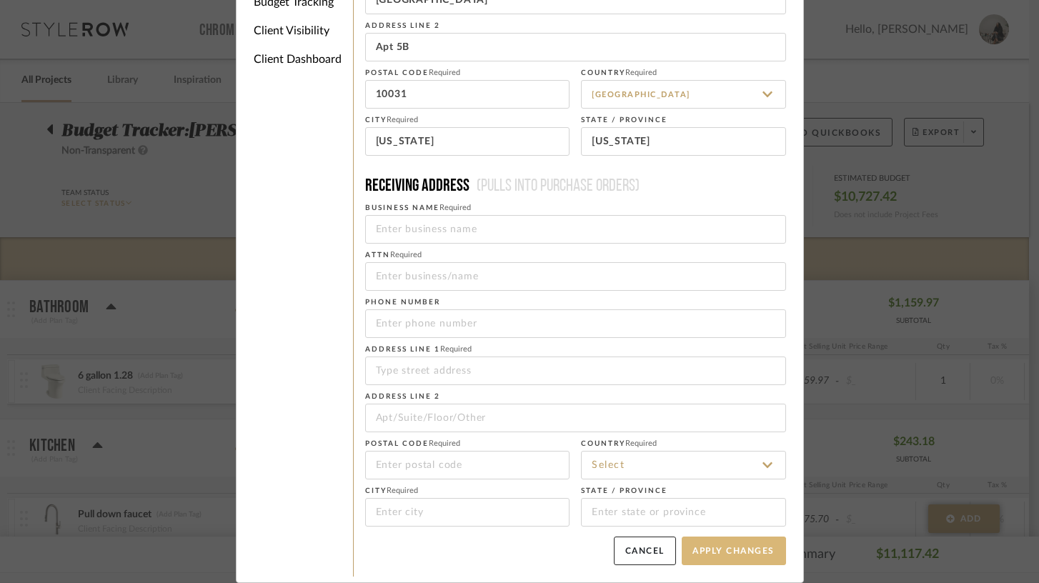
click at [720, 552] on button "Apply Changes" at bounding box center [734, 551] width 104 height 29
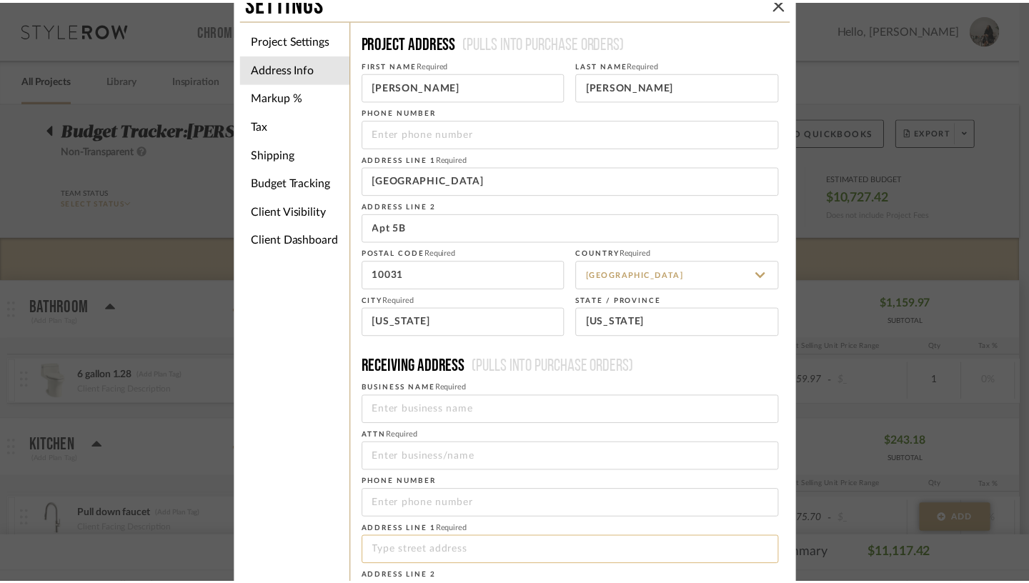
scroll to position [0, 0]
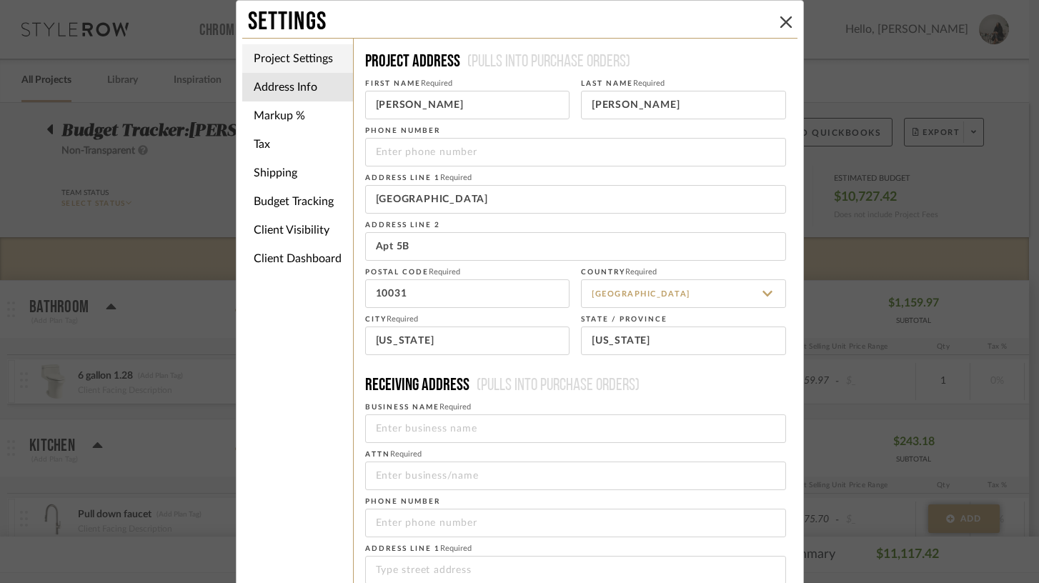
click at [304, 64] on li "Project Settings" at bounding box center [297, 58] width 111 height 29
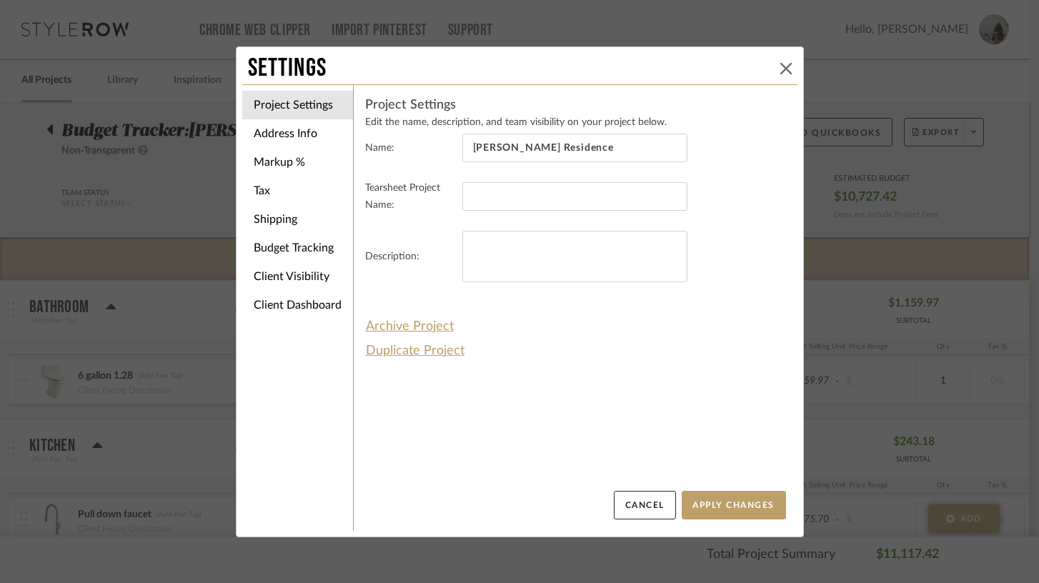
click at [768, 67] on icon at bounding box center [785, 68] width 11 height 11
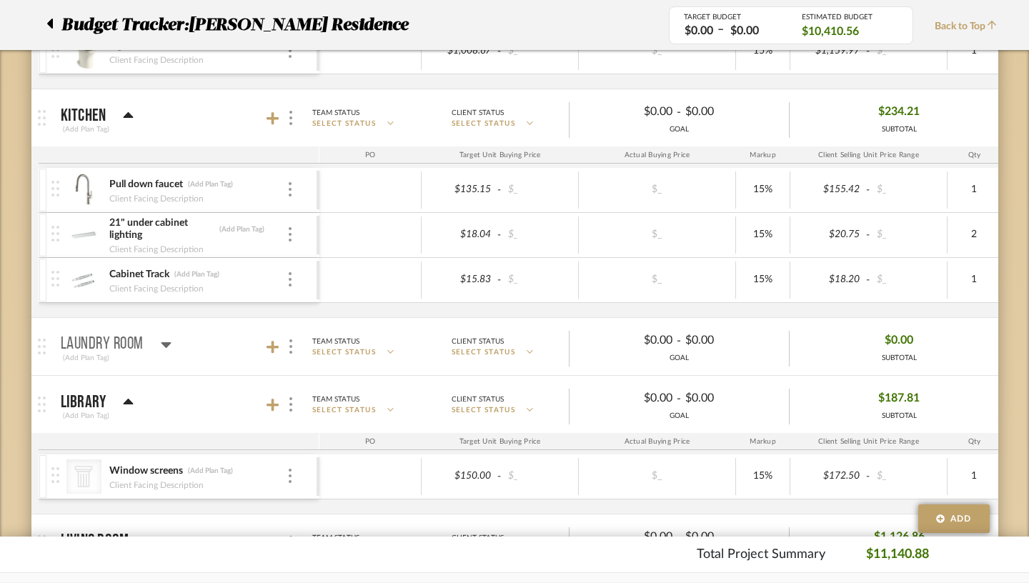
scroll to position [349, 0]
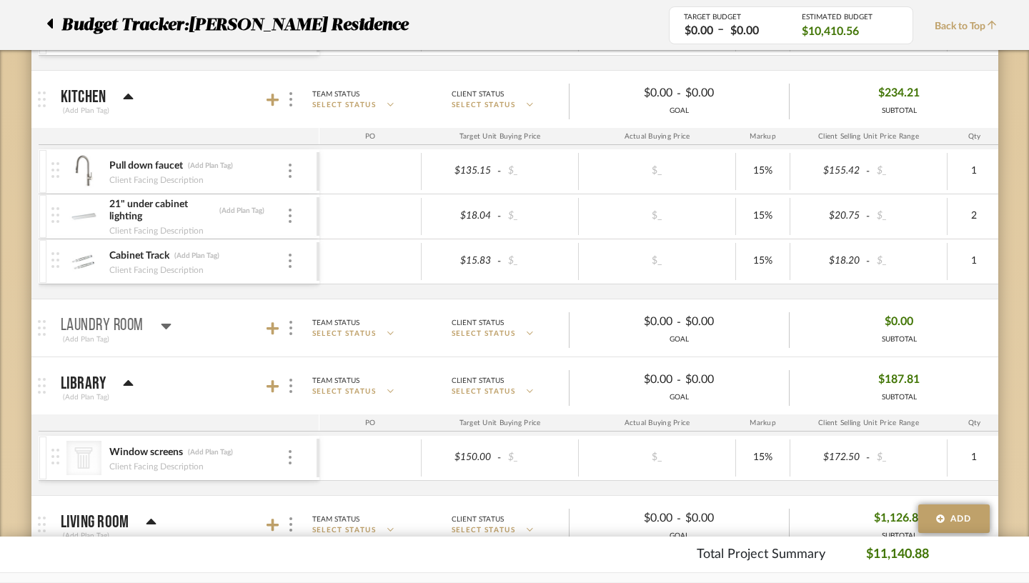
click at [161, 326] on icon at bounding box center [166, 327] width 10 height 6
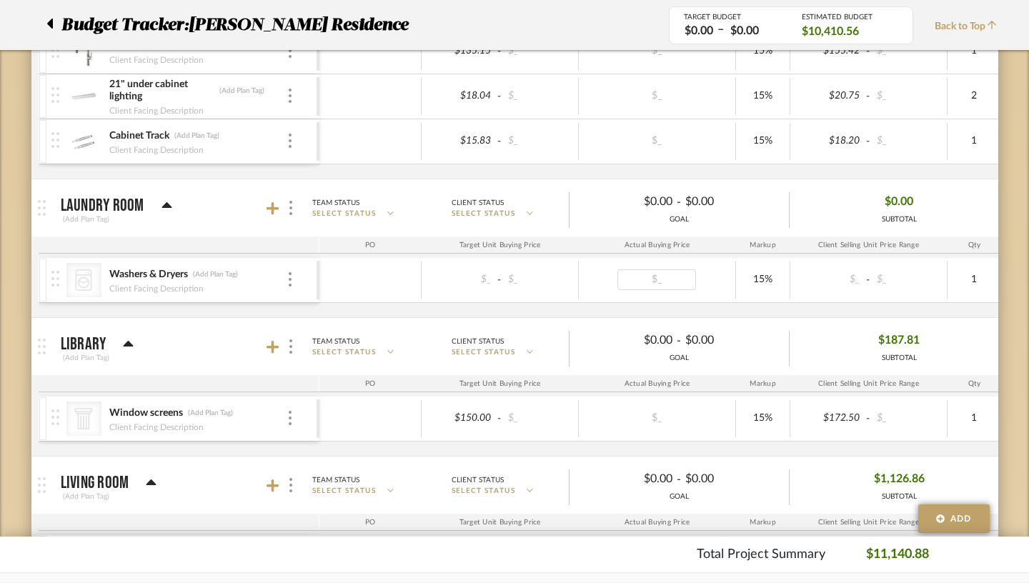
scroll to position [474, 0]
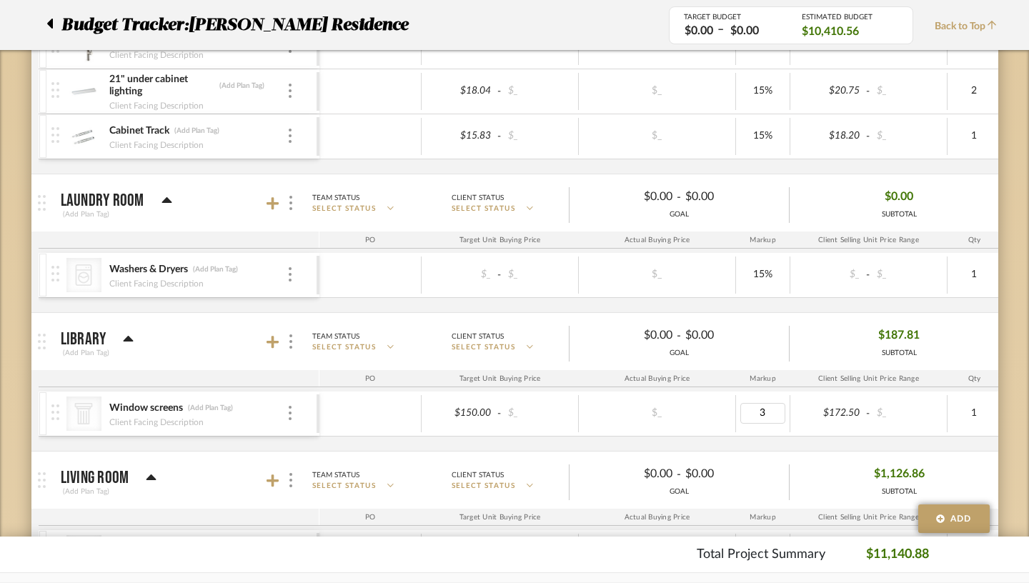
type input "30"
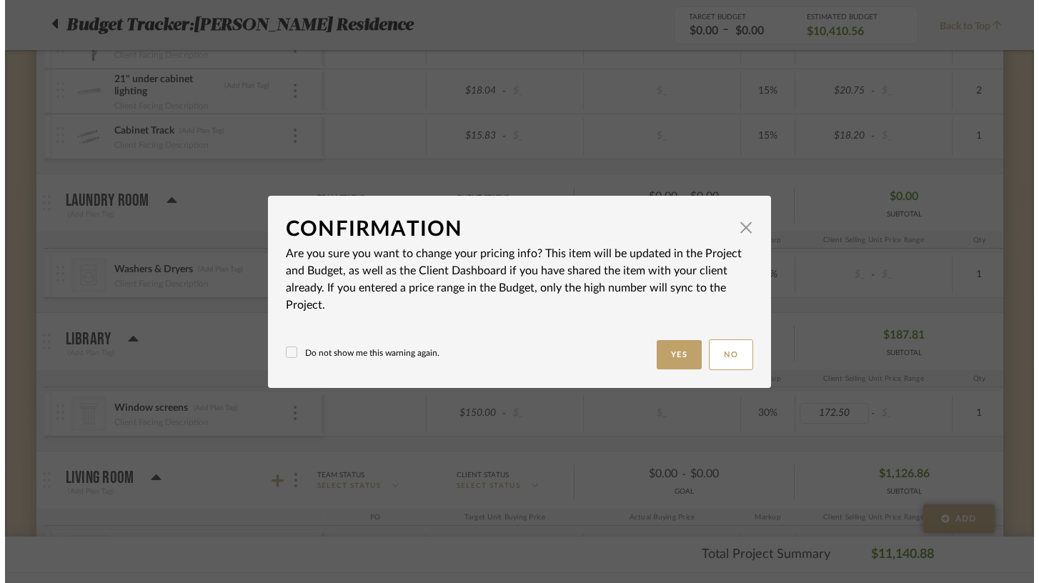
scroll to position [0, 0]
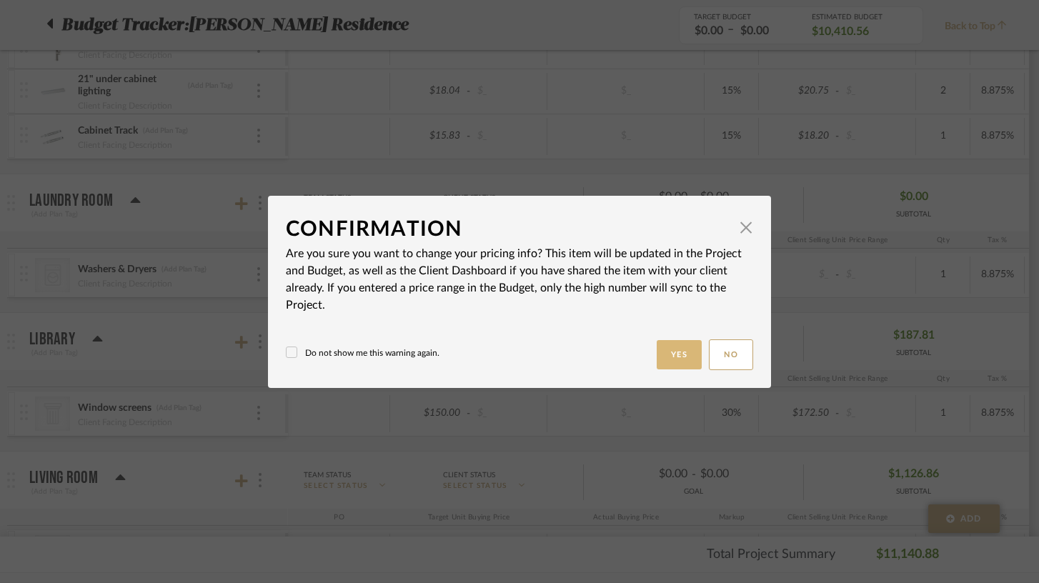
click at [680, 355] on button "Yes" at bounding box center [680, 354] width 46 height 29
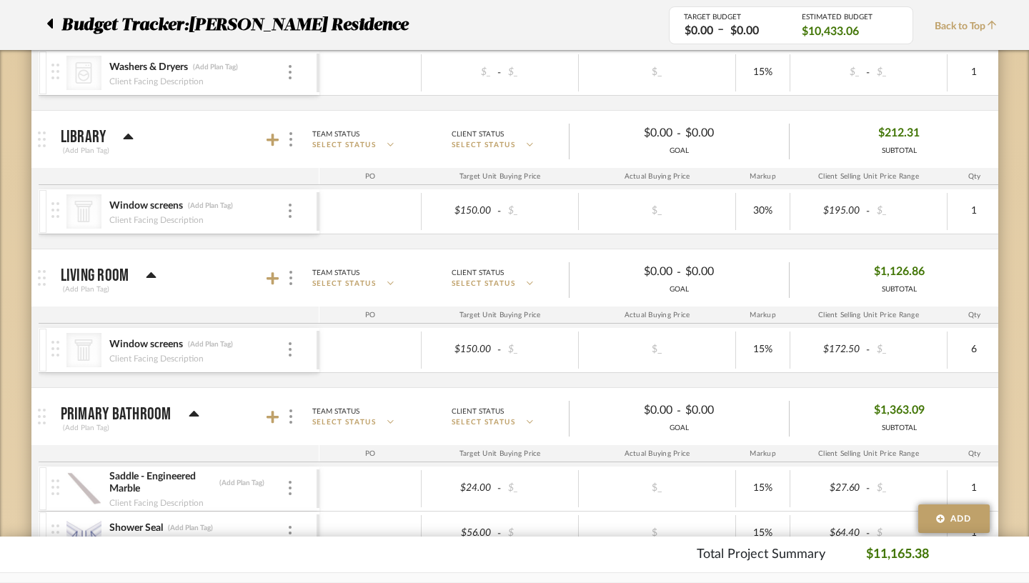
scroll to position [678, 0]
type input "30"
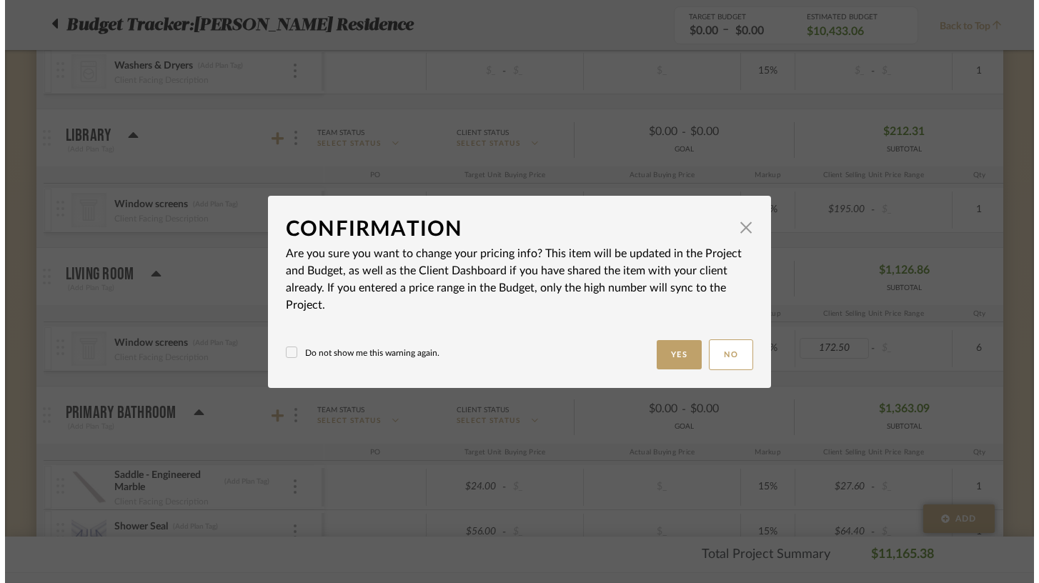
scroll to position [0, 0]
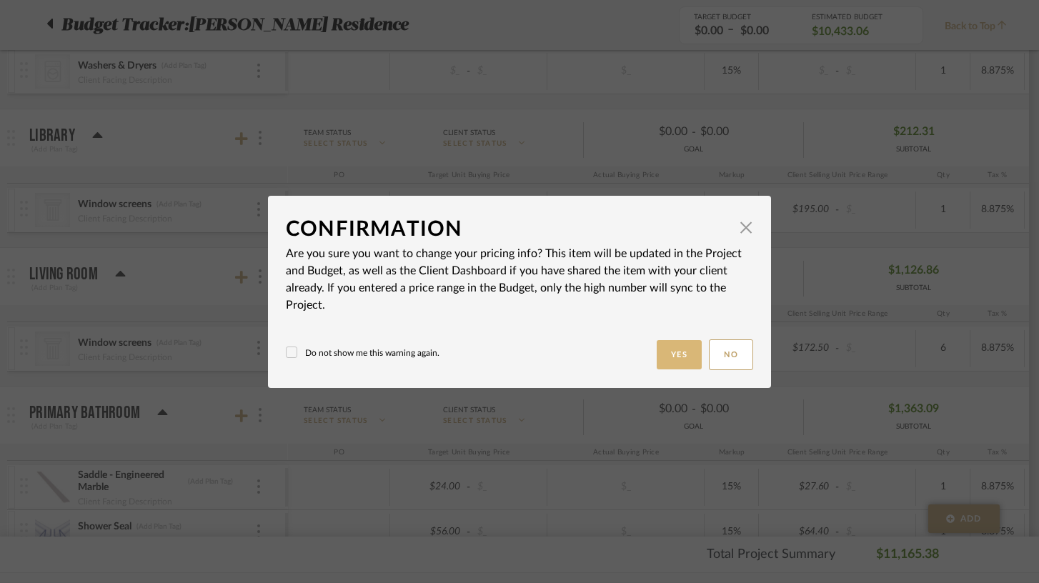
click at [675, 352] on button "Yes" at bounding box center [680, 354] width 46 height 29
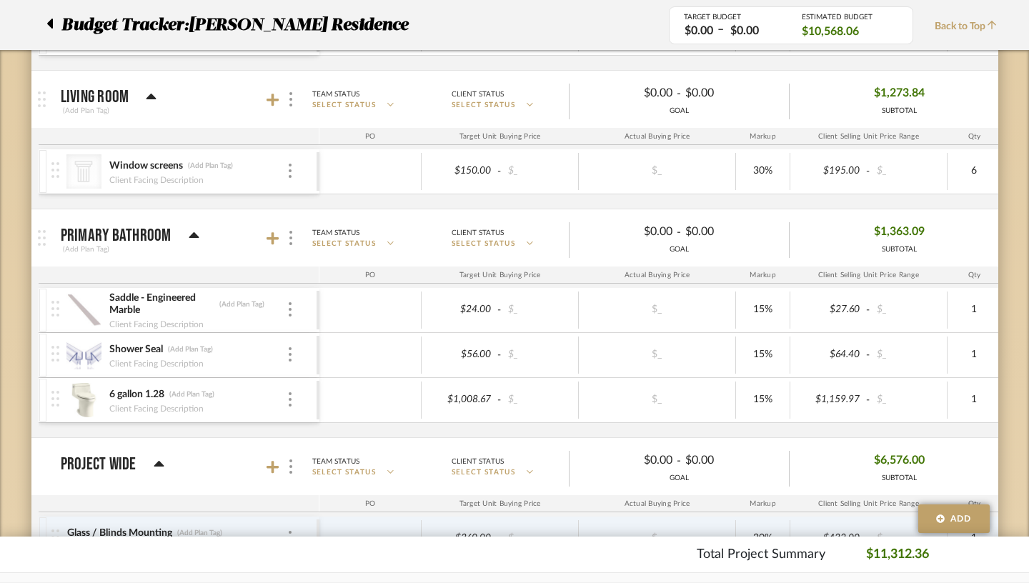
scroll to position [859, 0]
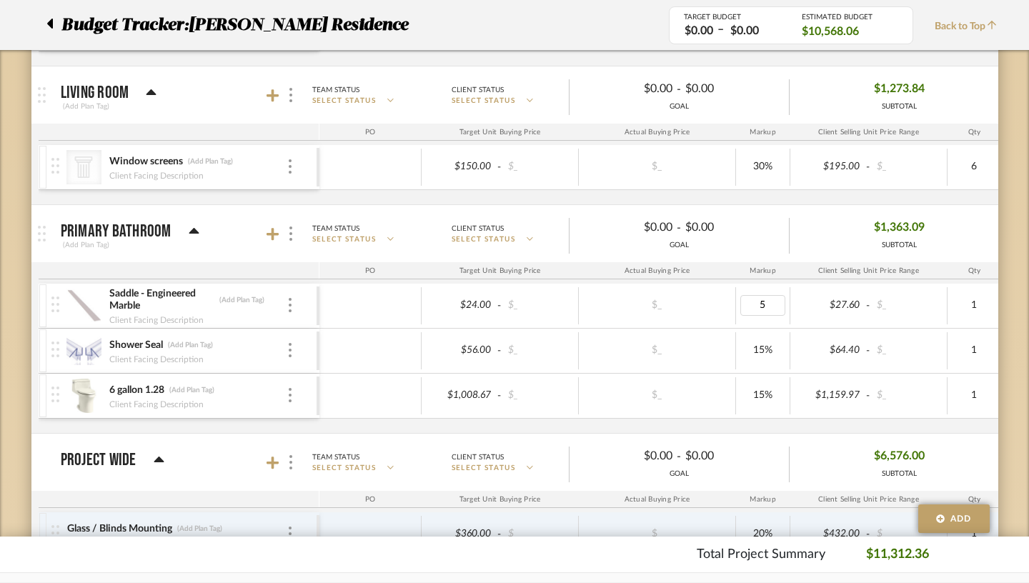
type input "50"
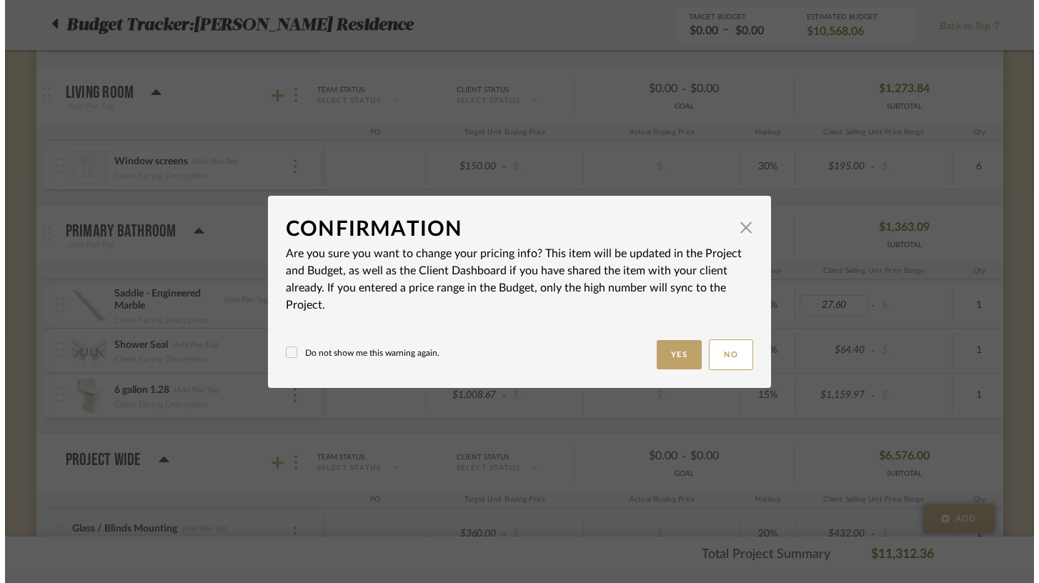
scroll to position [0, 0]
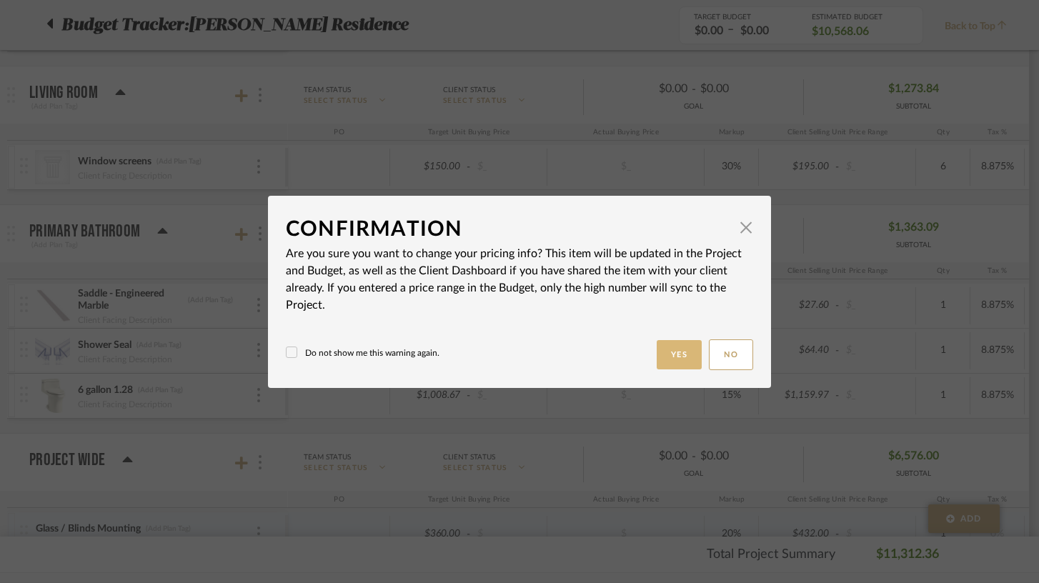
click at [672, 354] on button "Yes" at bounding box center [680, 354] width 46 height 29
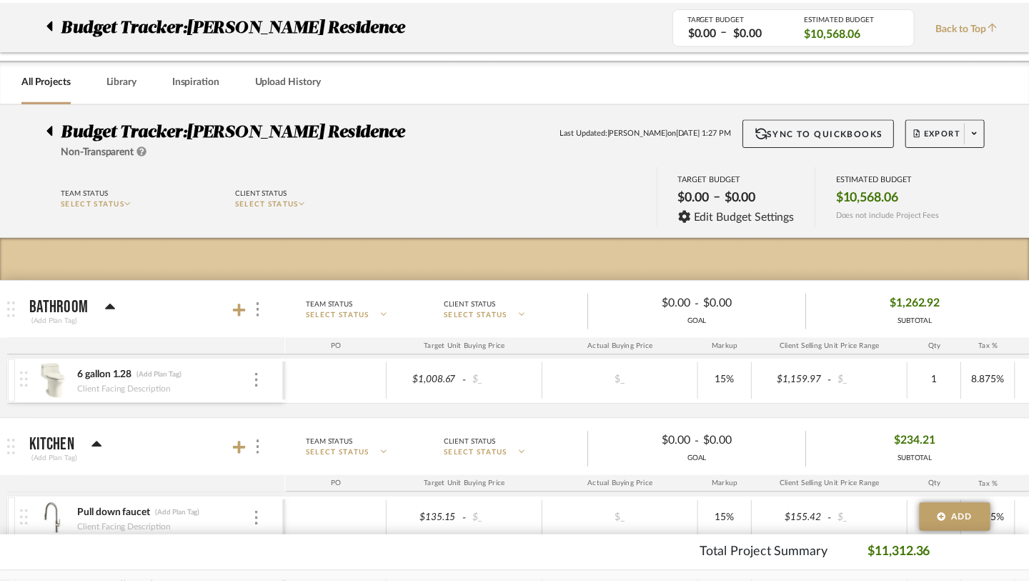
scroll to position [859, 0]
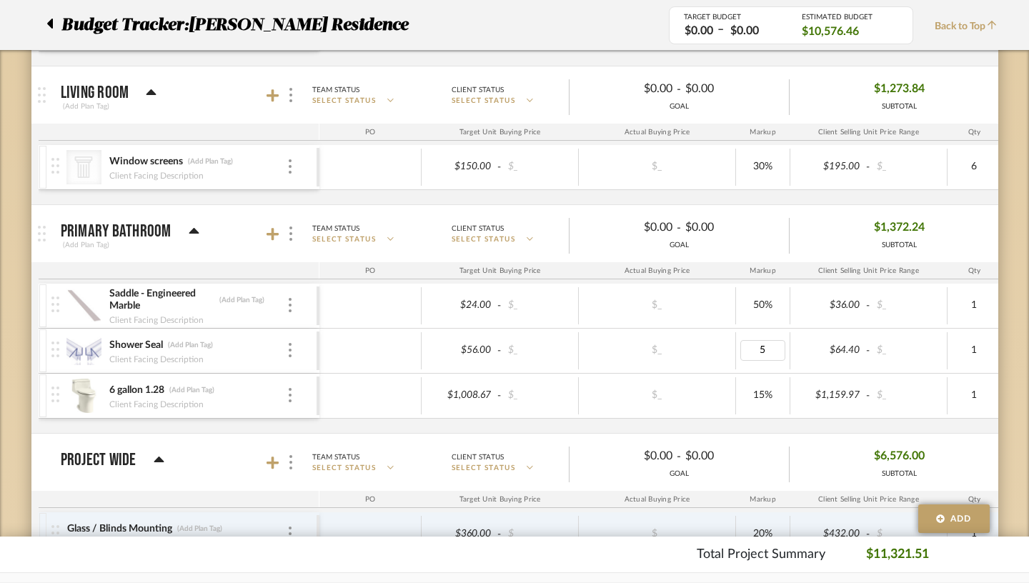
type input "50"
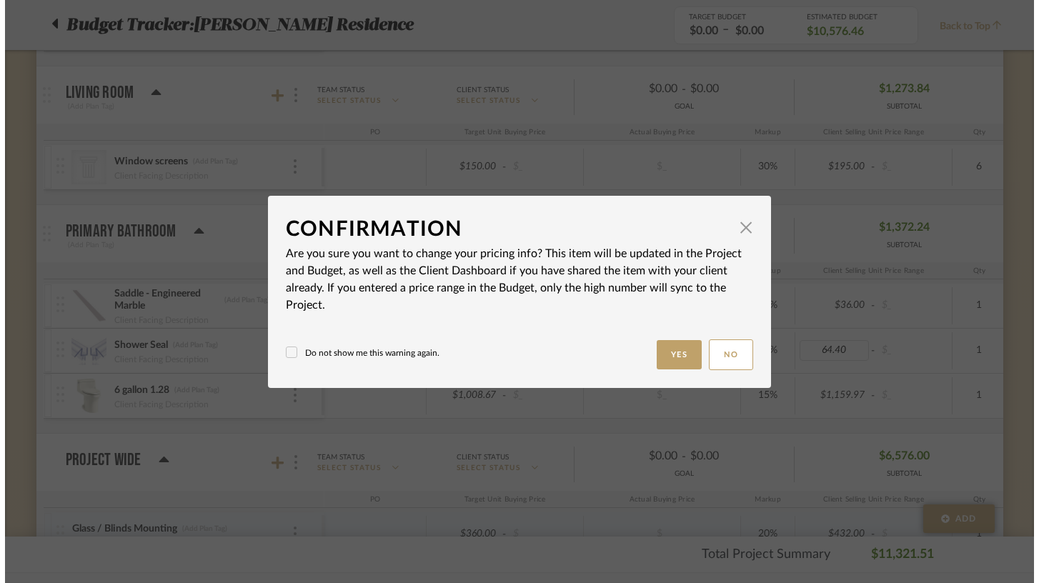
scroll to position [0, 0]
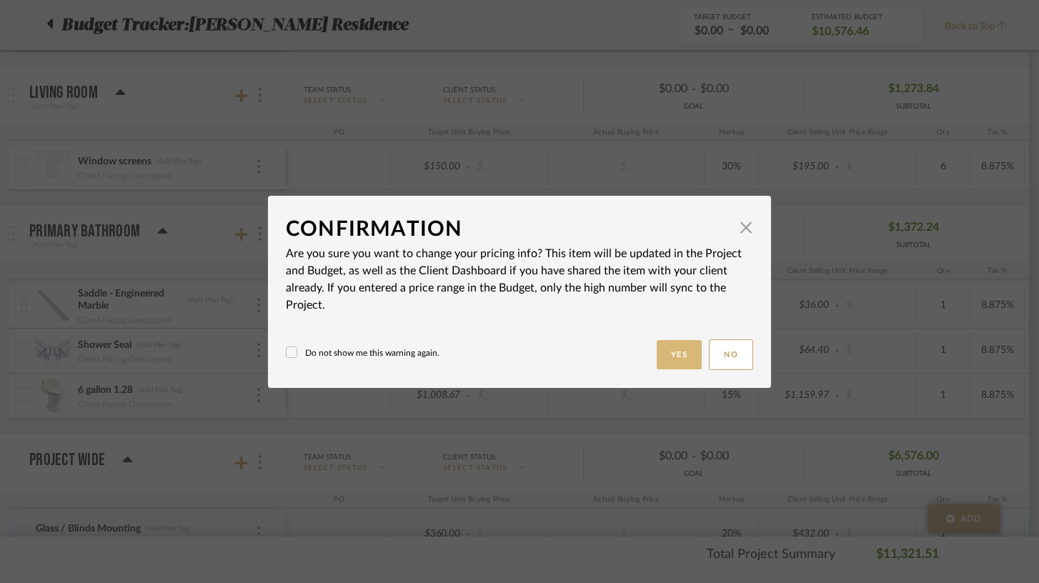
click at [683, 342] on button "Yes" at bounding box center [680, 354] width 46 height 29
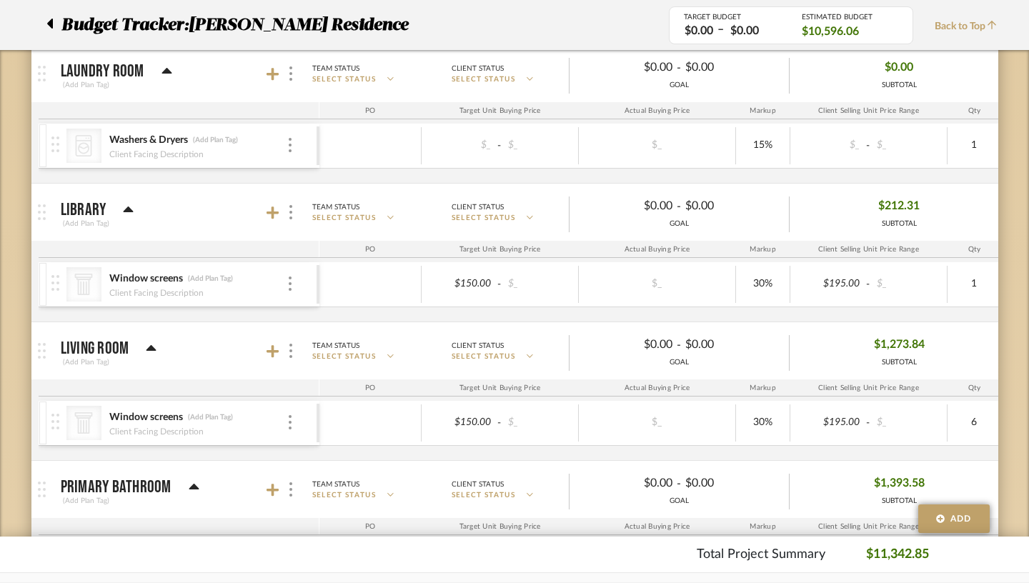
scroll to position [606, 0]
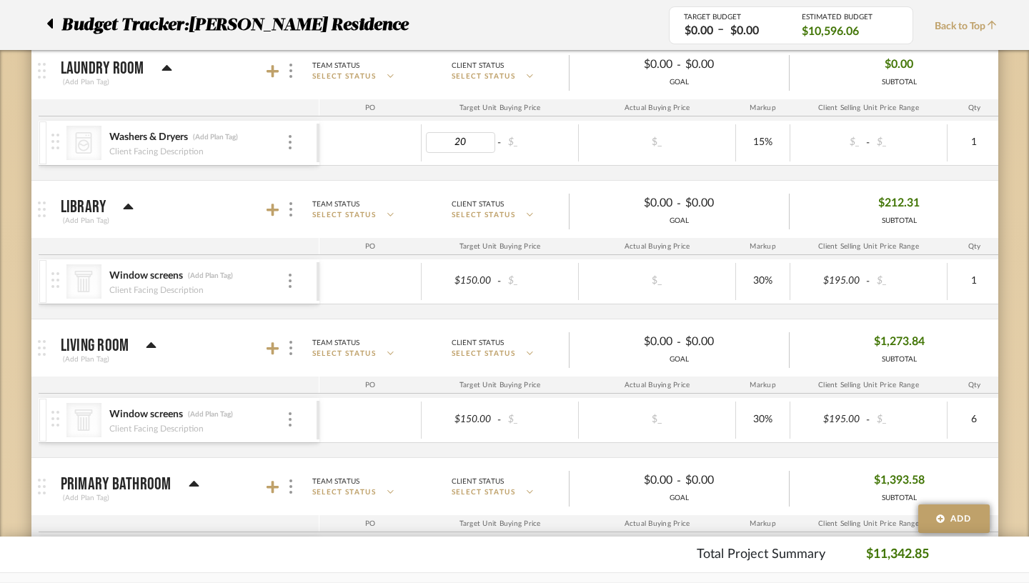
type input "2"
type input "1500"
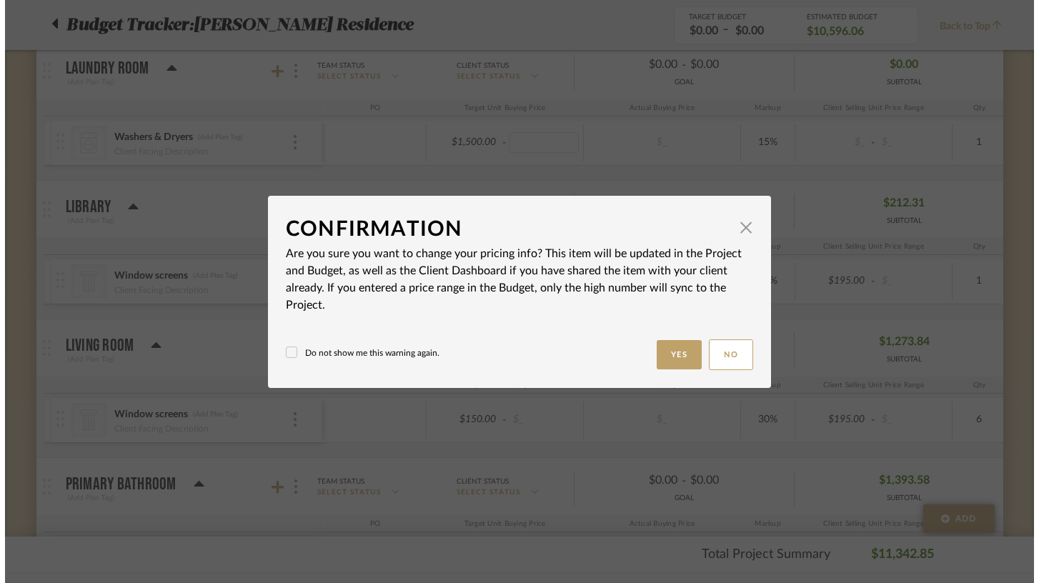
scroll to position [0, 0]
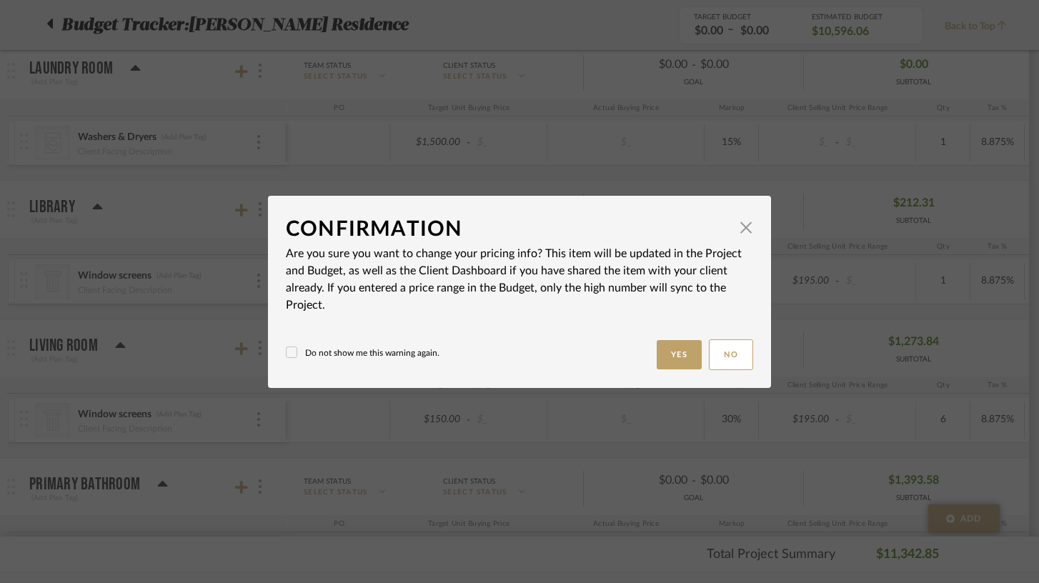
click at [384, 353] on label "Do not show me this warning again." at bounding box center [363, 353] width 154 height 13
click at [668, 349] on button "Yes" at bounding box center [680, 354] width 46 height 29
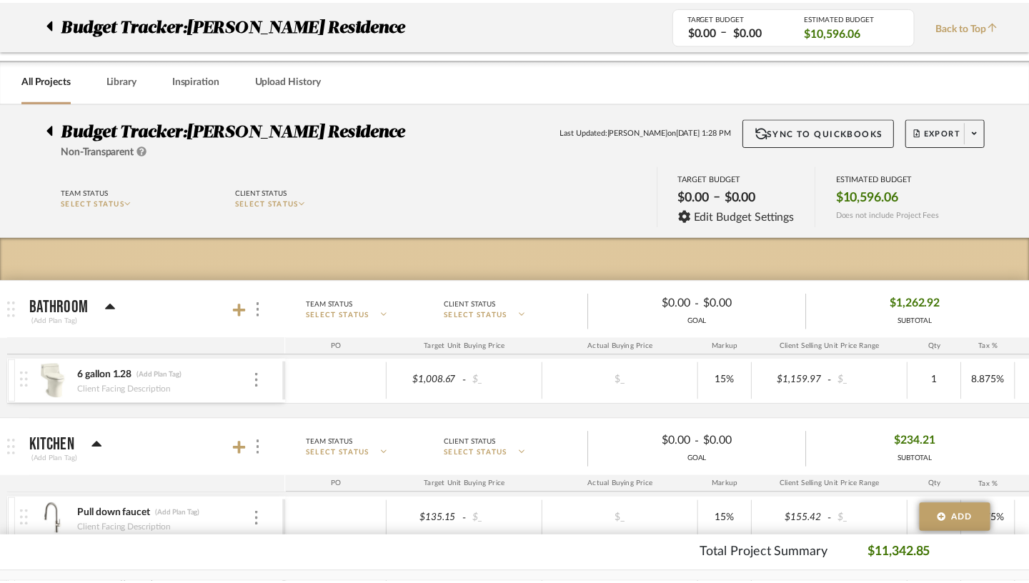
scroll to position [606, 0]
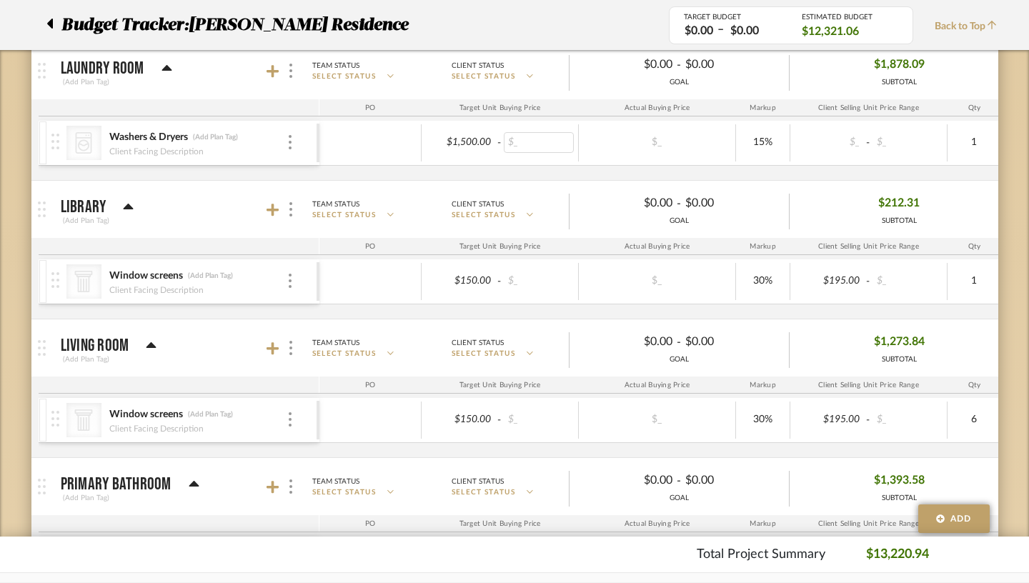
click at [504, 145] on div "$_" at bounding box center [539, 142] width 70 height 21
type input "1995"
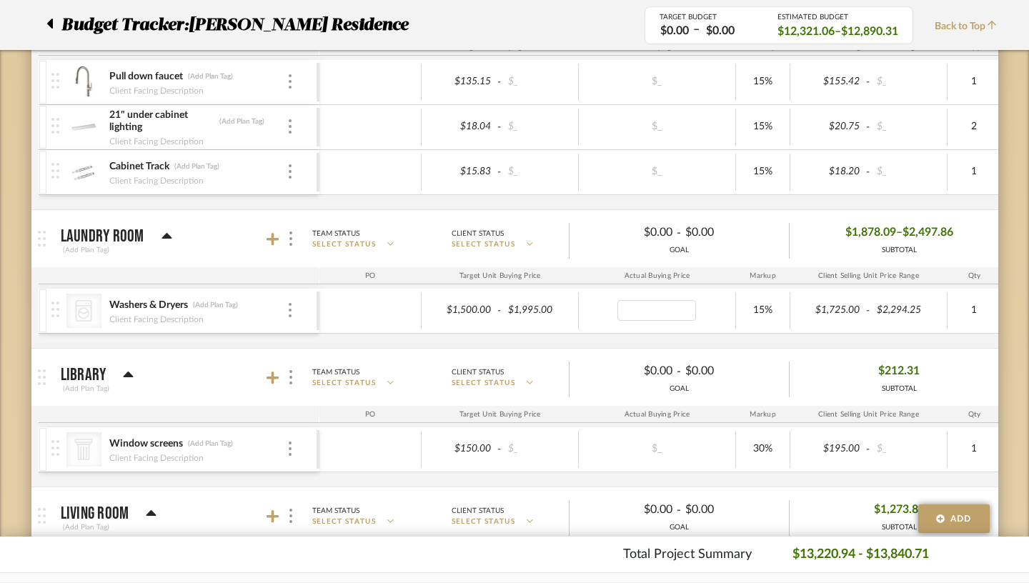
scroll to position [437, 0]
type input "electric or gas stackable"
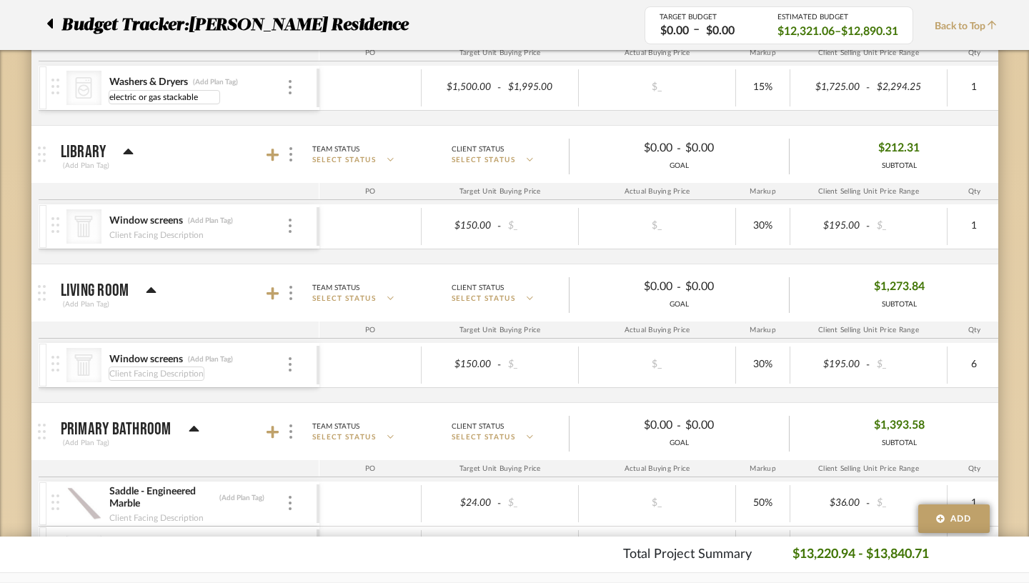
scroll to position [657, 0]
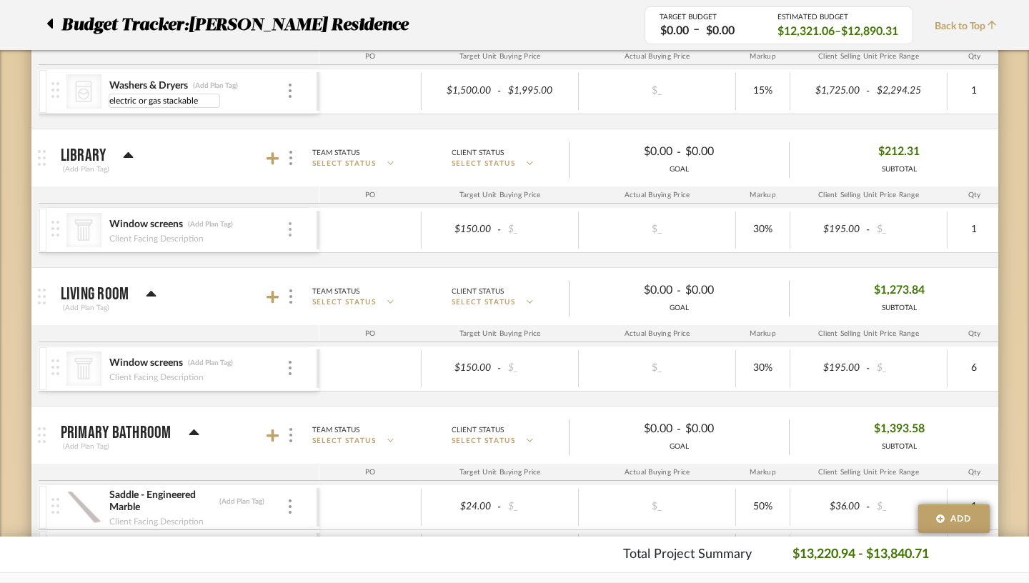
click at [289, 228] on img at bounding box center [290, 229] width 3 height 14
click at [302, 330] on span "Remove Item" at bounding box center [328, 336] width 89 height 12
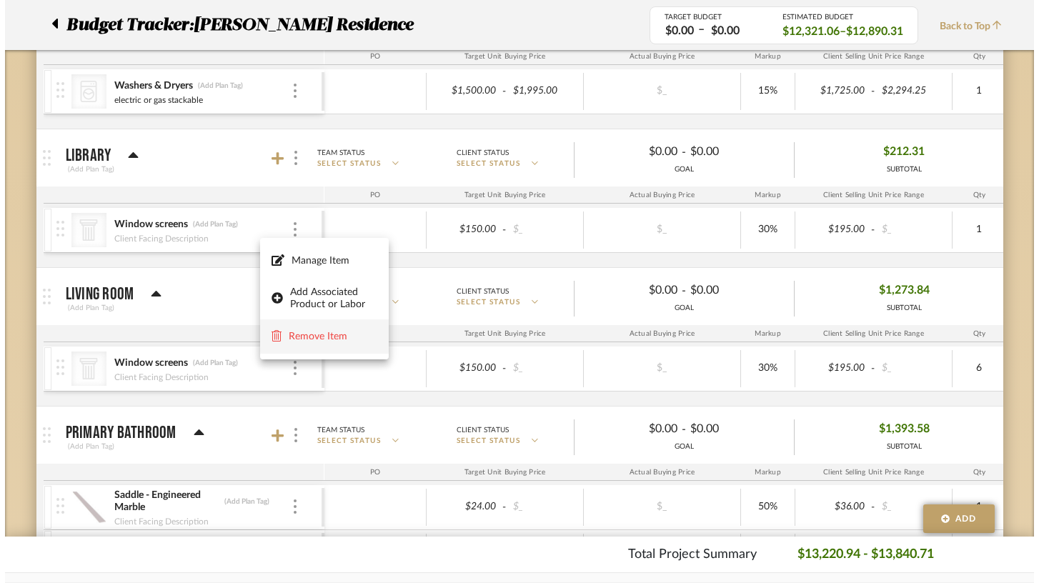
scroll to position [0, 0]
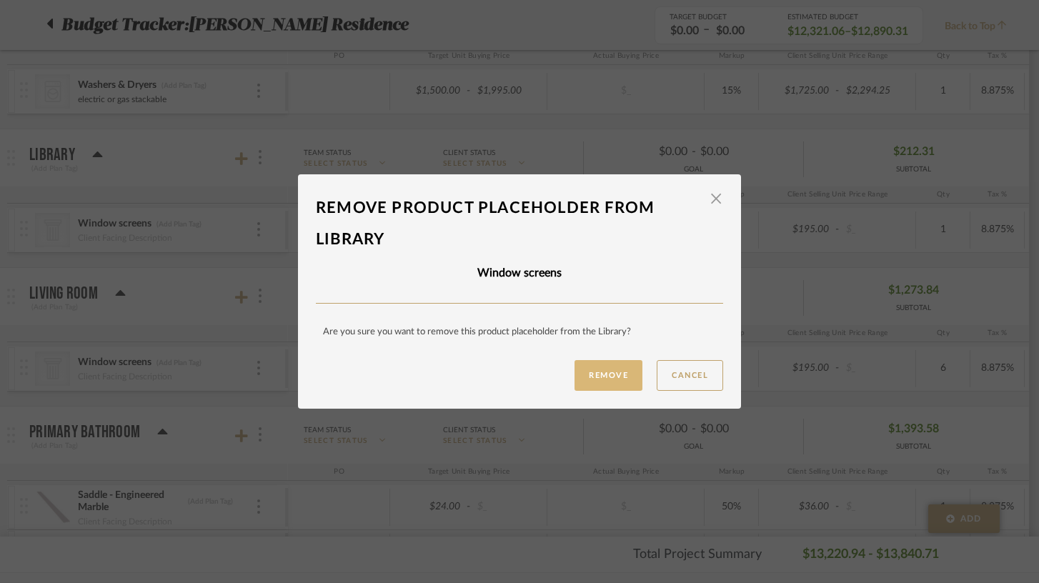
click at [603, 372] on button "Remove" at bounding box center [609, 375] width 68 height 31
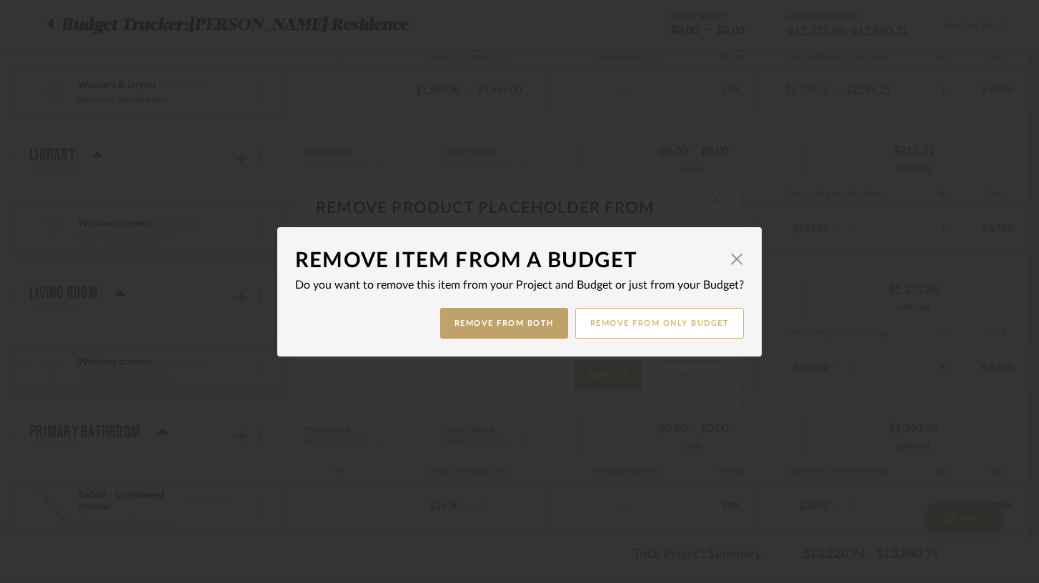
click at [620, 319] on button "Remove from only Budget" at bounding box center [659, 323] width 169 height 31
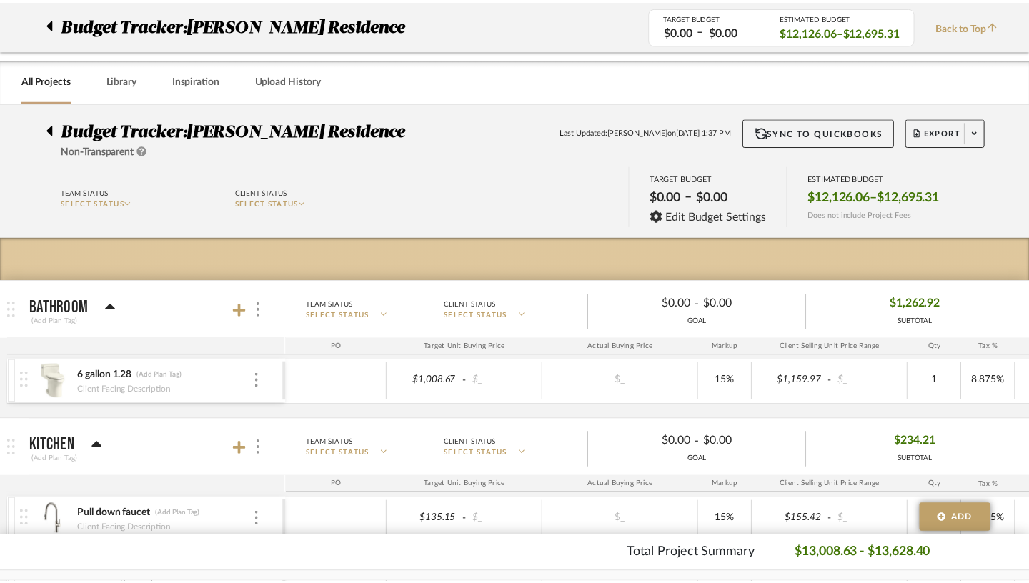
scroll to position [657, 0]
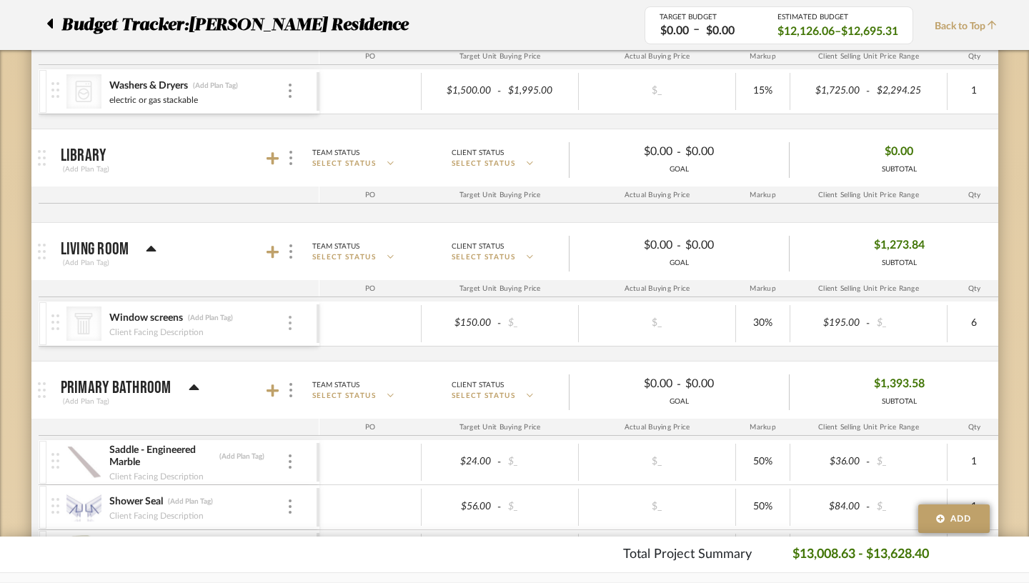
click at [287, 322] on div at bounding box center [290, 324] width 7 height 16
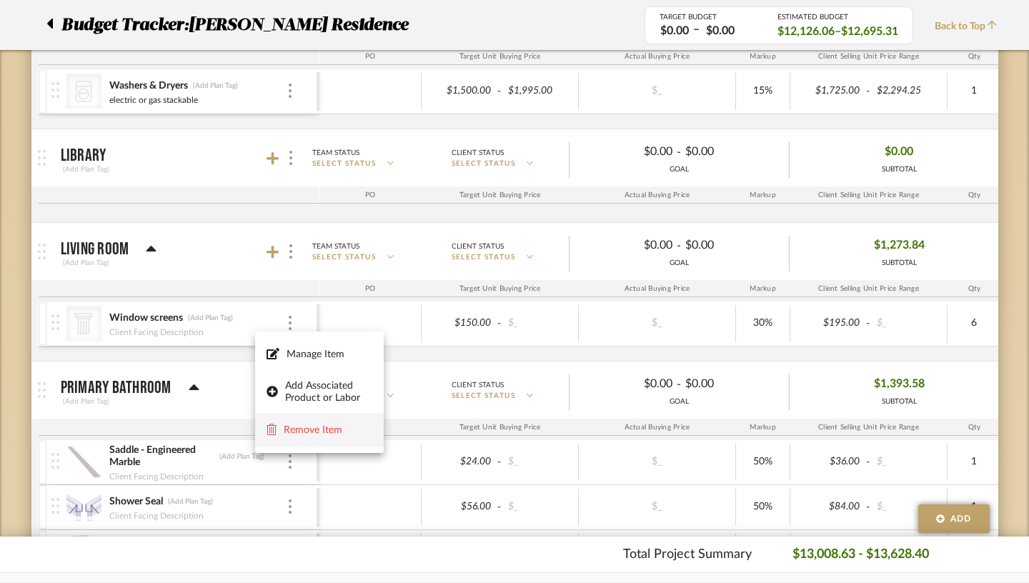
click at [319, 421] on button "Remove Item" at bounding box center [319, 430] width 129 height 34
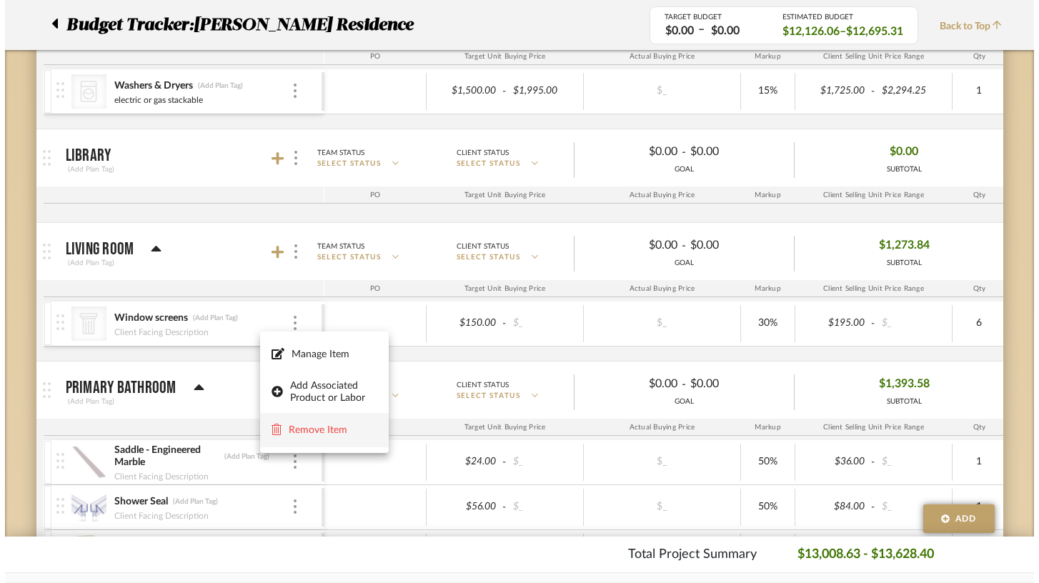
scroll to position [0, 0]
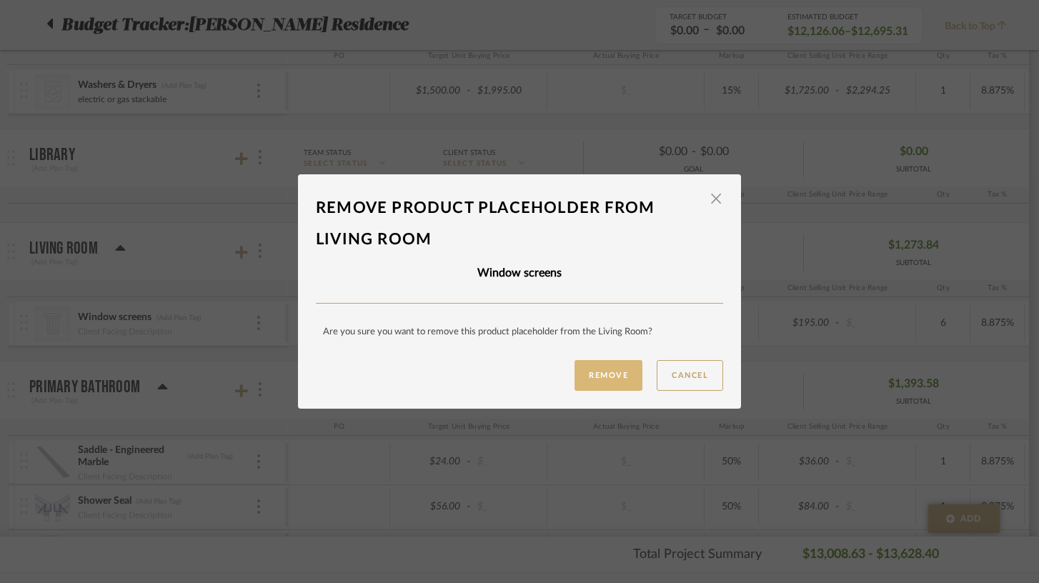
click at [605, 373] on button "Remove" at bounding box center [609, 375] width 68 height 31
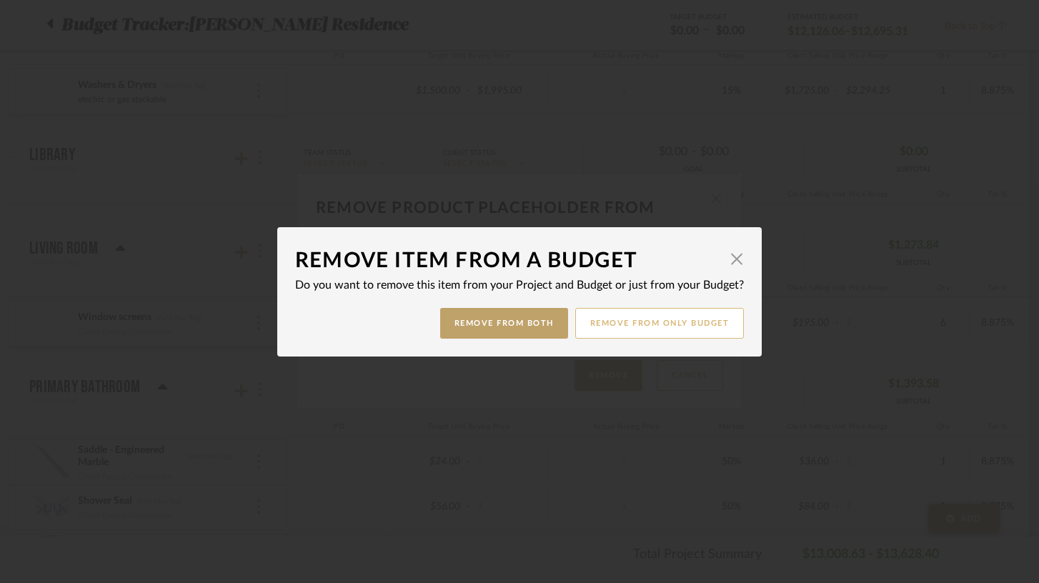
click at [637, 319] on button "Remove from only Budget" at bounding box center [659, 323] width 169 height 31
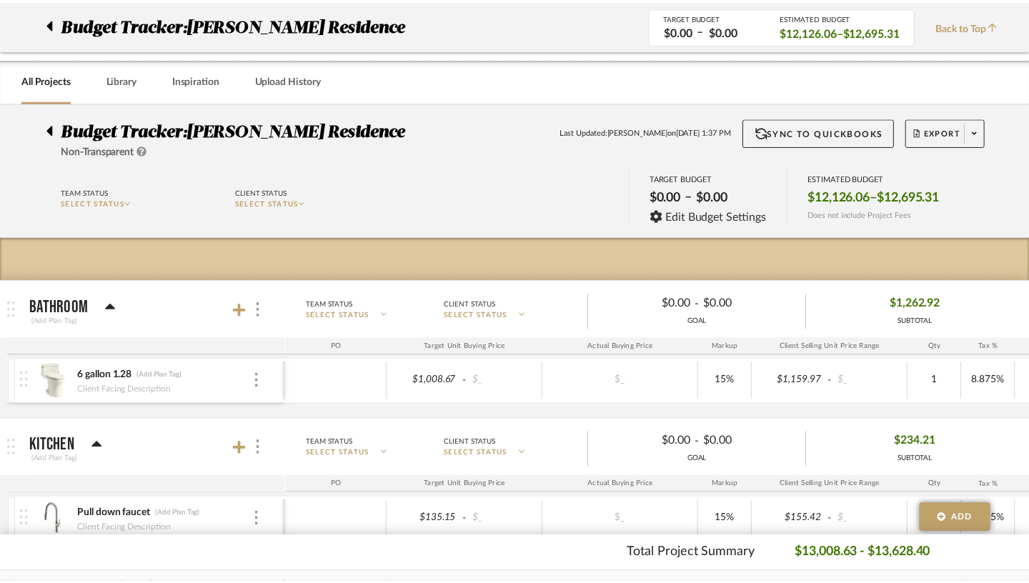
scroll to position [657, 0]
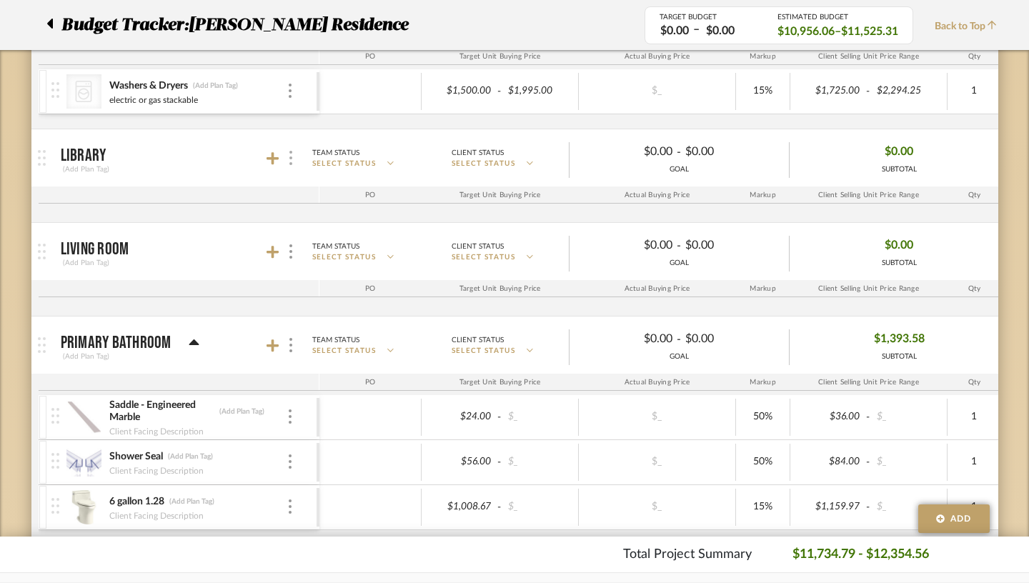
click at [289, 155] on img at bounding box center [290, 158] width 3 height 14
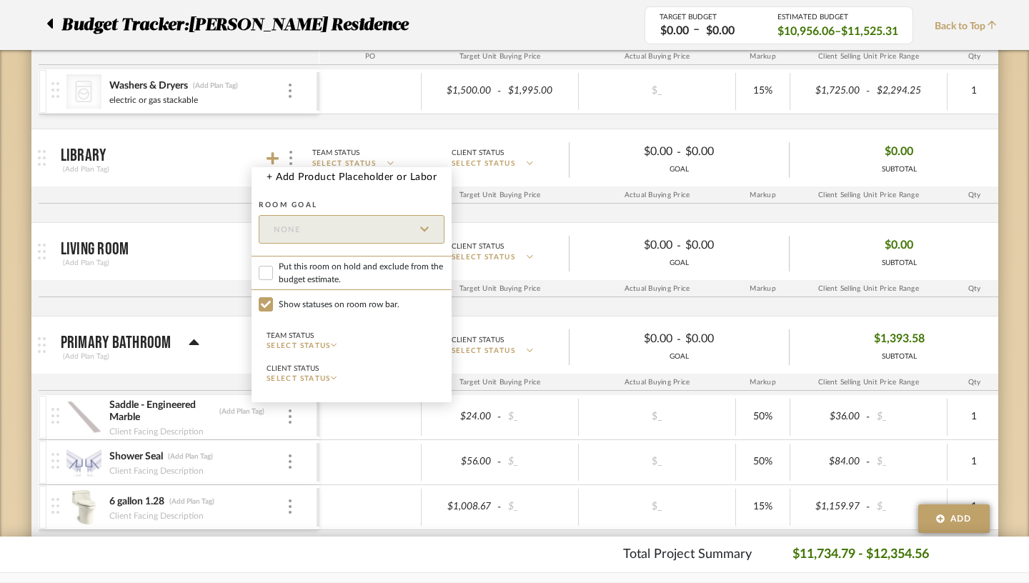
click at [294, 274] on span "Put this room on hold and exclude from the budget estimate." at bounding box center [362, 273] width 166 height 26
click at [273, 274] on input "Put this room on hold and exclude from the budget estimate." at bounding box center [266, 273] width 14 height 14
checkbox input "true"
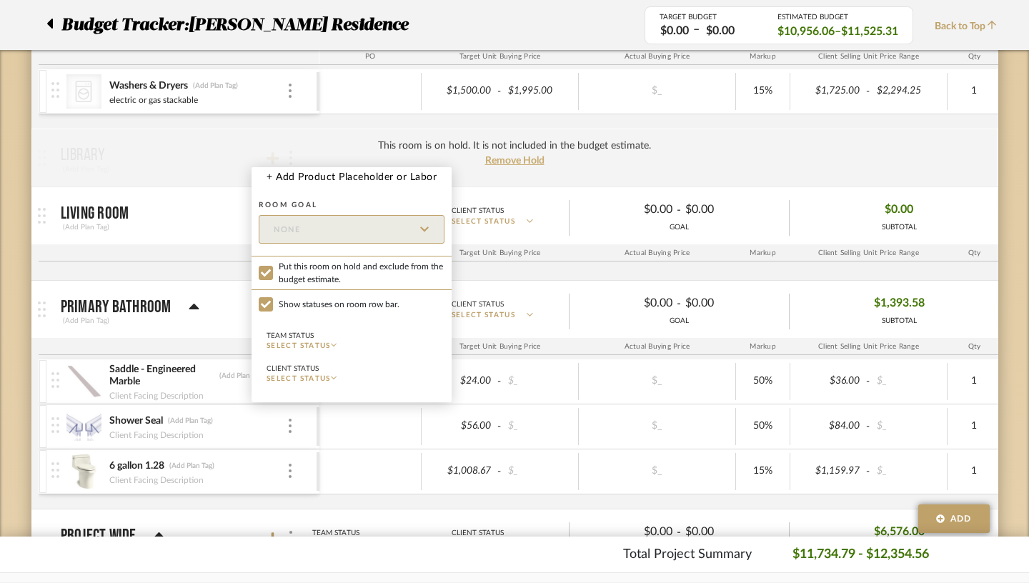
click at [296, 147] on div at bounding box center [514, 291] width 1029 height 583
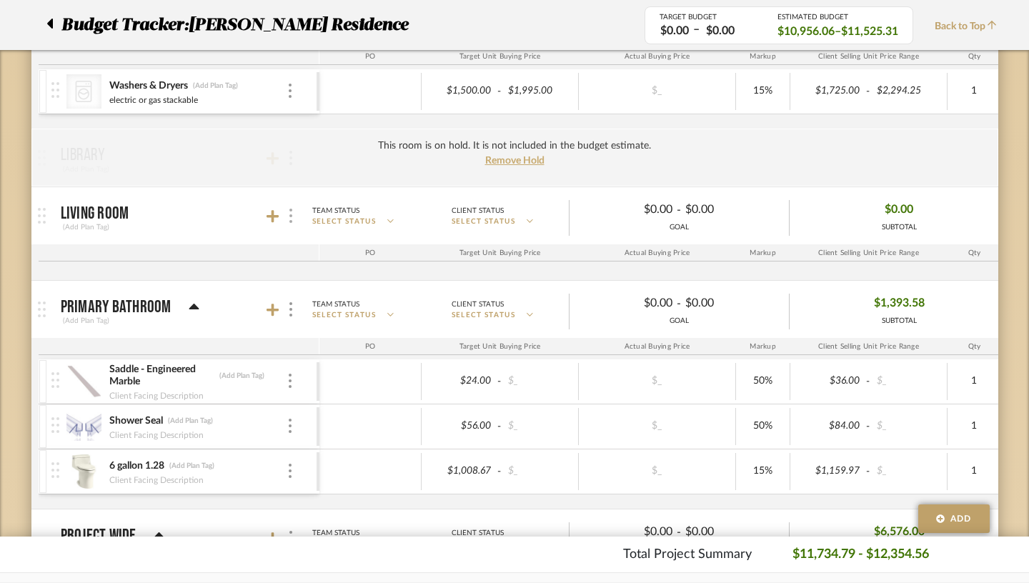
click at [283, 219] on div at bounding box center [290, 216] width 15 height 19
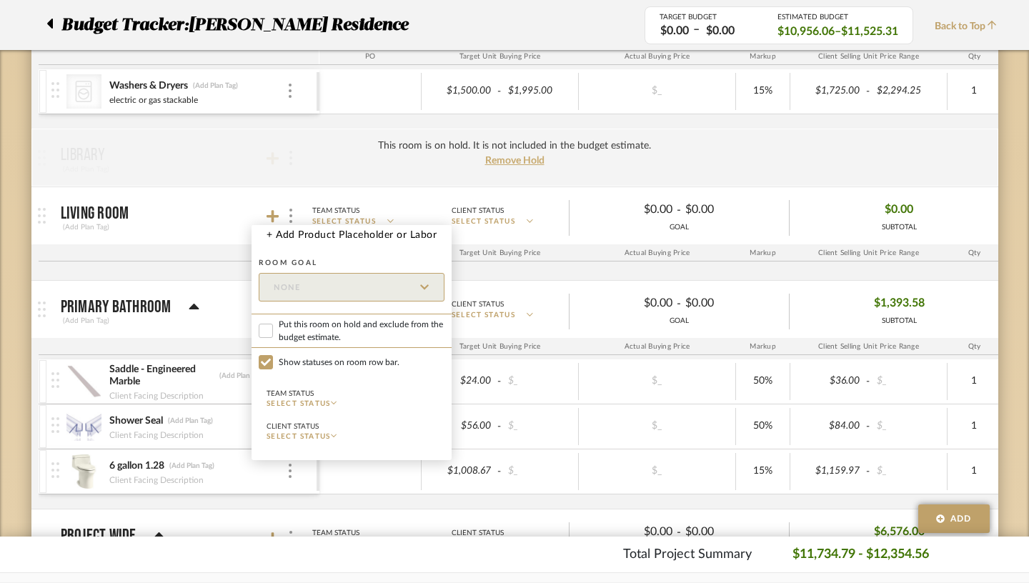
click at [297, 322] on span "Put this room on hold and exclude from the budget estimate." at bounding box center [362, 331] width 166 height 26
click at [273, 324] on input "Put this room on hold and exclude from the budget estimate." at bounding box center [266, 331] width 14 height 14
checkbox input "true"
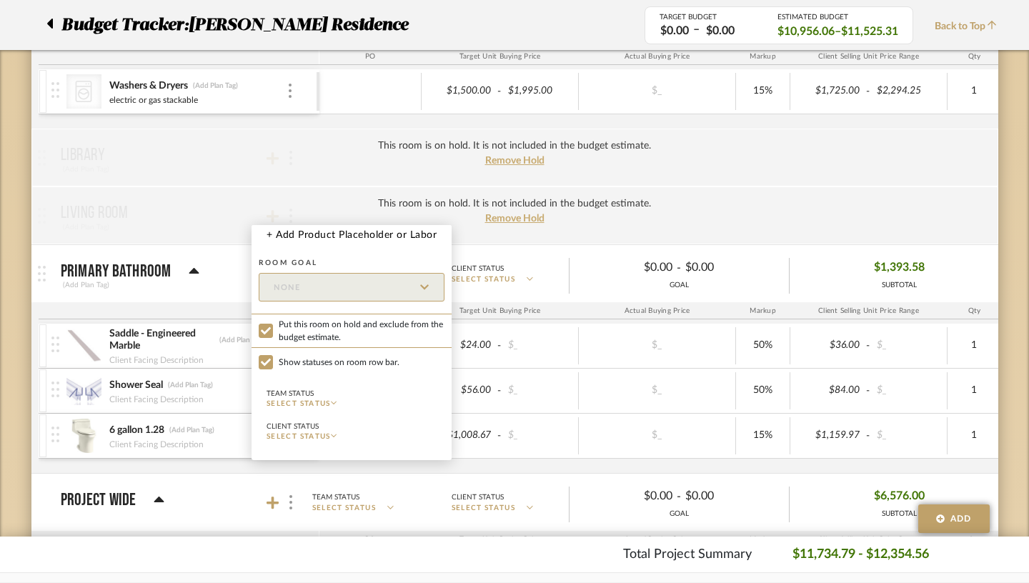
click at [304, 182] on div at bounding box center [514, 291] width 1029 height 583
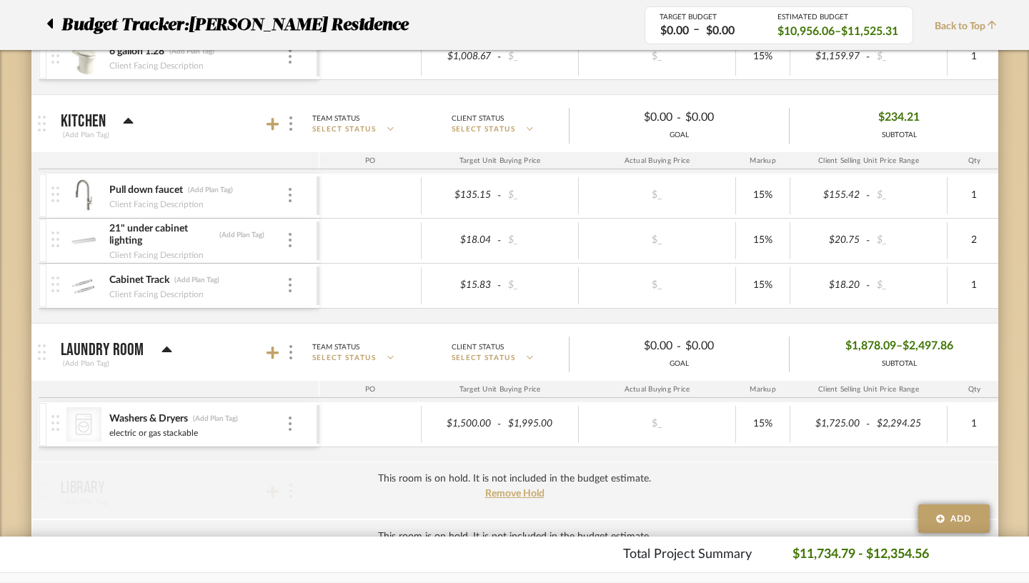
scroll to position [330, 0]
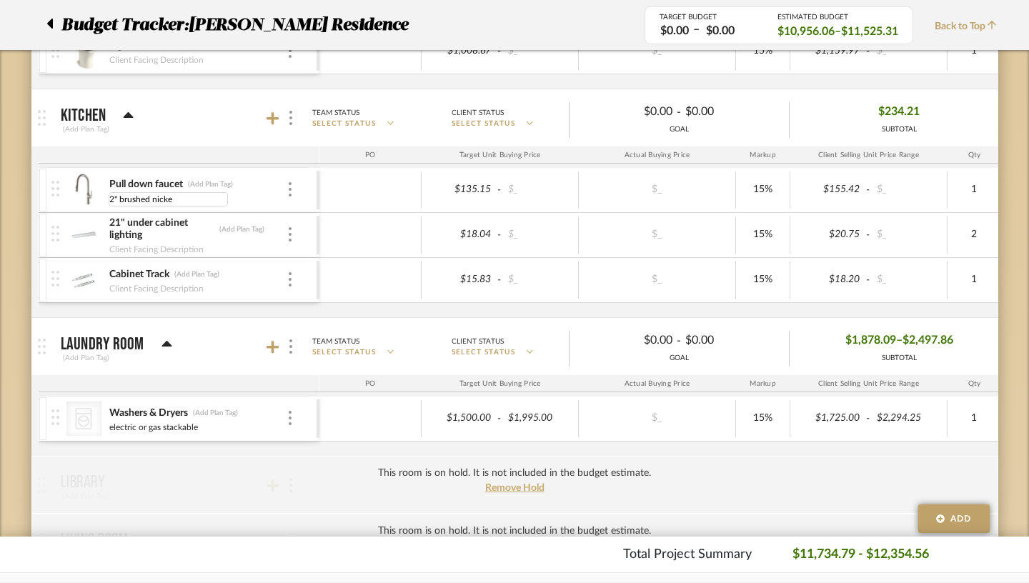
type input "2" brushed nickel"
type input "LED fitting"
type input "soft close"
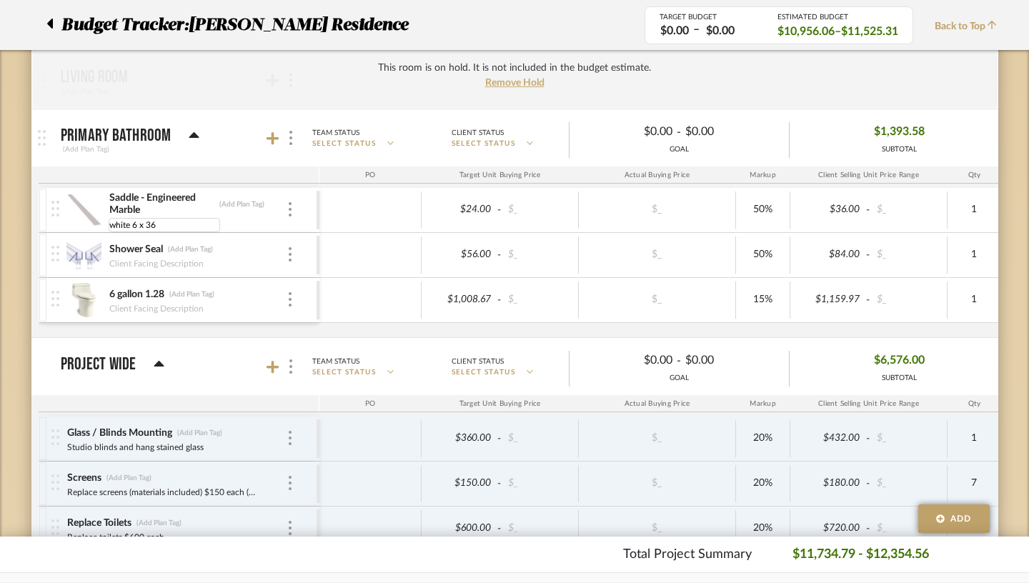
type input "white 6 x 36""
click at [110, 267] on div "Client Facing Description" at bounding box center [157, 264] width 96 height 14
type input "to be cut on site"
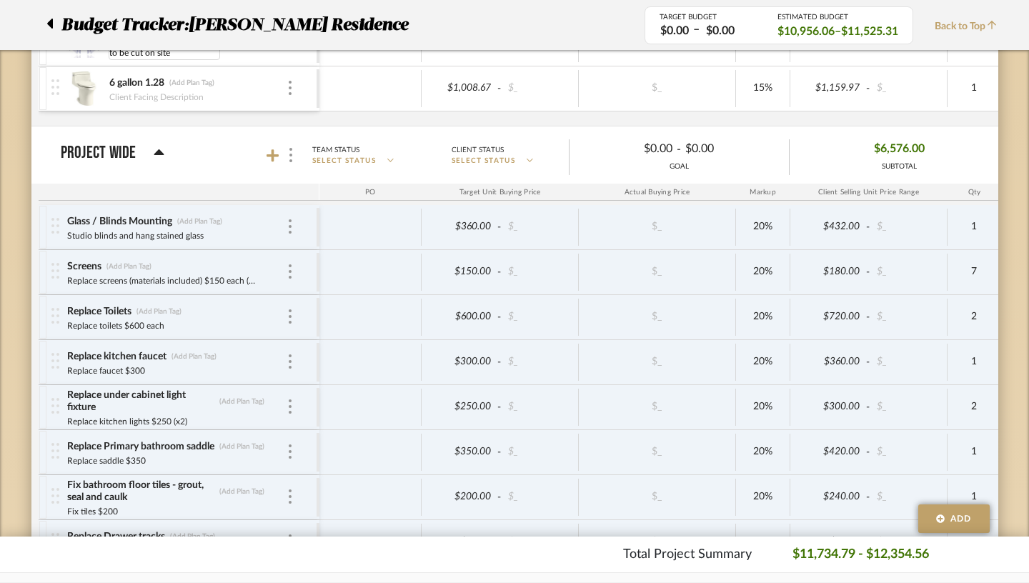
scroll to position [1000, 0]
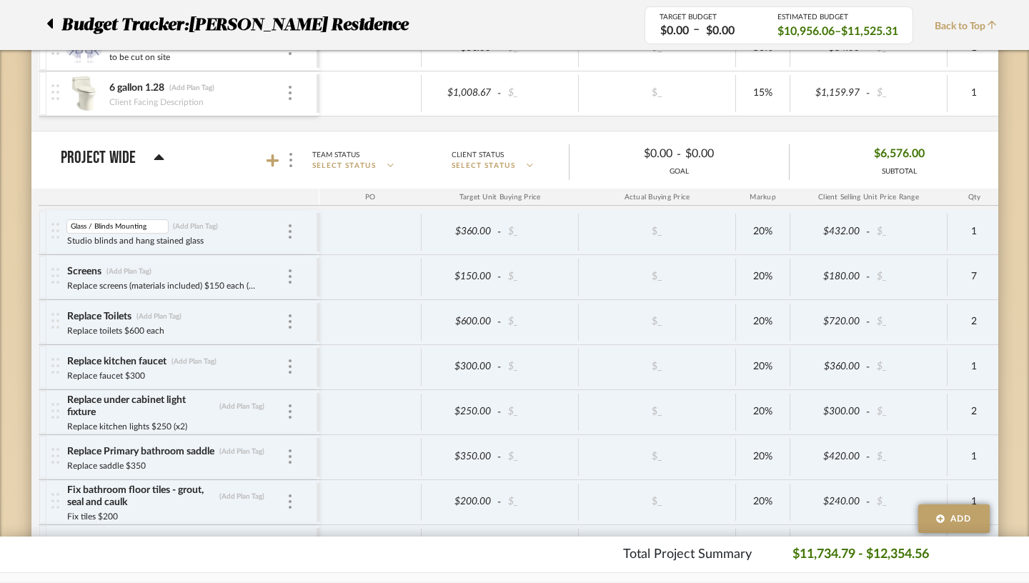
click at [66, 224] on input "Glass / Blinds Mounting" at bounding box center [117, 226] width 102 height 14
type input "Labor - Glass / Blinds Mounting"
click at [66, 271] on div "Screens" at bounding box center [84, 272] width 36 height 14
click at [66, 271] on input "Screens" at bounding box center [117, 271] width 102 height 14
type input "Labor & Materials - Screens"
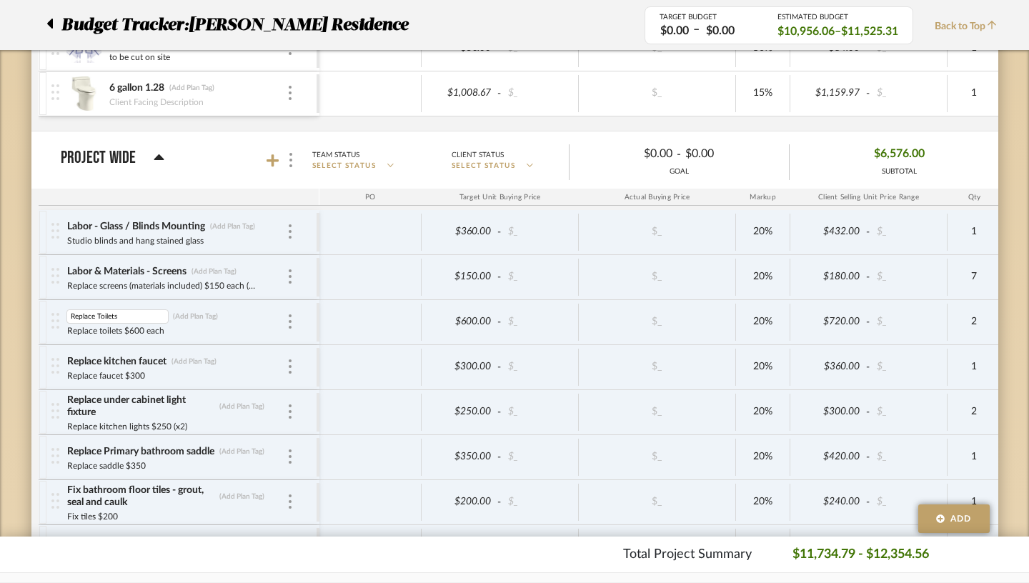
click at [66, 317] on input "Replace Toilets" at bounding box center [117, 316] width 102 height 14
type input "Labor Replace Toilets"
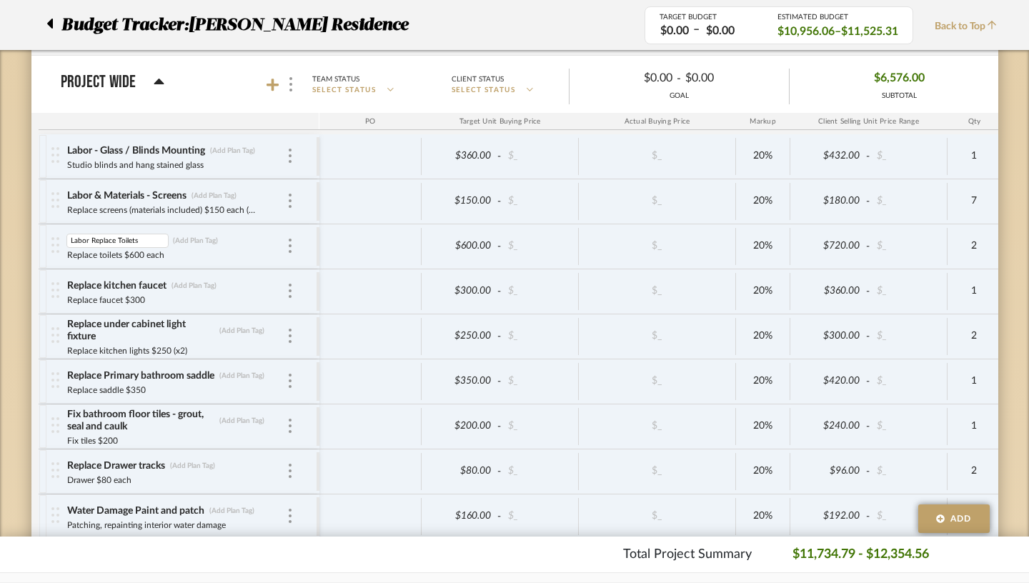
scroll to position [1086, 0]
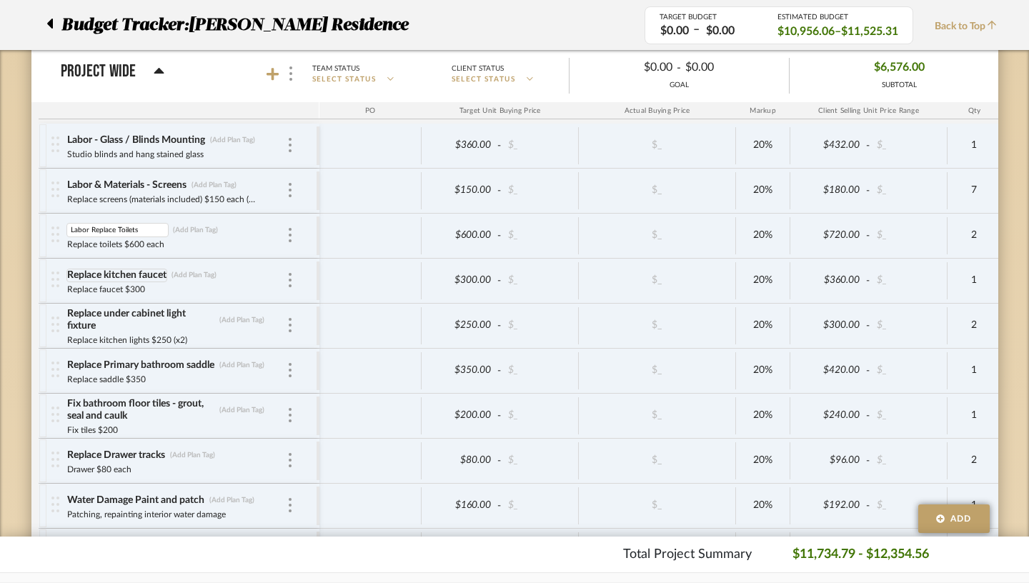
click at [66, 275] on div "Replace kitchen faucet" at bounding box center [116, 276] width 101 height 14
type input "Labor - Replace kitchen faucet"
click at [66, 227] on div "Labor Replace Toilets" at bounding box center [112, 231] width 93 height 14
type input "Labor - Replace Toilets"
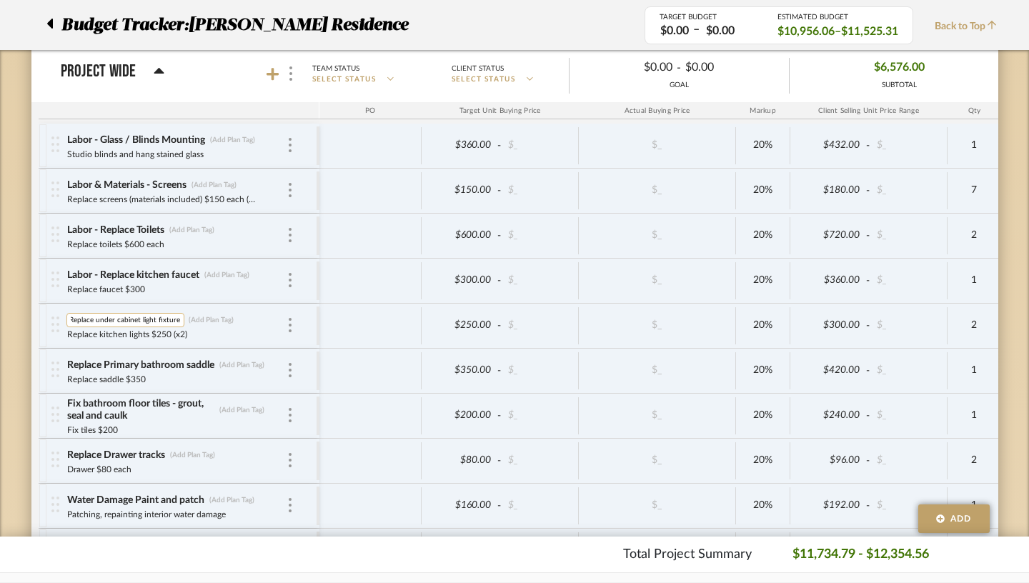
click at [66, 322] on input "Replace under cabinet light fixture" at bounding box center [125, 320] width 118 height 14
type input "Labor - Replace under cabinet light fixture"
click at [66, 362] on div "Replace Primary bathroom saddle" at bounding box center [140, 366] width 149 height 14
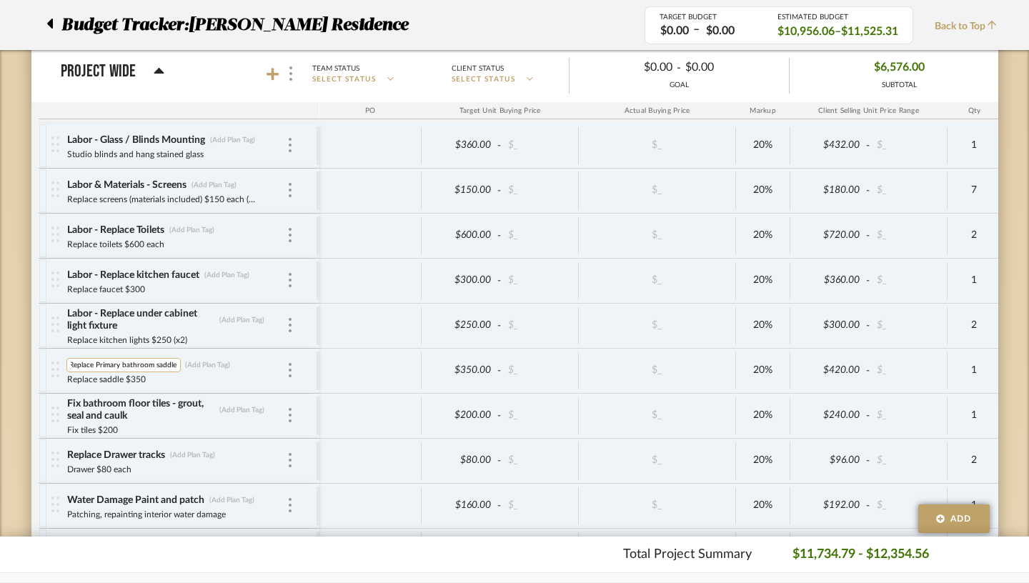
click at [66, 363] on input "Replace Primary bathroom saddle" at bounding box center [123, 365] width 114 height 14
type input "Labor - Replace Primary bathroom saddle"
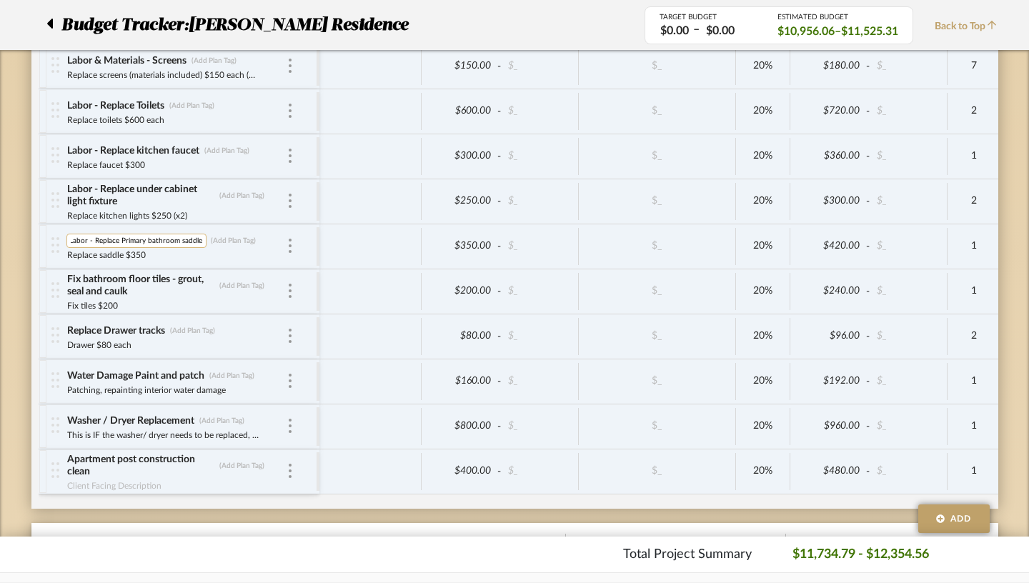
scroll to position [1211, 0]
click at [66, 279] on div "Fix bathroom floor tiles - grout, seal and caulk" at bounding box center [140, 285] width 149 height 26
click at [66, 279] on input "Fix bathroom floor tiles - grout, seal and caulk" at bounding box center [140, 285] width 149 height 14
type input "Labor - Fix bathroom floor tiles - grout, seal and caulk"
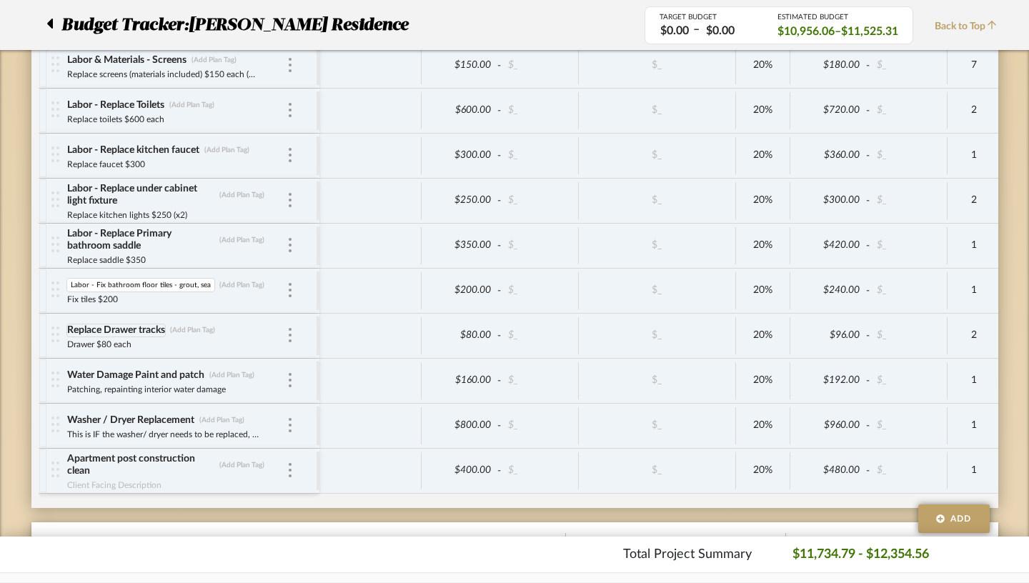
click at [66, 329] on div "Replace Drawer tracks" at bounding box center [115, 331] width 99 height 14
click at [66, 329] on input "Replace Drawer tracks" at bounding box center [117, 330] width 102 height 14
type input "Labor - Replace Drawer tracks"
click at [66, 374] on input "Water Damage Paint and patch" at bounding box center [120, 375] width 108 height 14
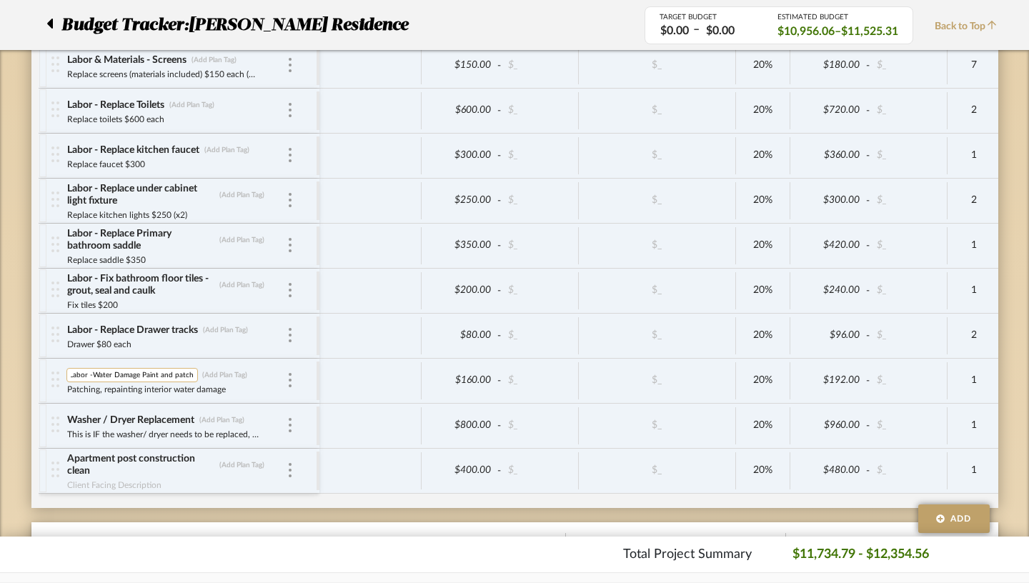
type input "Labor - Water Damage Paint and patch"
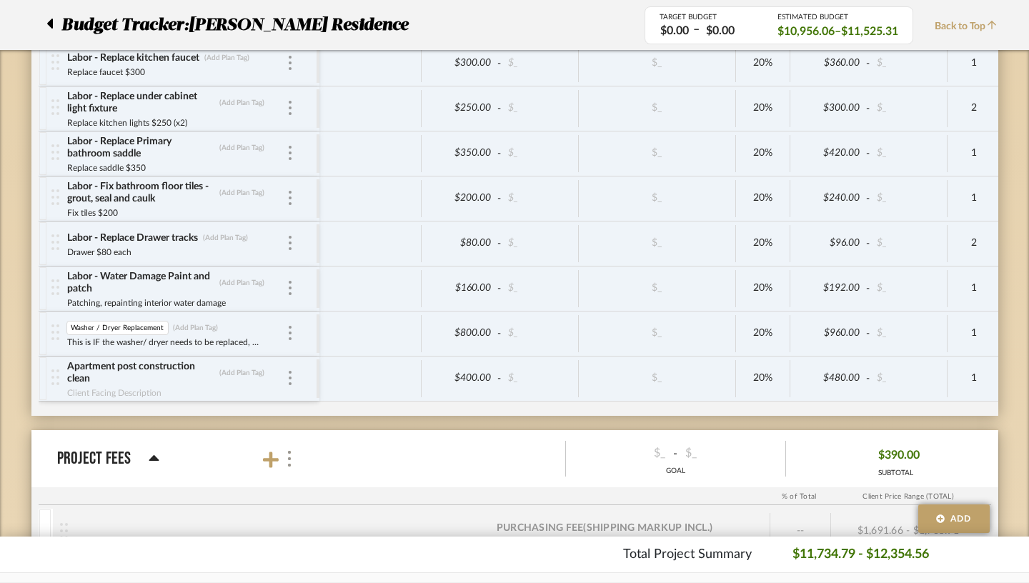
click at [66, 326] on input "Washer / Dryer Replacement" at bounding box center [117, 328] width 102 height 14
type input "Labor - Washer / Dryer Replacement"
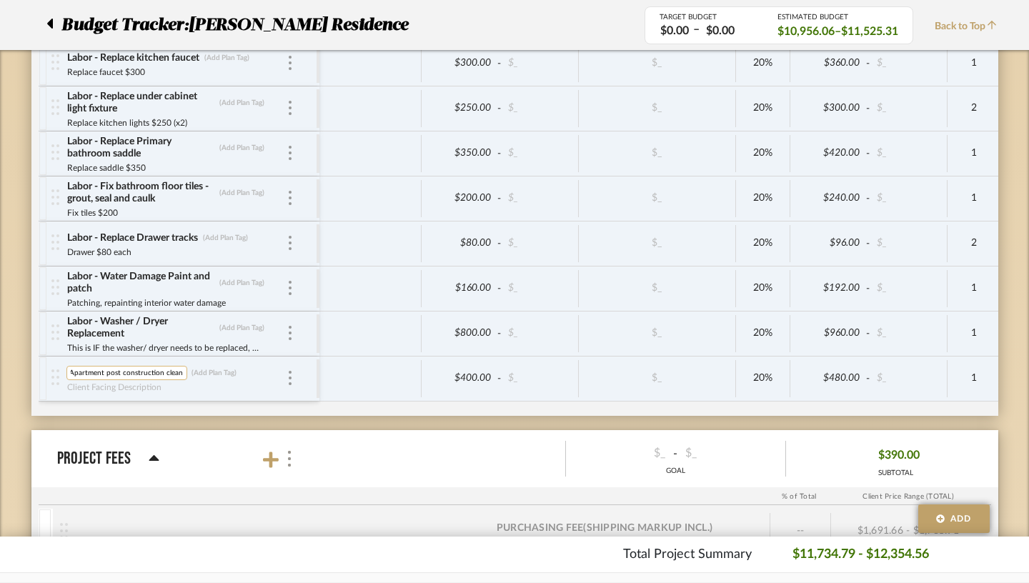
click at [66, 372] on input "Apartment post construction clean" at bounding box center [126, 373] width 121 height 14
type input "Labor - Apartment post construction clean"
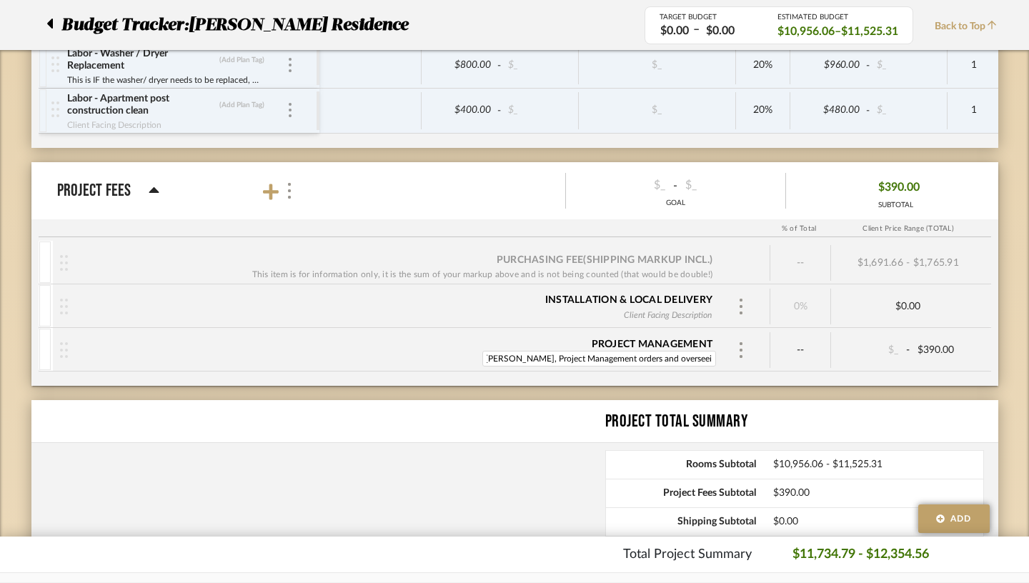
type input "[PERSON_NAME], Project Management orders and overseeing"
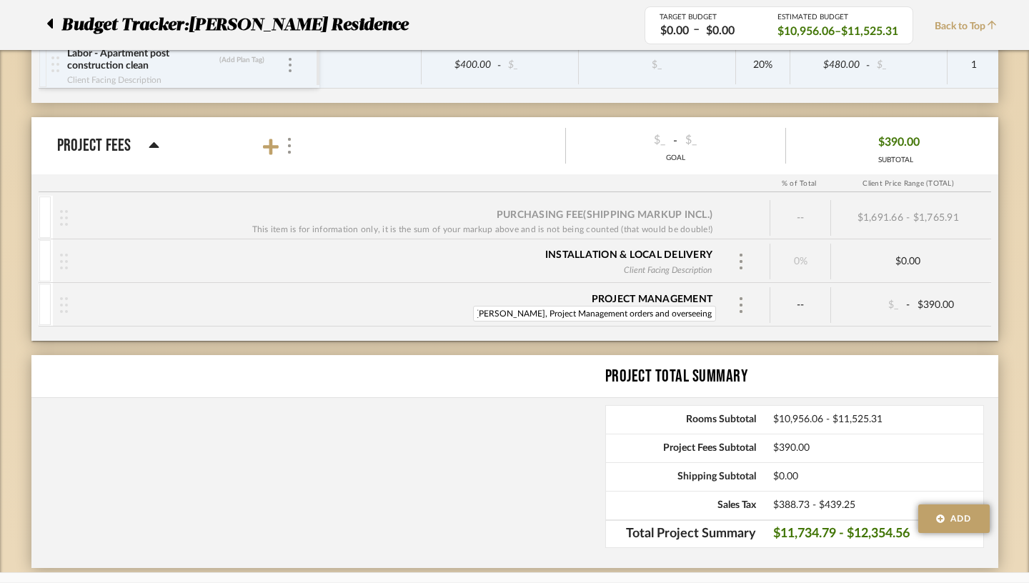
scroll to position [1622, 0]
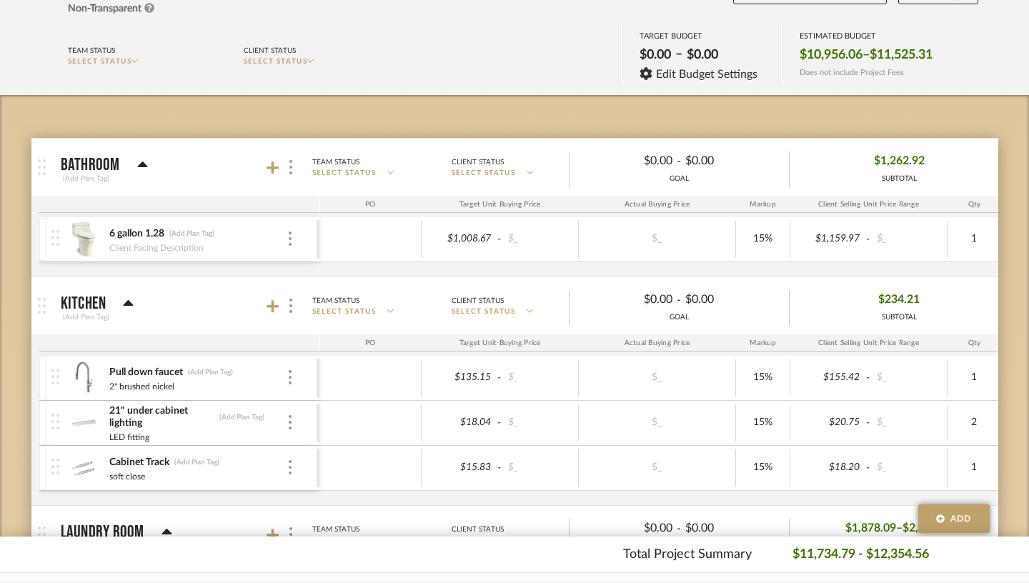
scroll to position [147, 0]
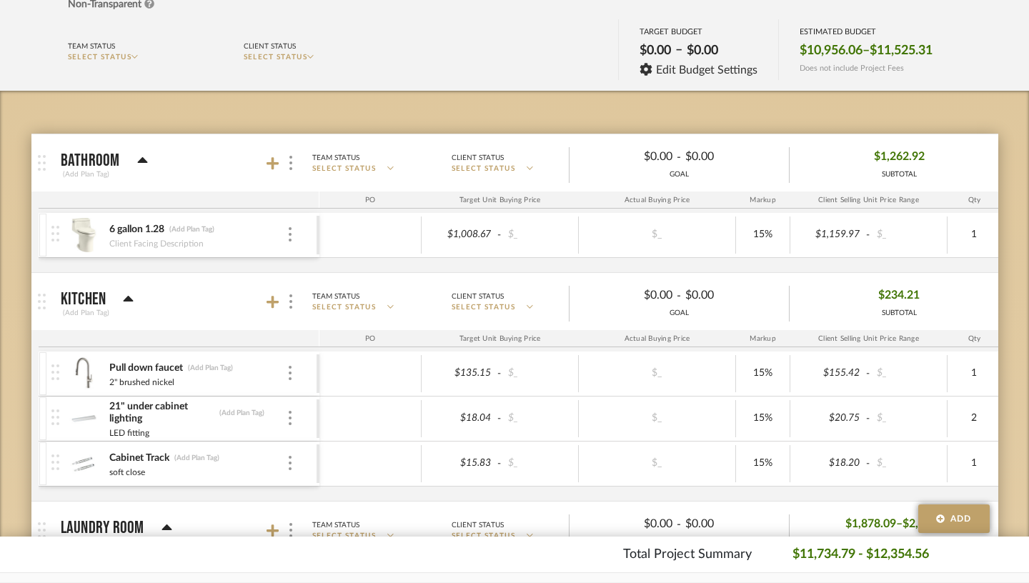
click at [137, 164] on icon at bounding box center [142, 160] width 11 height 17
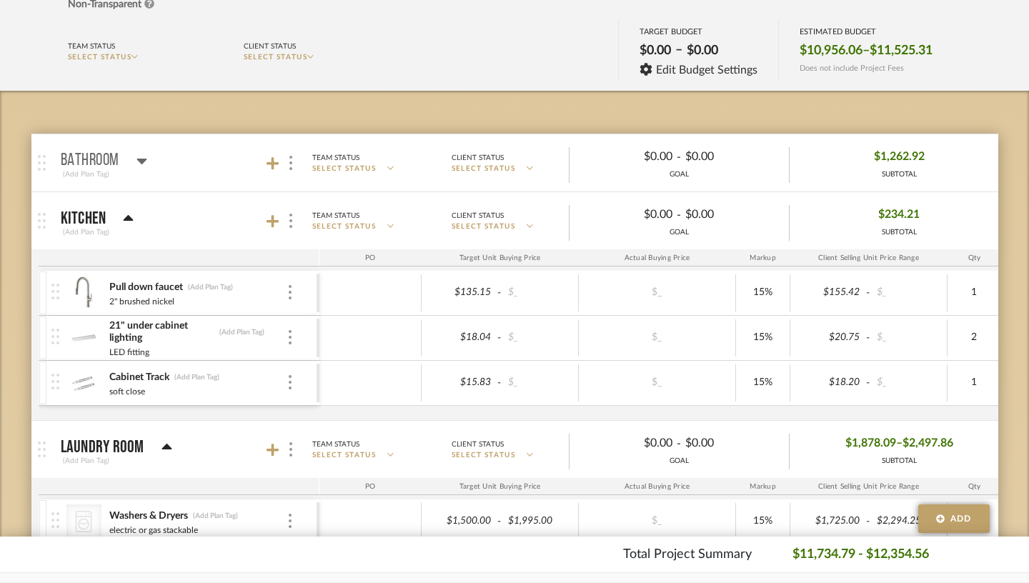
click at [123, 214] on icon at bounding box center [128, 218] width 11 height 17
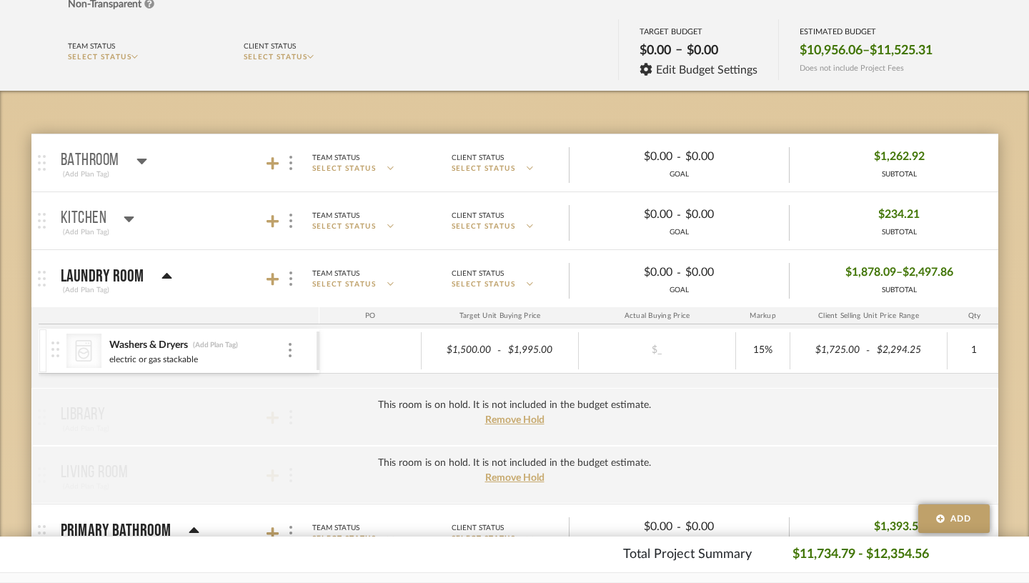
click at [162, 272] on icon at bounding box center [167, 276] width 11 height 17
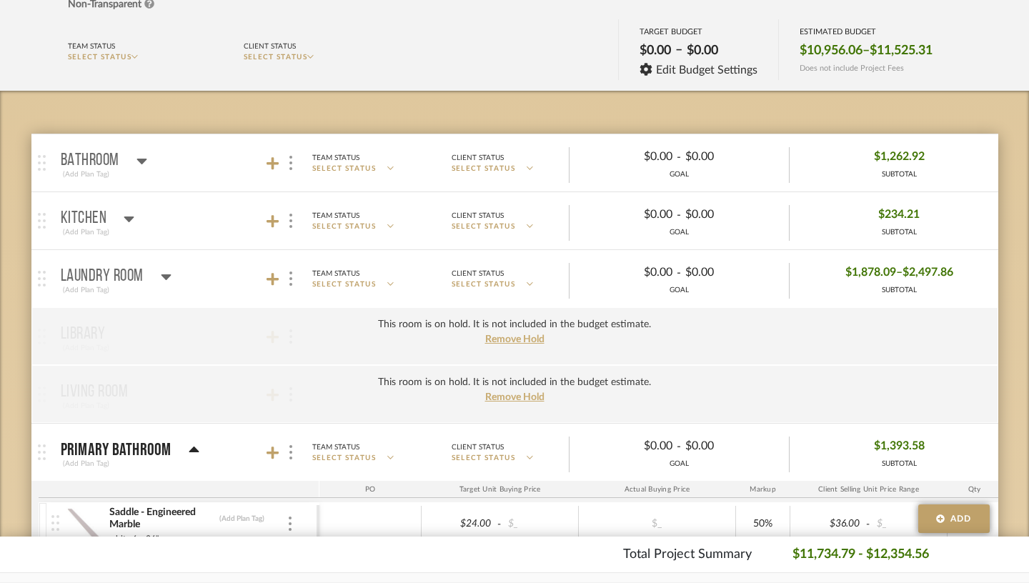
click at [189, 452] on icon at bounding box center [194, 450] width 11 height 17
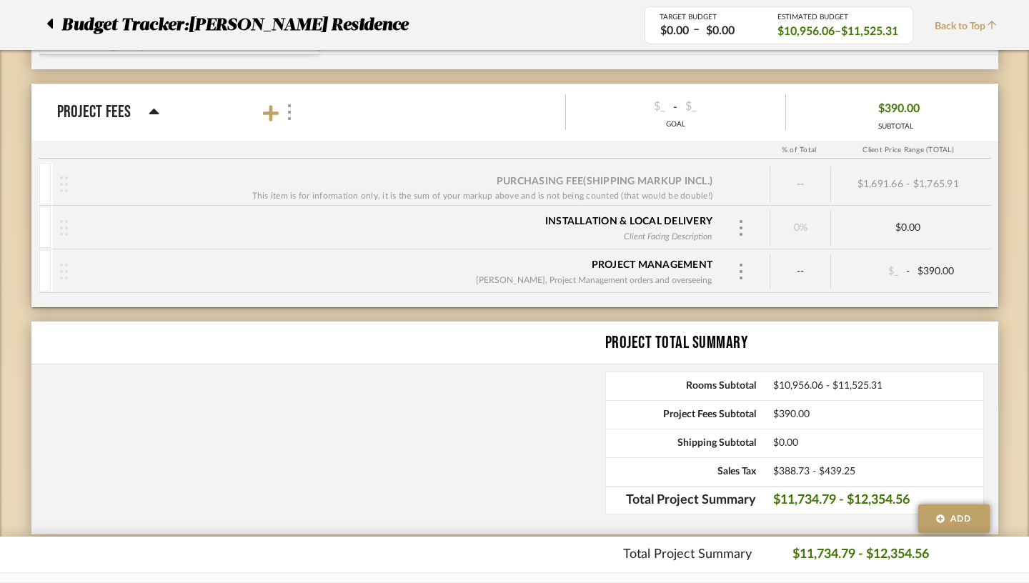
scroll to position [1189, 0]
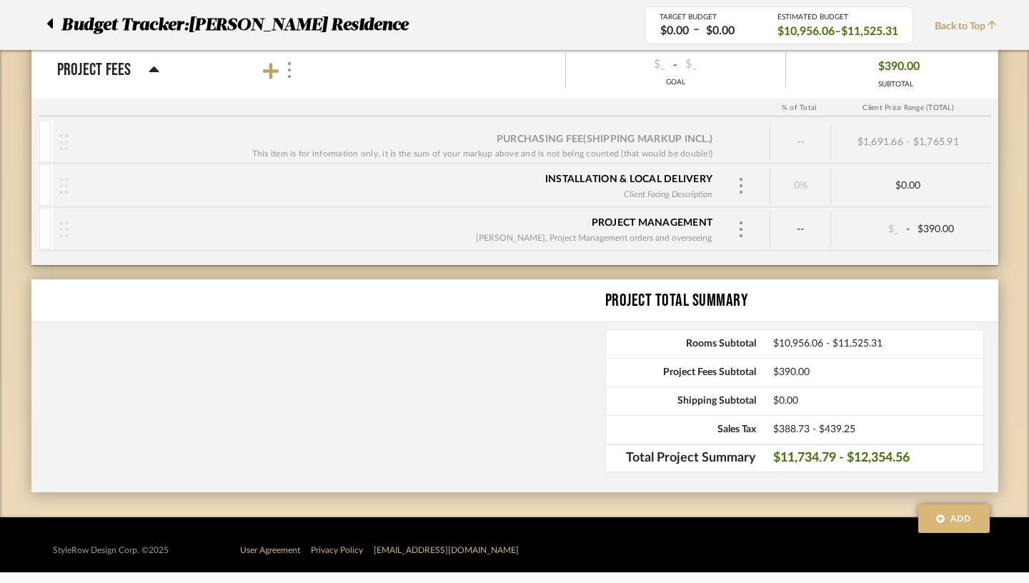
click at [768, 525] on button "Add" at bounding box center [953, 519] width 71 height 29
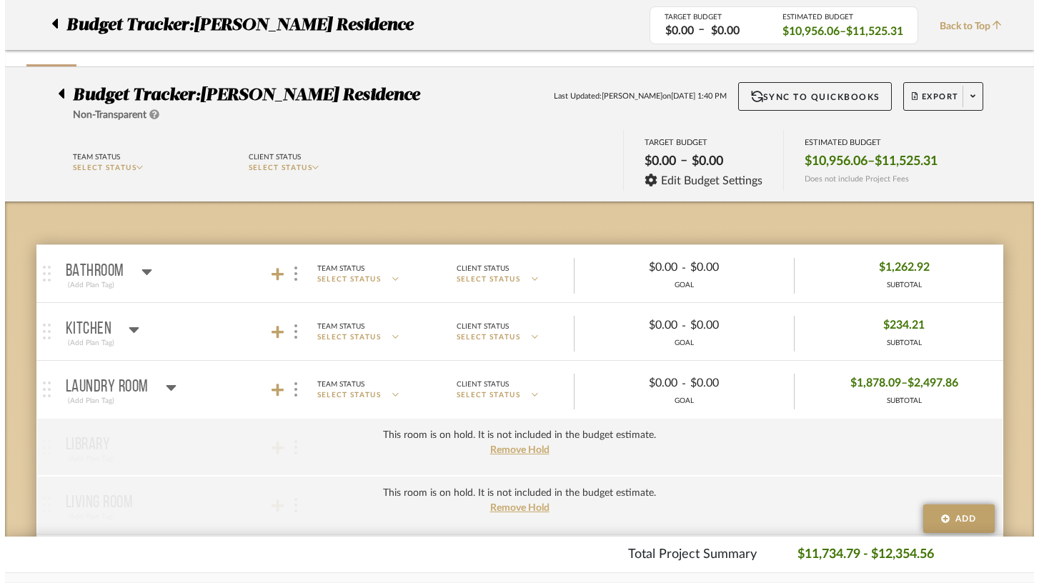
scroll to position [0, 0]
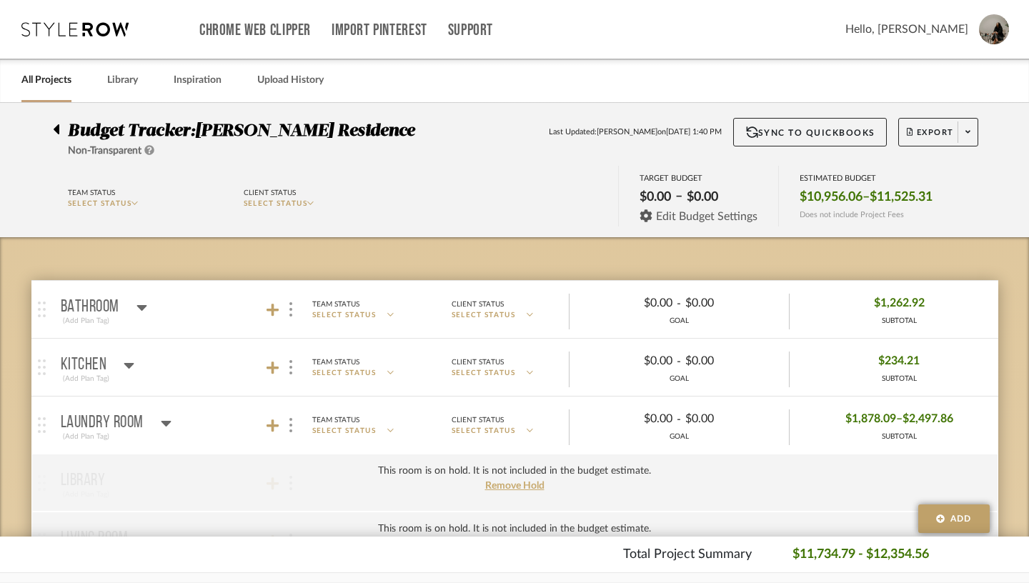
click at [656, 220] on span "Edit Budget Settings" at bounding box center [706, 216] width 101 height 13
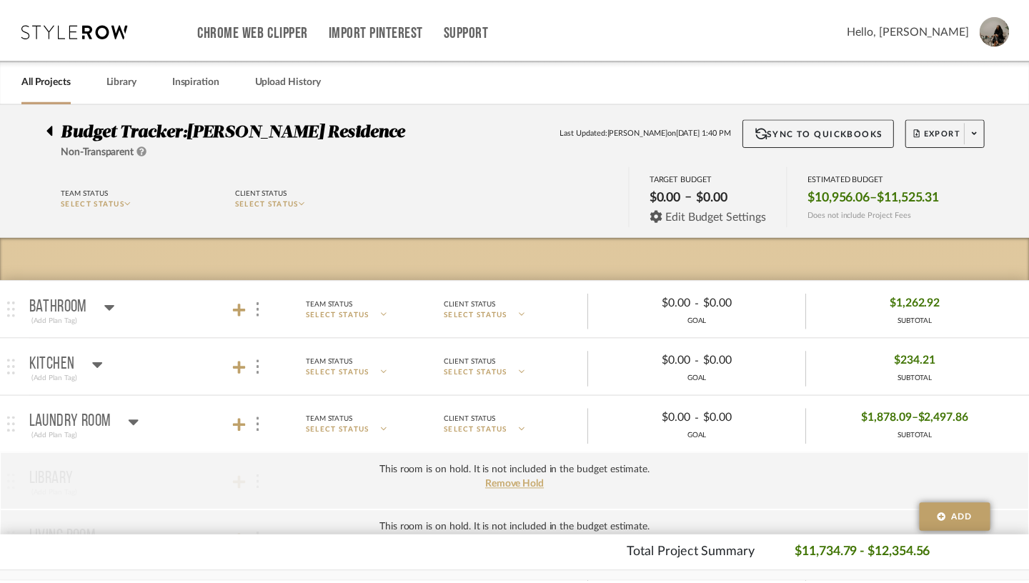
scroll to position [0, 194]
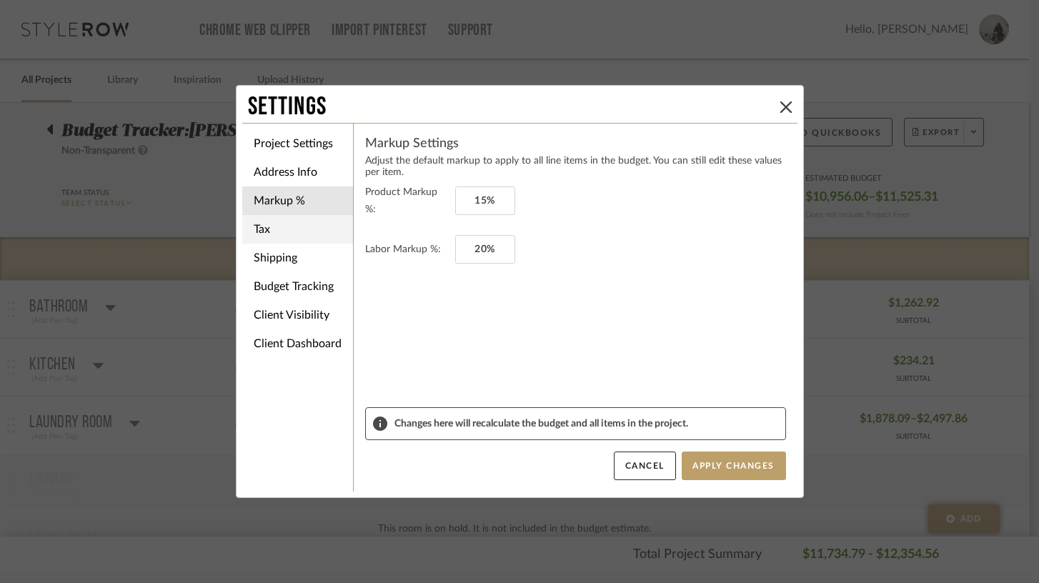
click at [301, 227] on li "Tax" at bounding box center [297, 229] width 111 height 29
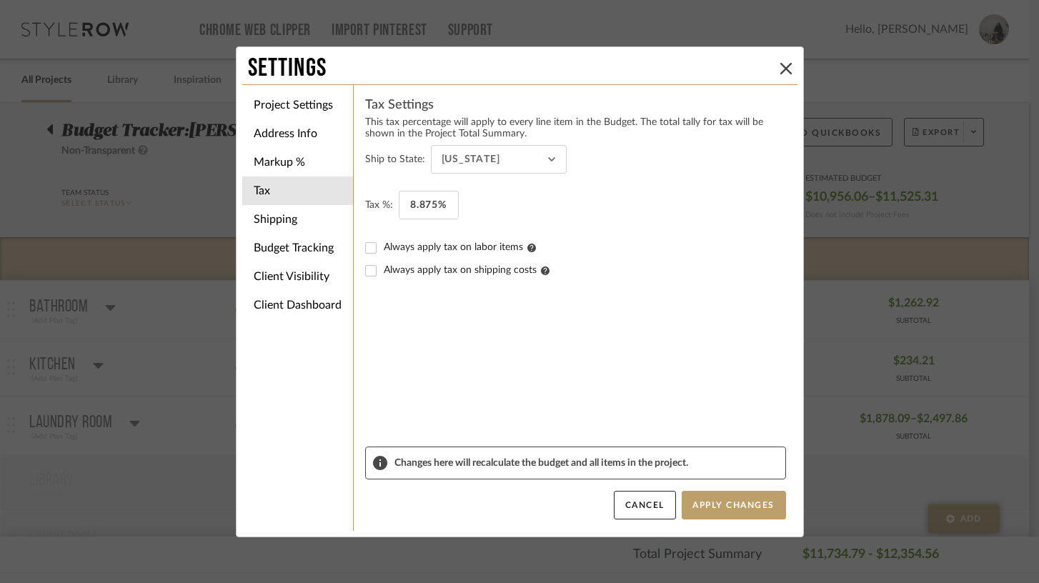
click at [369, 247] on input "Always apply tax on labor items" at bounding box center [370, 248] width 23 height 23
checkbox input "true"
click at [716, 505] on button "Apply Changes" at bounding box center [734, 505] width 104 height 29
click at [768, 65] on icon at bounding box center [785, 68] width 11 height 11
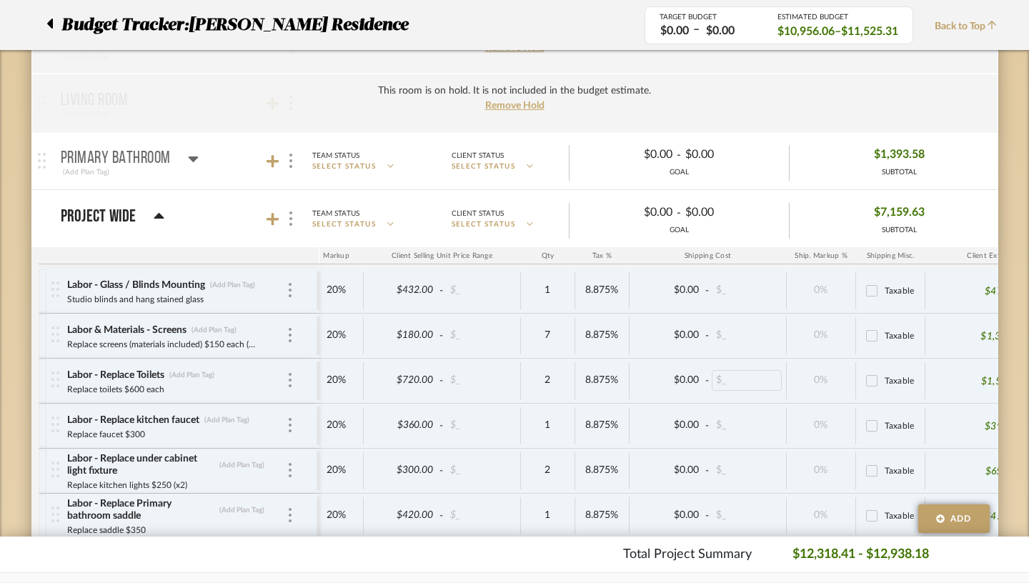
scroll to position [0, 411]
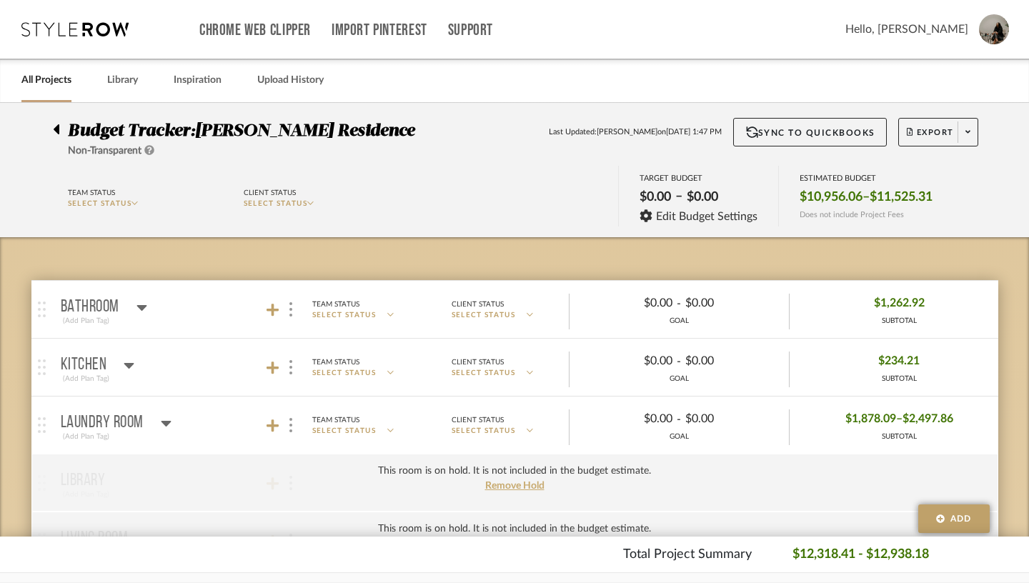
click at [147, 149] on icon at bounding box center [149, 150] width 10 height 10
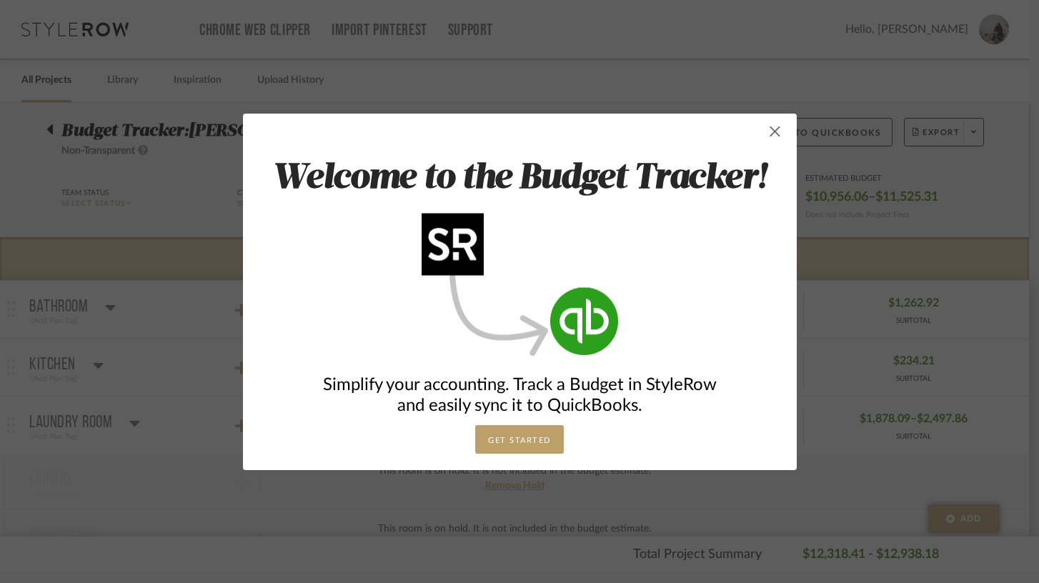
click at [768, 132] on span "button" at bounding box center [775, 131] width 29 height 29
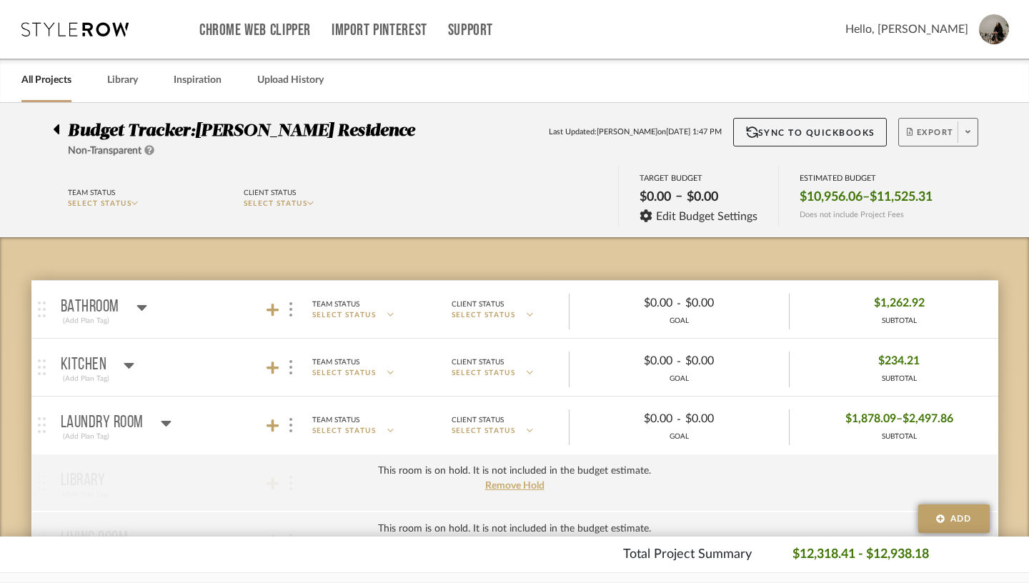
click at [768, 132] on span "Export" at bounding box center [930, 137] width 47 height 21
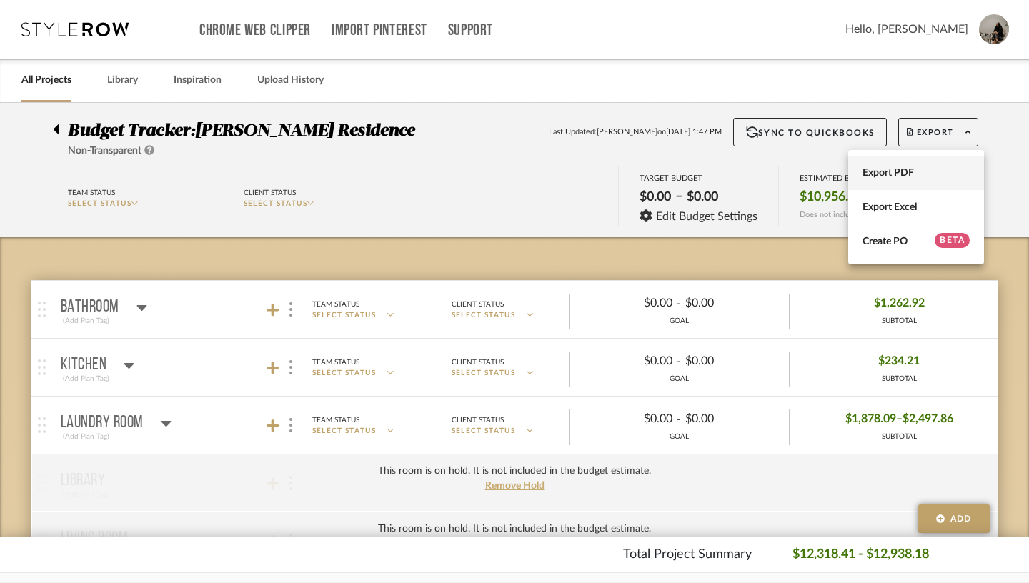
click at [768, 174] on span "Export PDF" at bounding box center [916, 173] width 107 height 12
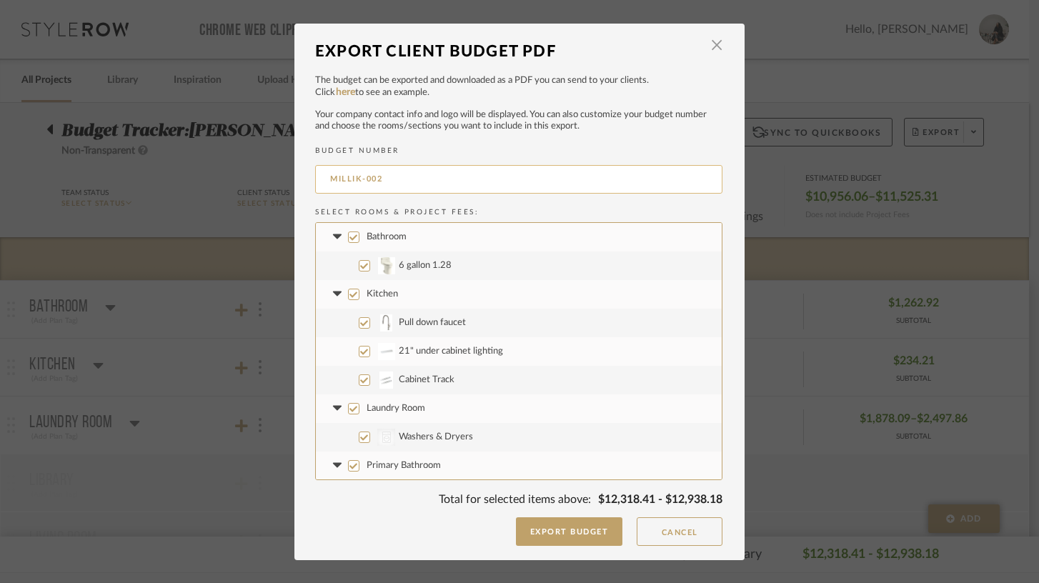
click at [410, 179] on input "MILLIK-002" at bounding box center [518, 179] width 407 height 29
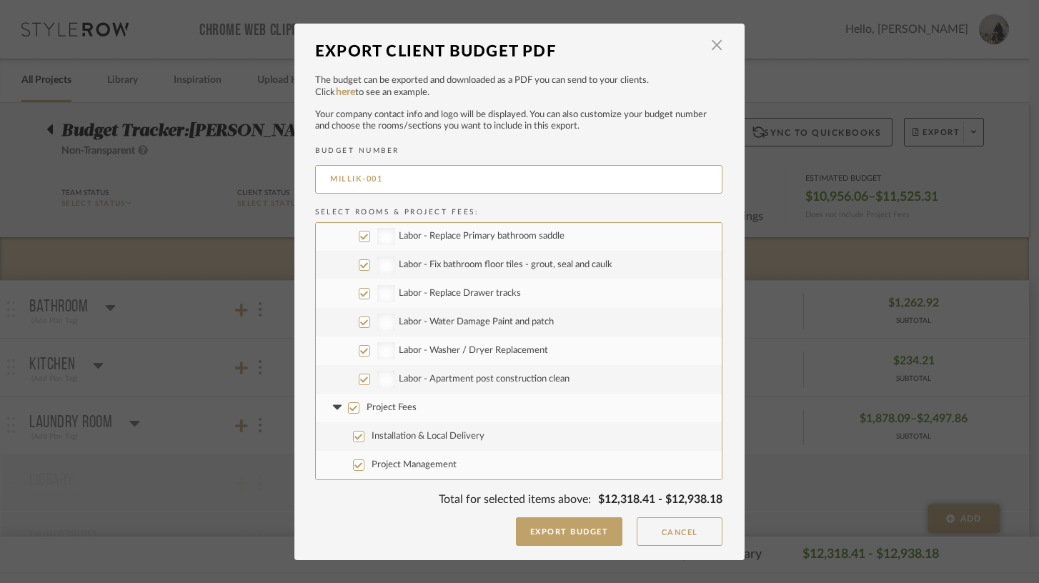
type input "MILLIK-001"
click at [353, 434] on input "Installation & Local Delivery" at bounding box center [358, 436] width 11 height 11
checkbox input "false"
click at [575, 535] on button "Export Budget" at bounding box center [569, 531] width 107 height 29
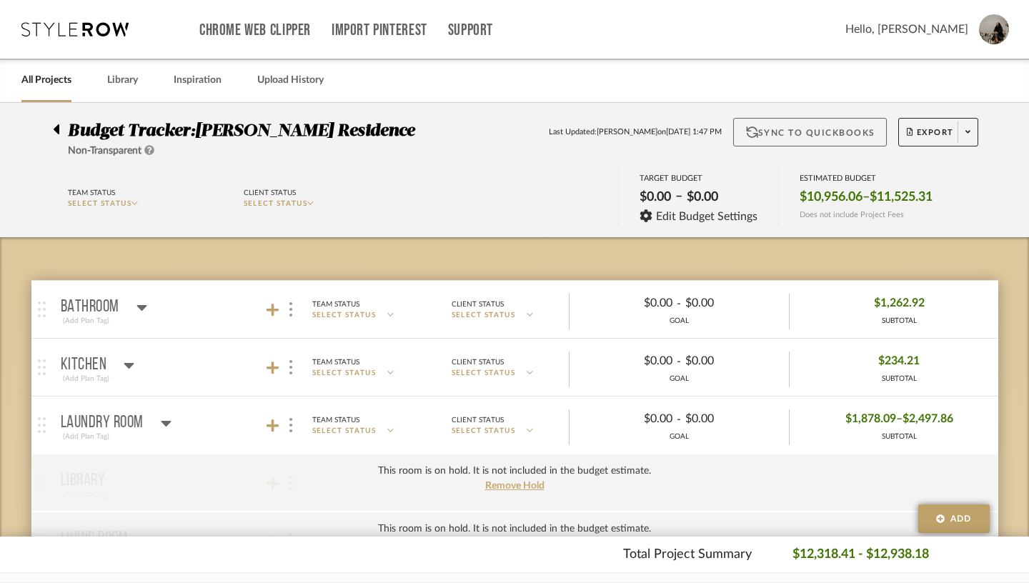
click at [768, 132] on button "Sync to QuickBooks" at bounding box center [810, 132] width 154 height 29
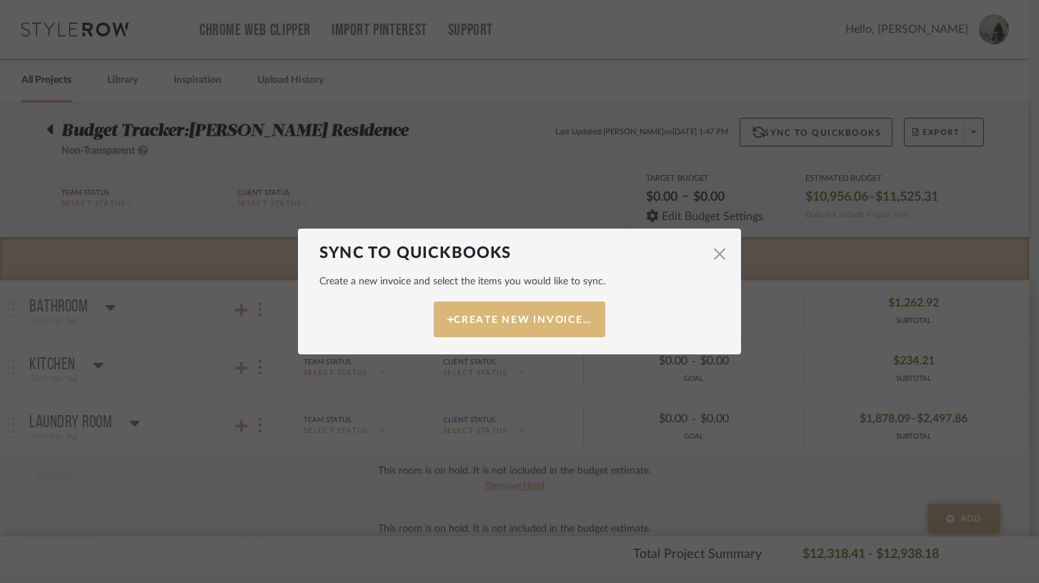
click at [523, 321] on button "Create New Invoice…" at bounding box center [520, 320] width 172 height 36
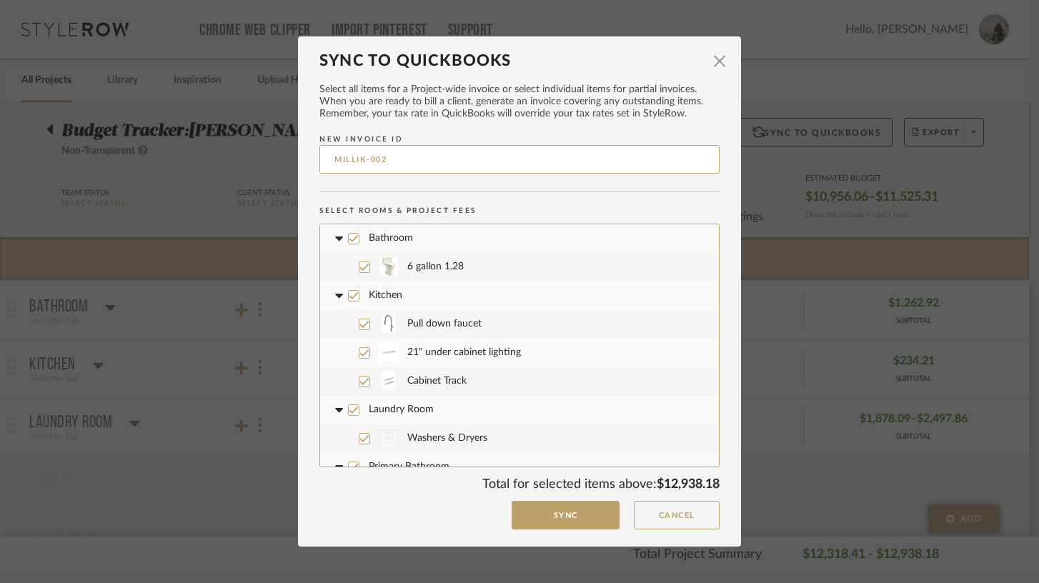
click at [402, 162] on input "MILLIK-002" at bounding box center [519, 159] width 400 height 29
type input "MILLIK-001"
click at [541, 516] on button "Sync" at bounding box center [566, 515] width 108 height 29
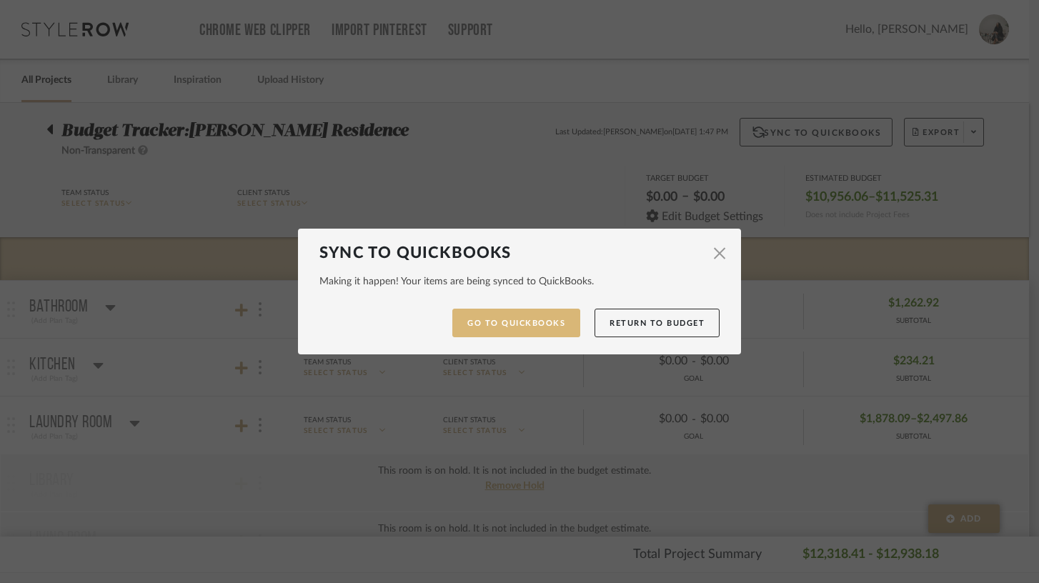
click at [527, 332] on link "Go to QuickBooks" at bounding box center [516, 323] width 128 height 29
